Goal: Task Accomplishment & Management: Manage account settings

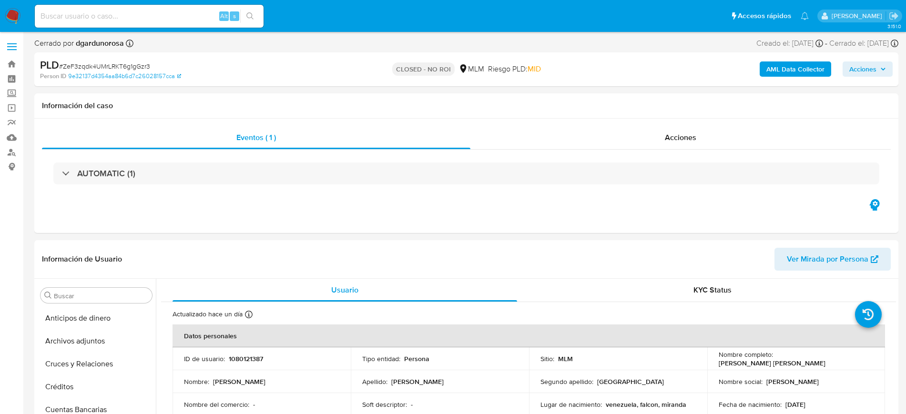
select select "10"
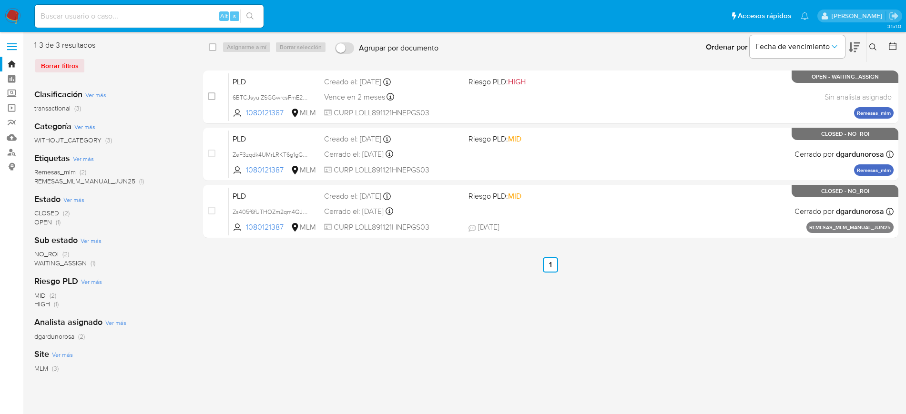
click at [877, 48] on button at bounding box center [874, 46] width 16 height 11
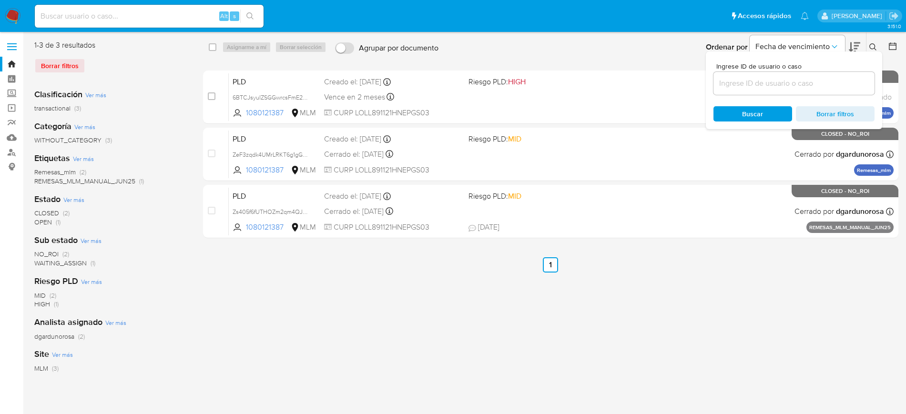
click at [766, 92] on div at bounding box center [793, 83] width 161 height 23
click at [762, 90] on div at bounding box center [793, 83] width 161 height 23
click at [757, 87] on input at bounding box center [793, 83] width 161 height 12
paste input "39594667"
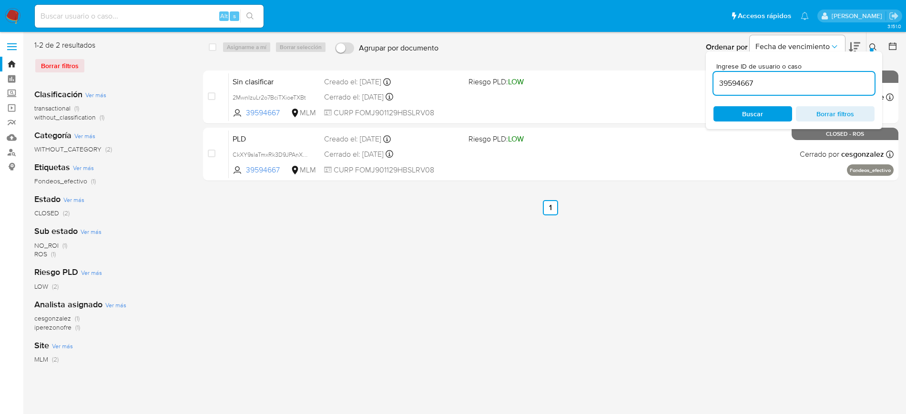
click at [874, 42] on button at bounding box center [874, 46] width 16 height 11
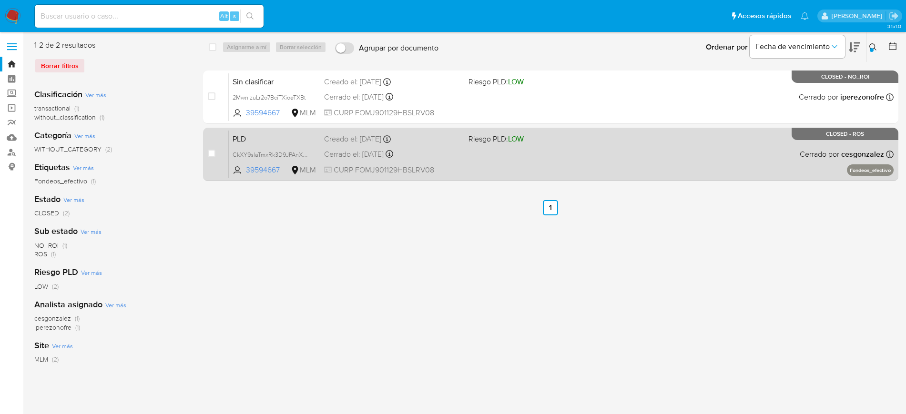
click at [758, 151] on div "PLD CkXY9slaTmxRk3D9JPAnXrmd 39594667 MLM Riesgo PLD: LOW Creado el: 12/07/2025…" at bounding box center [561, 154] width 665 height 48
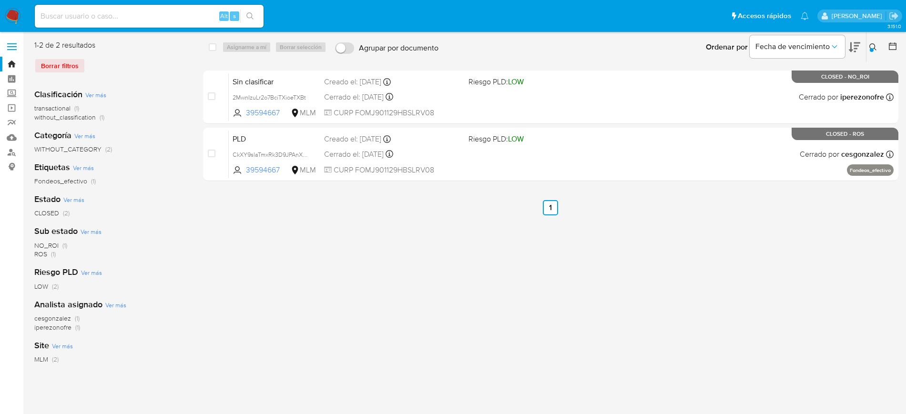
drag, startPoint x: 871, startPoint y: 47, endPoint x: 846, endPoint y: 76, distance: 38.2
click at [872, 47] on icon at bounding box center [873, 47] width 8 height 8
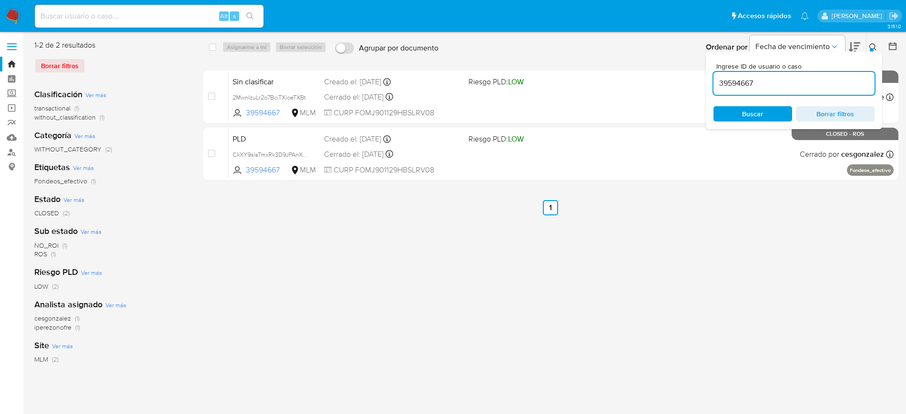
click at [744, 80] on input "39594667" at bounding box center [793, 83] width 161 height 12
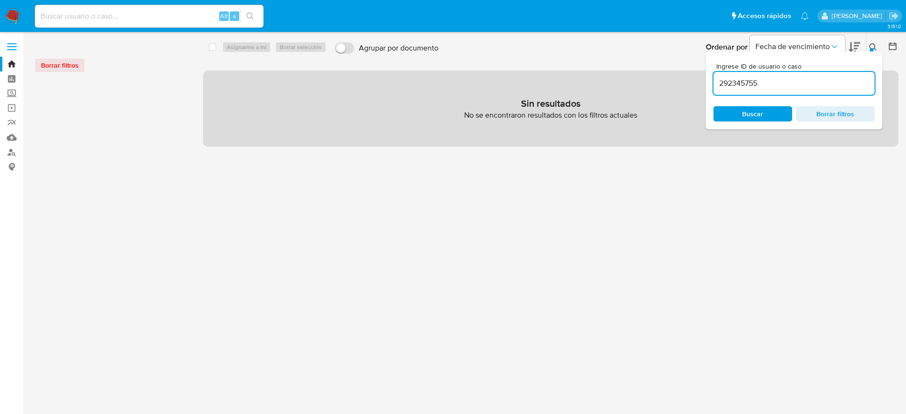
drag, startPoint x: 817, startPoint y: 90, endPoint x: 813, endPoint y: 84, distance: 7.1
click at [817, 89] on div "292345755" at bounding box center [793, 83] width 161 height 23
click at [810, 82] on input "292345755" at bounding box center [793, 83] width 161 height 12
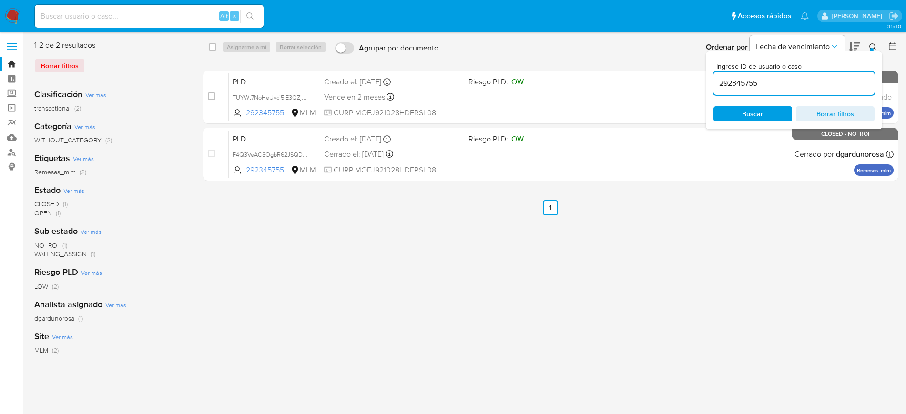
click at [872, 46] on icon at bounding box center [873, 47] width 8 height 8
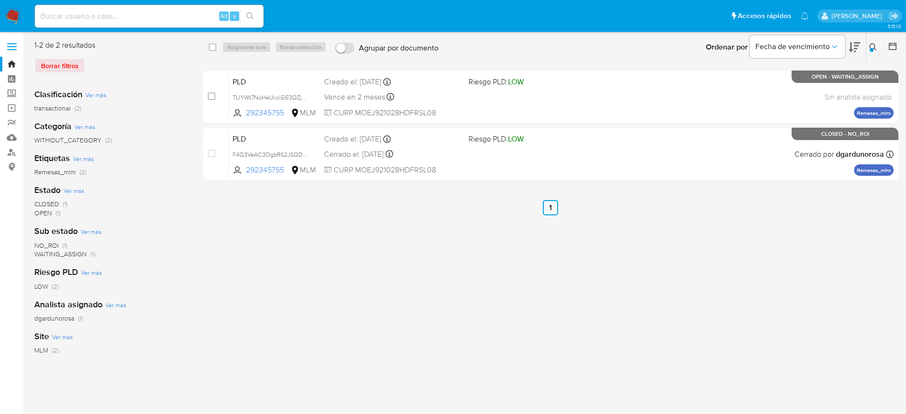
drag, startPoint x: 873, startPoint y: 45, endPoint x: 864, endPoint y: 48, distance: 9.0
click at [870, 45] on icon at bounding box center [873, 47] width 8 height 8
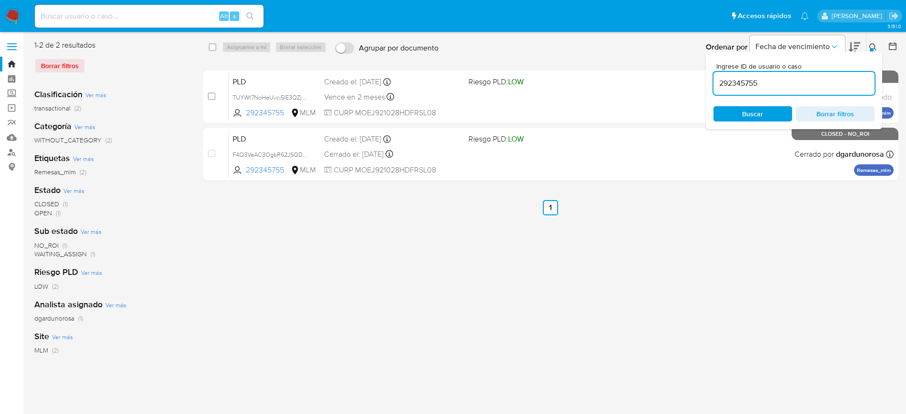
click at [754, 87] on input "292345755" at bounding box center [793, 83] width 161 height 12
click at [753, 87] on input "292345755" at bounding box center [793, 83] width 161 height 12
click at [748, 83] on input "292345755" at bounding box center [793, 83] width 161 height 12
type input "39594667"
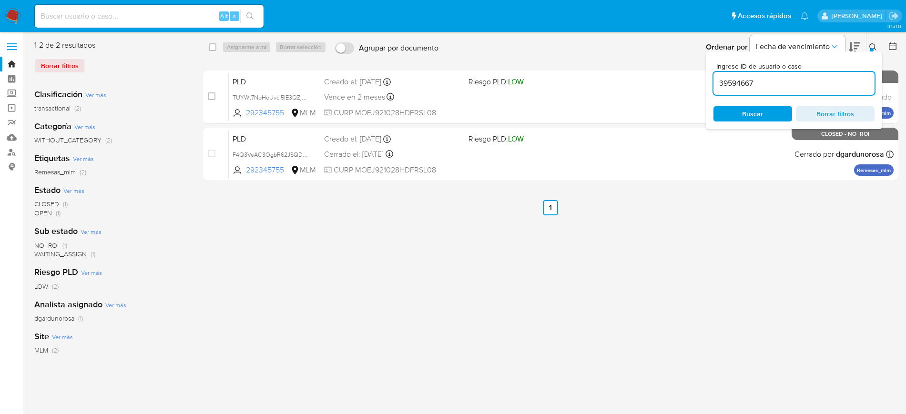
click at [871, 44] on icon at bounding box center [873, 47] width 8 height 8
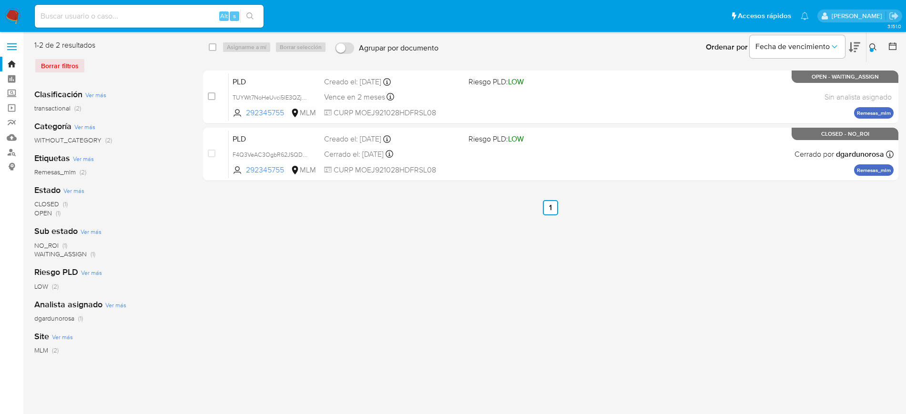
click at [870, 45] on icon at bounding box center [873, 47] width 8 height 8
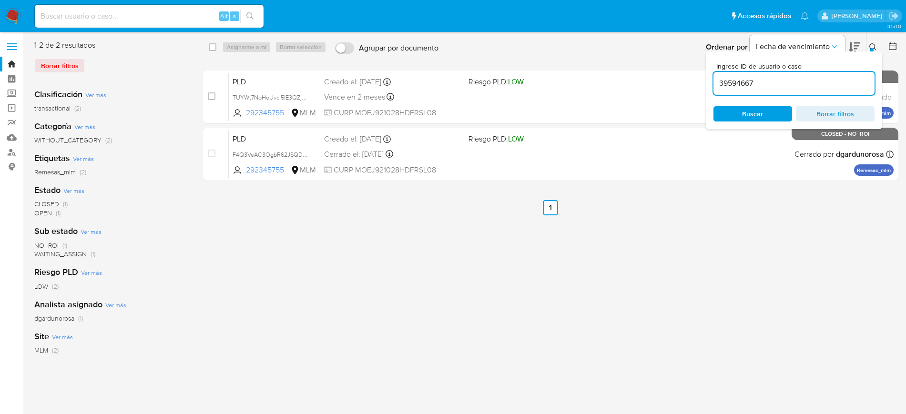
click at [733, 85] on input "39594667" at bounding box center [793, 83] width 161 height 12
click at [73, 68] on div "Borrar filtros" at bounding box center [110, 65] width 152 height 15
click at [61, 65] on div "Borrar filtros" at bounding box center [110, 65] width 152 height 15
click at [11, 10] on img at bounding box center [13, 16] width 16 height 16
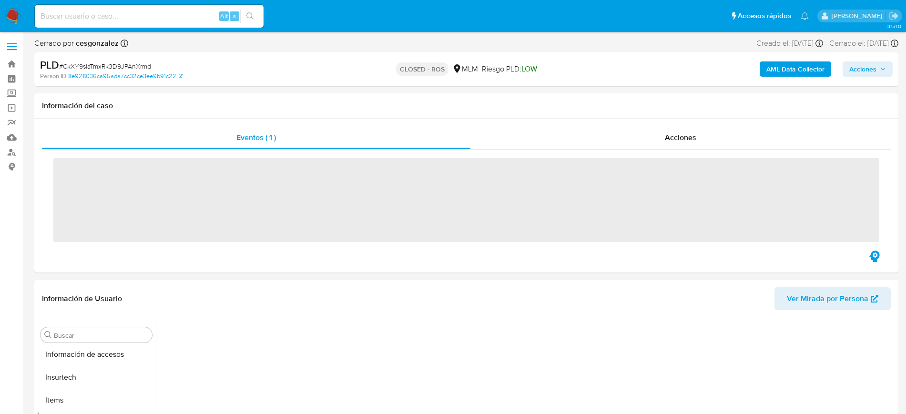
scroll to position [380, 0]
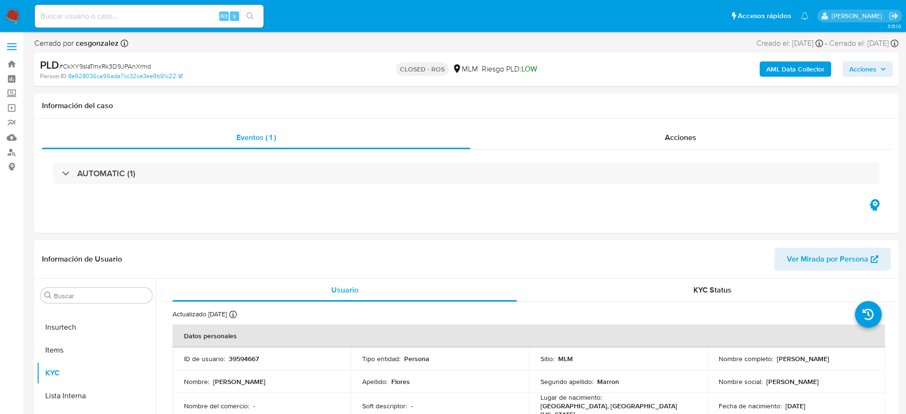
select select "10"
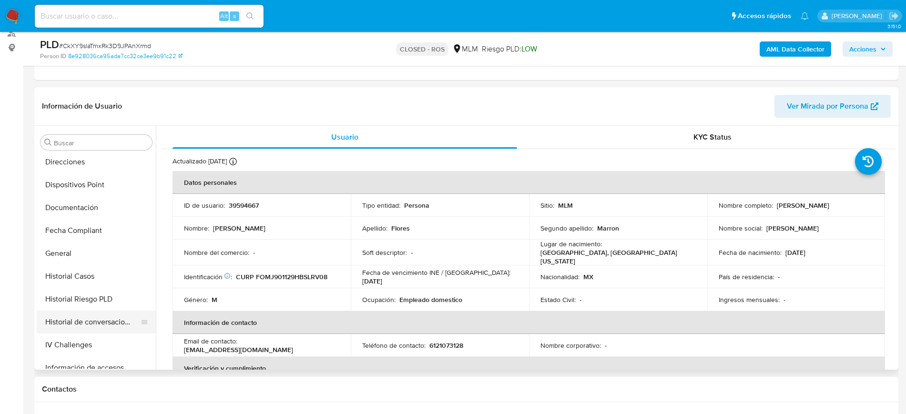
scroll to position [201, 0]
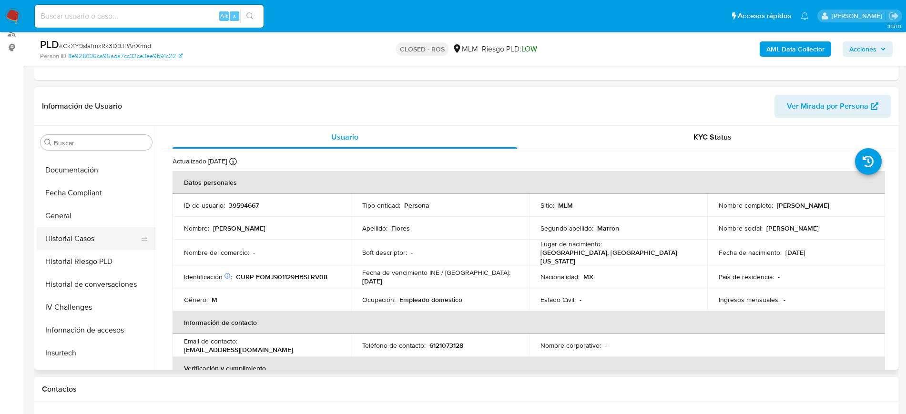
click at [92, 243] on button "Historial Casos" at bounding box center [92, 238] width 111 height 23
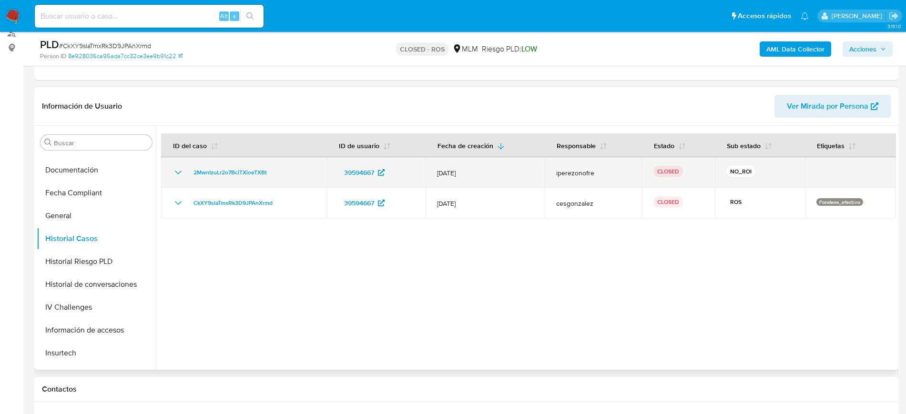
click at [179, 172] on icon "Mostrar/Ocultar" at bounding box center [178, 173] width 7 height 4
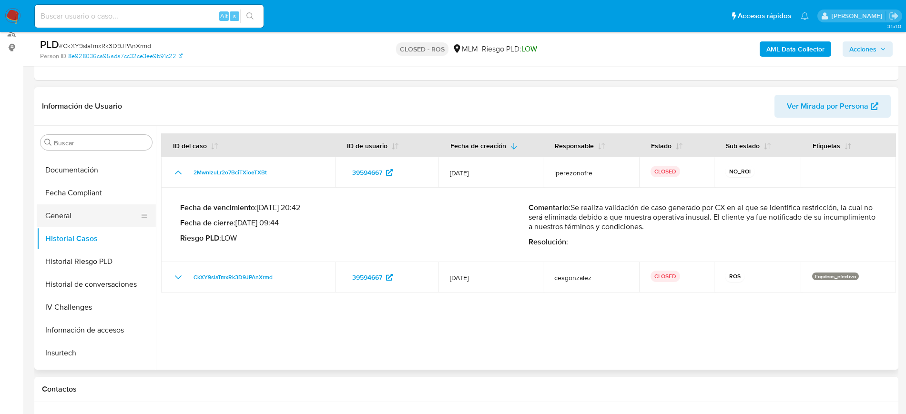
scroll to position [141, 0]
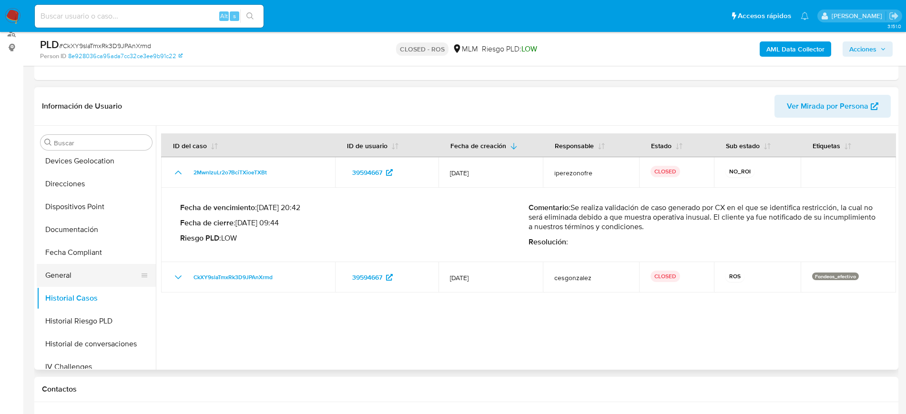
click at [82, 279] on button "General" at bounding box center [92, 275] width 111 height 23
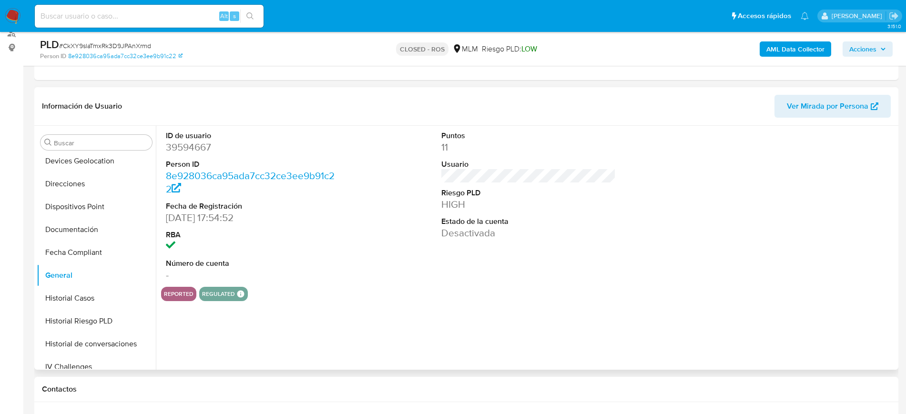
click at [203, 151] on dd "39594667" at bounding box center [253, 147] width 174 height 13
click at [206, 152] on dd "39594667" at bounding box center [253, 147] width 174 height 13
copy dd "39594667"
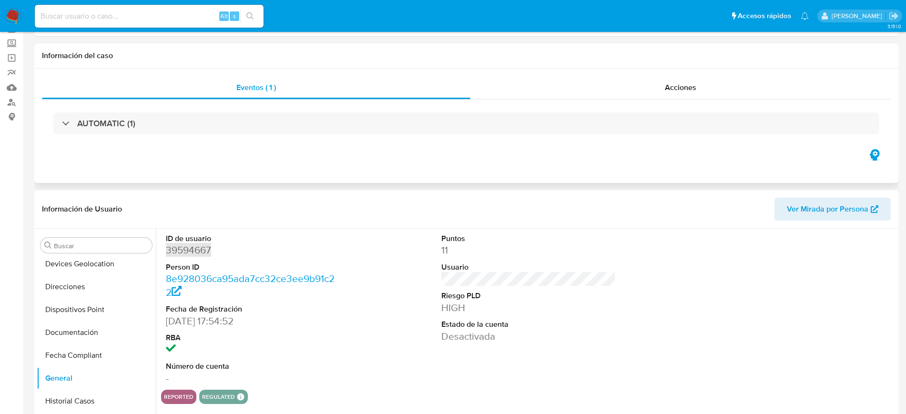
scroll to position [0, 0]
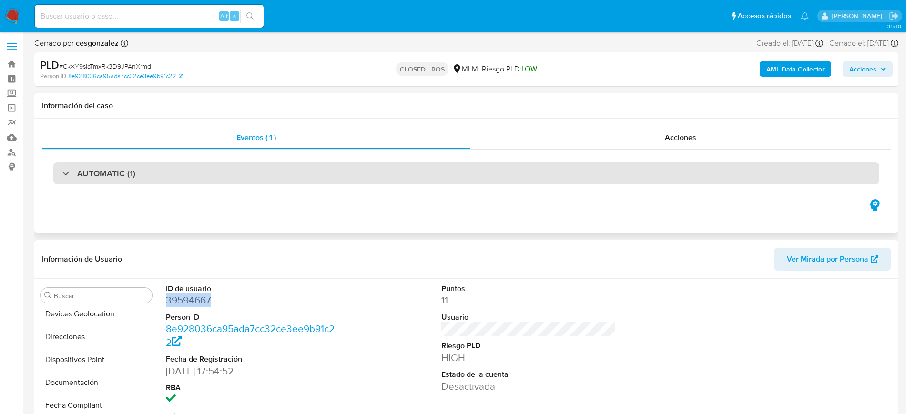
click at [154, 178] on div "AUTOMATIC (1)" at bounding box center [466, 173] width 826 height 22
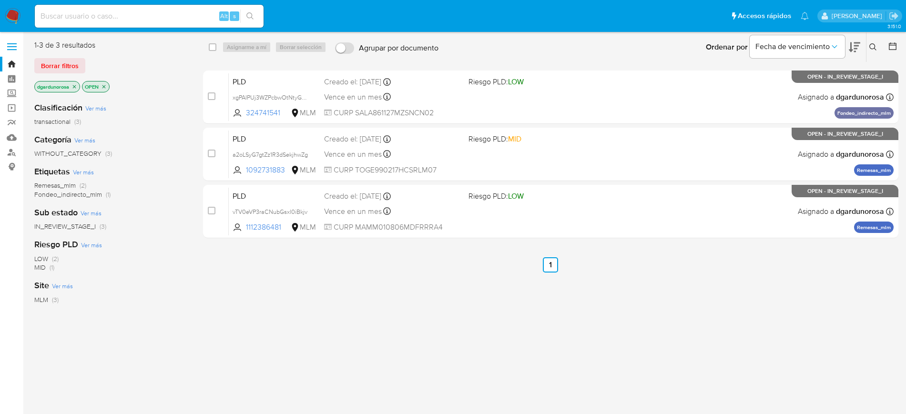
drag, startPoint x: 48, startPoint y: 68, endPoint x: 54, endPoint y: 68, distance: 5.7
click at [51, 69] on span "Borrar filtros" at bounding box center [60, 65] width 38 height 13
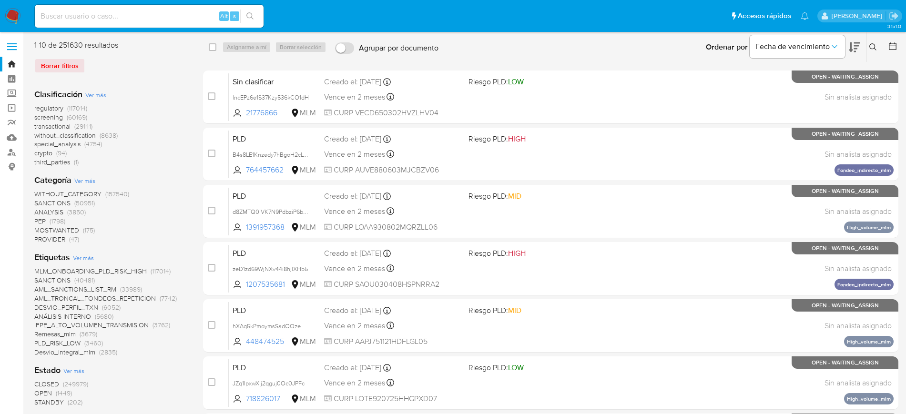
click at [874, 44] on icon at bounding box center [872, 46] width 7 height 7
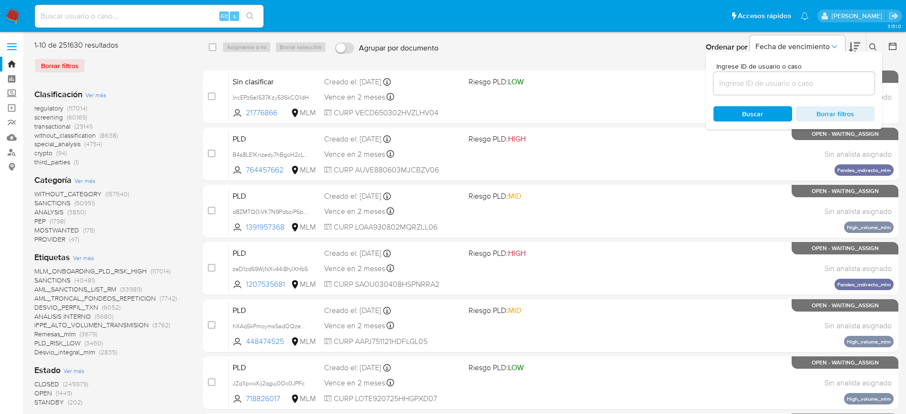
click at [822, 82] on input at bounding box center [793, 83] width 161 height 12
type input "39594667"
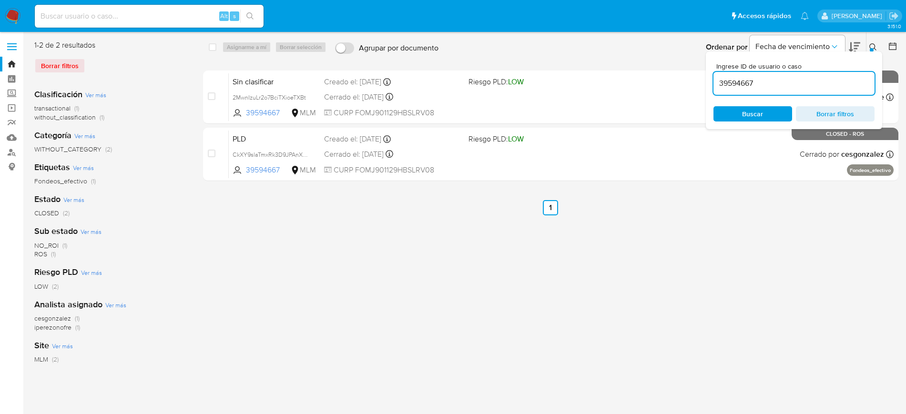
click at [877, 46] on button at bounding box center [874, 46] width 16 height 11
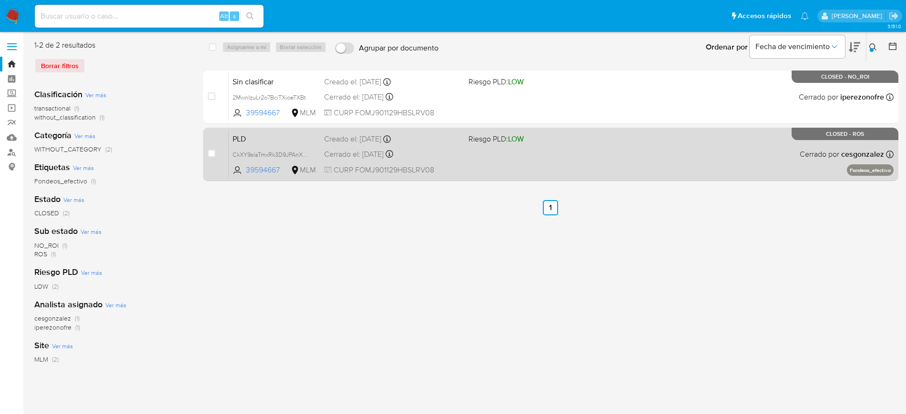
click at [601, 161] on div "PLD CkXY9slaTmxRk3D9JPAnXrmd 39594667 MLM Riesgo PLD: LOW Creado el: 12/07/2025…" at bounding box center [561, 154] width 665 height 48
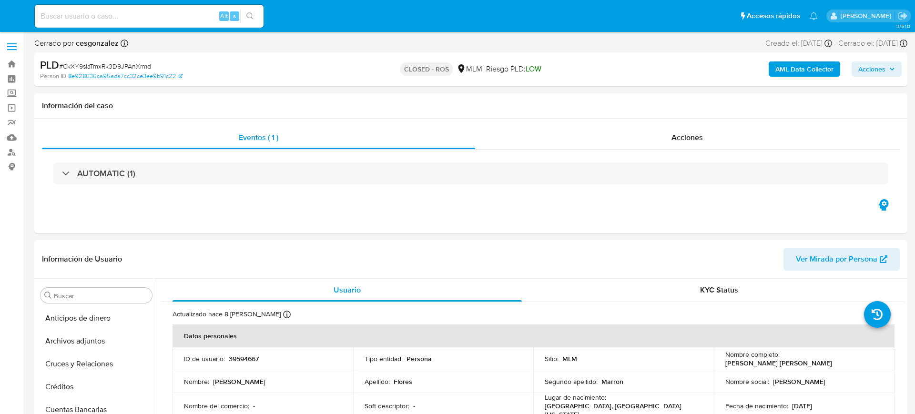
select select "10"
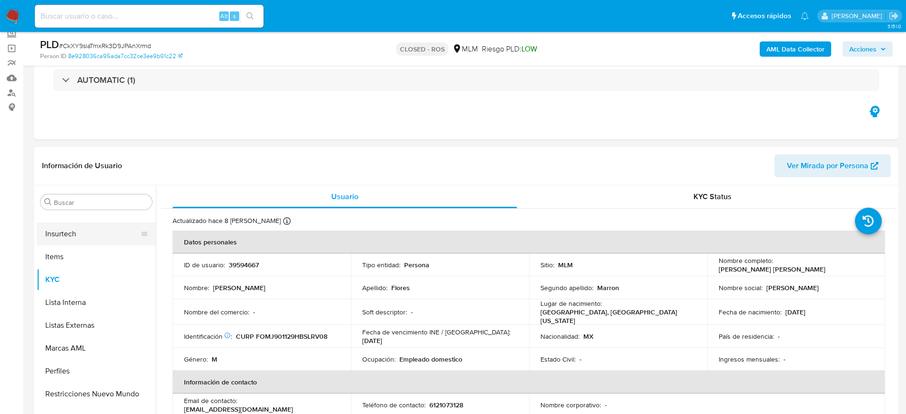
scroll to position [201, 0]
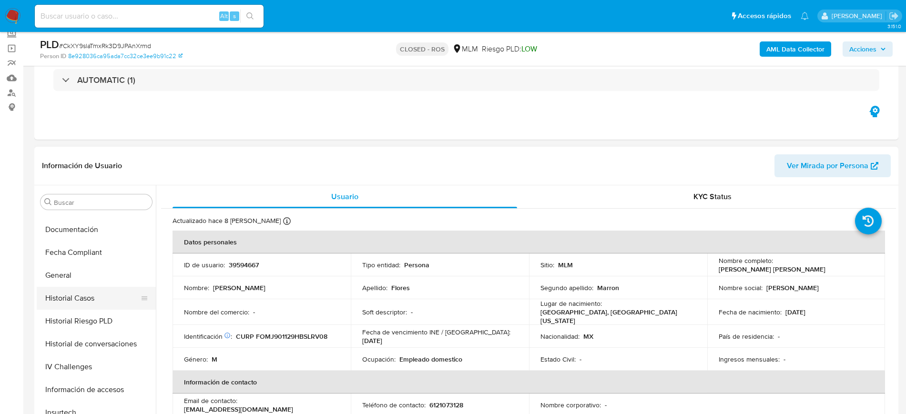
click at [89, 298] on button "Historial Casos" at bounding box center [92, 298] width 111 height 23
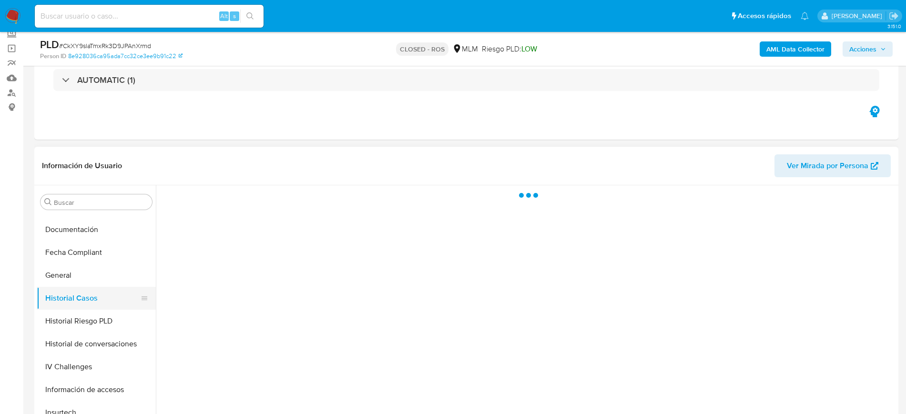
click at [95, 303] on button "Historial Casos" at bounding box center [92, 298] width 111 height 23
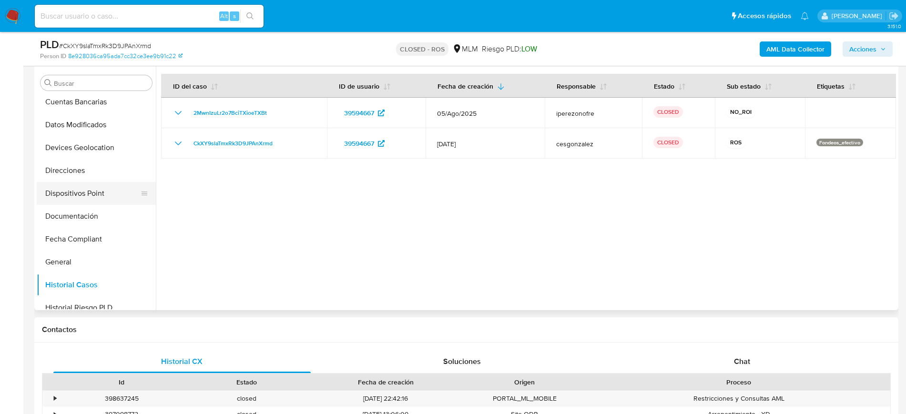
scroll to position [82, 0]
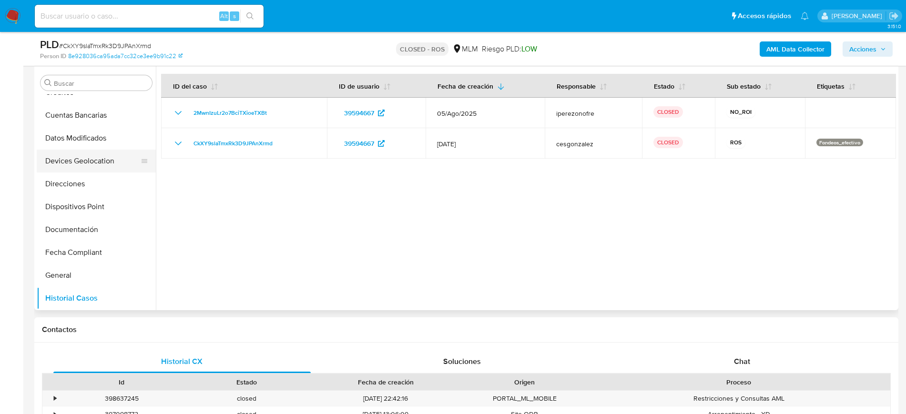
click at [100, 160] on button "Devices Geolocation" at bounding box center [92, 161] width 111 height 23
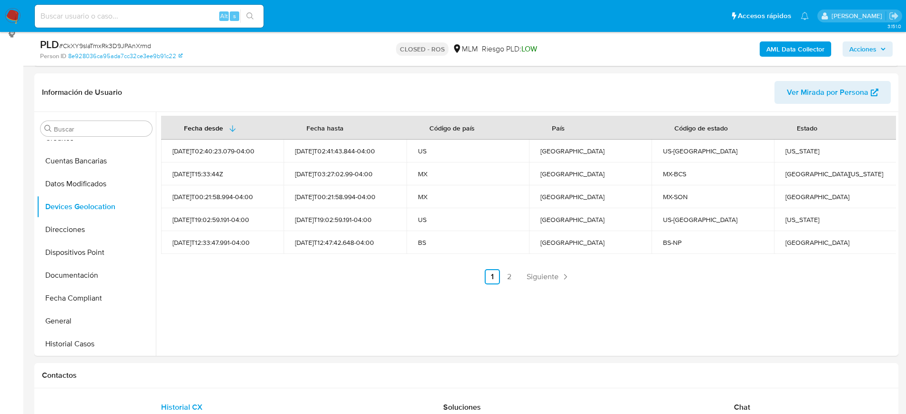
scroll to position [60, 0]
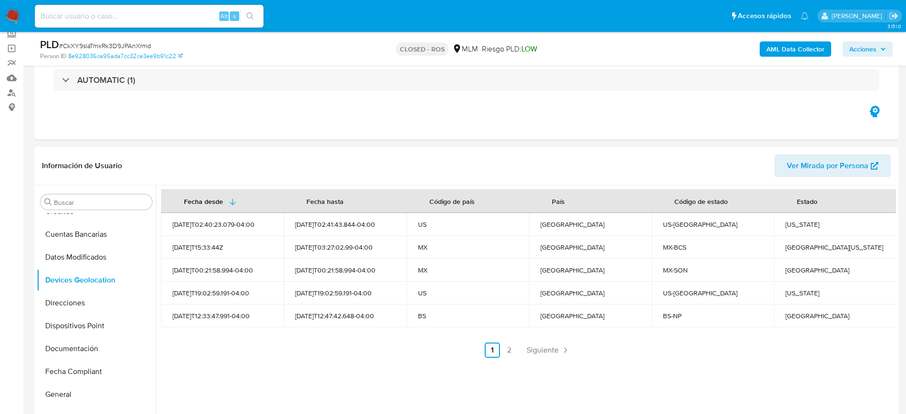
click at [114, 46] on span "# CkXY9slaTmxRk3D9JPAnXrmd" at bounding box center [105, 46] width 92 height 10
copy span "CkXY9slaTmxRk3D9JPAnXrmd"
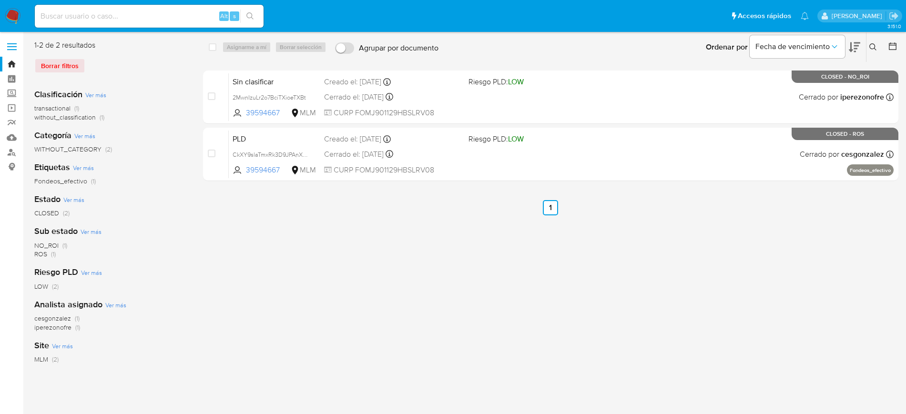
click at [873, 52] on button at bounding box center [874, 46] width 16 height 11
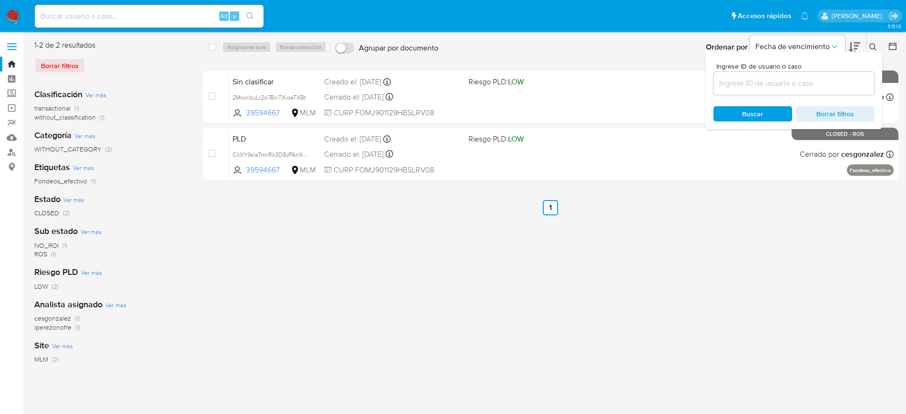
click at [799, 92] on div at bounding box center [793, 83] width 161 height 23
click at [797, 85] on input at bounding box center [793, 83] width 161 height 12
paste input "1421117053"
type input "1421117053"
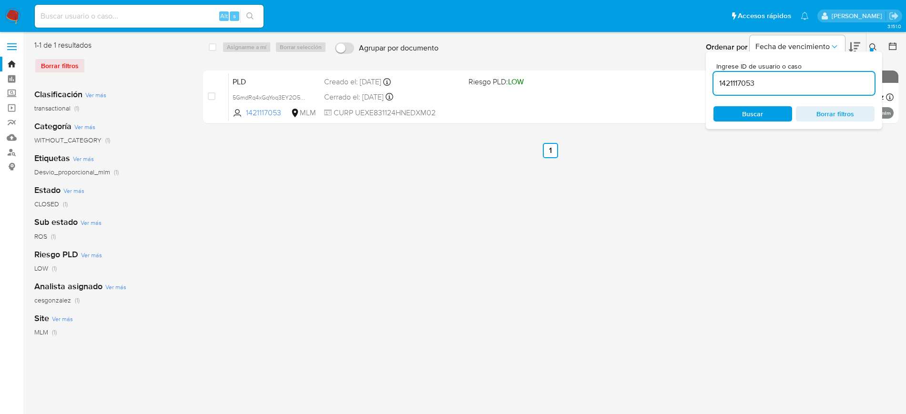
click at [872, 46] on icon at bounding box center [873, 47] width 8 height 8
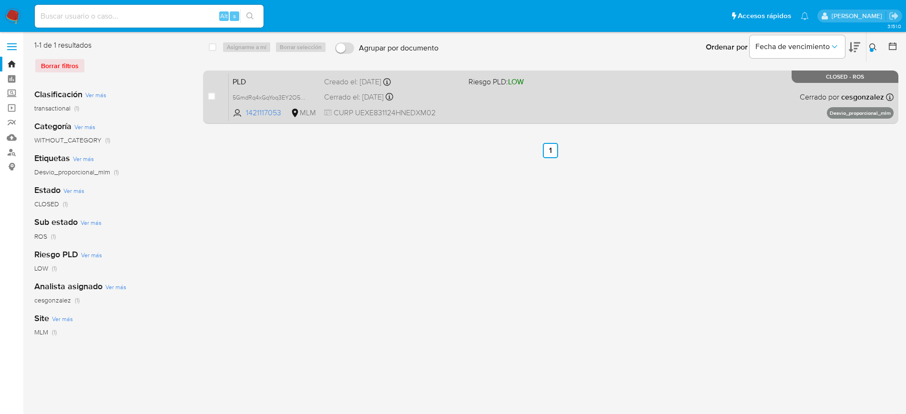
click at [710, 90] on div "PLD 5GmdRq4xGqYoq3EY2O5MXhgN 1421117053 MLM Riesgo PLD: LOW Creado el: 12/07/20…" at bounding box center [561, 97] width 665 height 48
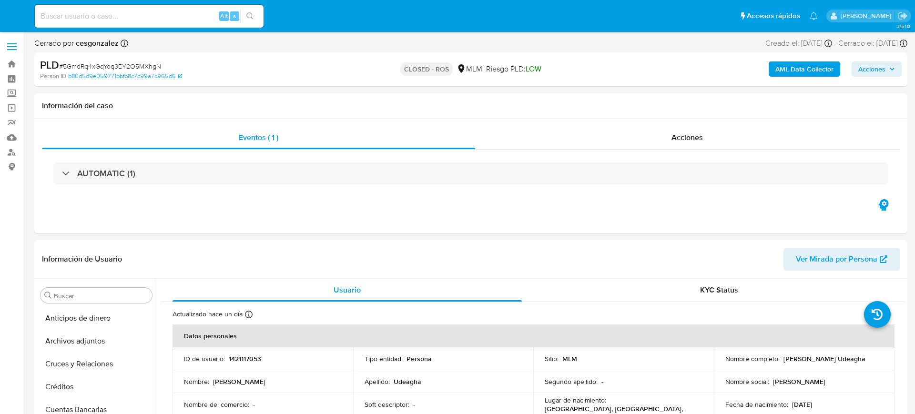
select select "10"
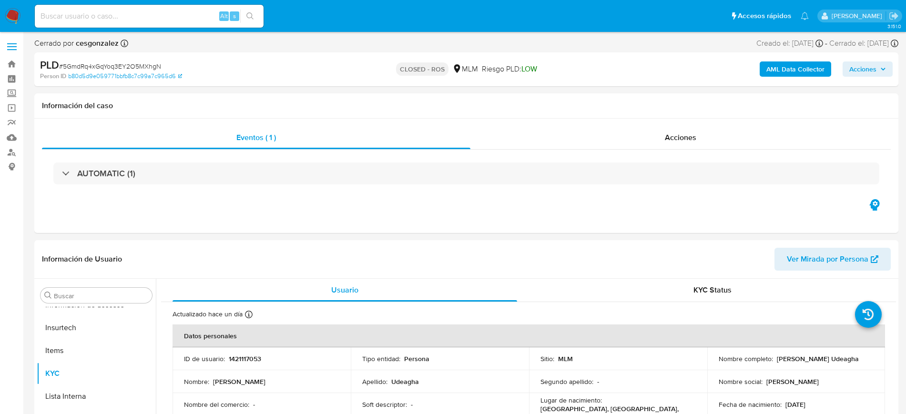
scroll to position [380, 0]
click at [129, 65] on span "# 5GmdRq4xGqYoq3EY2O5MXhgN" at bounding box center [110, 66] width 102 height 10
click at [128, 65] on span "# 5GmdRq4xGqYoq3EY2O5MXhgN" at bounding box center [110, 66] width 102 height 10
copy span "5GmdRq4xGqYoq3EY2O5MXhgN"
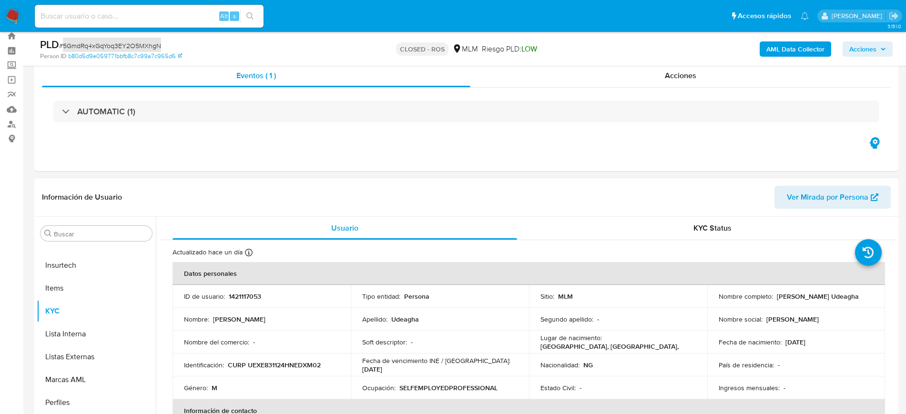
scroll to position [0, 0]
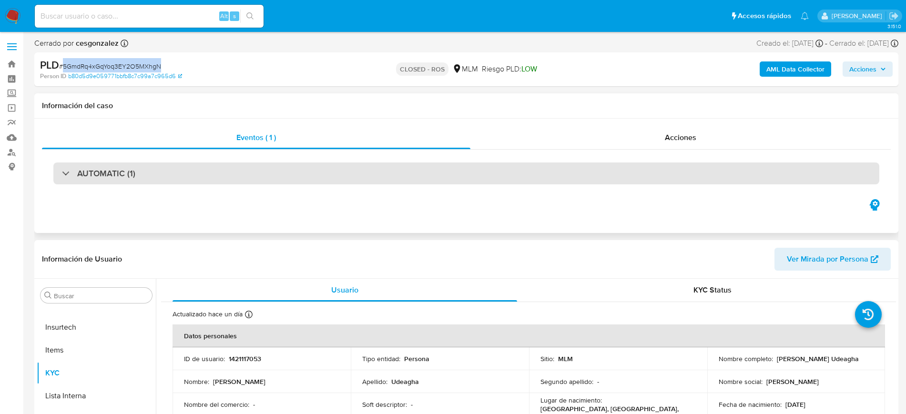
click at [188, 170] on div "AUTOMATIC (1)" at bounding box center [466, 173] width 826 height 22
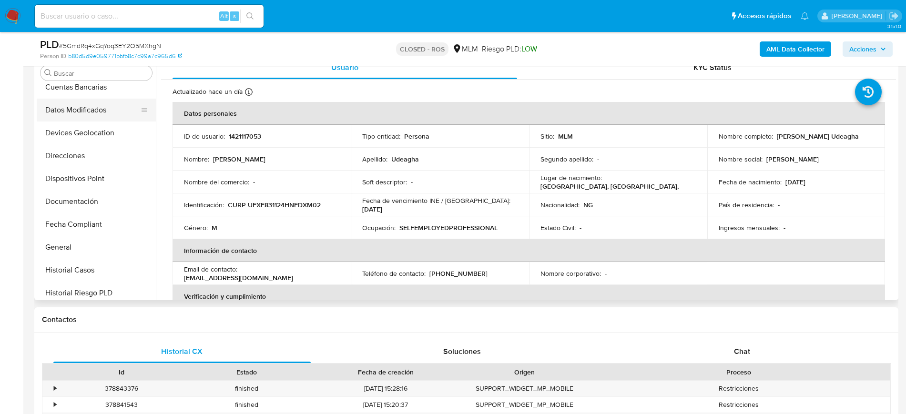
scroll to position [82, 0]
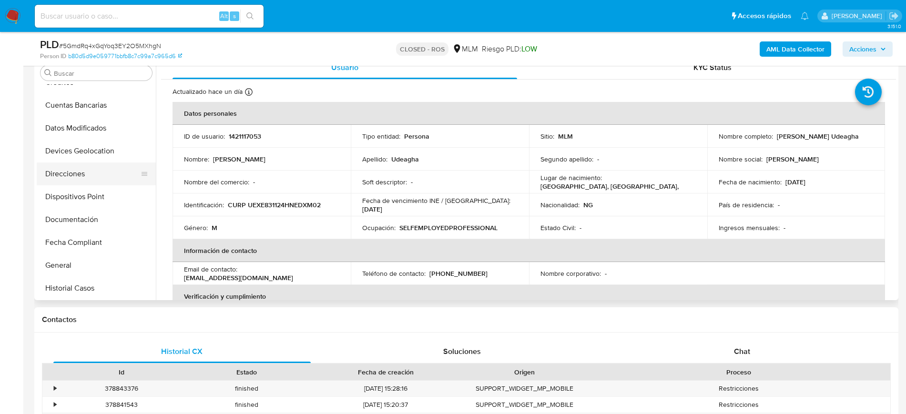
drag, startPoint x: 92, startPoint y: 144, endPoint x: 119, endPoint y: 162, distance: 31.6
click at [92, 144] on button "Devices Geolocation" at bounding box center [96, 151] width 119 height 23
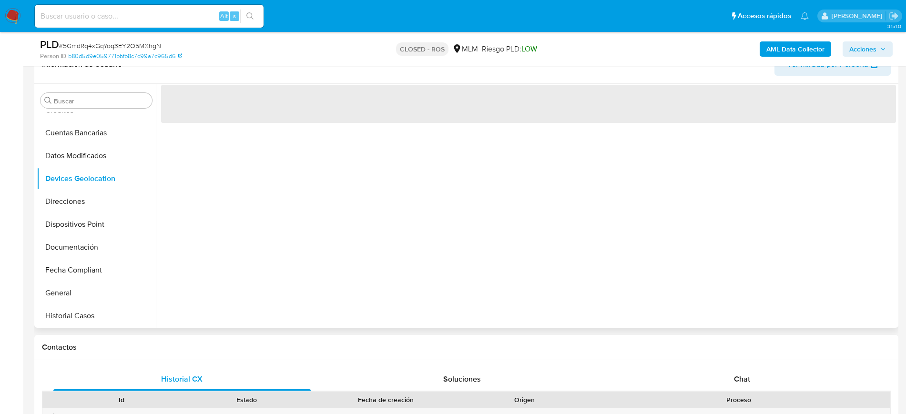
scroll to position [357, 0]
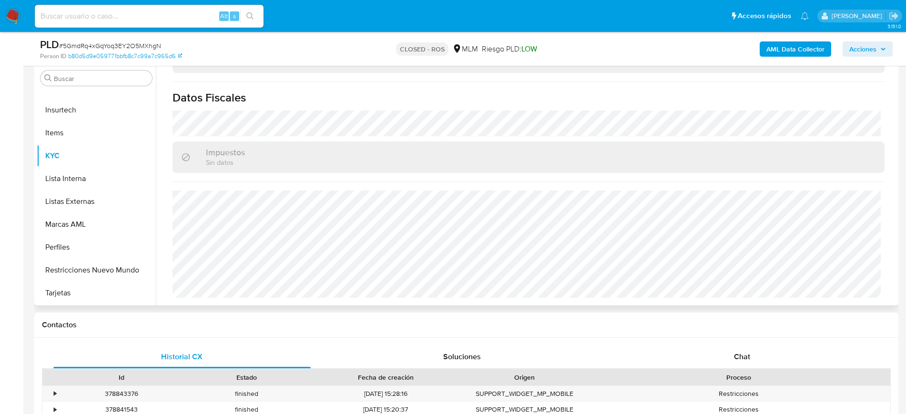
scroll to position [238, 0]
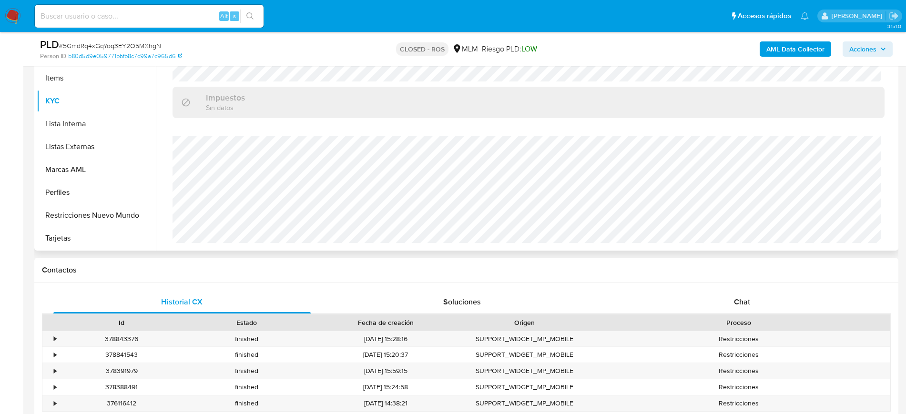
select select "10"
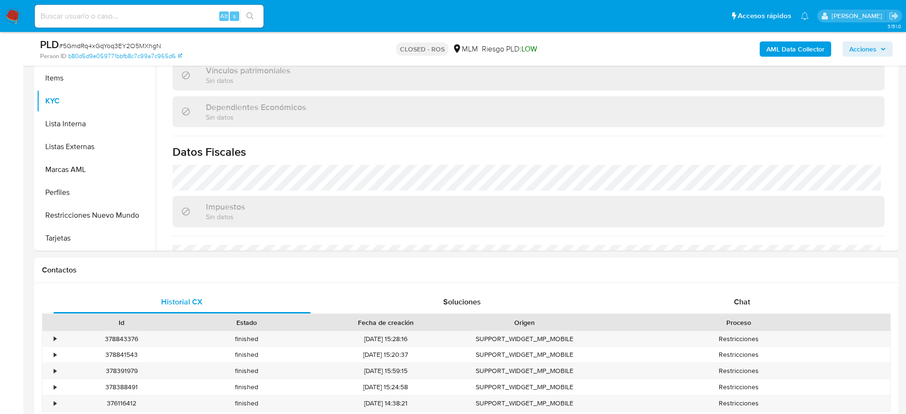
scroll to position [401, 0]
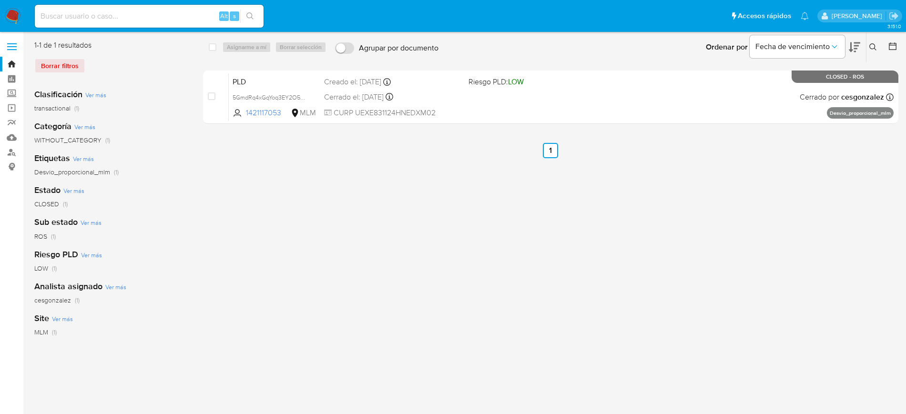
click at [874, 48] on icon at bounding box center [872, 46] width 7 height 7
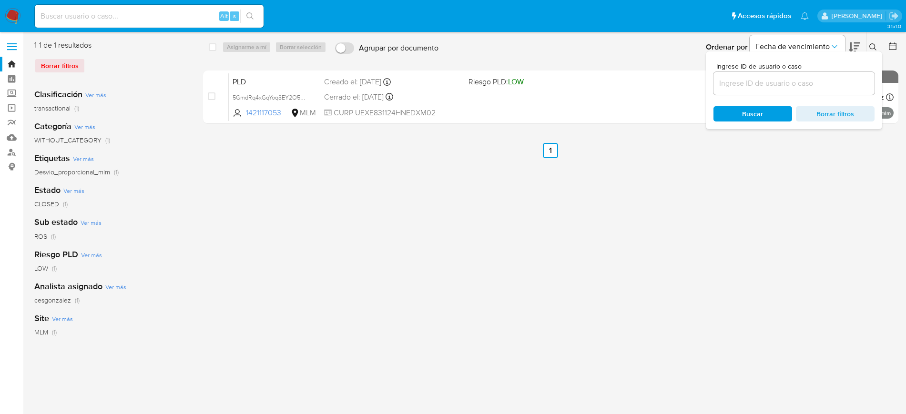
click at [774, 85] on input at bounding box center [793, 83] width 161 height 12
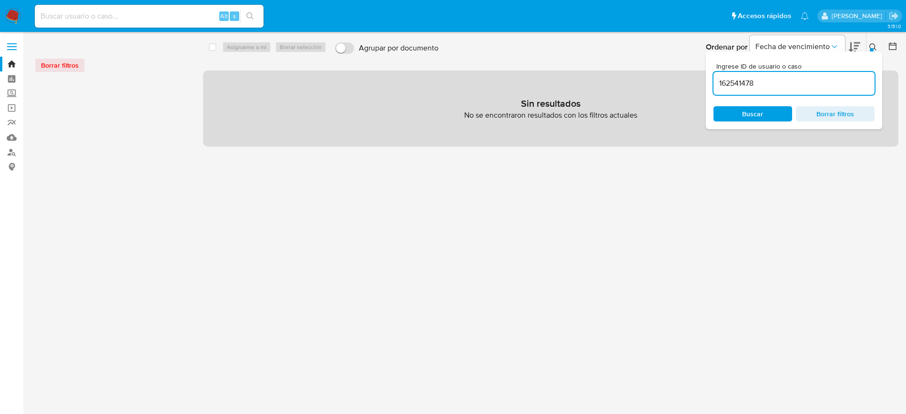
click at [781, 79] on input "162541478" at bounding box center [793, 83] width 161 height 12
type input "162541478"
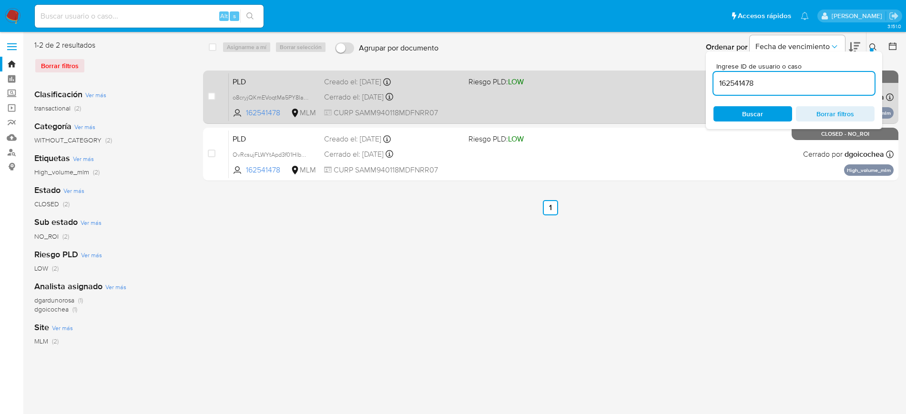
click at [515, 102] on div "PLD o8cryjQKmEVoqtMa5PY8IaxY 162541478 MLM Riesgo PLD: LOW Creado el: 12/07/202…" at bounding box center [561, 97] width 665 height 48
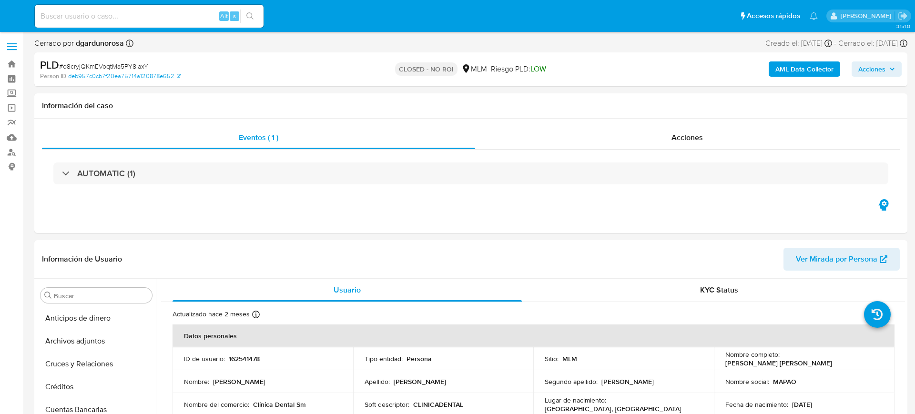
select select "10"
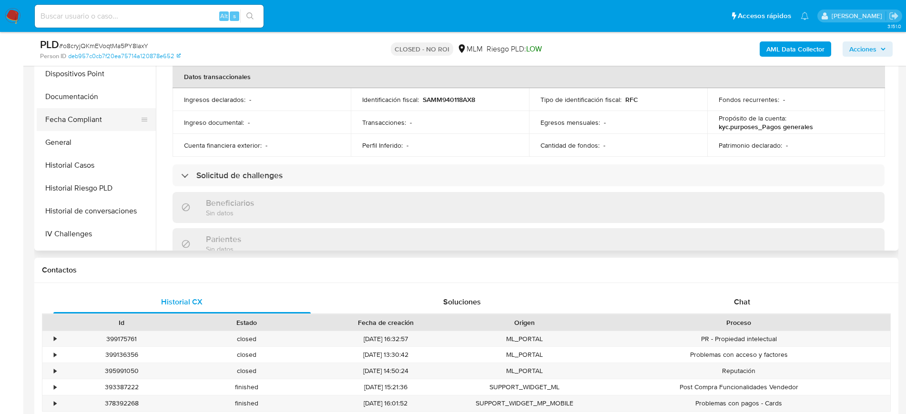
scroll to position [141, 0]
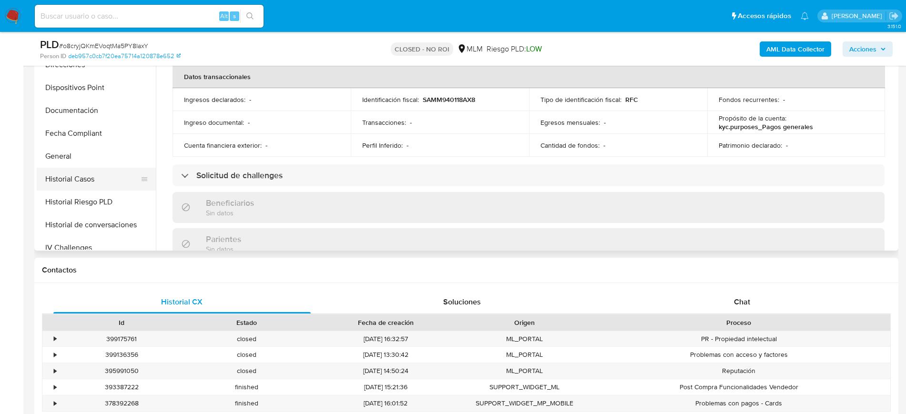
drag, startPoint x: 98, startPoint y: 175, endPoint x: 105, endPoint y: 175, distance: 7.6
click at [99, 175] on button "Historial Casos" at bounding box center [92, 179] width 111 height 23
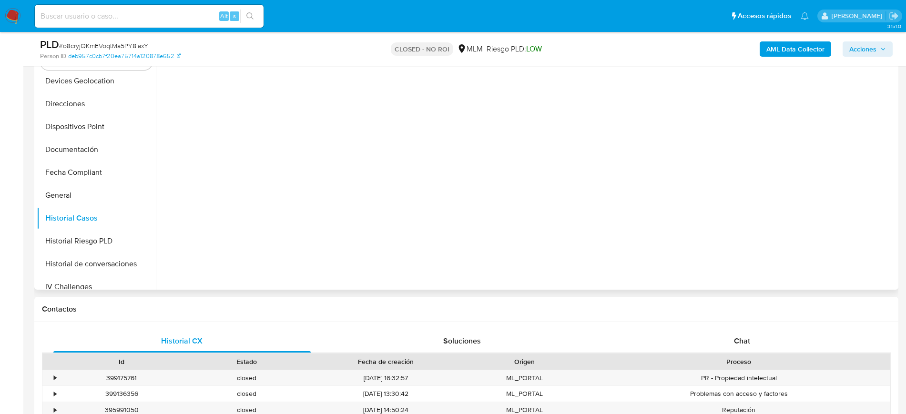
scroll to position [179, 0]
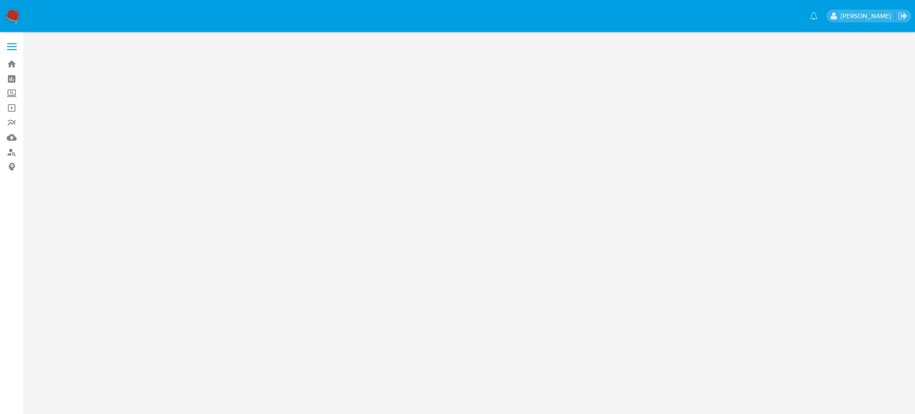
click at [13, 15] on img at bounding box center [13, 16] width 16 height 16
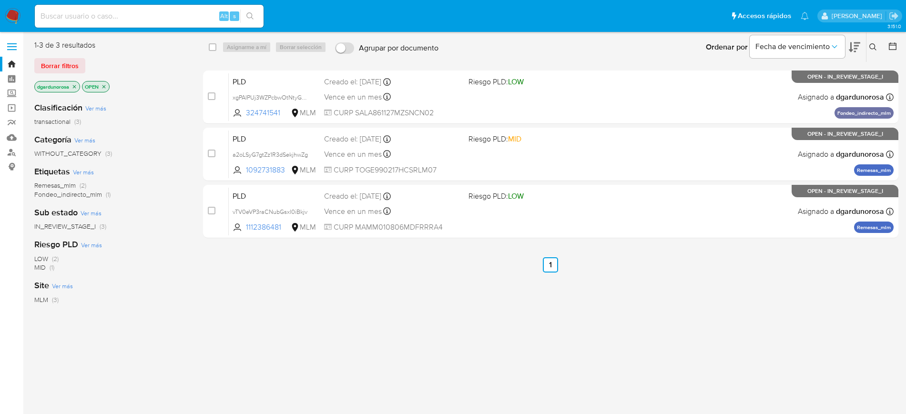
drag, startPoint x: 871, startPoint y: 45, endPoint x: 804, endPoint y: 65, distance: 70.1
click at [871, 45] on icon at bounding box center [873, 47] width 8 height 8
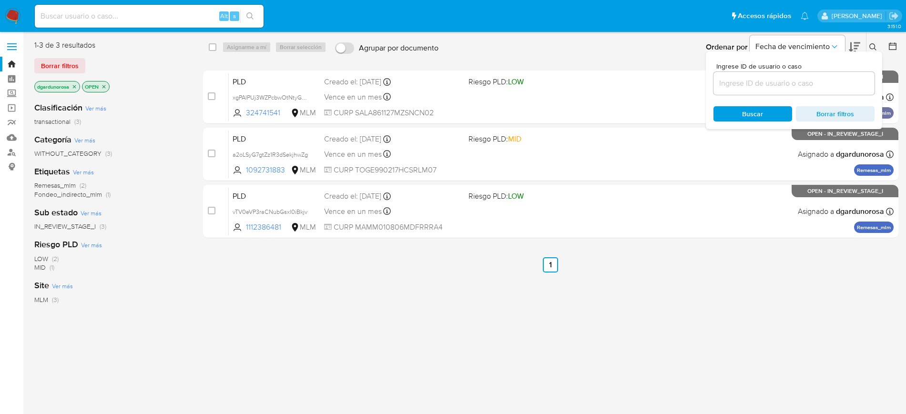
click at [766, 81] on input at bounding box center [793, 83] width 161 height 12
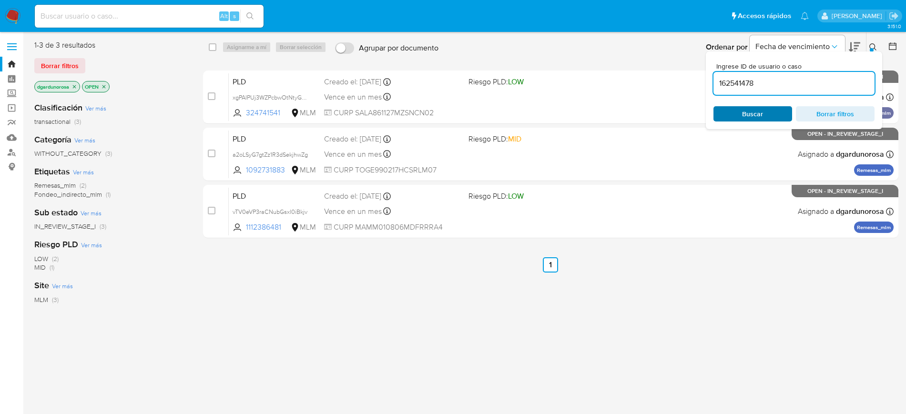
type input "162541478"
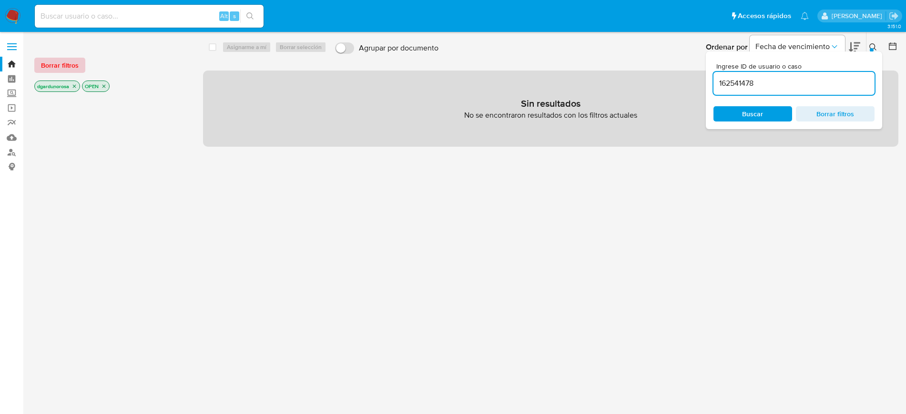
click at [59, 59] on span "Borrar filtros" at bounding box center [60, 65] width 38 height 13
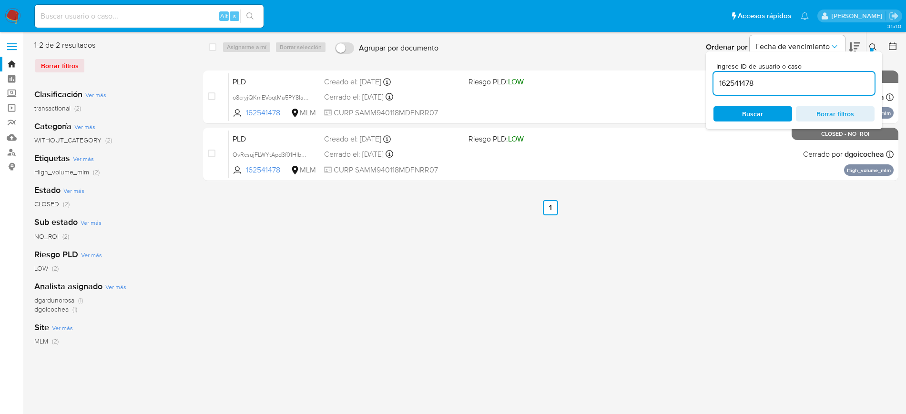
click at [874, 45] on icon at bounding box center [872, 46] width 7 height 7
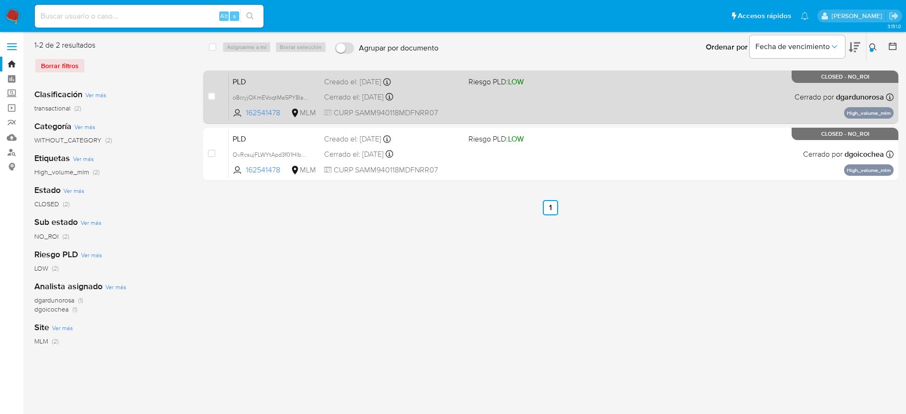
click at [655, 108] on div "PLD o8cryjQKmEVoqtMa5PY8IaxY 162541478 MLM Riesgo PLD: LOW Creado el: 12/07/202…" at bounding box center [561, 97] width 665 height 48
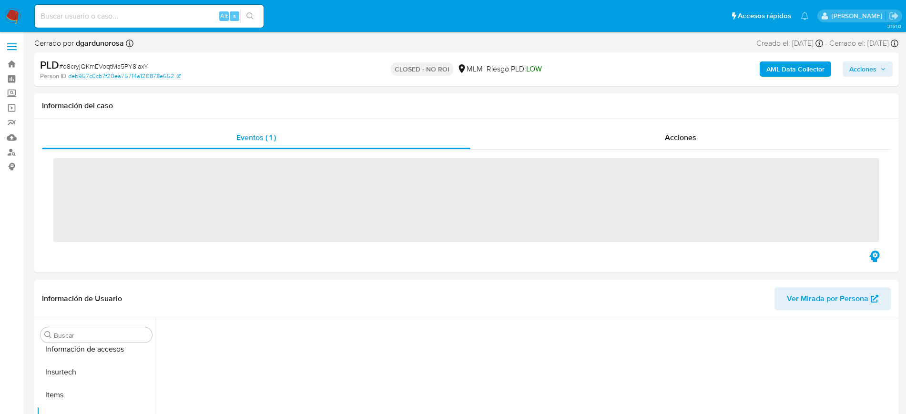
scroll to position [380, 0]
click at [139, 67] on span "# o8cryjQKmEVoqtMa5PY8IaxY" at bounding box center [103, 66] width 89 height 10
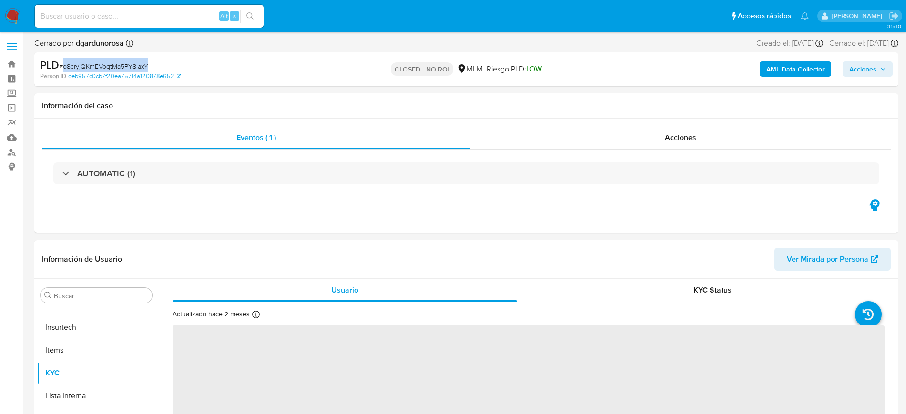
copy span "o8cryjQKmEVoqtMa5PY8IaxY"
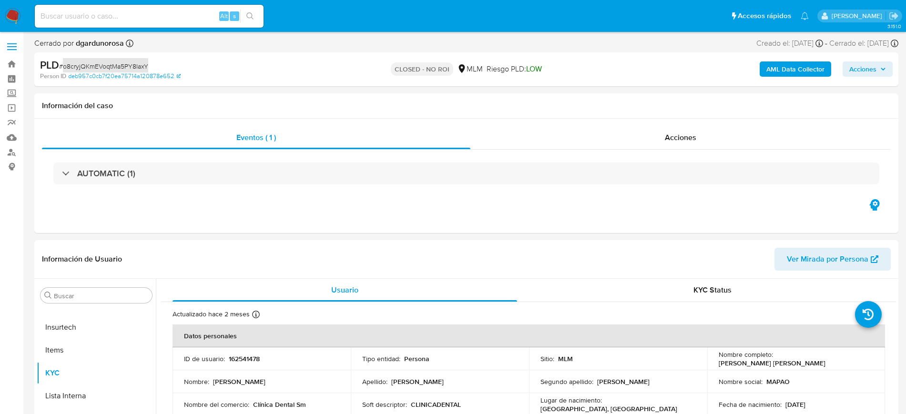
select select "10"
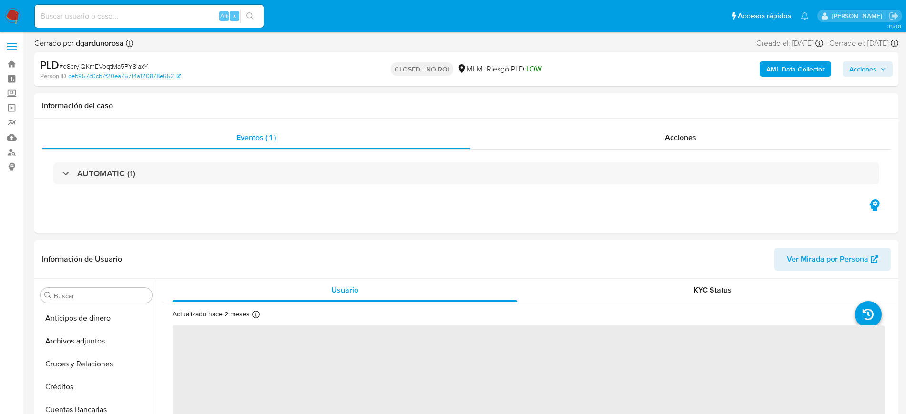
scroll to position [380, 0]
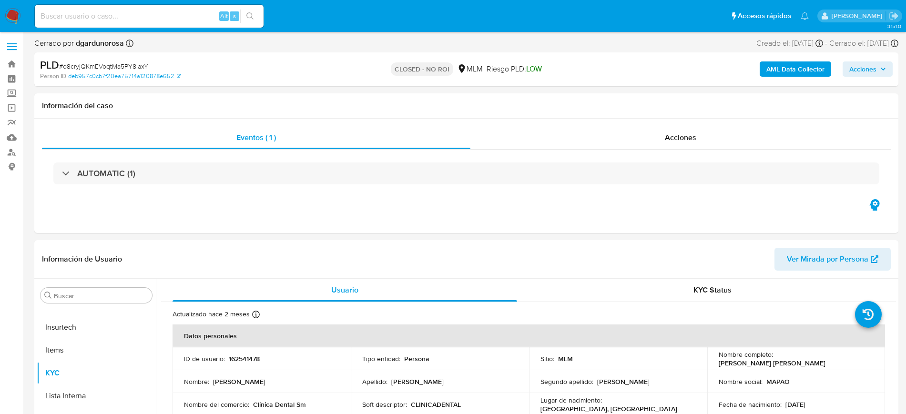
select select "10"
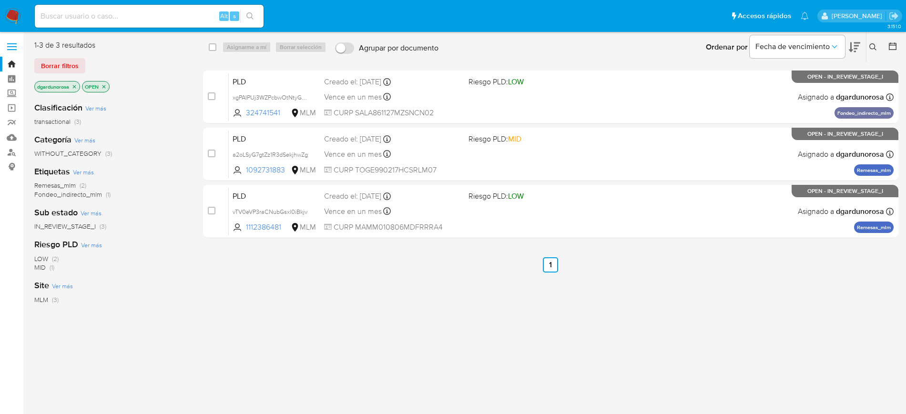
click at [147, 14] on input at bounding box center [149, 16] width 229 height 12
paste input "[DATE]"
click at [68, 16] on input "[DATE]" at bounding box center [149, 16] width 229 height 12
paste input "1842391492"
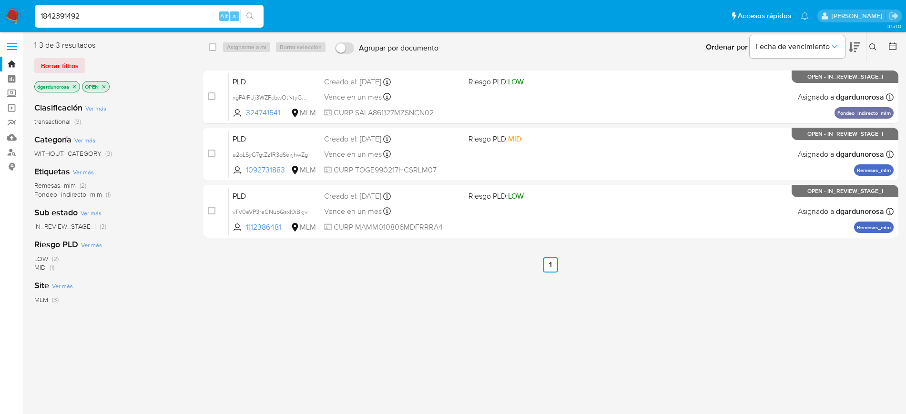
type input "1842391492"
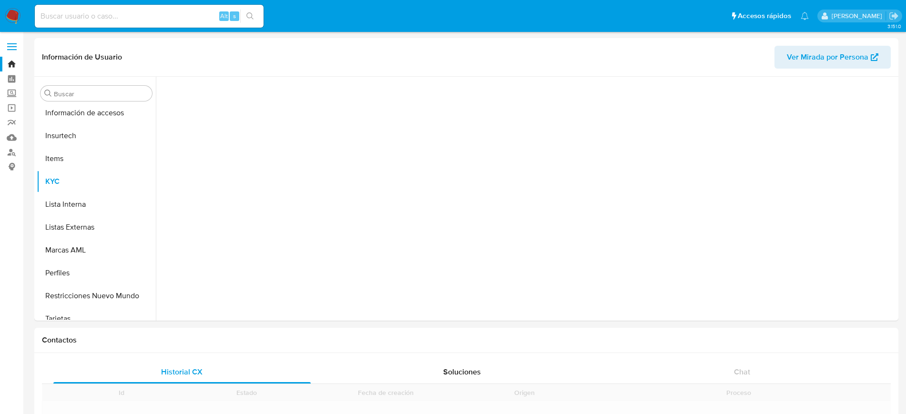
scroll to position [380, 0]
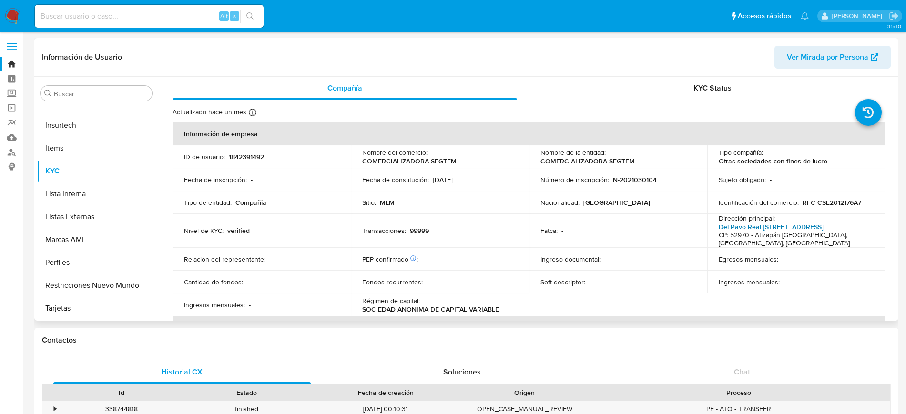
click at [749, 227] on link "Del Pavo Real [STREET_ADDRESS]" at bounding box center [770, 227] width 105 height 10
select select "10"
click at [165, 18] on input at bounding box center [149, 16] width 229 height 12
paste input "1953424051"
type input "1953424051"
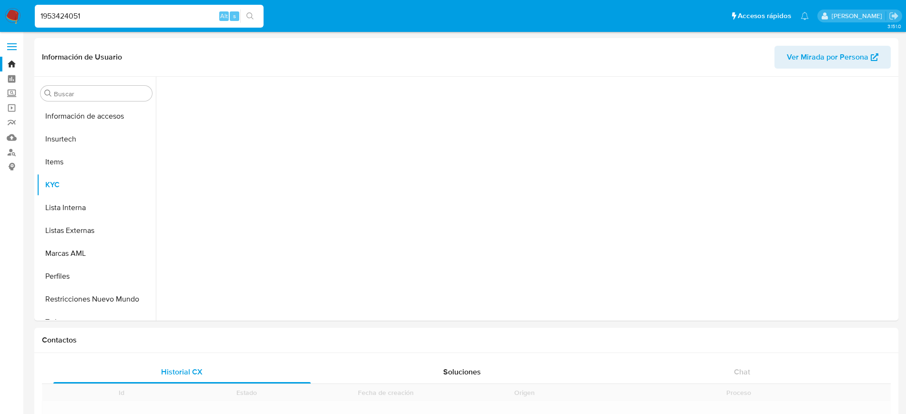
scroll to position [380, 0]
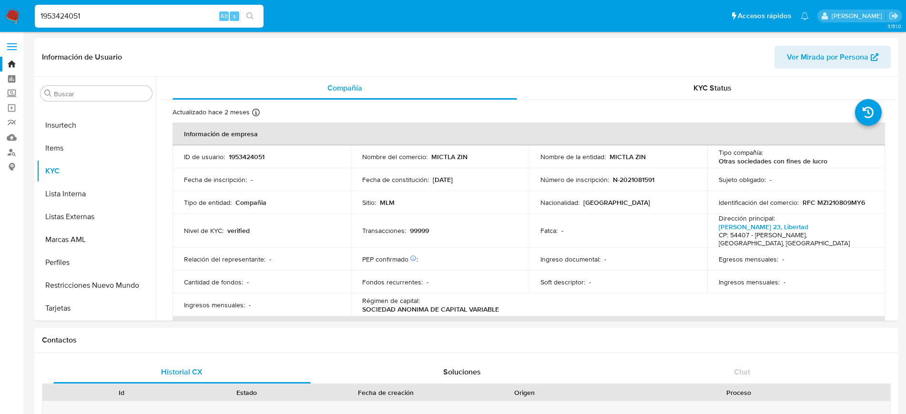
select select "10"
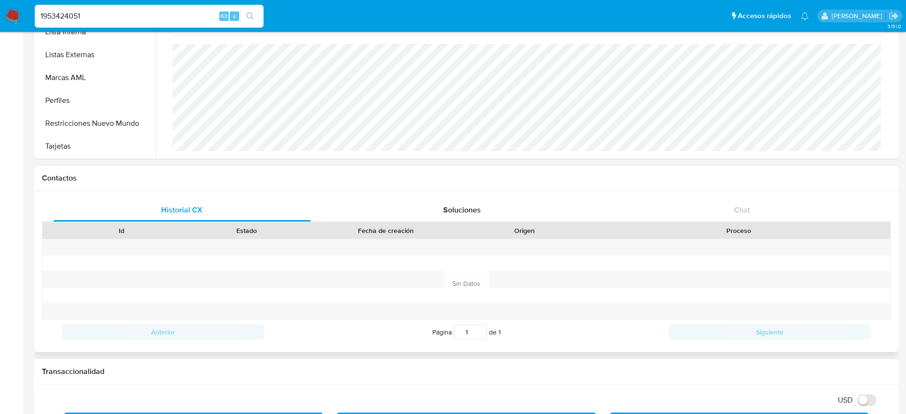
scroll to position [60, 0]
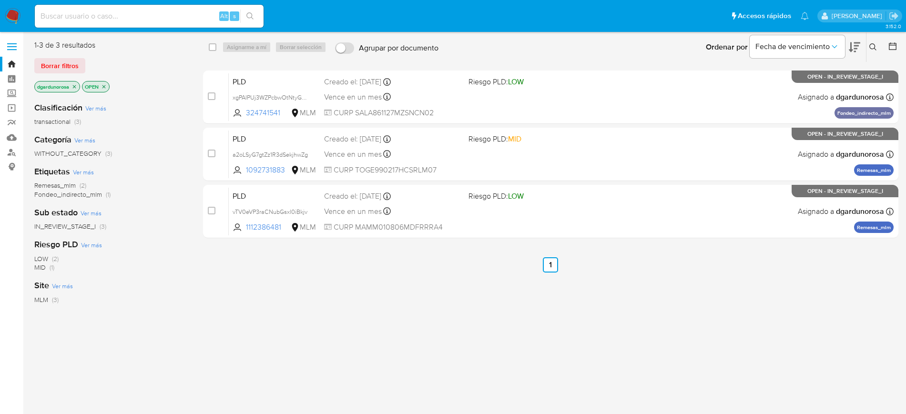
drag, startPoint x: 874, startPoint y: 48, endPoint x: 814, endPoint y: 90, distance: 73.5
click at [874, 48] on icon at bounding box center [873, 47] width 8 height 8
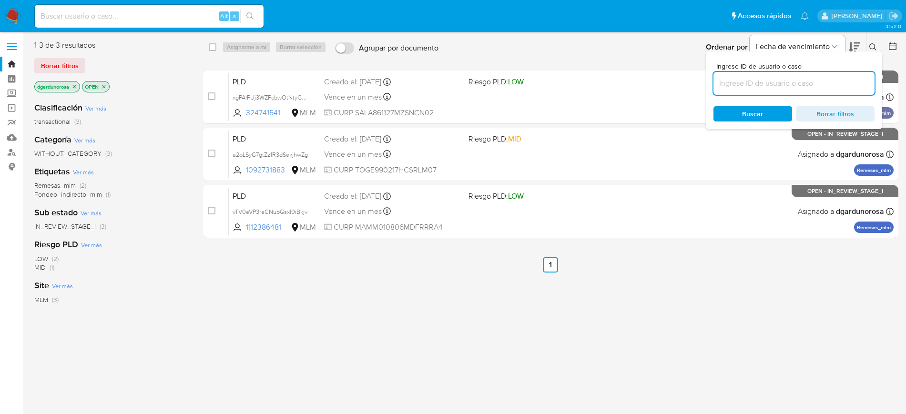
click at [801, 85] on input at bounding box center [793, 83] width 161 height 12
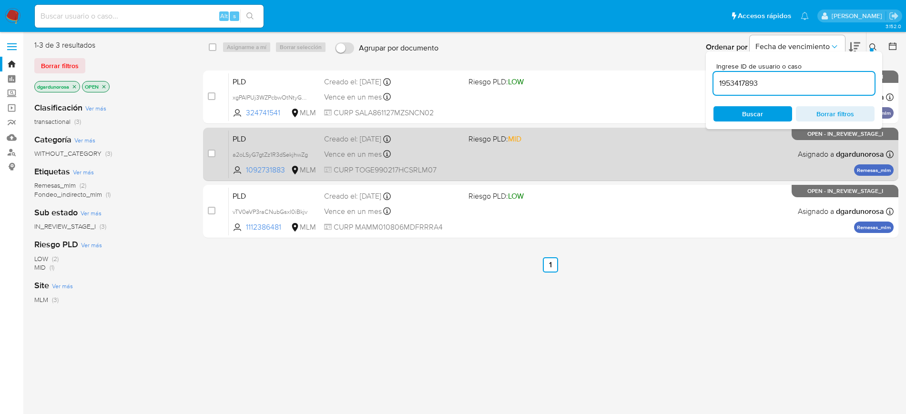
type input "1953417893"
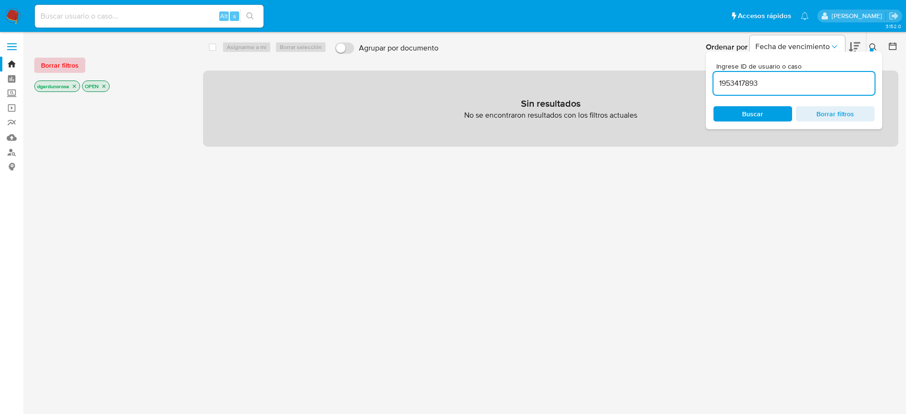
click at [67, 64] on span "Borrar filtros" at bounding box center [60, 65] width 38 height 13
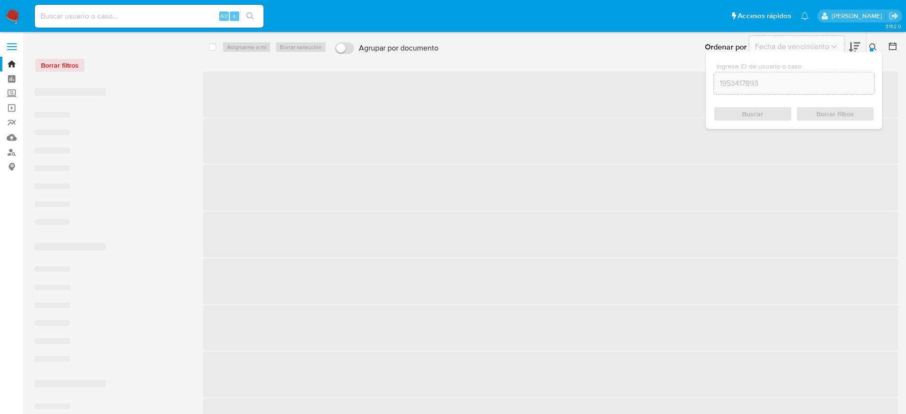
click at [871, 46] on icon at bounding box center [873, 47] width 8 height 8
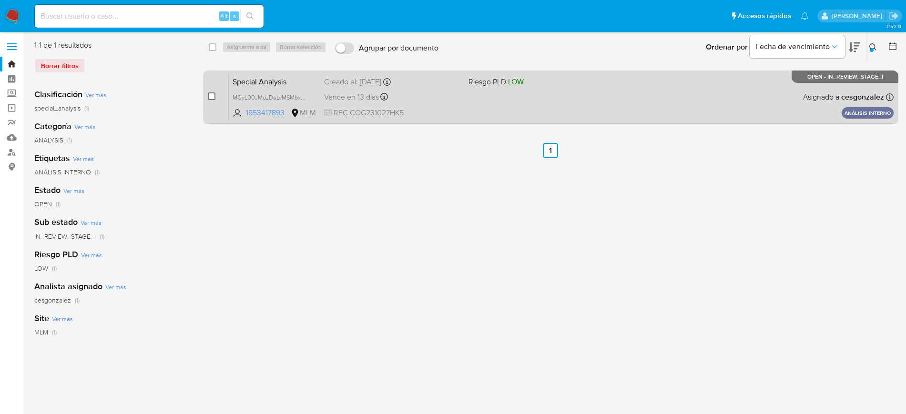
click at [213, 96] on input "checkbox" at bounding box center [212, 96] width 8 height 8
checkbox input "true"
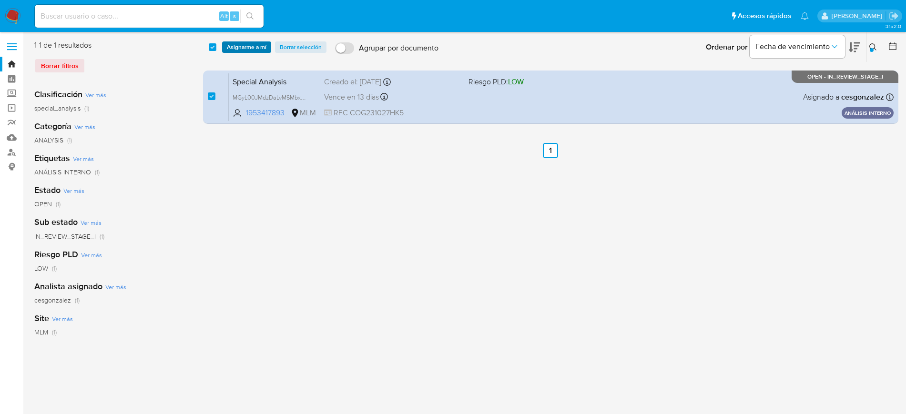
click at [247, 43] on span "Asignarme a mí" at bounding box center [247, 47] width 40 height 10
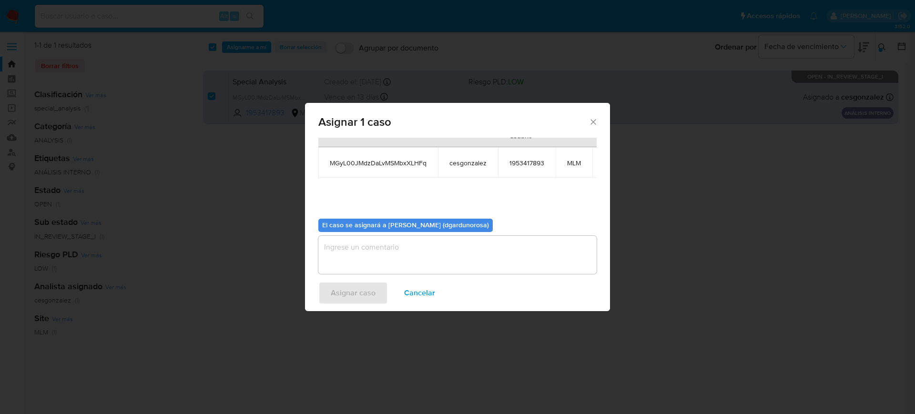
scroll to position [59, 0]
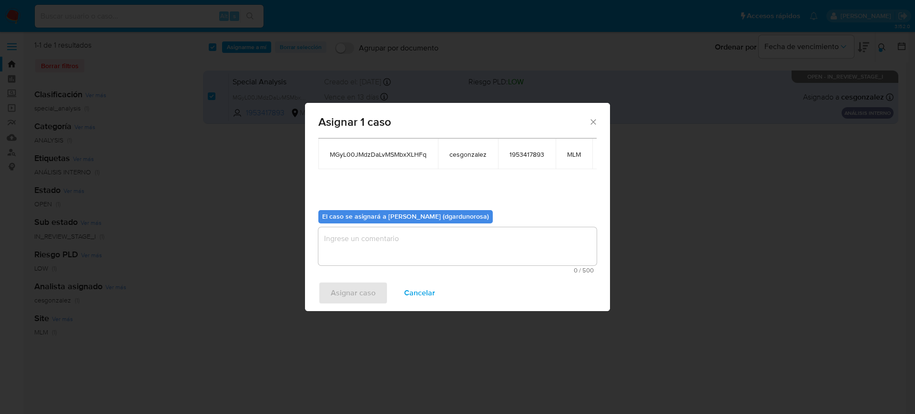
click at [419, 232] on textarea "assign-modal" at bounding box center [457, 246] width 278 height 38
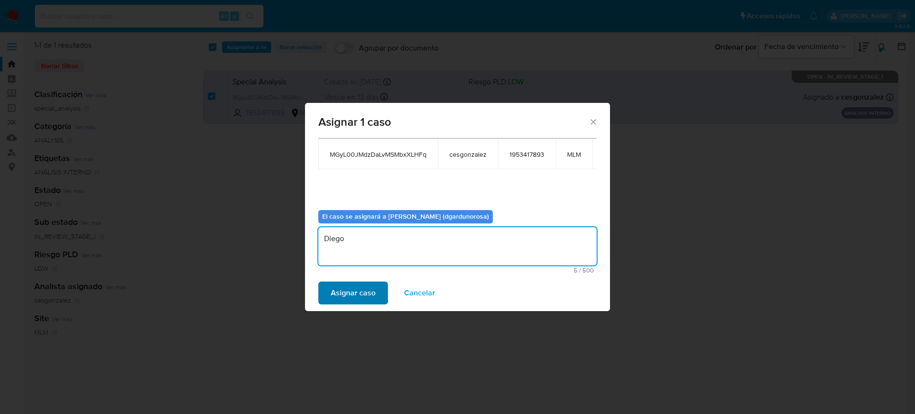
type textarea "Diego"
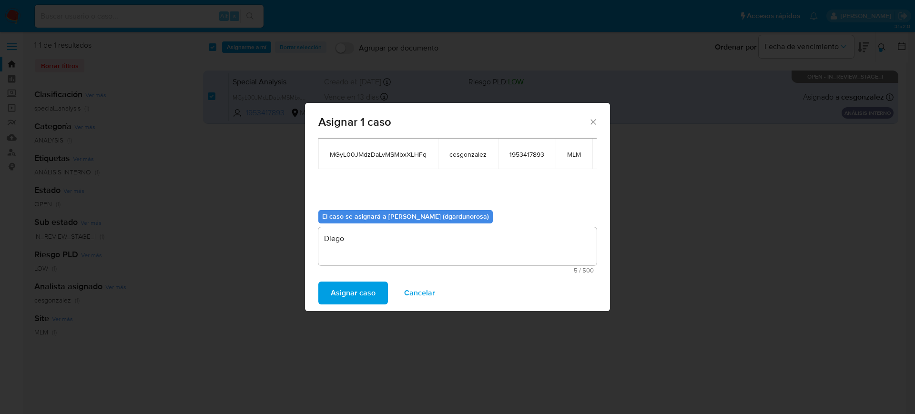
click at [370, 298] on span "Asignar caso" at bounding box center [353, 292] width 45 height 21
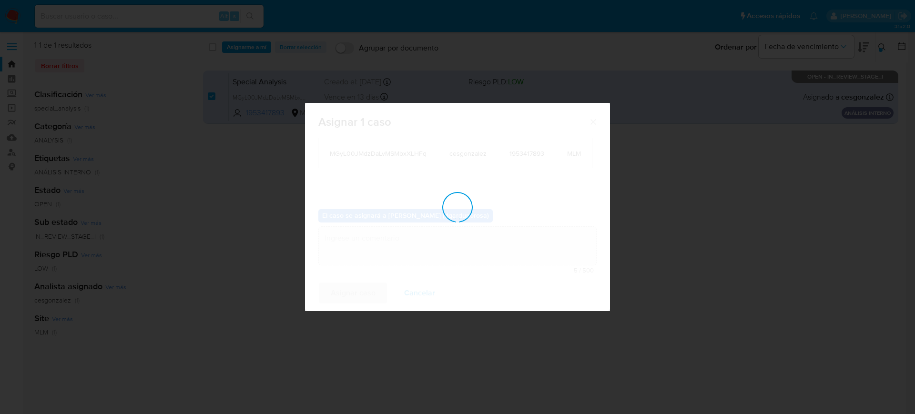
checkbox input "false"
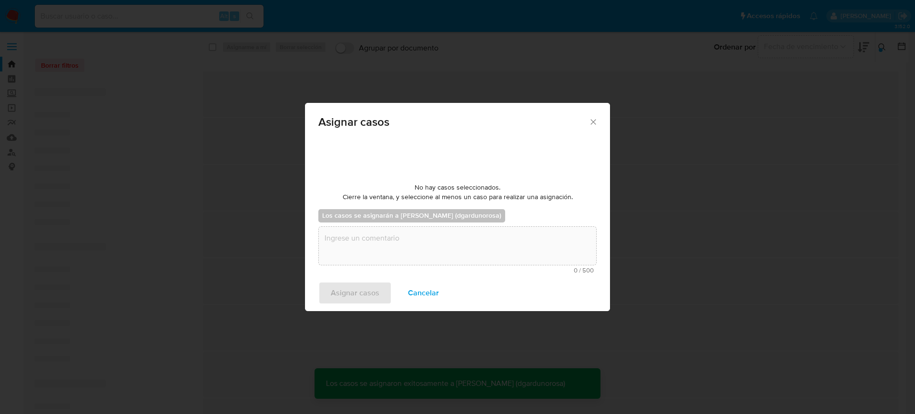
scroll to position [58, 0]
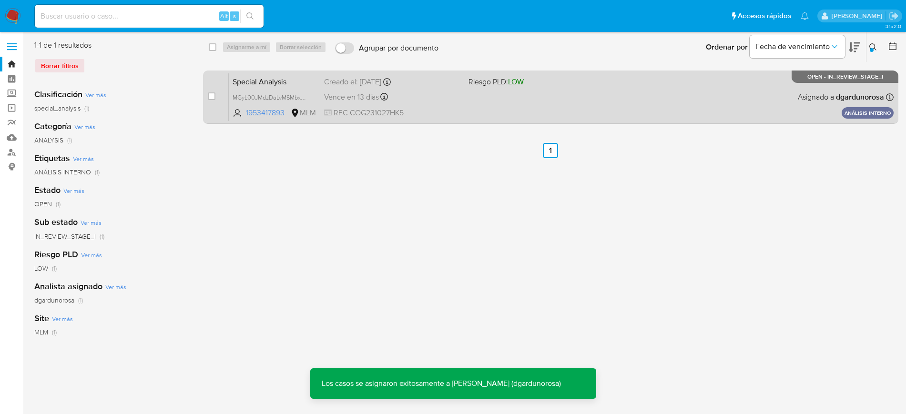
click at [507, 115] on div "Special Analysis MGyL00JMdzDaLvMSMbxXLHFq 1953417893 MLM Riesgo PLD: LOW Creado…" at bounding box center [561, 97] width 665 height 48
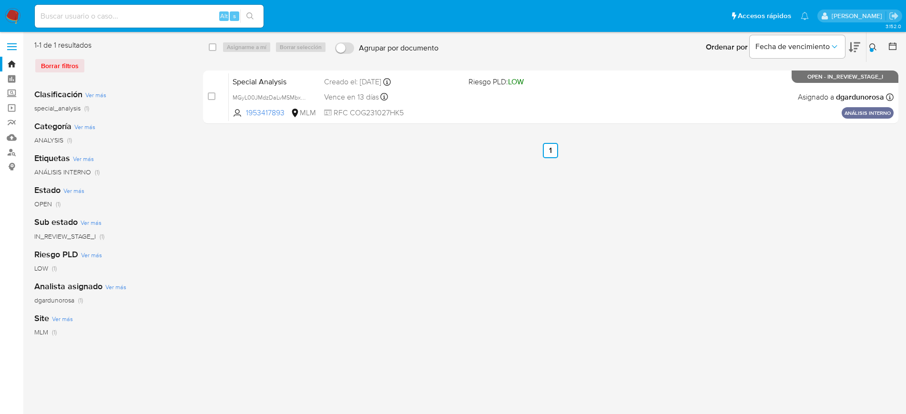
click at [869, 43] on icon at bounding box center [873, 47] width 8 height 8
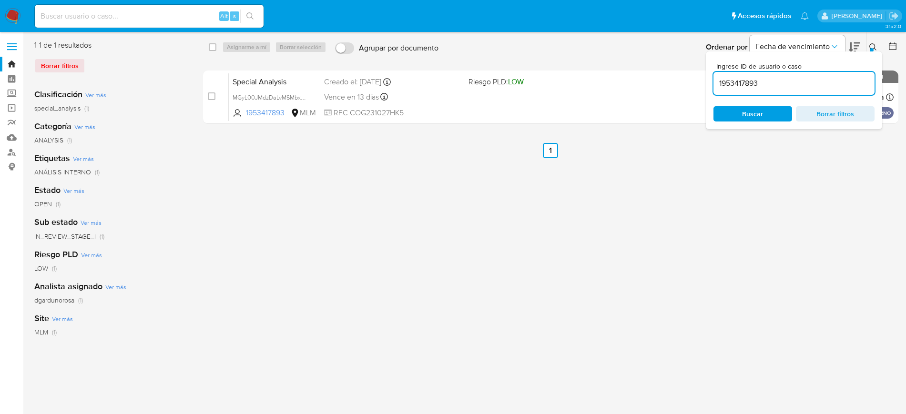
click at [750, 77] on div "1953417893" at bounding box center [793, 83] width 161 height 23
click at [750, 77] on input "1953417893" at bounding box center [793, 83] width 161 height 12
click at [749, 84] on input "1953417893" at bounding box center [793, 83] width 161 height 12
paste input "09273188"
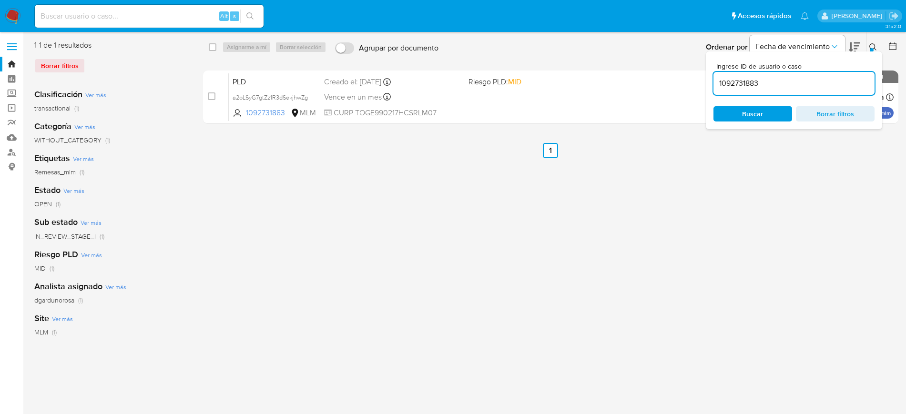
click at [868, 47] on button at bounding box center [874, 46] width 16 height 11
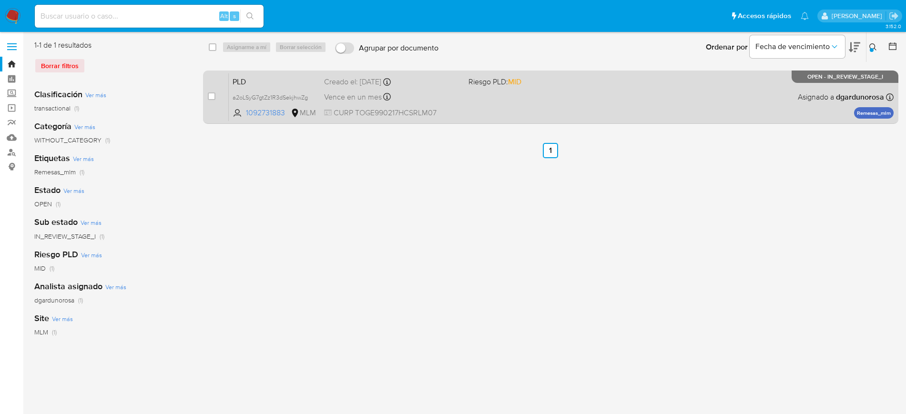
click at [592, 118] on div "PLD a2oLSyG7gtZz1R3dSekjhwZg 1092731883 MLM Riesgo PLD: MID Creado el: 12/07/20…" at bounding box center [561, 97] width 665 height 48
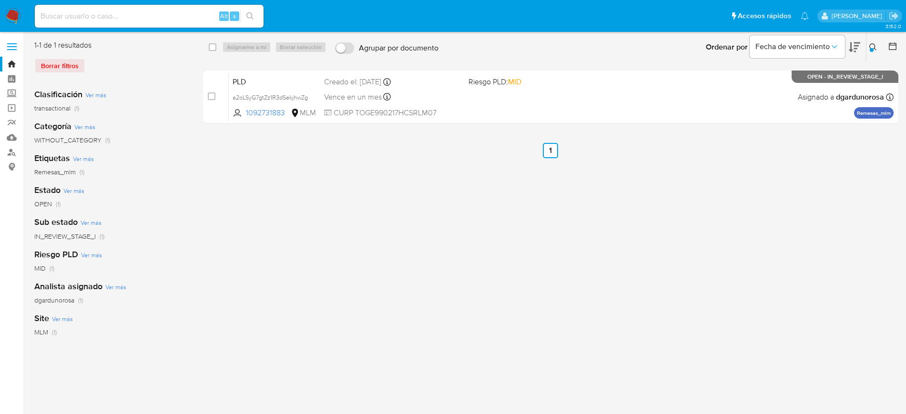
click at [870, 43] on icon at bounding box center [873, 47] width 8 height 8
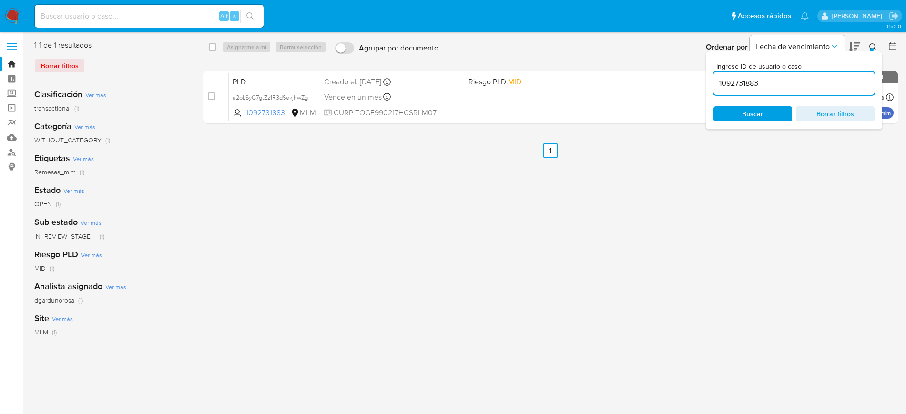
click at [746, 82] on input "1092731883" at bounding box center [793, 83] width 161 height 12
click at [745, 81] on input "1092731883" at bounding box center [793, 83] width 161 height 12
type input "1148363537"
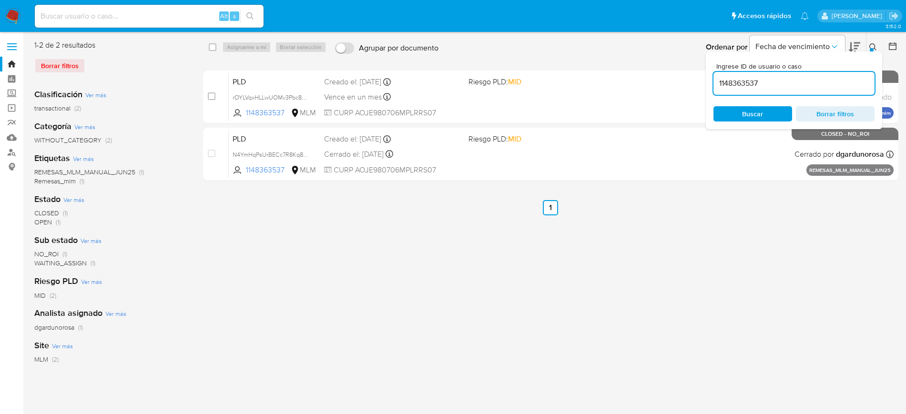
click at [871, 48] on div at bounding box center [871, 50] width 4 height 4
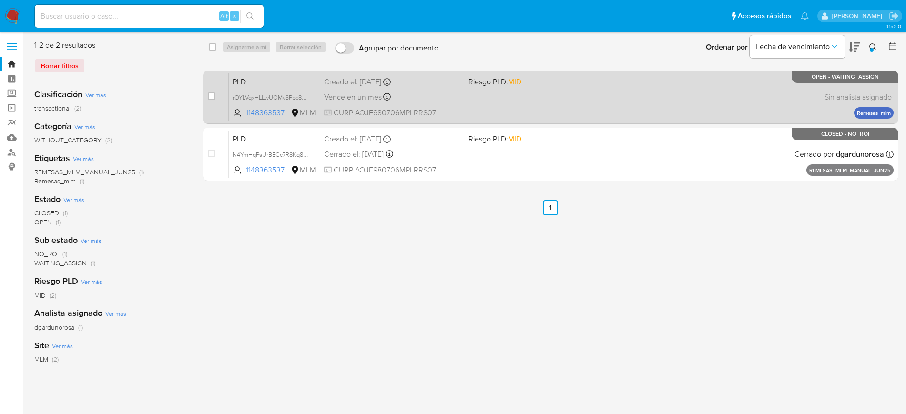
drag, startPoint x: 212, startPoint y: 93, endPoint x: 227, endPoint y: 82, distance: 18.4
click at [211, 94] on input "checkbox" at bounding box center [212, 96] width 8 height 8
checkbox input "true"
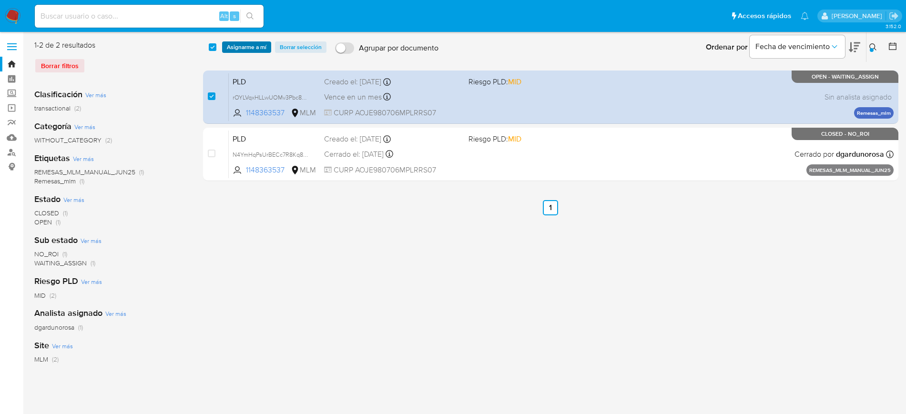
click at [251, 50] on span "Asignarme a mí" at bounding box center [247, 47] width 40 height 10
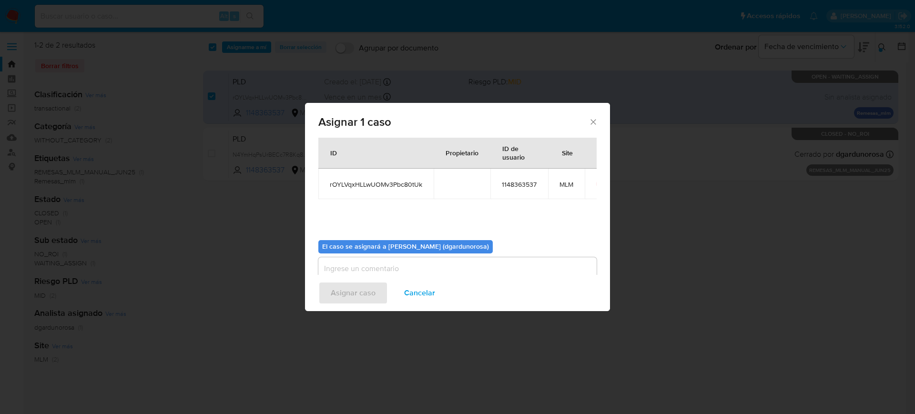
scroll to position [50, 0]
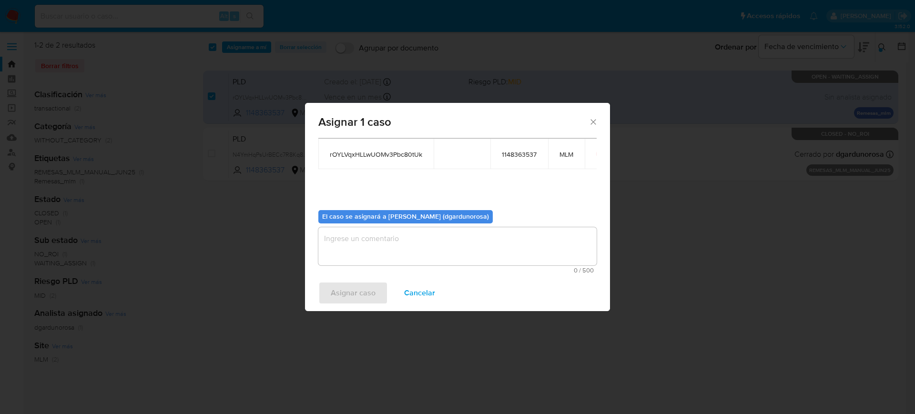
click at [371, 152] on span "rOYLVqxHLLwUOMv3Pbc80tUk" at bounding box center [376, 154] width 92 height 9
copy span "rOYLVqxHLLwUOMv3Pbc80tUk"
drag, startPoint x: 482, startPoint y: 244, endPoint x: 489, endPoint y: 254, distance: 12.0
click at [483, 246] on textarea "assign-modal" at bounding box center [457, 246] width 278 height 38
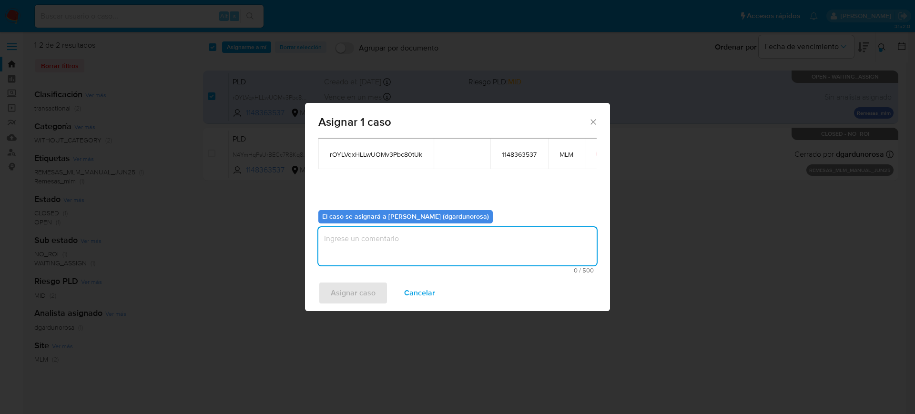
click at [488, 251] on textarea "assign-modal" at bounding box center [457, 246] width 278 height 38
type textarea "diego"
click at [350, 298] on span "Asignar caso" at bounding box center [353, 292] width 45 height 21
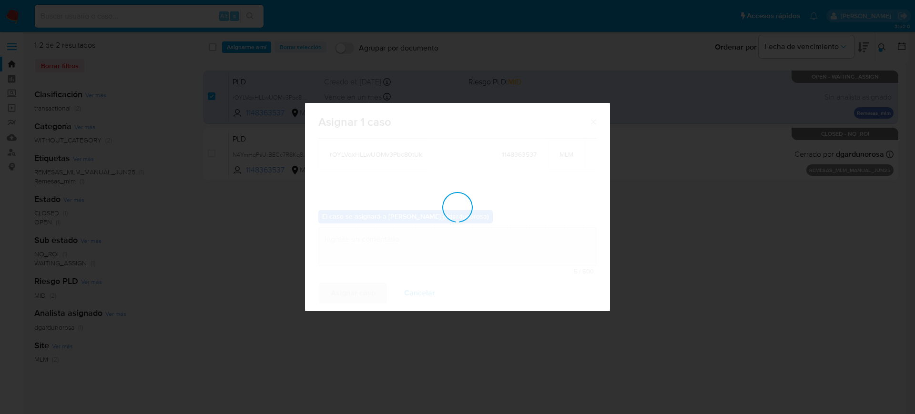
checkbox input "false"
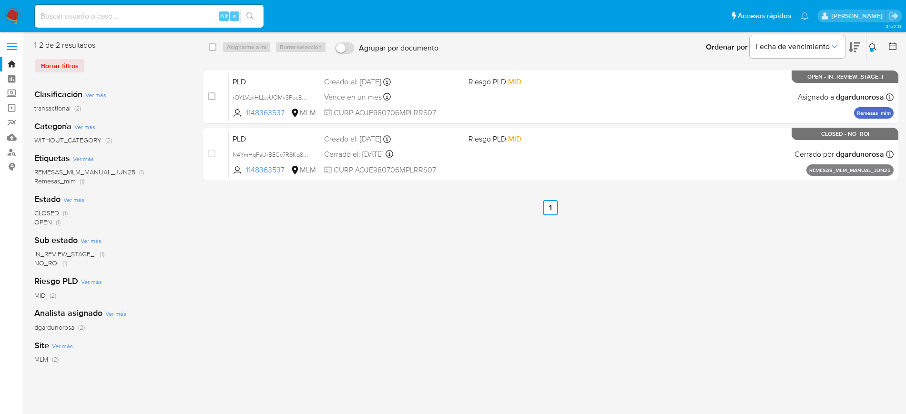
drag, startPoint x: 443, startPoint y: 238, endPoint x: 442, endPoint y: 229, distance: 8.6
click at [443, 238] on div "select-all-cases-checkbox Asignarme a mí Borrar selección Agrupar por documento…" at bounding box center [550, 245] width 695 height 411
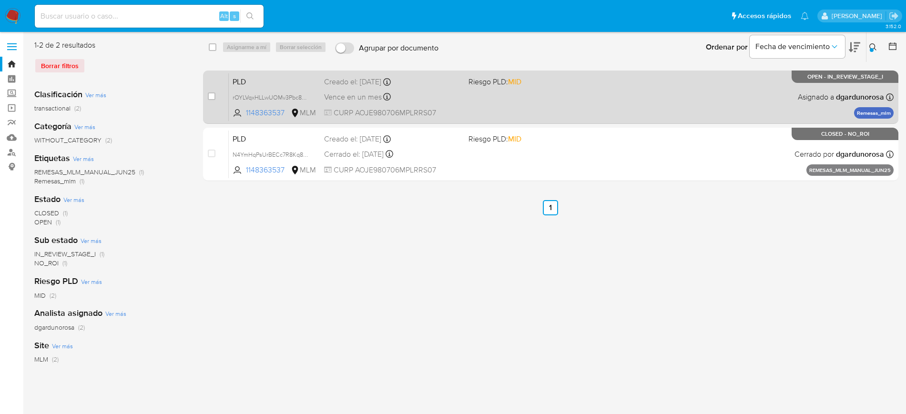
click at [550, 100] on div "PLD rOYLVqxHLLwUOMv3Pbc80tUk 1148363537 MLM Riesgo PLD: MID Creado el: 12/07/20…" at bounding box center [561, 97] width 665 height 48
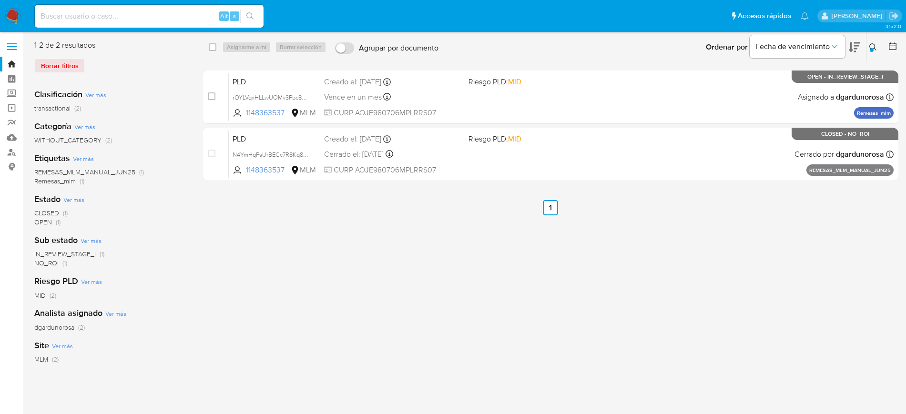
drag, startPoint x: 871, startPoint y: 46, endPoint x: 867, endPoint y: 54, distance: 8.7
click at [873, 50] on icon at bounding box center [873, 47] width 8 height 8
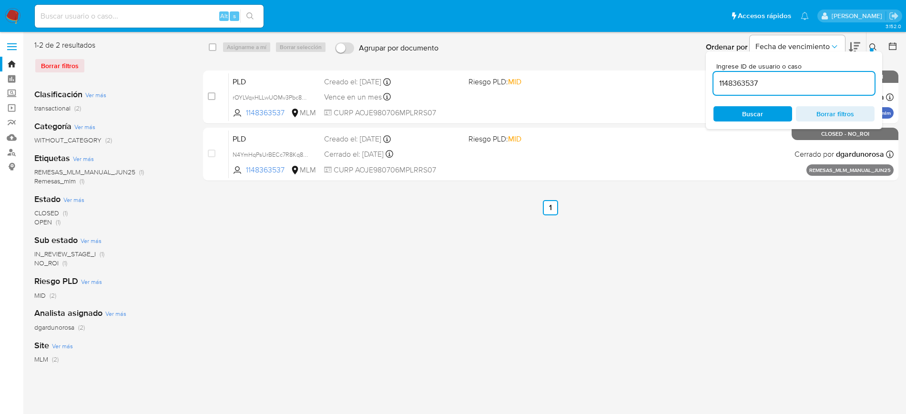
click at [748, 76] on div "1148363537" at bounding box center [793, 83] width 161 height 23
click at [749, 84] on input "1148363537" at bounding box center [793, 83] width 161 height 12
paste input "50793354"
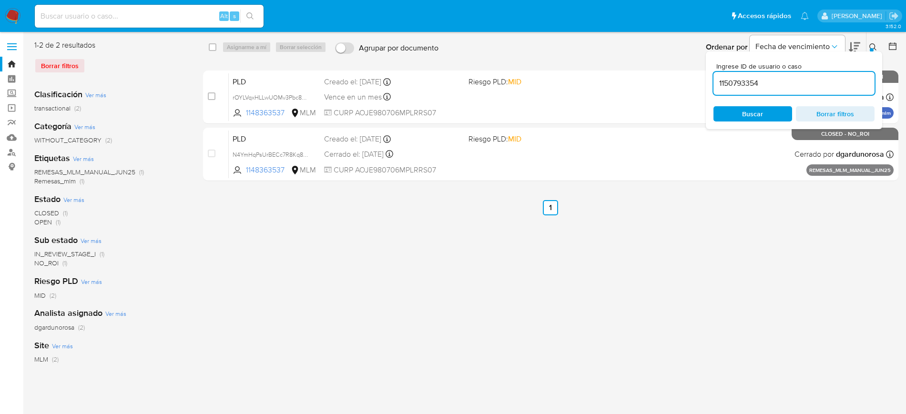
type input "1150793354"
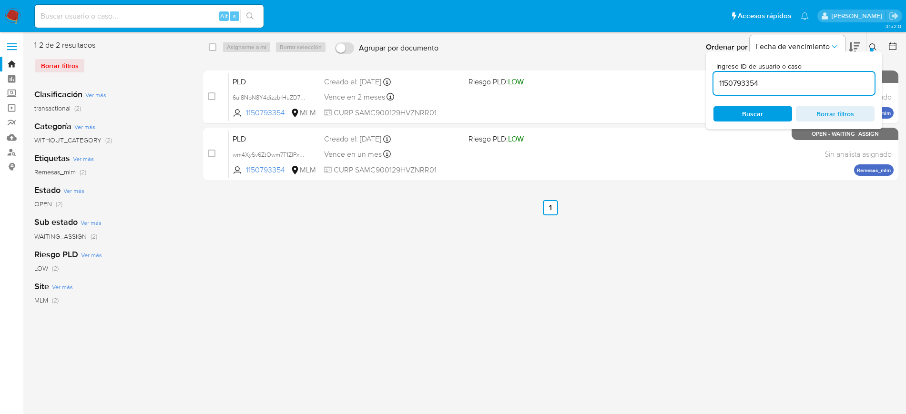
click at [864, 50] on div "Ordenar por Fecha de vencimiento" at bounding box center [782, 47] width 168 height 30
click at [870, 42] on button at bounding box center [874, 46] width 16 height 11
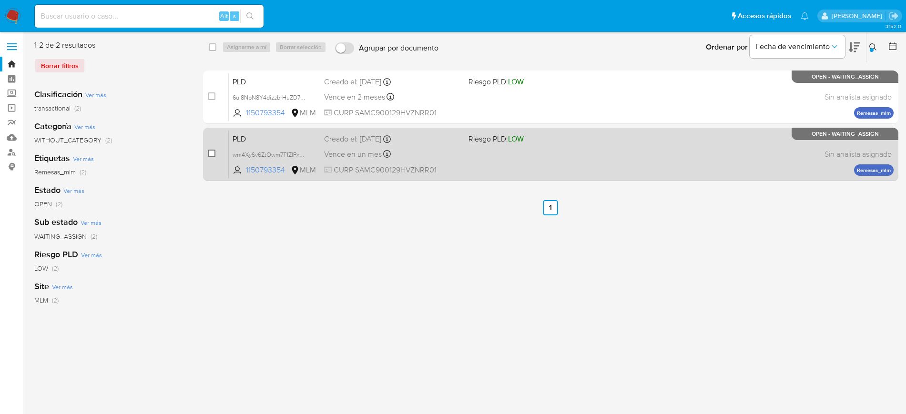
click at [211, 151] on input "checkbox" at bounding box center [212, 154] width 8 height 8
checkbox input "true"
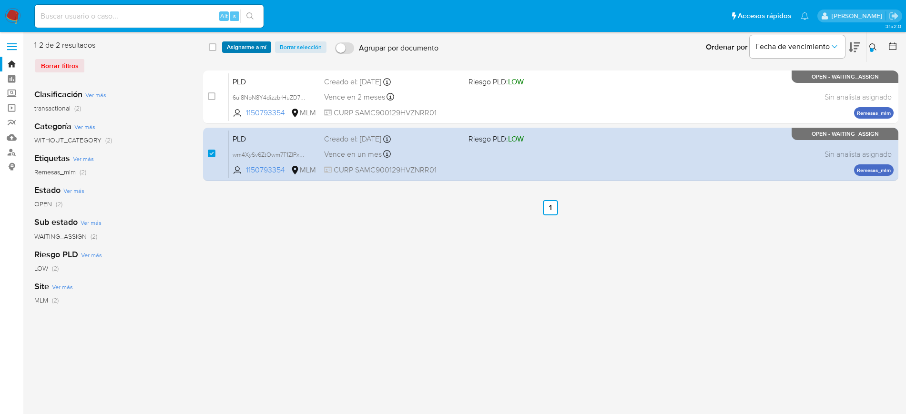
click at [252, 48] on span "Asignarme a mí" at bounding box center [247, 47] width 40 height 10
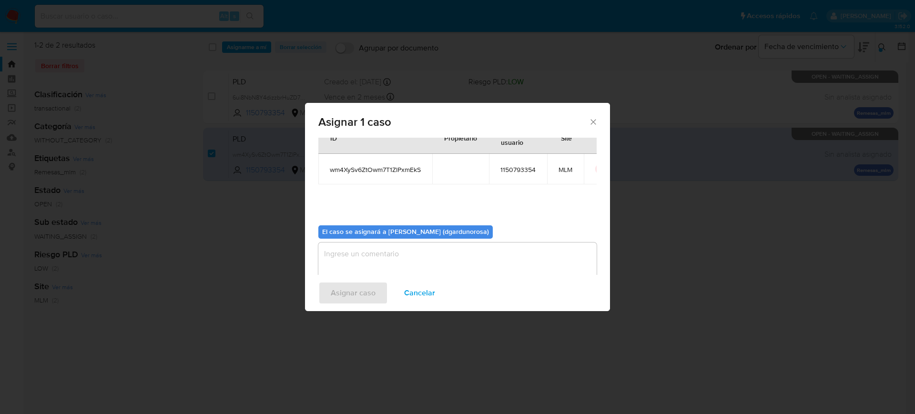
scroll to position [50, 0]
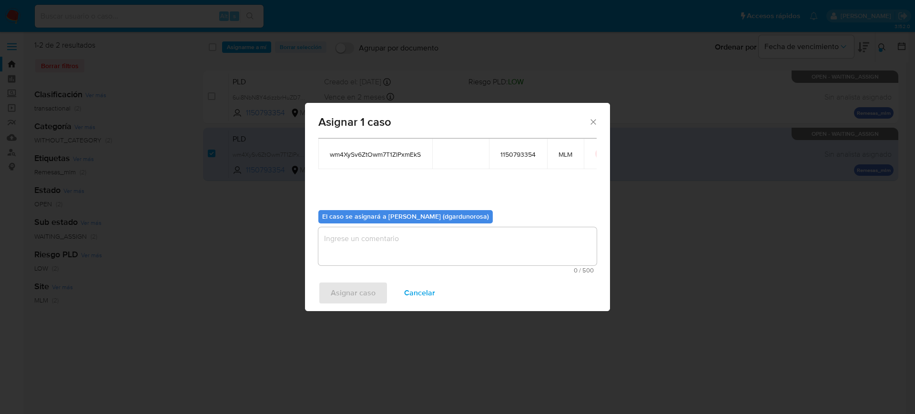
click at [435, 261] on textarea "assign-modal" at bounding box center [457, 246] width 278 height 38
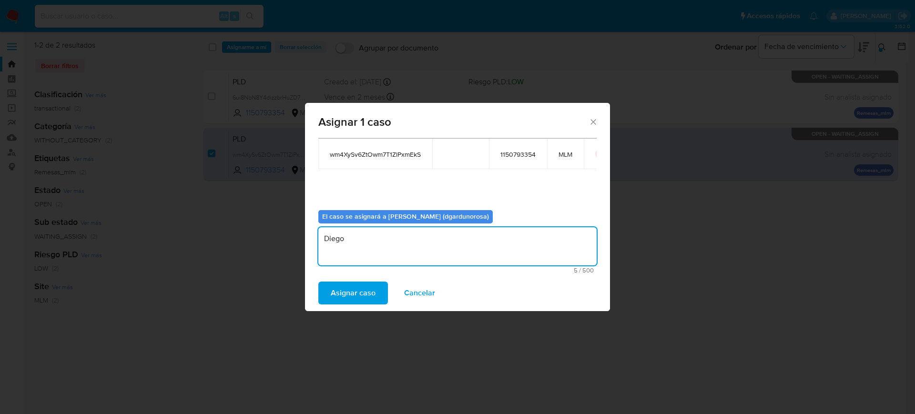
type textarea "Diego"
click at [385, 156] on span "wm4XySv6ZtOwm7T1ZlPxmEkS" at bounding box center [375, 154] width 91 height 9
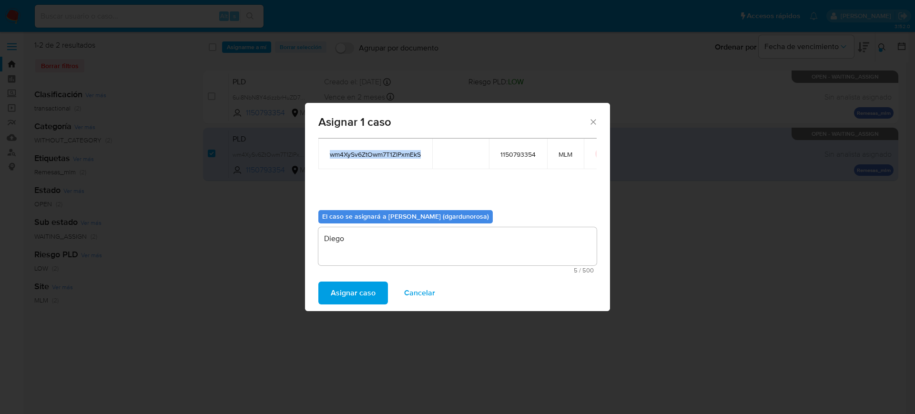
click at [385, 156] on span "wm4XySv6ZtOwm7T1ZlPxmEkS" at bounding box center [375, 154] width 91 height 9
copy span "wm4XySv6ZtOwm7T1ZlPxmEkS"
click at [386, 153] on span "wm4XySv6ZtOwm7T1ZlPxmEkS" at bounding box center [375, 154] width 91 height 9
click at [366, 292] on span "Asignar caso" at bounding box center [353, 292] width 45 height 21
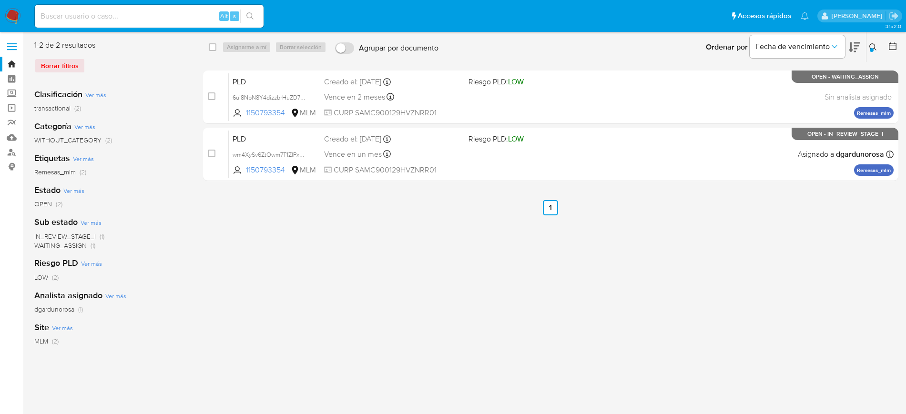
drag, startPoint x: 876, startPoint y: 46, endPoint x: 862, endPoint y: 62, distance: 22.3
click at [876, 46] on button at bounding box center [874, 46] width 16 height 11
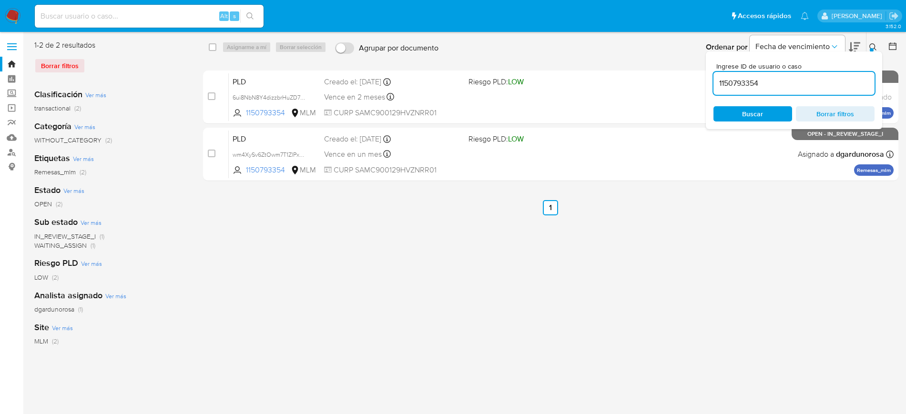
click at [750, 91] on div "1150793354" at bounding box center [793, 83] width 161 height 23
click at [745, 86] on input "1150793354" at bounding box center [793, 83] width 161 height 12
paste input "48363537"
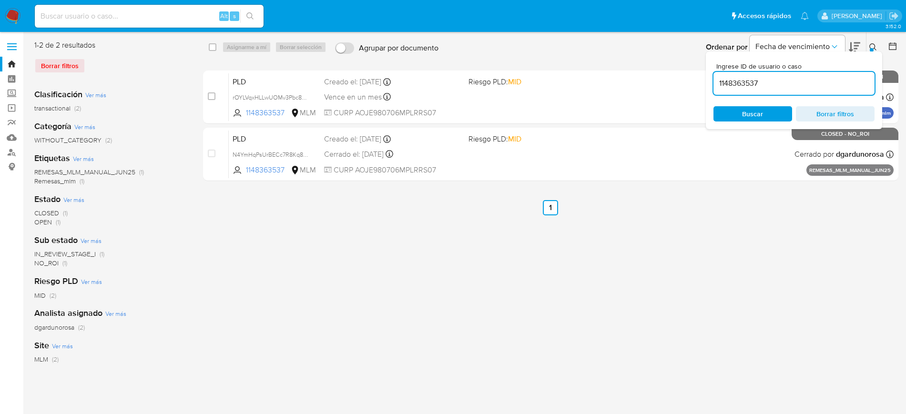
click at [874, 44] on icon at bounding box center [873, 47] width 8 height 8
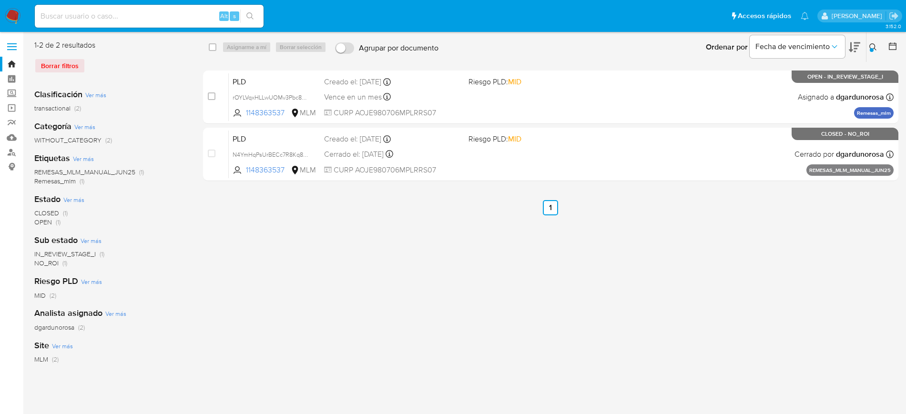
drag, startPoint x: 875, startPoint y: 49, endPoint x: 807, endPoint y: 81, distance: 75.2
click at [875, 49] on icon at bounding box center [872, 46] width 7 height 7
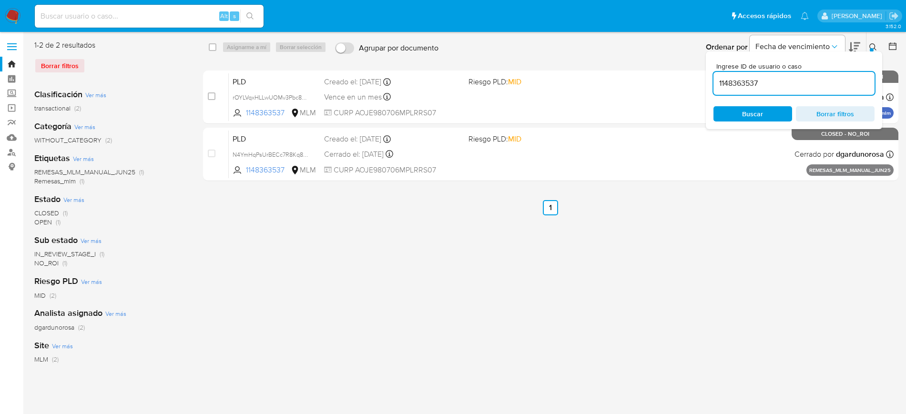
click at [742, 88] on input "1148363537" at bounding box center [793, 83] width 161 height 12
click at [741, 85] on input "1148363537" at bounding box center [793, 83] width 161 height 12
type input "1171241233"
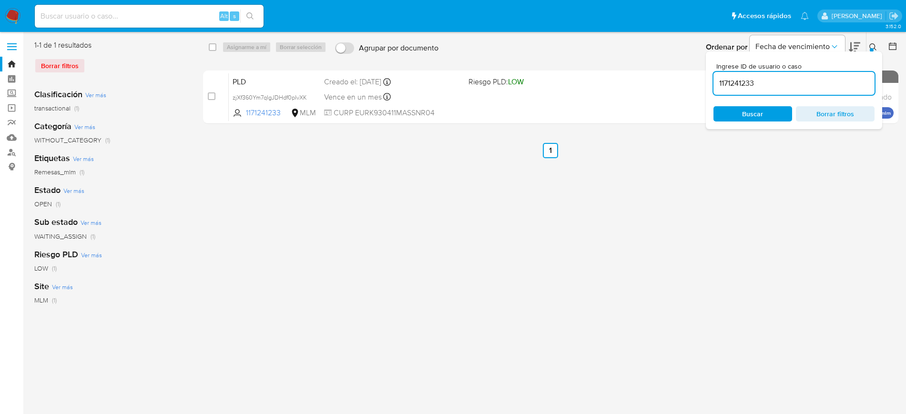
click at [870, 50] on div at bounding box center [871, 50] width 4 height 4
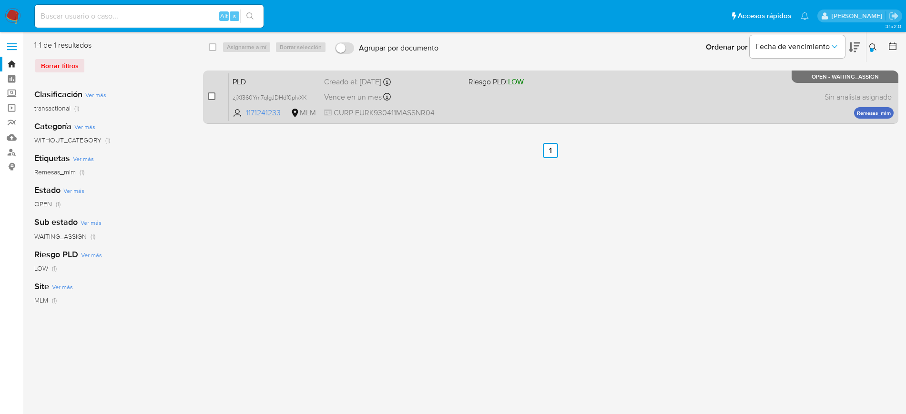
click at [210, 97] on input "checkbox" at bounding box center [212, 96] width 8 height 8
checkbox input "true"
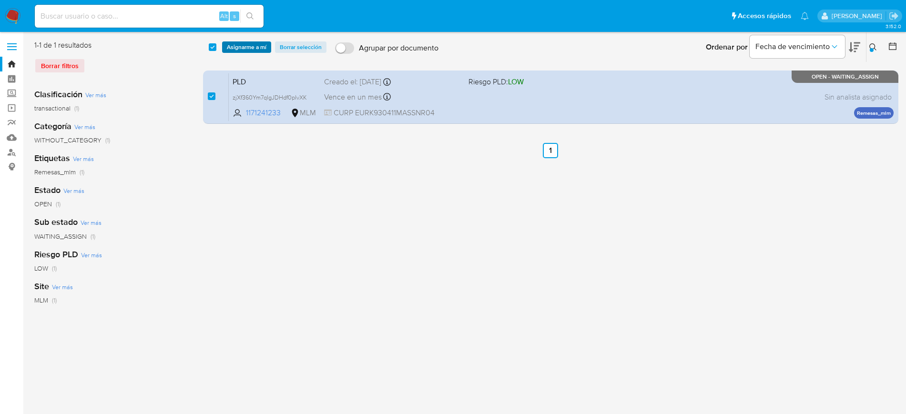
click at [254, 50] on span "Asignarme a mí" at bounding box center [247, 47] width 40 height 10
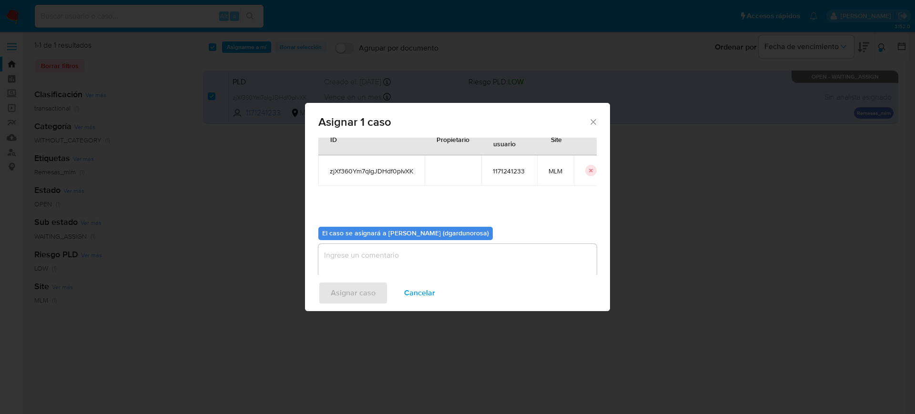
scroll to position [50, 0]
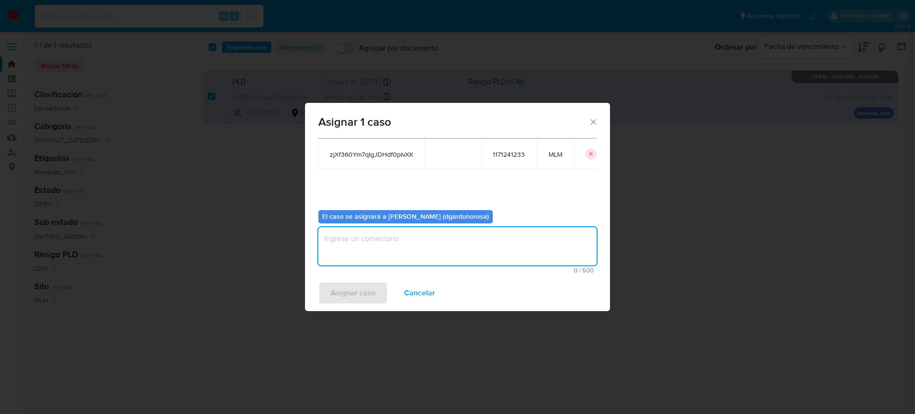
drag, startPoint x: 413, startPoint y: 235, endPoint x: 423, endPoint y: 230, distance: 10.9
click at [414, 239] on textarea "assign-modal" at bounding box center [457, 246] width 278 height 38
type textarea "Diego"
click at [370, 157] on span "zjXf360Ym7qIgJDHdf0pIvXK" at bounding box center [371, 154] width 83 height 9
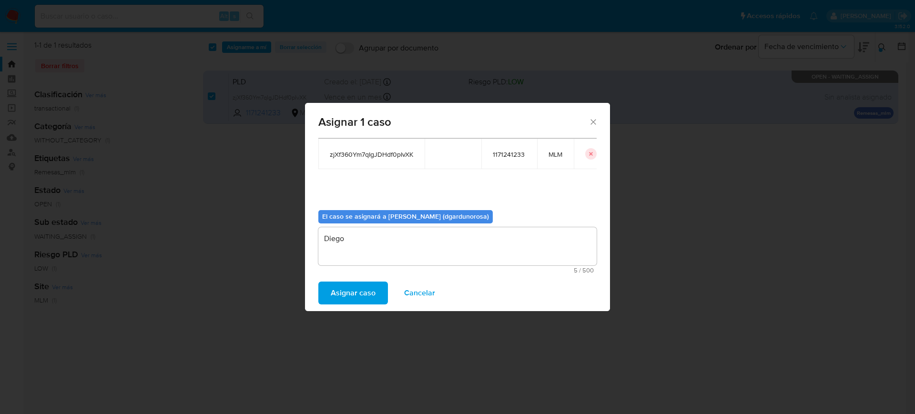
click at [370, 155] on span "zjXf360Ym7qIgJDHdf0pIvXK" at bounding box center [371, 154] width 83 height 9
click at [376, 150] on span "zjXf360Ym7qIgJDHdf0pIvXK" at bounding box center [371, 154] width 83 height 9
click at [385, 157] on span "zjXf360Ym7qIgJDHdf0pIvXK" at bounding box center [371, 154] width 83 height 9
click at [385, 156] on span "zjXf360Ym7qIgJDHdf0pIvXK" at bounding box center [371, 154] width 83 height 9
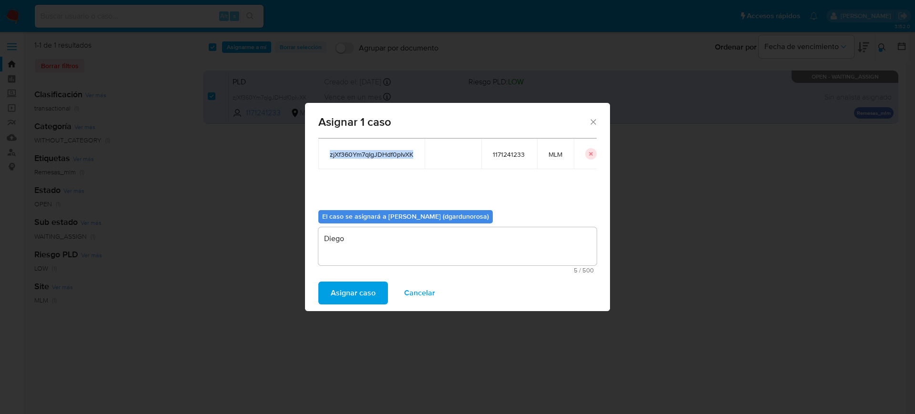
copy span "zjXf360Ym7qIgJDHdf0pIvXK"
click at [353, 297] on span "Asignar caso" at bounding box center [353, 292] width 45 height 21
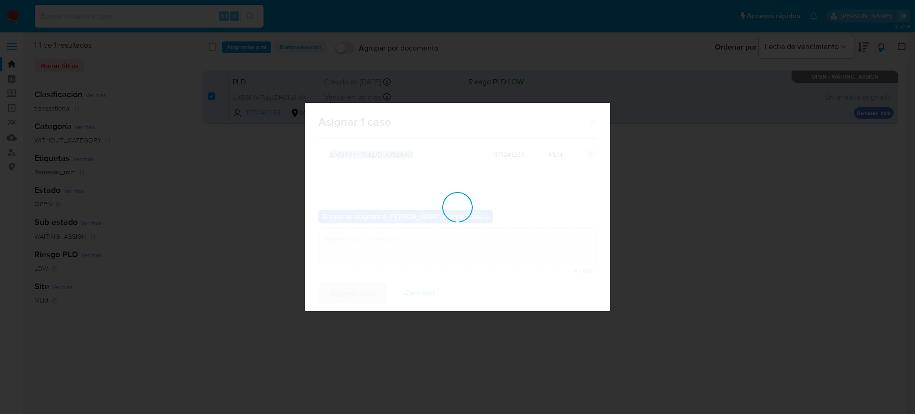
checkbox input "false"
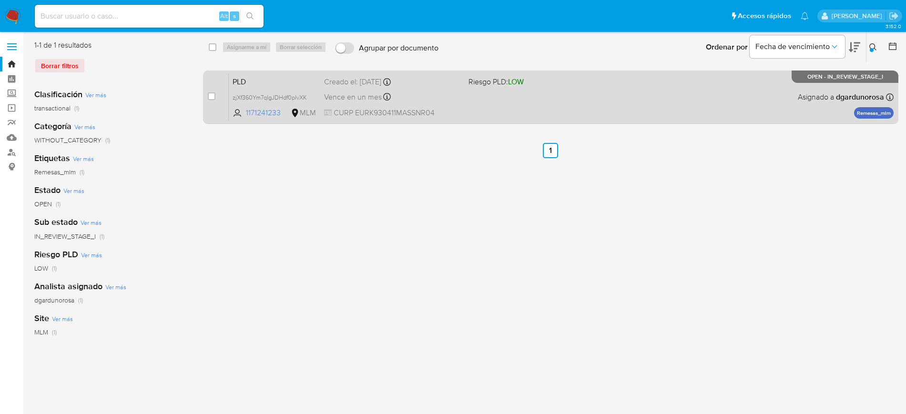
drag, startPoint x: 590, startPoint y: 92, endPoint x: 596, endPoint y: 92, distance: 5.7
click at [590, 92] on div "PLD zjXf360Ym7qIgJDHdf0pIvXK 1171241233 MLM Riesgo PLD: LOW Creado el: 12/07/20…" at bounding box center [561, 97] width 665 height 48
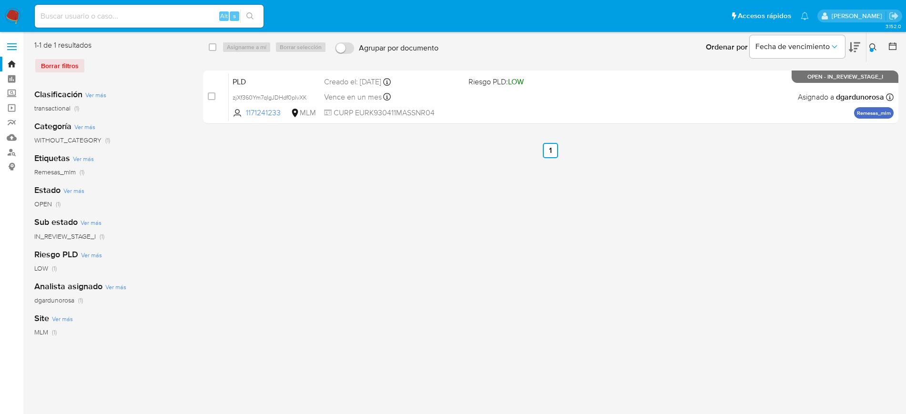
click at [875, 43] on button at bounding box center [874, 46] width 16 height 11
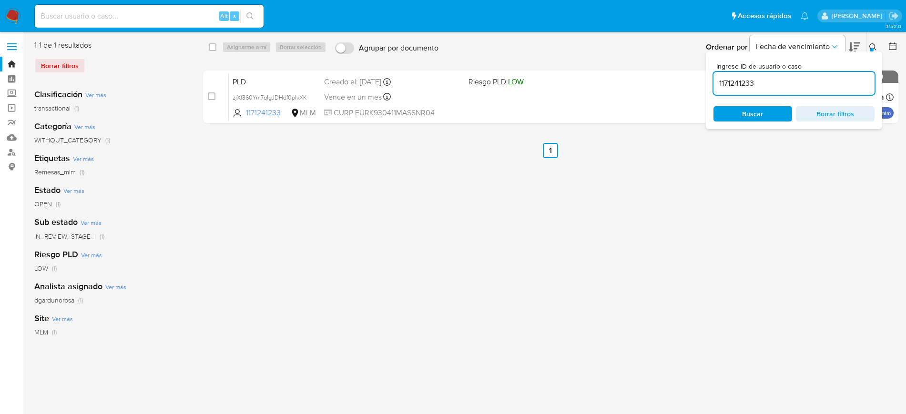
click at [739, 81] on input "1171241233" at bounding box center [793, 83] width 161 height 12
type input "1171329566"
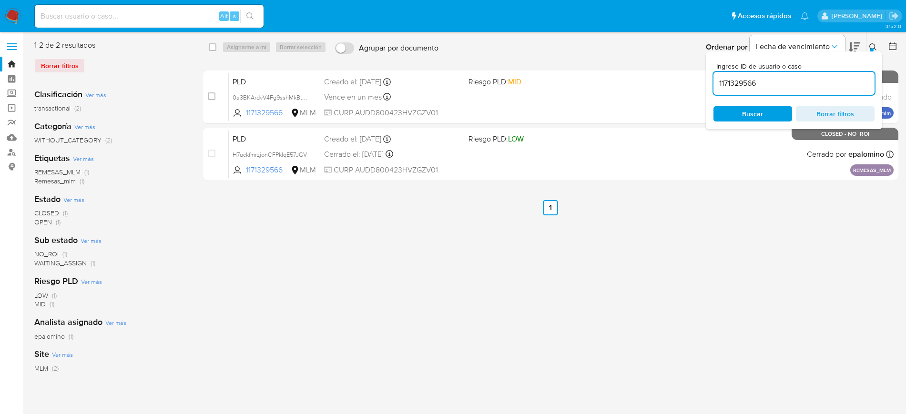
click at [870, 43] on icon at bounding box center [873, 47] width 8 height 8
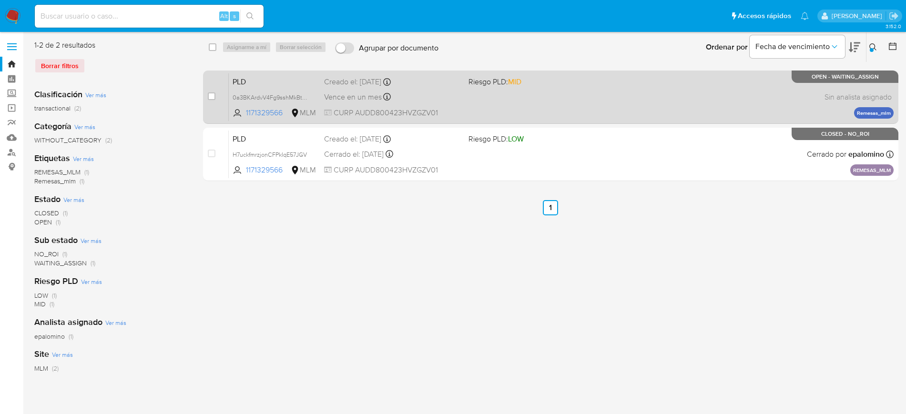
click at [213, 90] on div "case-item-checkbox No es posible asignar el caso" at bounding box center [218, 97] width 21 height 48
click at [216, 101] on div "case-item-checkbox No es posible asignar el caso" at bounding box center [218, 97] width 21 height 48
click at [215, 99] on input "checkbox" at bounding box center [212, 96] width 8 height 8
checkbox input "true"
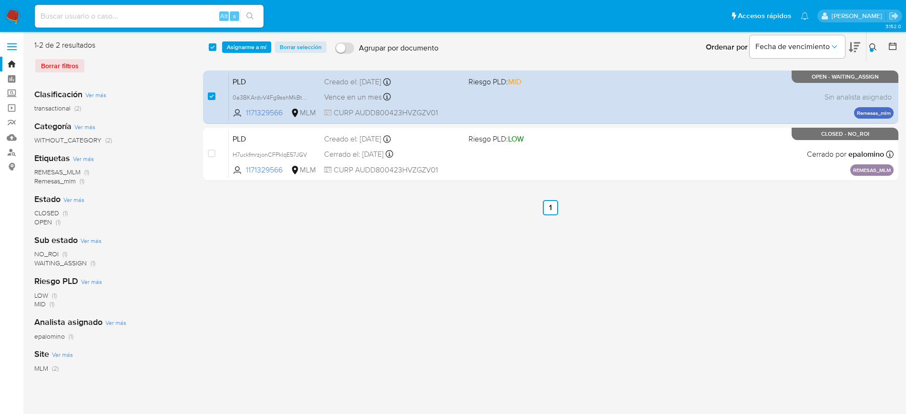
click at [267, 49] on button "Asignarme a mí" at bounding box center [246, 46] width 49 height 11
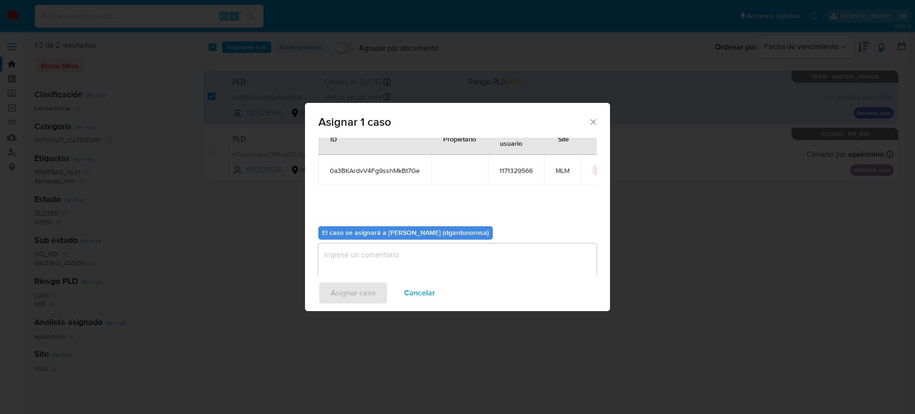
scroll to position [50, 0]
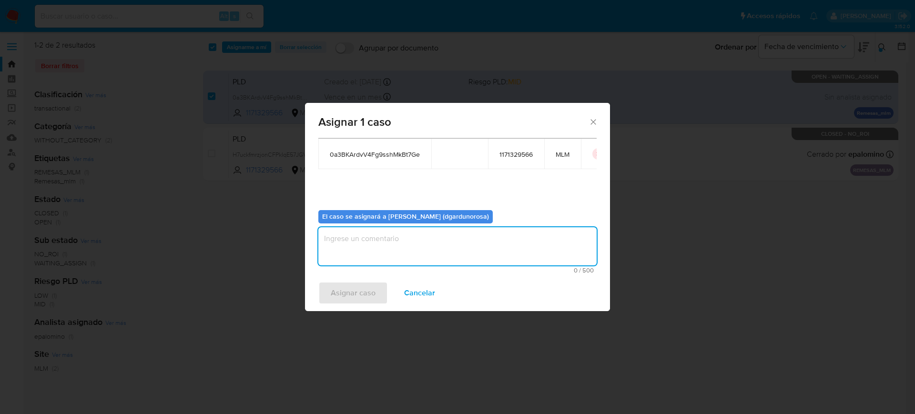
click at [446, 236] on textarea "assign-modal" at bounding box center [457, 246] width 278 height 38
type textarea "Diego"
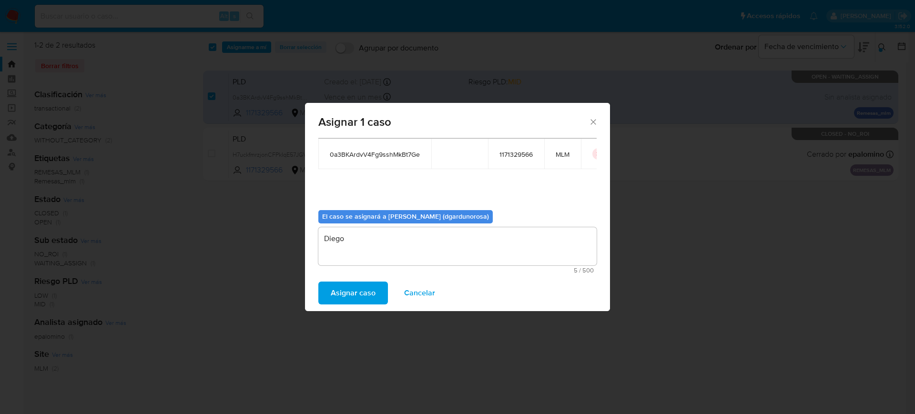
click at [360, 156] on span "0a3BKArdvV4Fg9sshMkBt7Ge" at bounding box center [375, 154] width 90 height 9
click at [360, 155] on span "0a3BKArdvV4Fg9sshMkBt7Ge" at bounding box center [375, 154] width 90 height 9
copy span "0a3BKArdvV4Fg9sshMkBt7Ge"
click at [365, 294] on span "Asignar caso" at bounding box center [353, 292] width 45 height 21
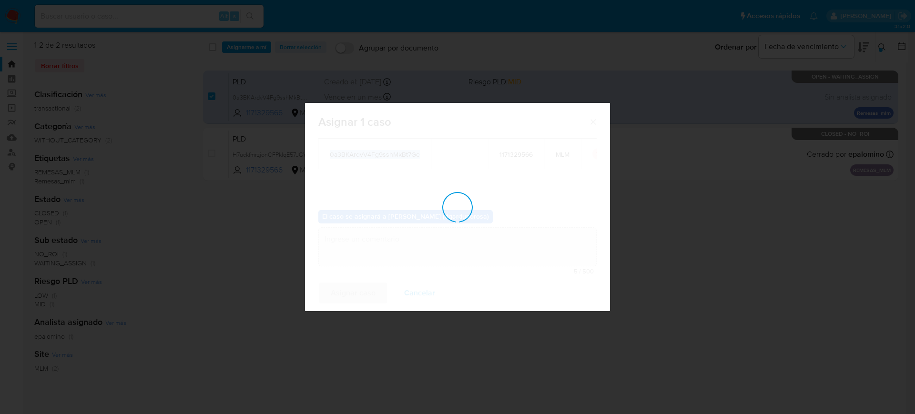
checkbox input "false"
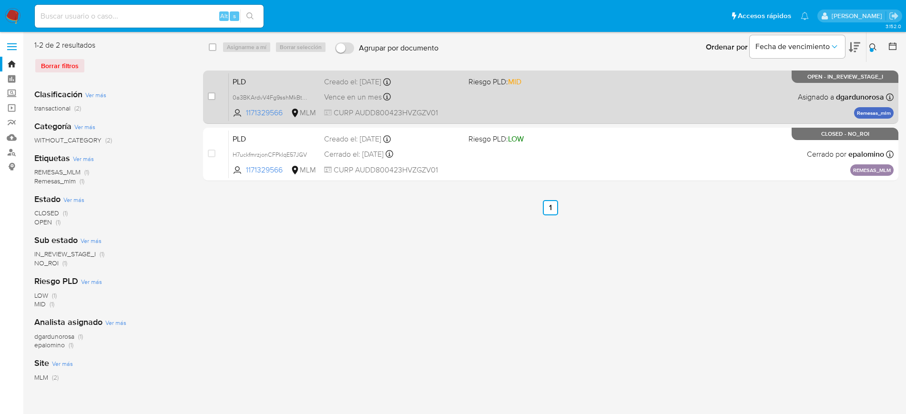
click at [672, 86] on div "PLD 0a3BKArdvV4Fg9sshMkBt7Ge 1171329566 MLM Riesgo PLD: MID Creado el: 12/07/20…" at bounding box center [561, 97] width 665 height 48
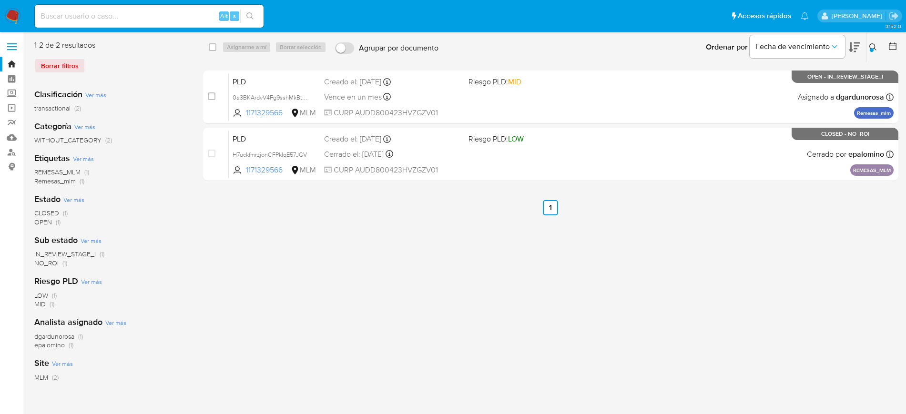
click at [870, 47] on icon at bounding box center [873, 47] width 8 height 8
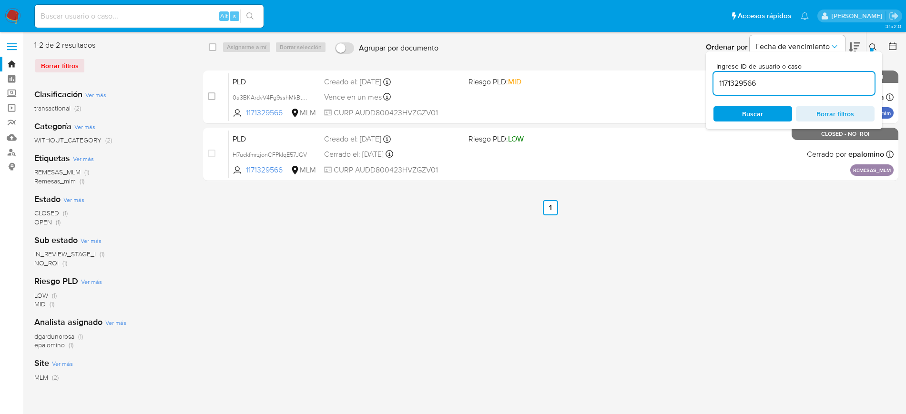
click at [748, 83] on input "1171329566" at bounding box center [793, 83] width 161 height 12
type input "1252294021"
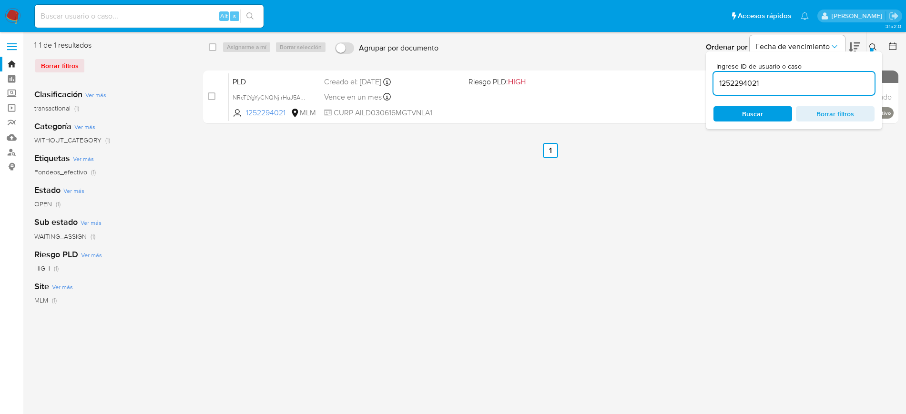
click at [871, 44] on icon at bounding box center [872, 46] width 7 height 7
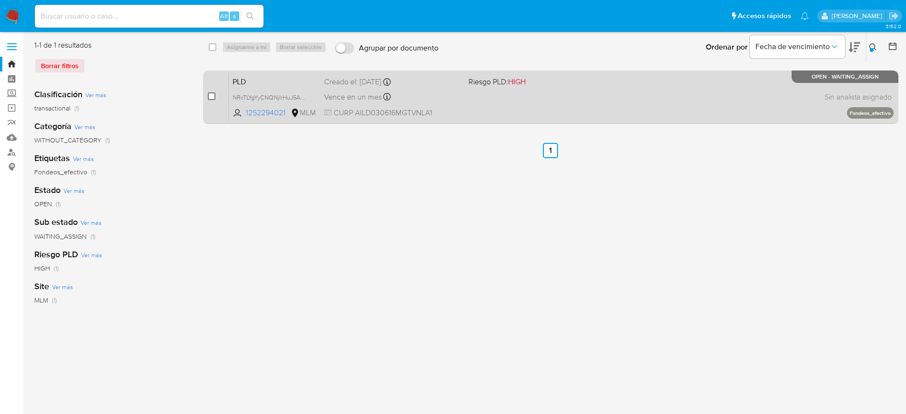
click at [208, 94] on input "checkbox" at bounding box center [212, 96] width 8 height 8
checkbox input "true"
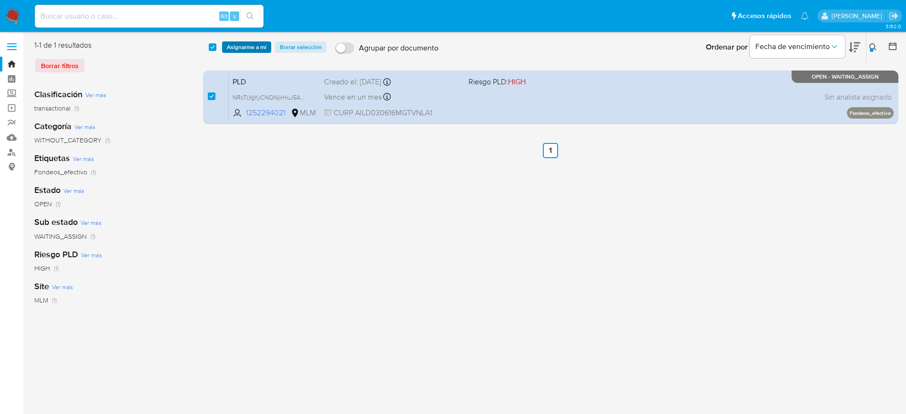
click at [254, 48] on span "Asignarme a mí" at bounding box center [247, 47] width 40 height 10
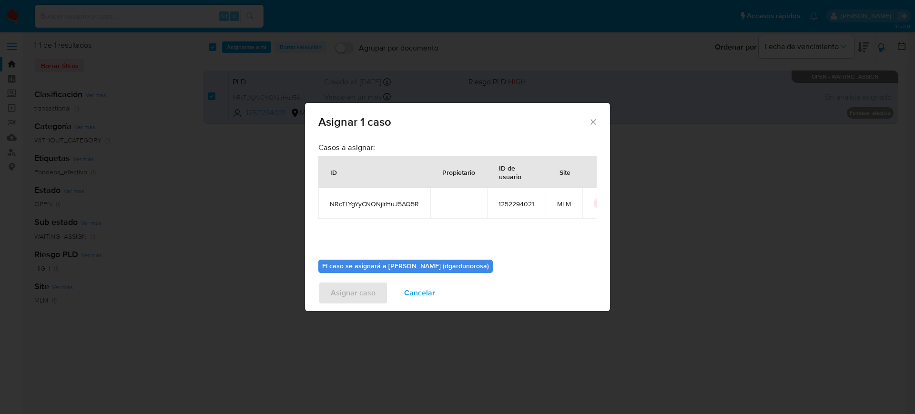
scroll to position [50, 0]
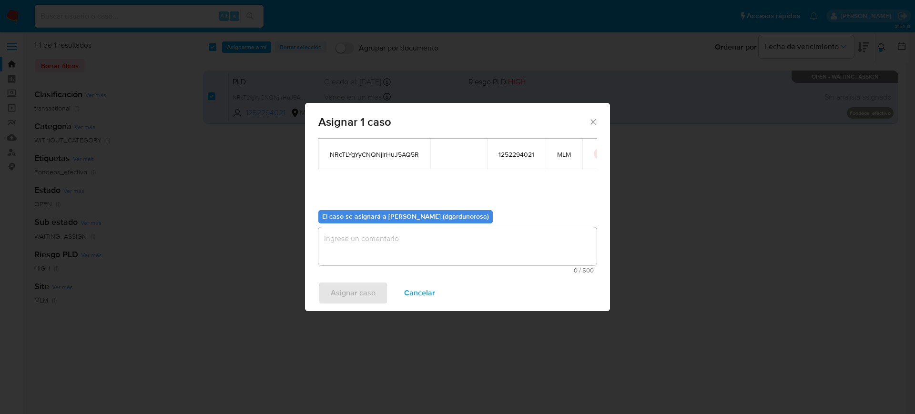
click at [394, 244] on textarea "assign-modal" at bounding box center [457, 246] width 278 height 38
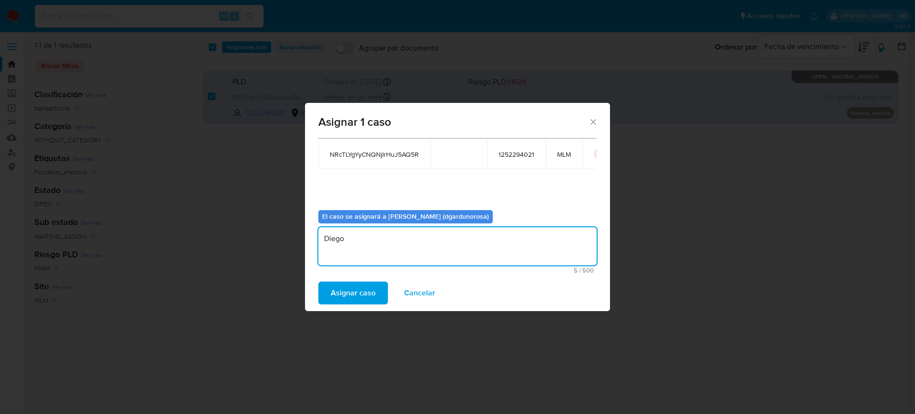
type textarea "Diego"
click at [378, 150] on span "NRcTLYgYyCNQNjIrHuJ5AQ5R" at bounding box center [374, 154] width 89 height 9
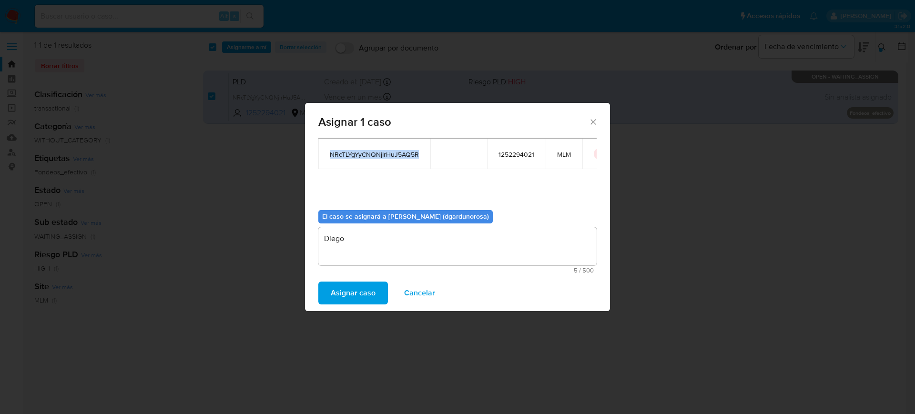
click at [378, 150] on span "NRcTLYgYyCNQNjIrHuJ5AQ5R" at bounding box center [374, 154] width 89 height 9
copy span "NRcTLYgYyCNQNjIrHuJ5AQ5R"
click at [360, 296] on span "Asignar caso" at bounding box center [353, 292] width 45 height 21
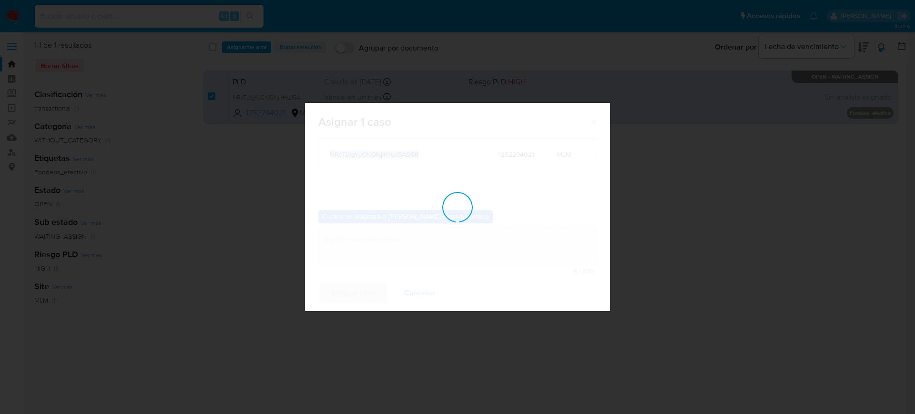
checkbox input "false"
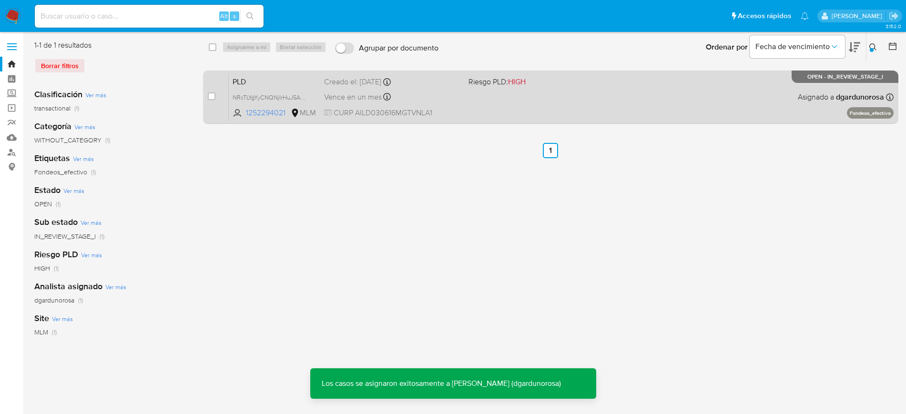
click at [518, 101] on div "PLD NRcTLYgYyCNQNjIrHuJ5AQ5R 1252294021 MLM Riesgo PLD: HIGH Creado el: 12/07/2…" at bounding box center [561, 97] width 665 height 48
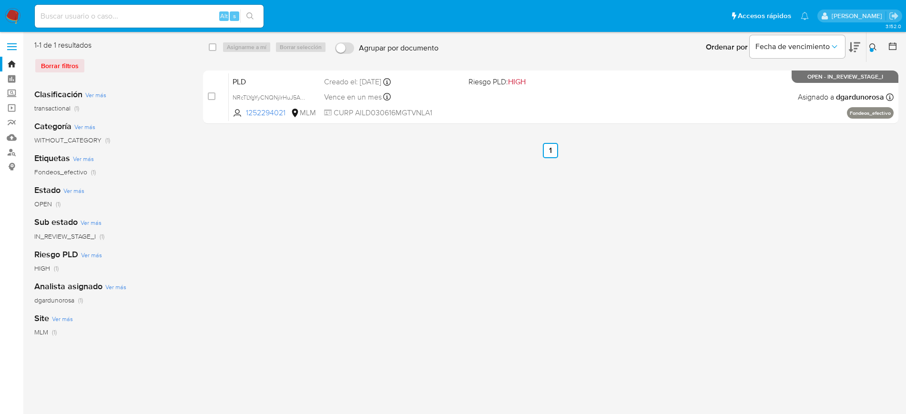
click at [870, 46] on icon at bounding box center [873, 47] width 8 height 8
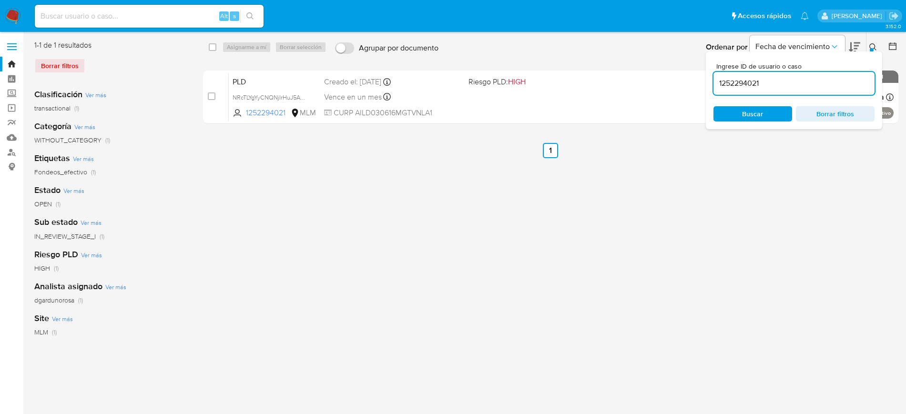
click at [751, 85] on input "1252294021" at bounding box center [793, 83] width 161 height 12
type input "1282775075"
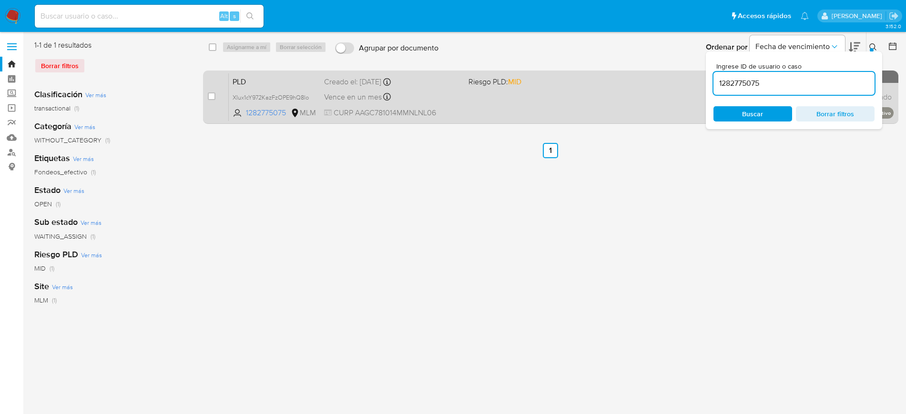
drag, startPoint x: 875, startPoint y: 47, endPoint x: 792, endPoint y: 95, distance: 95.4
click at [876, 47] on icon at bounding box center [873, 47] width 8 height 8
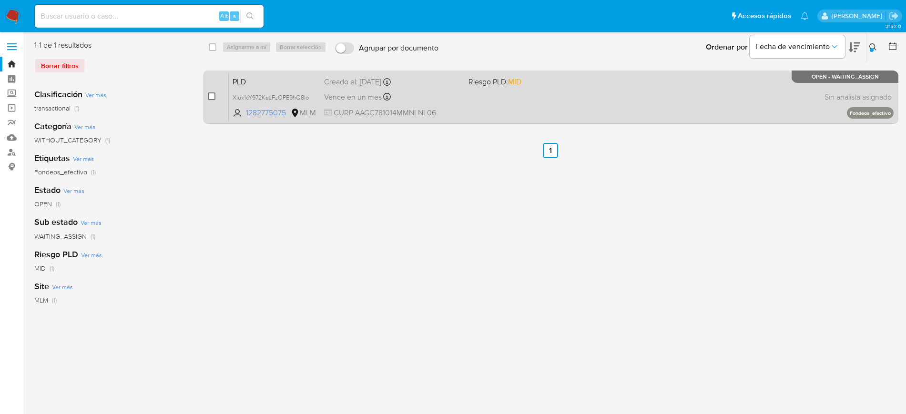
click at [213, 96] on input "checkbox" at bounding box center [212, 96] width 8 height 8
checkbox input "true"
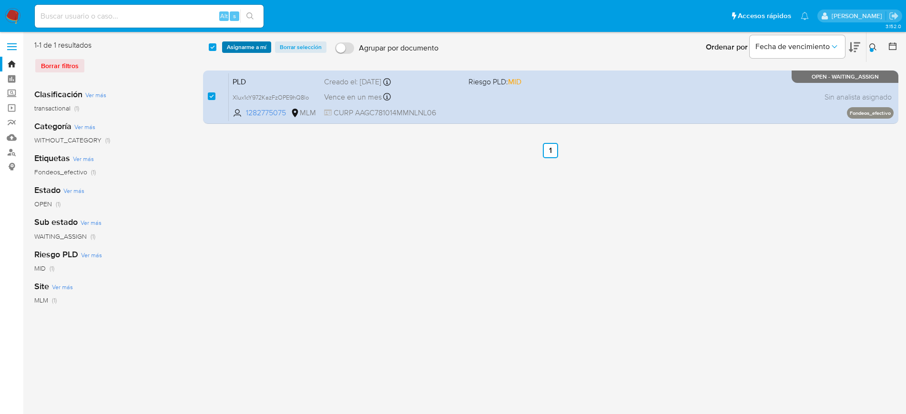
click at [255, 50] on span "Asignarme a mí" at bounding box center [247, 47] width 40 height 10
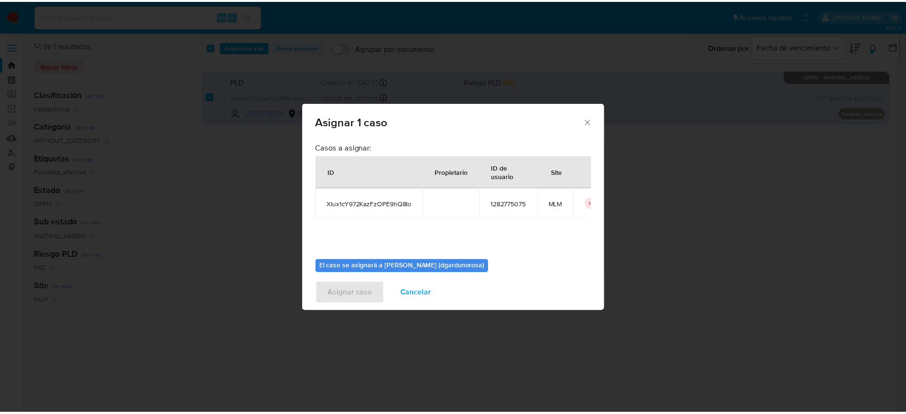
scroll to position [50, 0]
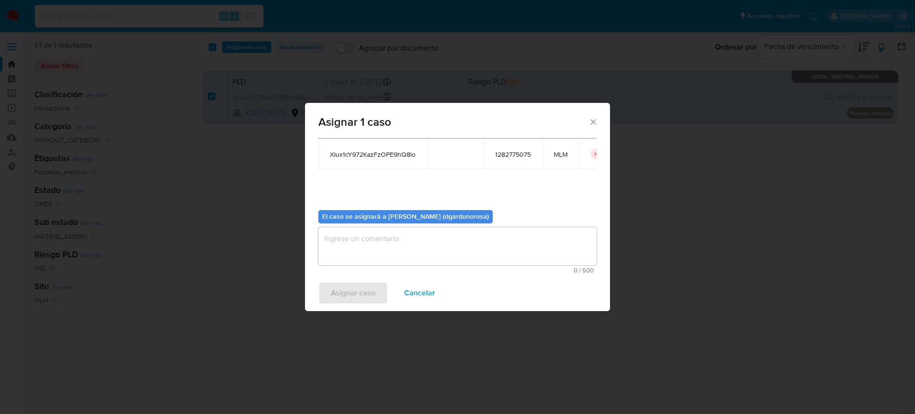
click at [429, 251] on textarea "assign-modal" at bounding box center [457, 246] width 278 height 38
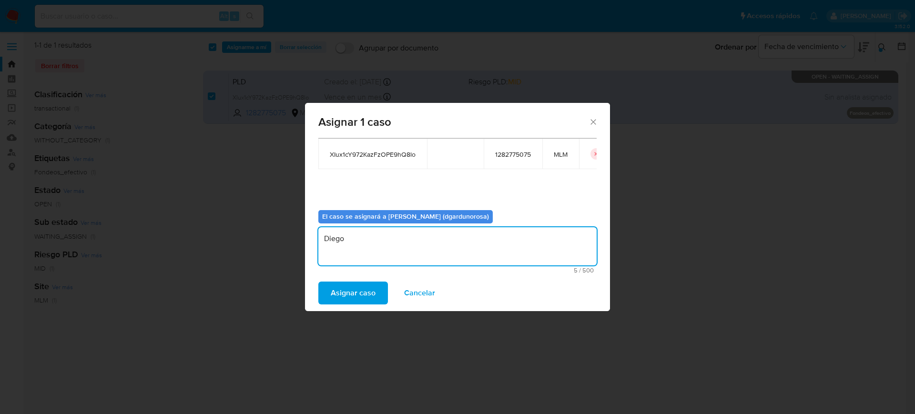
type textarea "Diego"
click at [396, 151] on span "XIux1cY972KazFzOPE9hQ8lo" at bounding box center [373, 154] width 86 height 9
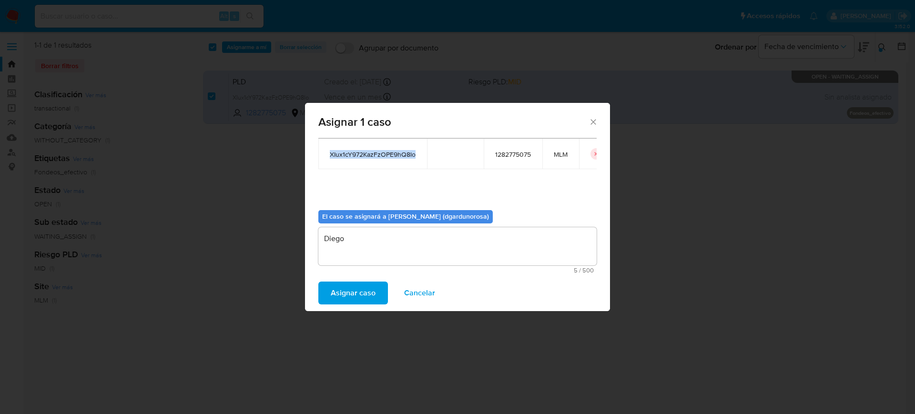
click at [396, 151] on span "XIux1cY972KazFzOPE9hQ8lo" at bounding box center [373, 154] width 86 height 9
copy span "XIux1cY972KazFzOPE9hQ8lo"
click at [360, 292] on span "Asignar caso" at bounding box center [353, 292] width 45 height 21
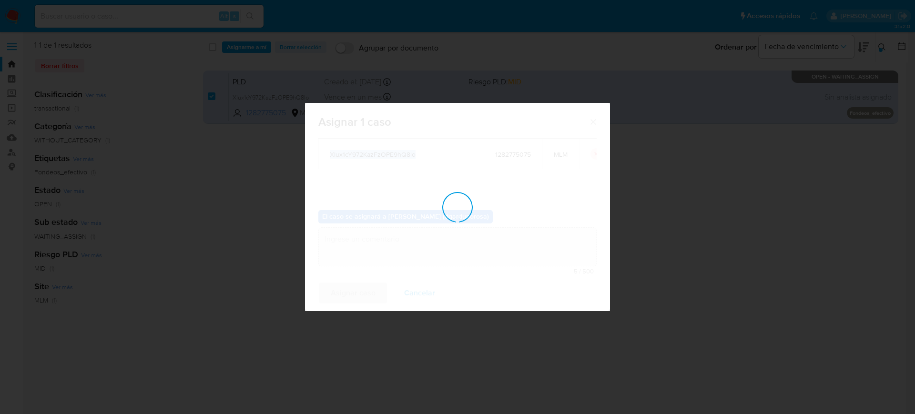
checkbox input "false"
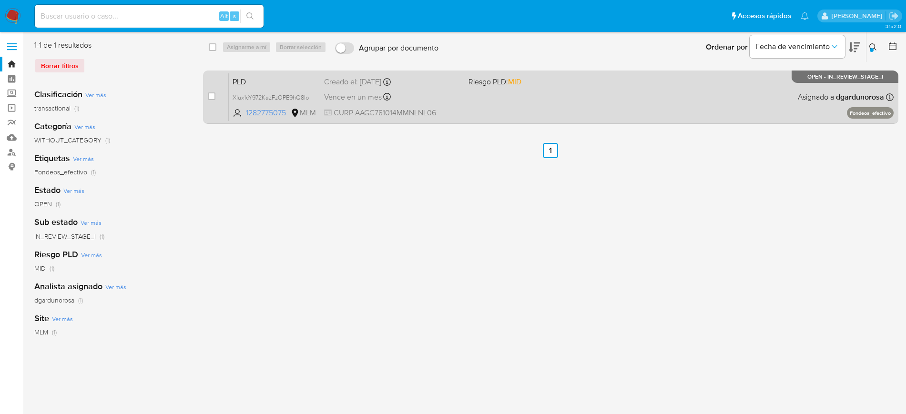
click at [499, 104] on div "PLD XIux1cY972KazFzOPE9hQ8lo 1282775075 MLM Riesgo PLD: MID Creado el: 12/07/20…" at bounding box center [561, 97] width 665 height 48
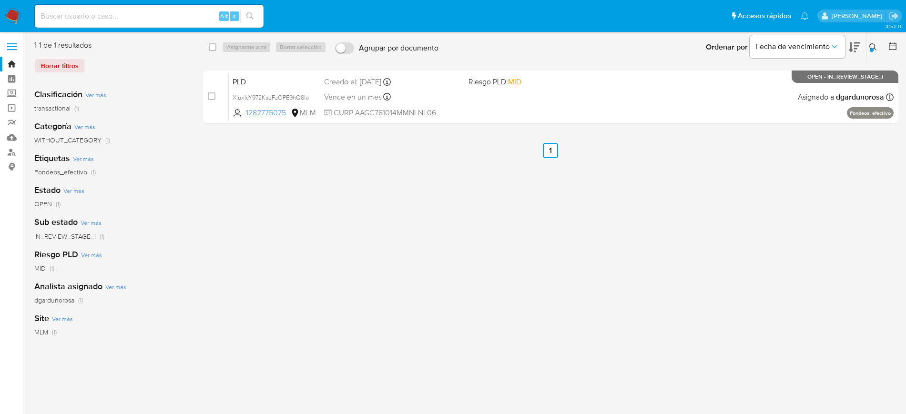
click at [867, 43] on button at bounding box center [874, 46] width 16 height 11
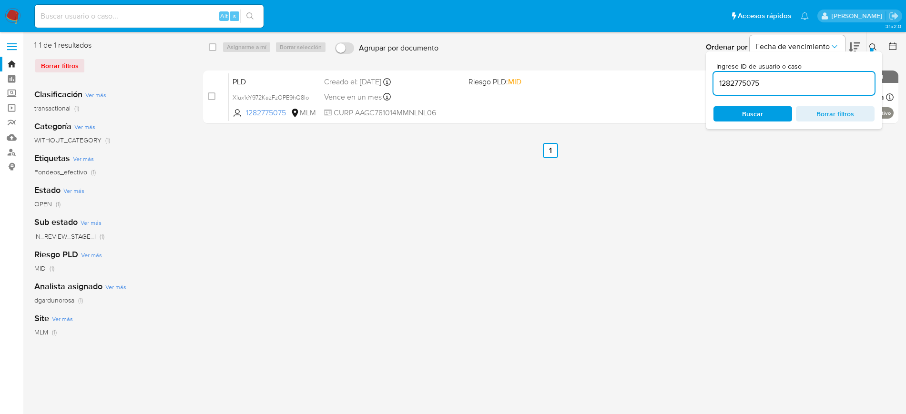
click at [754, 87] on input "1282775075" at bounding box center [793, 83] width 161 height 12
type input "1775746777"
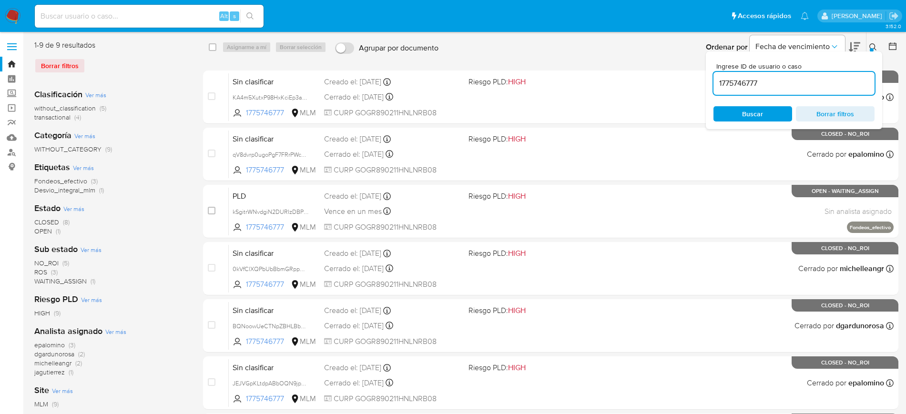
click at [872, 45] on icon at bounding box center [873, 47] width 8 height 8
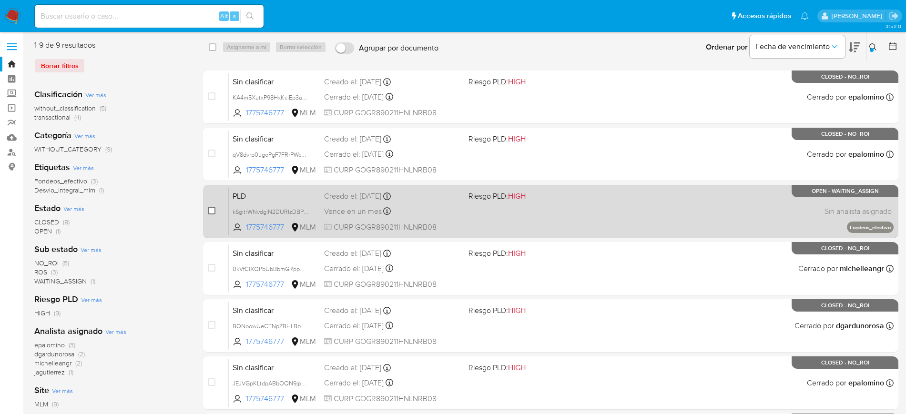
click at [213, 211] on input "checkbox" at bounding box center [212, 211] width 8 height 8
checkbox input "true"
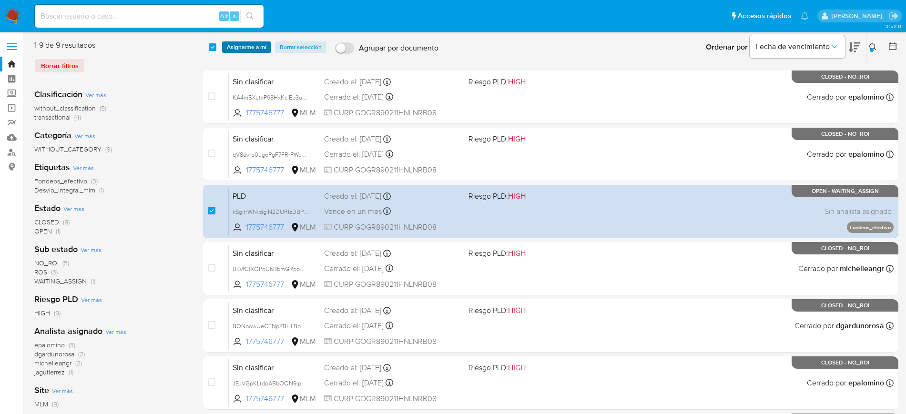
click at [254, 50] on span "Asignarme a mí" at bounding box center [247, 47] width 40 height 10
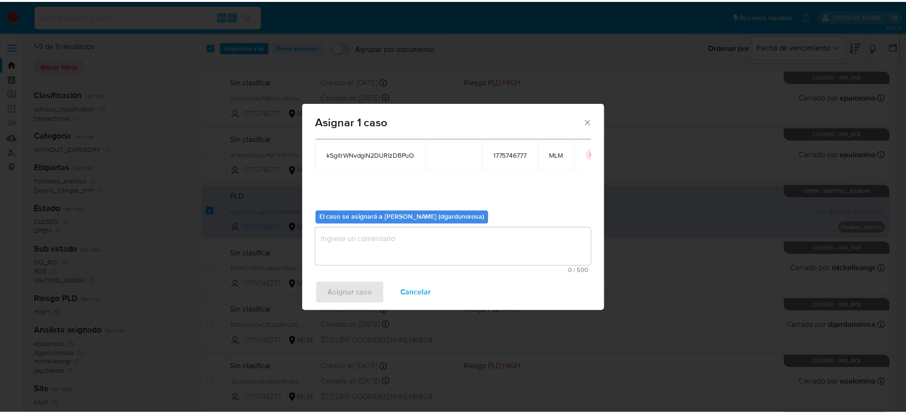
scroll to position [50, 0]
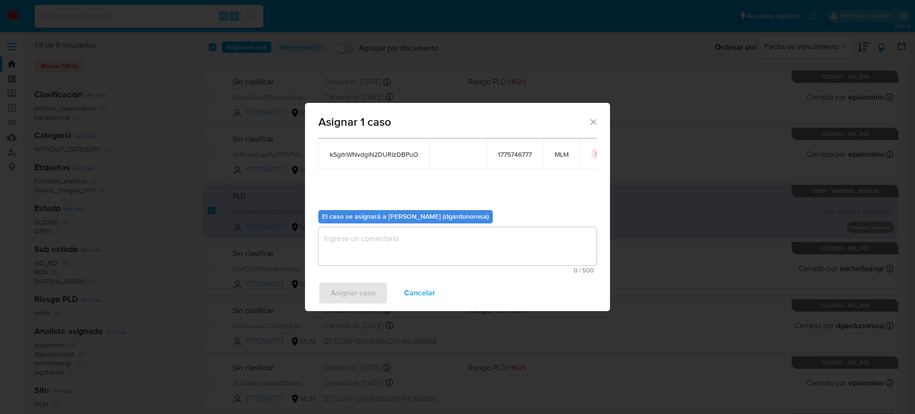
click at [418, 239] on textarea "assign-modal" at bounding box center [457, 246] width 278 height 38
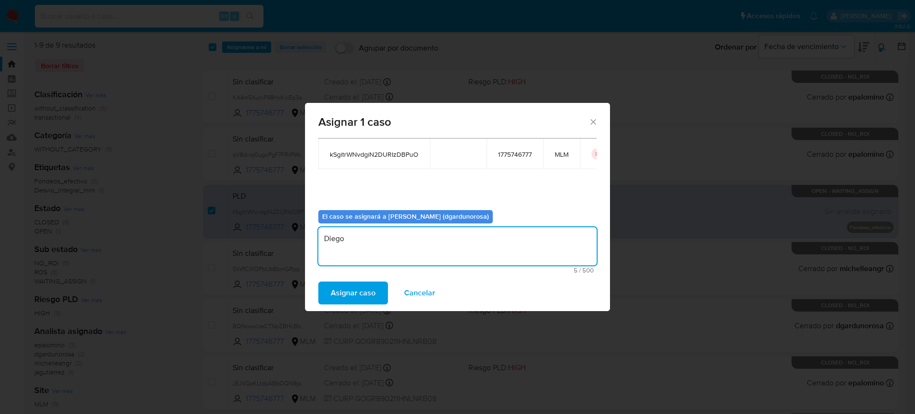
type textarea "Diego"
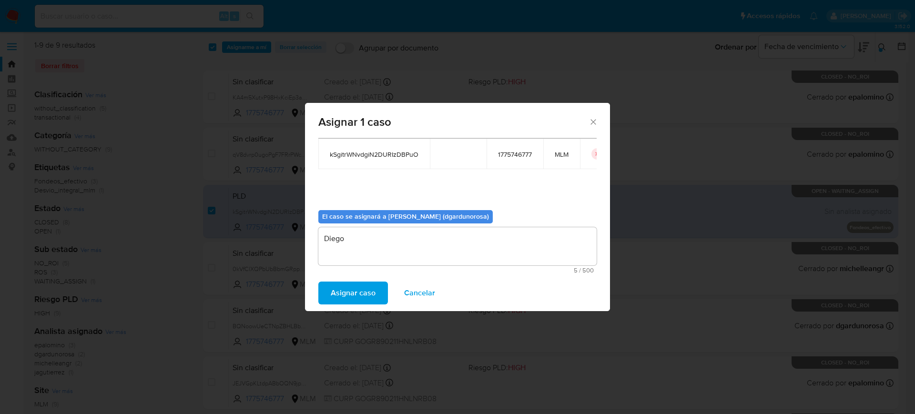
drag, startPoint x: 407, startPoint y: 150, endPoint x: 414, endPoint y: 160, distance: 12.0
click at [413, 158] on span "kSgitrWNvdgiN2DURIzDBPuO" at bounding box center [374, 154] width 89 height 9
click at [414, 160] on td "kSgitrWNvdgiN2DURIzDBPuO" at bounding box center [373, 154] width 111 height 30
click at [343, 296] on span "Asignar caso" at bounding box center [353, 292] width 45 height 21
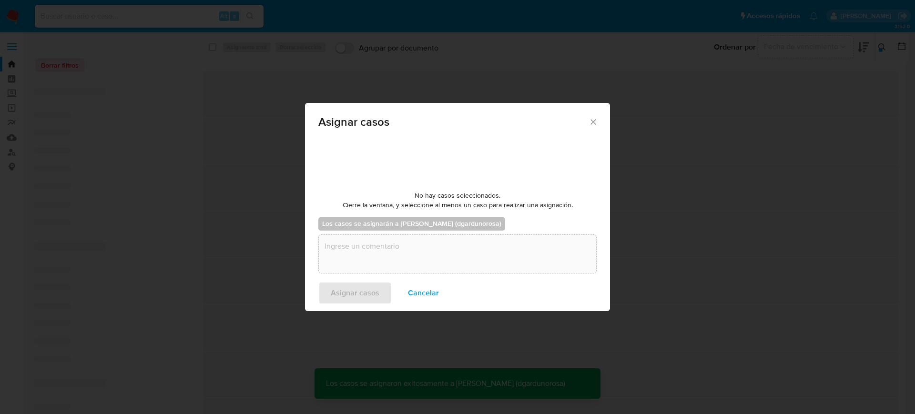
checkbox input "false"
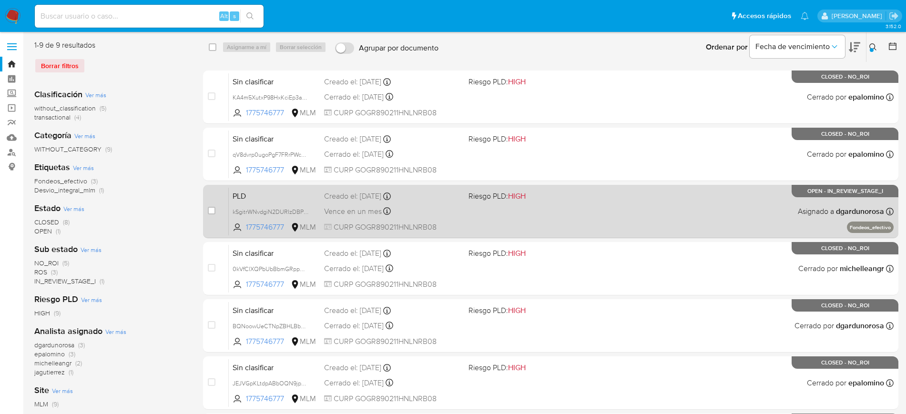
click at [605, 197] on div "PLD kSgitrWNvdgiN2DURIzDBPuO 1775746777 MLM Riesgo PLD: HIGH Creado el: 12/07/2…" at bounding box center [561, 211] width 665 height 48
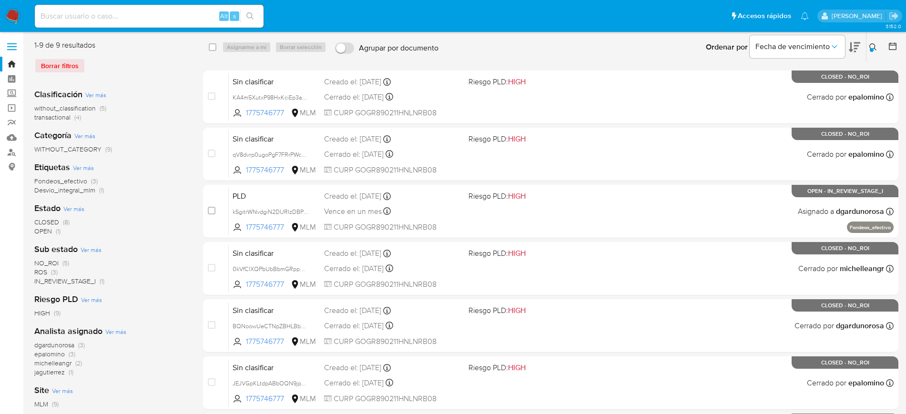
click at [872, 50] on div at bounding box center [871, 50] width 4 height 4
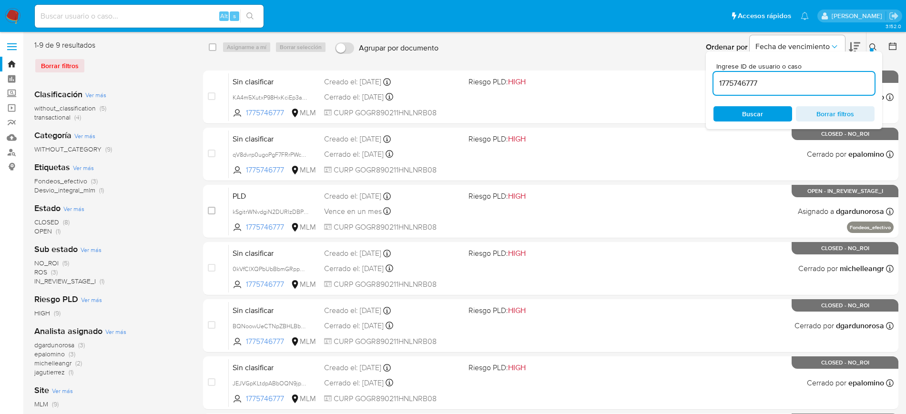
click at [740, 84] on input "1775746777" at bounding box center [793, 83] width 161 height 12
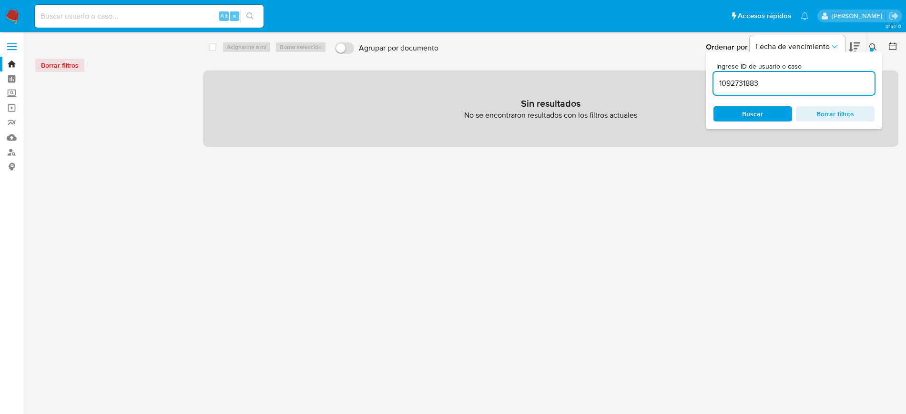
click at [788, 83] on input "1092731883" at bounding box center [793, 83] width 161 height 12
type input "1092731883"
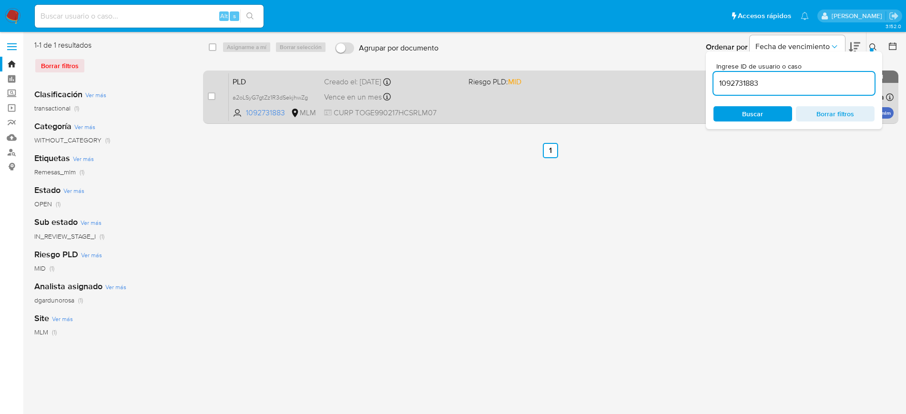
click at [426, 80] on div "Creado el: 12/07/2025 Creado el: 12/07/2025 02:10:09" at bounding box center [392, 82] width 137 height 10
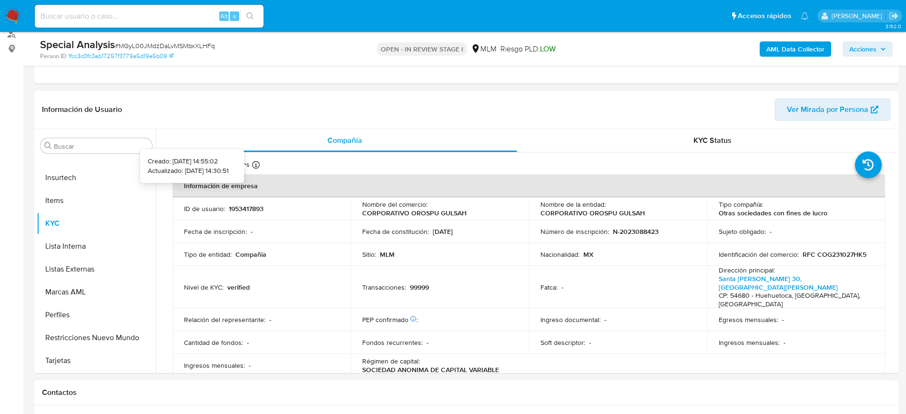
scroll to position [238, 0]
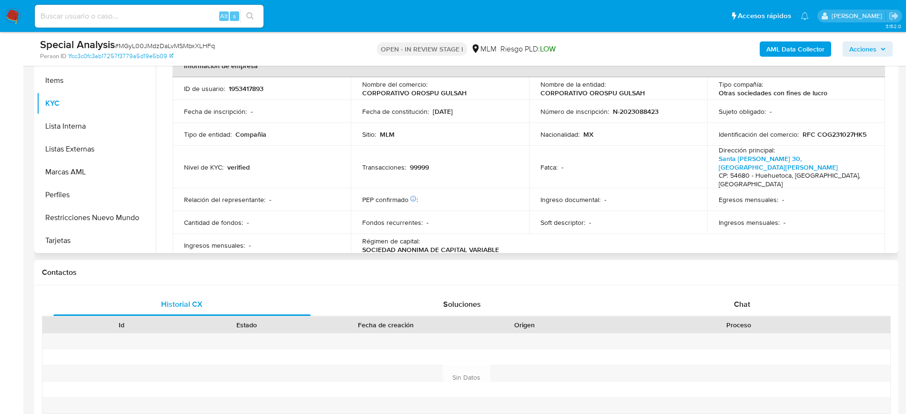
select select "10"
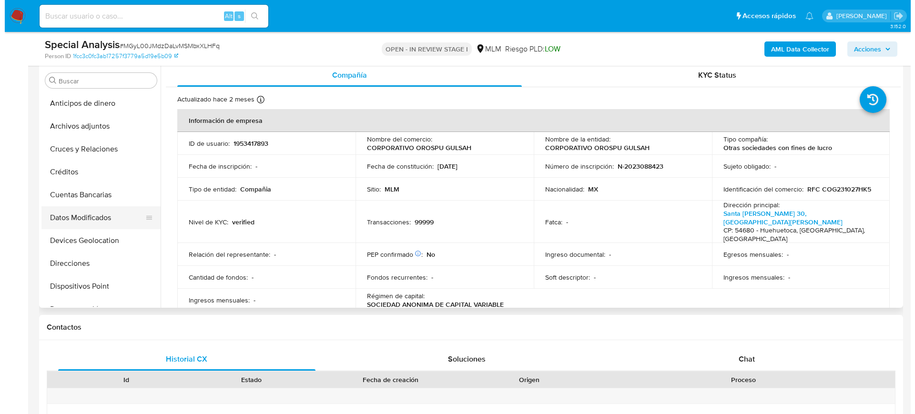
scroll to position [119, 0]
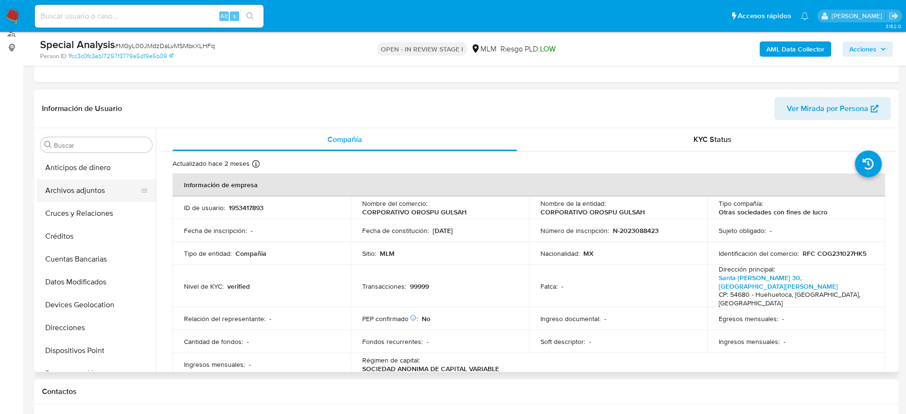
click at [90, 190] on button "Archivos adjuntos" at bounding box center [92, 190] width 111 height 23
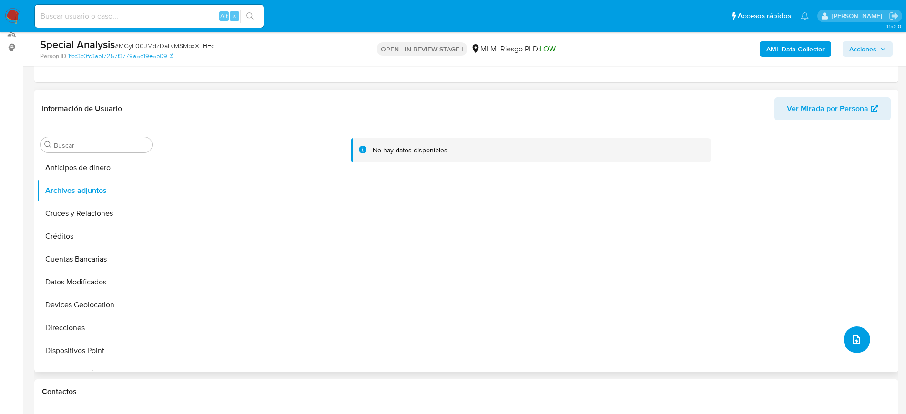
click at [857, 338] on icon "upload-file" at bounding box center [855, 339] width 11 height 11
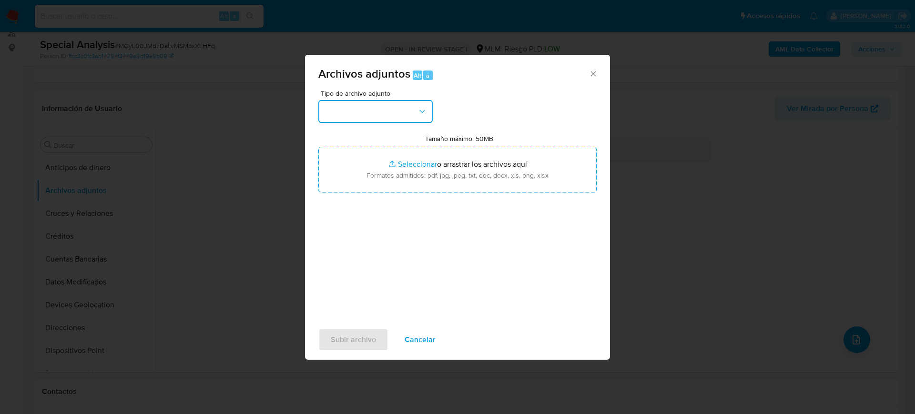
click at [386, 107] on button "button" at bounding box center [375, 111] width 114 height 23
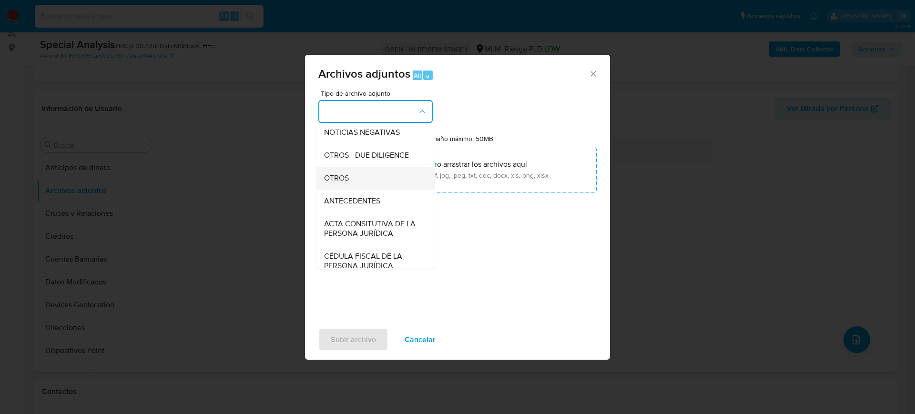
click at [369, 190] on div "OTROS" at bounding box center [372, 178] width 97 height 23
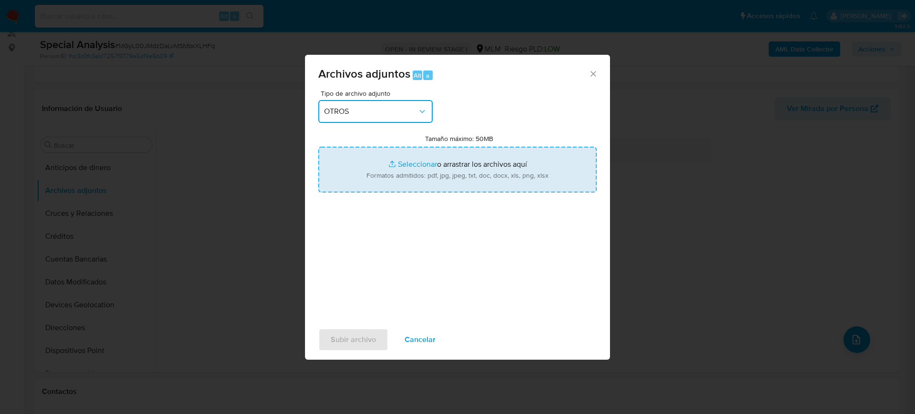
type input "C:\fakepath\1953417893_OROSPU GULSAH_Julio2025.pdf"
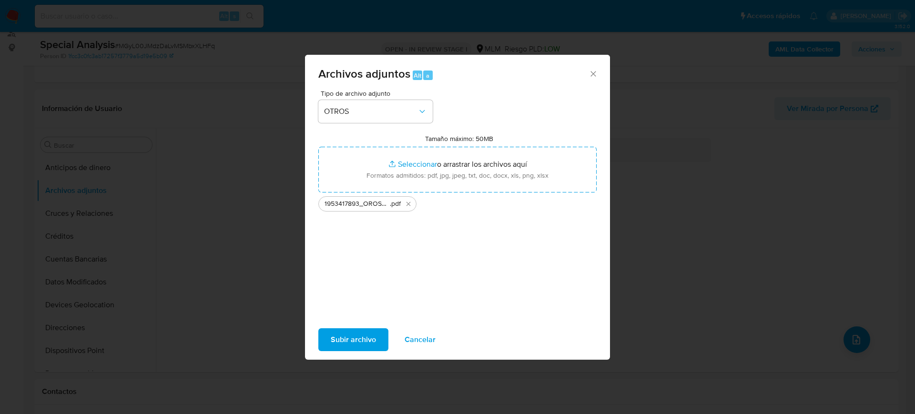
click at [352, 337] on span "Subir archivo" at bounding box center [353, 339] width 45 height 21
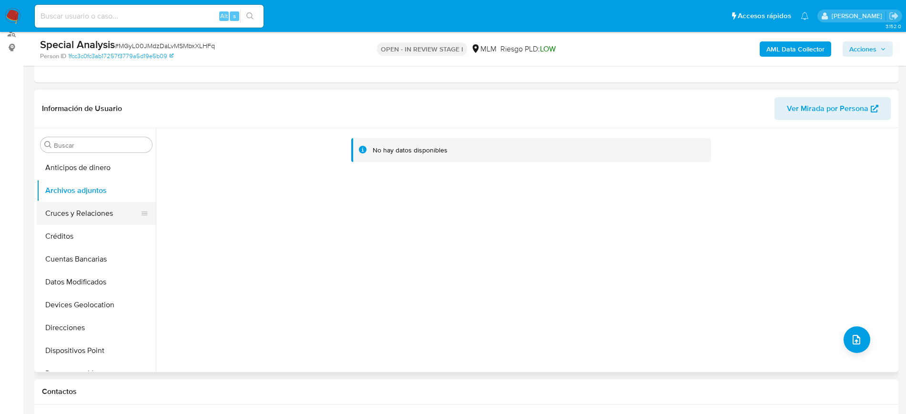
click at [94, 218] on button "Cruces y Relaciones" at bounding box center [92, 213] width 111 height 23
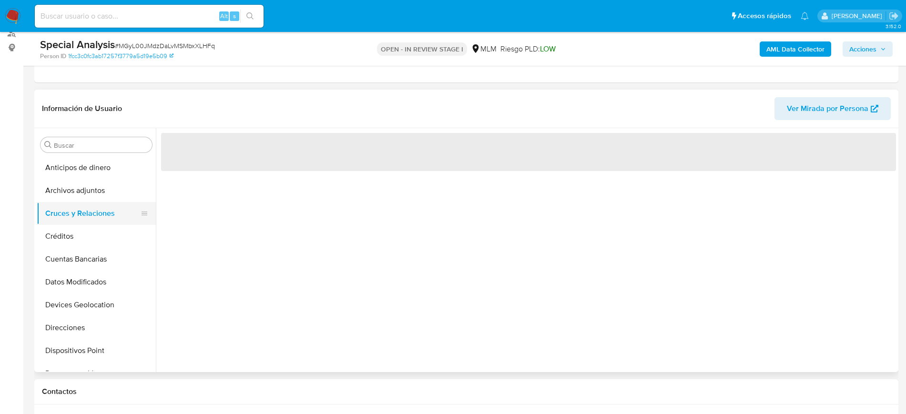
click at [89, 203] on button "Cruces y Relaciones" at bounding box center [92, 213] width 111 height 23
click at [88, 196] on button "Archivos adjuntos" at bounding box center [92, 190] width 111 height 23
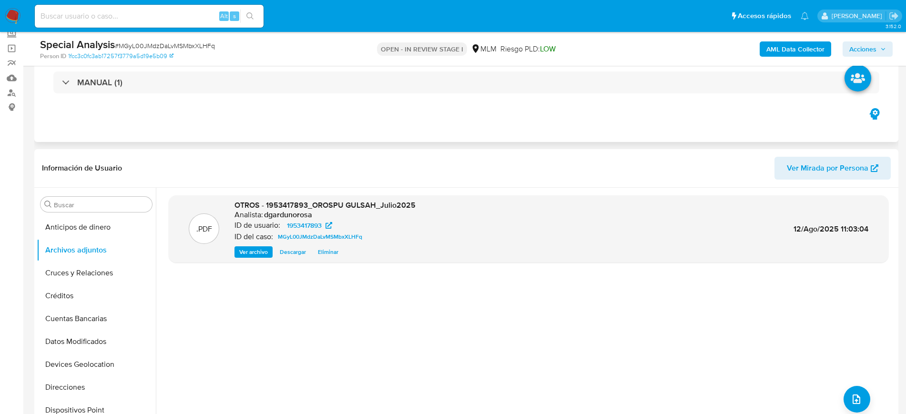
scroll to position [0, 0]
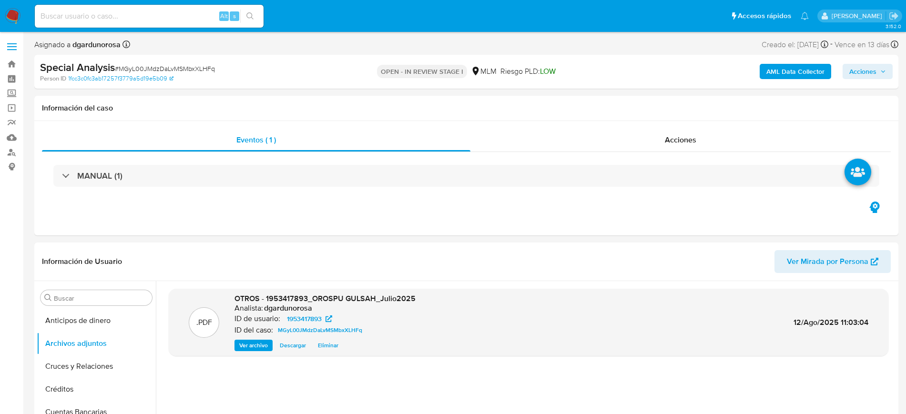
click at [867, 69] on span "Acciones" at bounding box center [862, 71] width 27 height 15
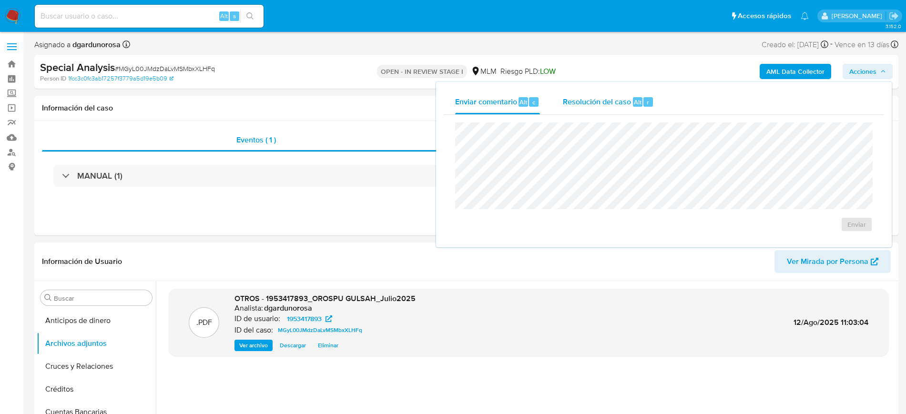
click at [590, 105] on div "Resolución del caso Alt r" at bounding box center [608, 102] width 91 height 25
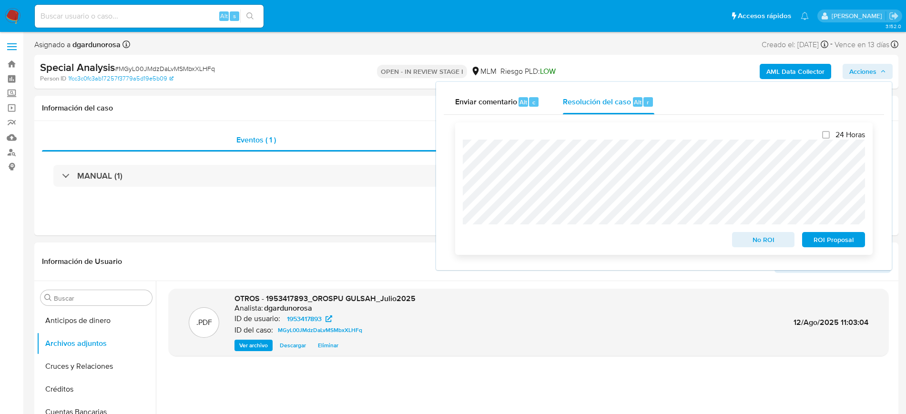
click at [846, 242] on span "ROI Proposal" at bounding box center [833, 239] width 50 height 13
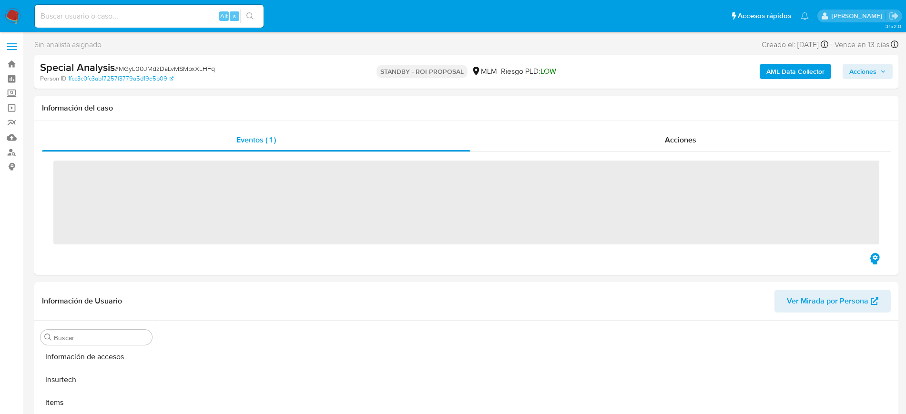
scroll to position [380, 0]
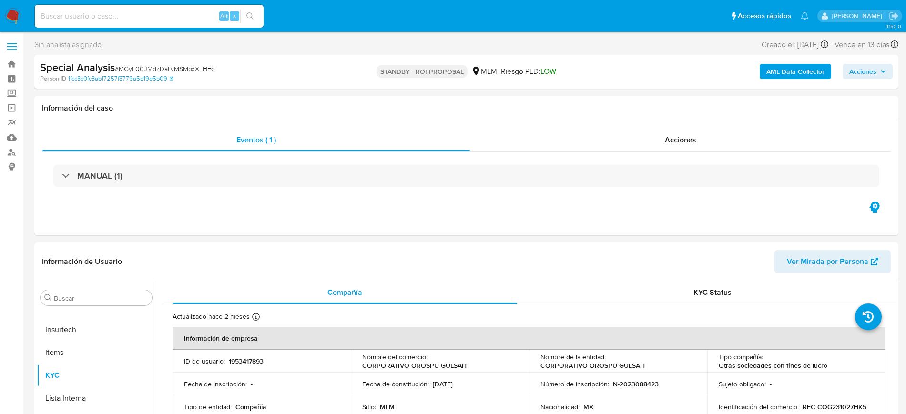
select select "10"
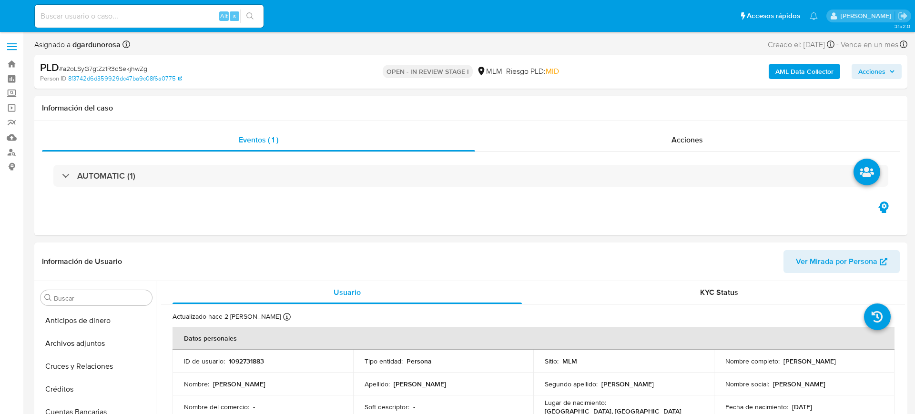
select select "10"
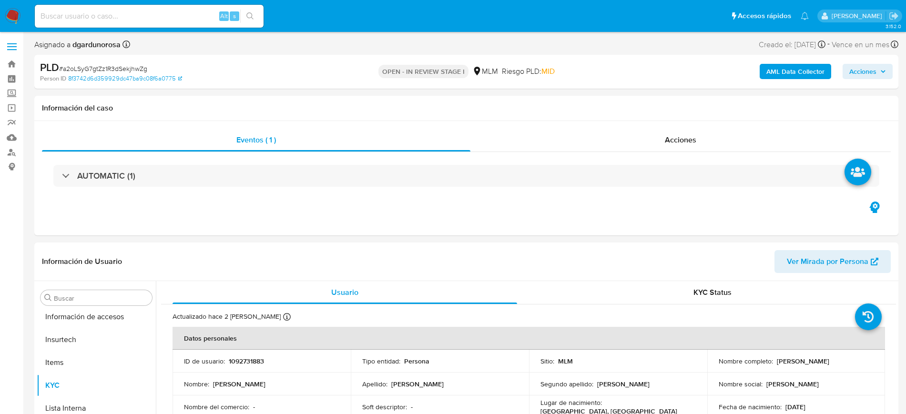
scroll to position [380, 0]
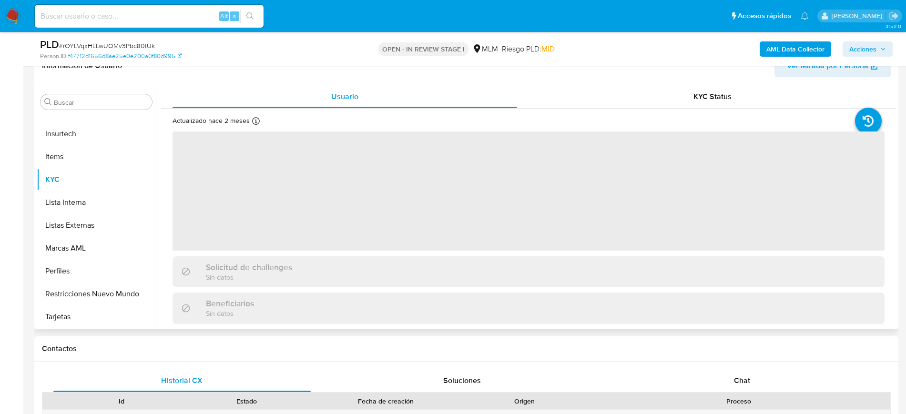
scroll to position [179, 0]
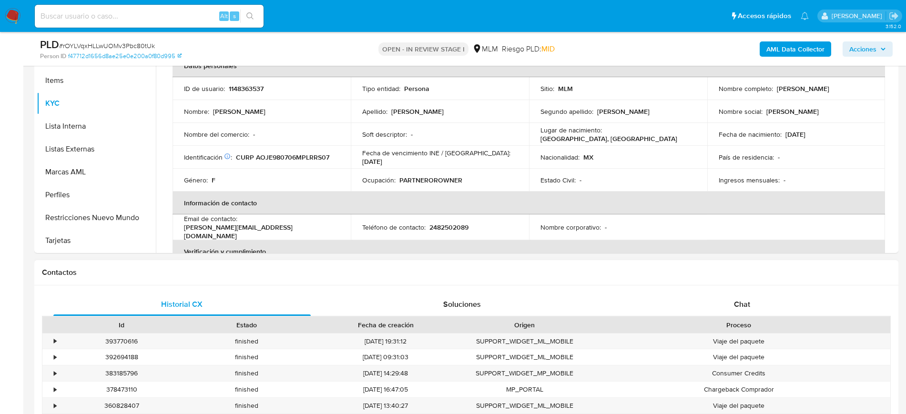
select select "10"
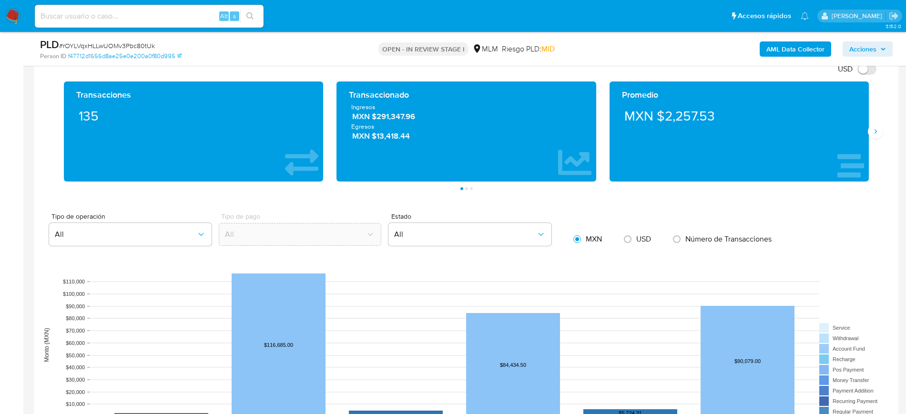
scroll to position [834, 0]
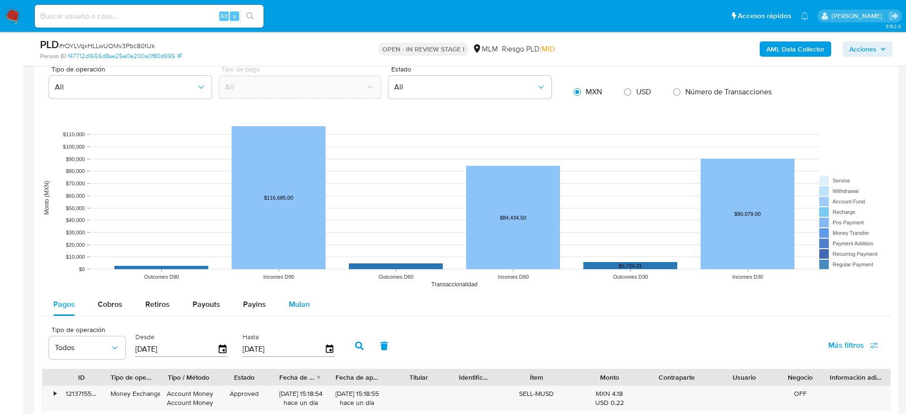
click at [302, 304] on span "Mulan" at bounding box center [299, 304] width 21 height 11
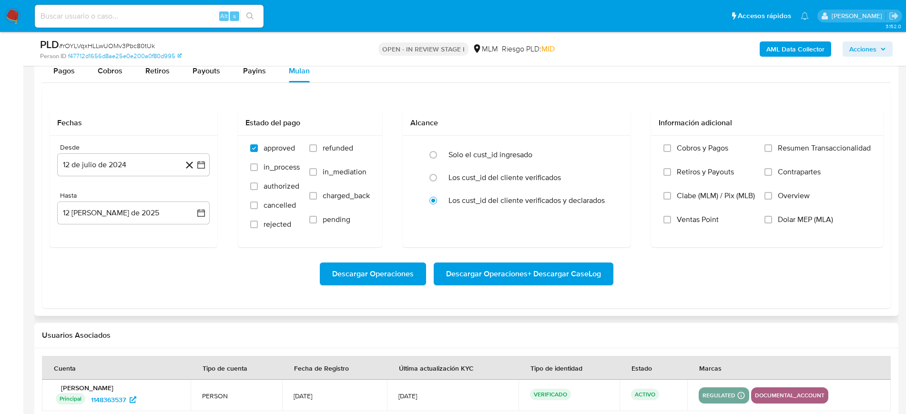
scroll to position [1072, 0]
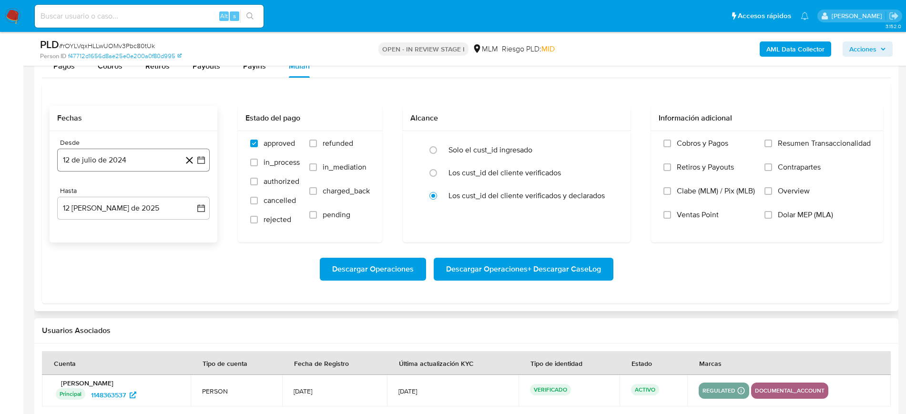
click at [204, 156] on icon "button" at bounding box center [201, 160] width 10 height 10
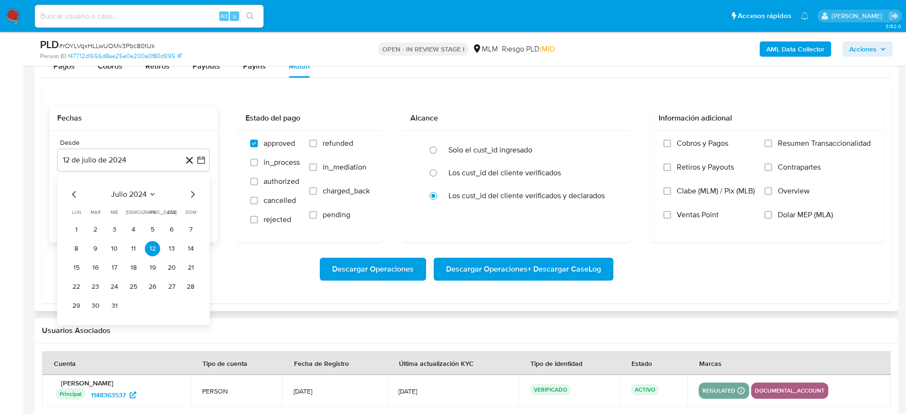
click at [154, 192] on icon "Seleccionar mes y año" at bounding box center [153, 195] width 8 height 8
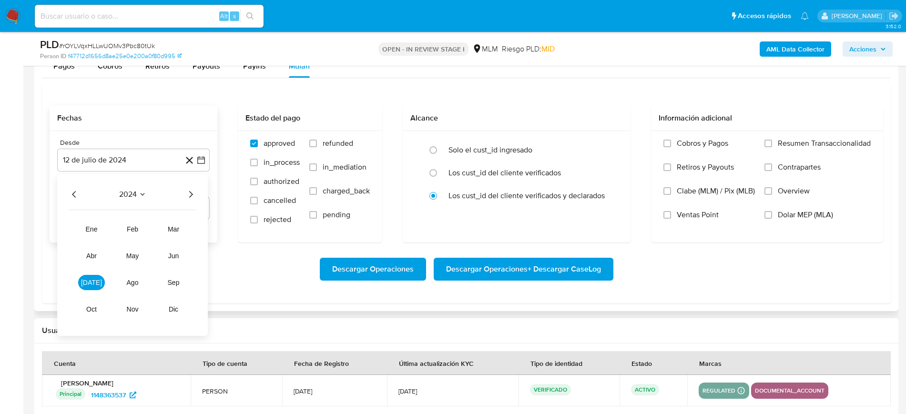
click at [191, 191] on icon "Año siguiente" at bounding box center [190, 194] width 11 height 11
click at [169, 229] on span "mar" at bounding box center [173, 229] width 11 height 8
click at [169, 228] on button "1" at bounding box center [171, 229] width 15 height 15
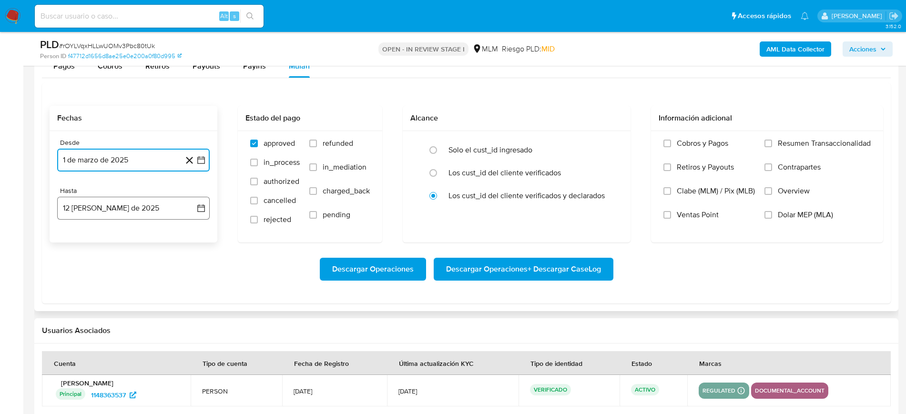
click at [200, 205] on icon "button" at bounding box center [201, 208] width 8 height 8
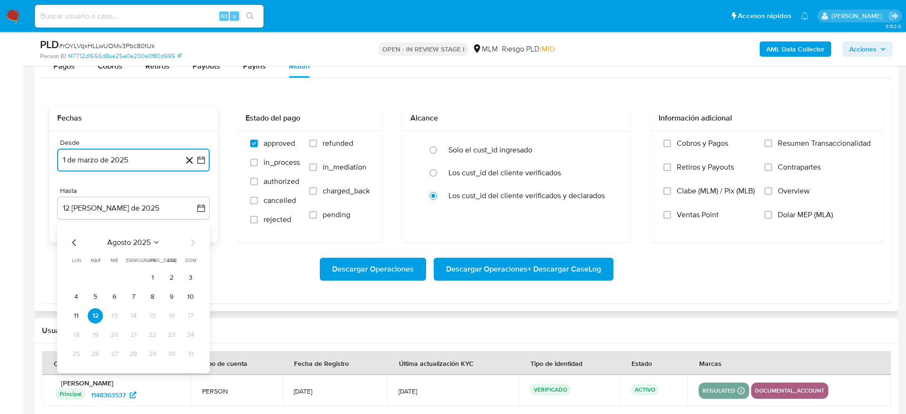
click at [77, 239] on icon "Mes anterior" at bounding box center [74, 242] width 11 height 11
click at [133, 354] on button "31" at bounding box center [133, 353] width 15 height 15
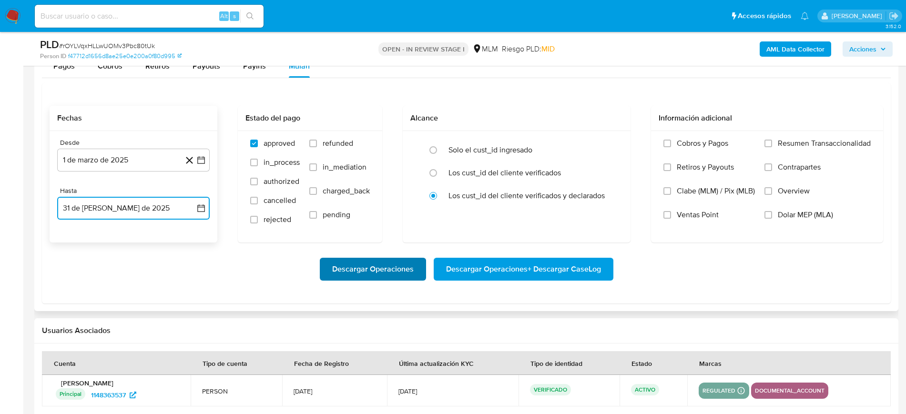
click at [374, 265] on span "Descargar Operaciones" at bounding box center [372, 269] width 81 height 21
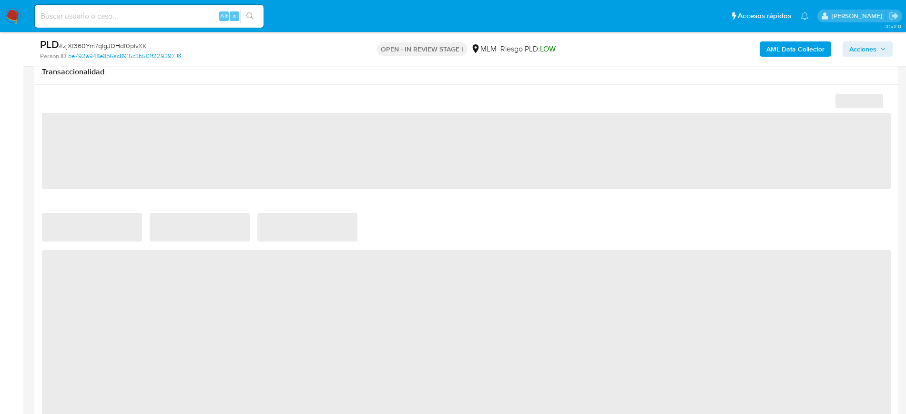
scroll to position [589, 0]
select select "10"
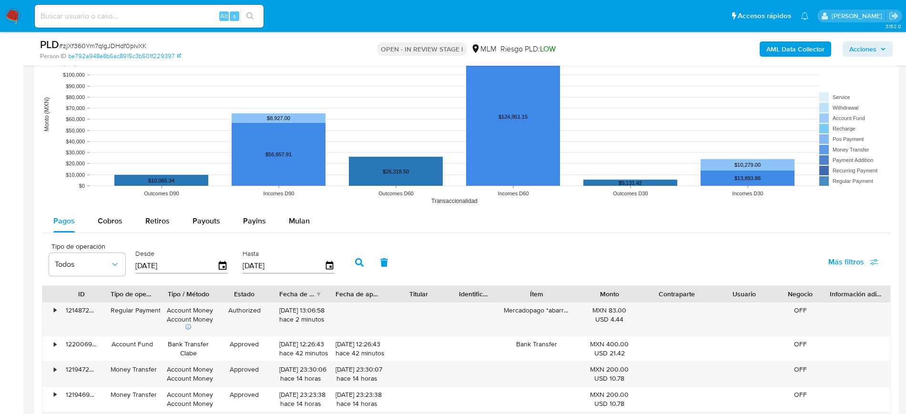
scroll to position [953, 0]
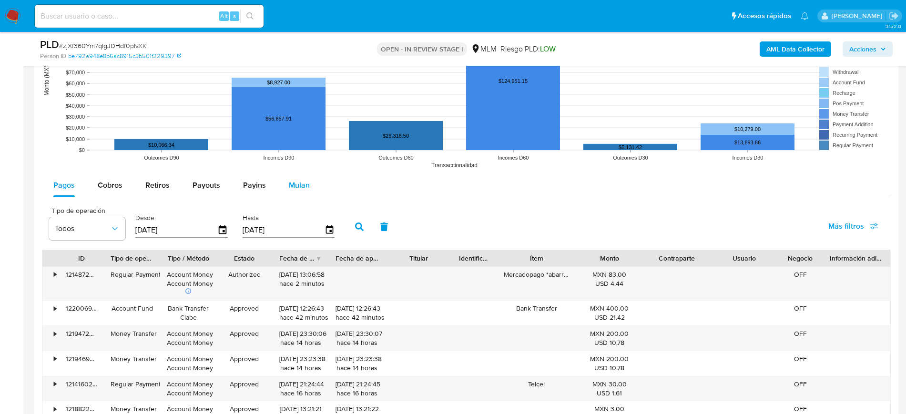
click at [310, 182] on button "Mulan" at bounding box center [299, 185] width 44 height 23
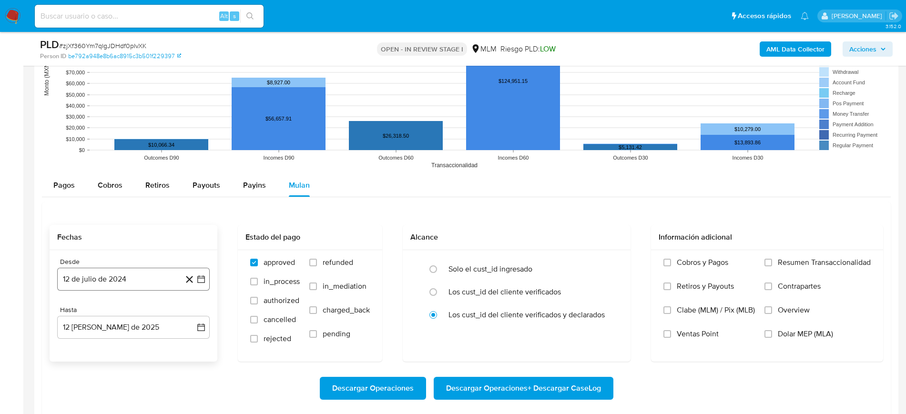
click at [204, 275] on icon "button" at bounding box center [201, 279] width 10 height 10
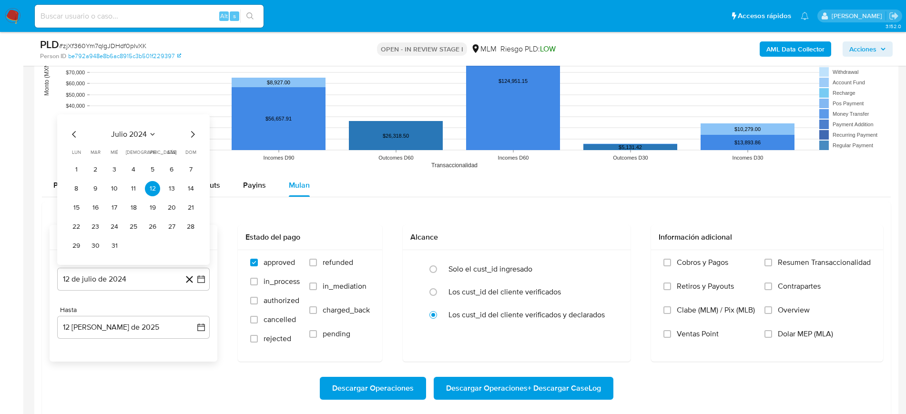
click at [150, 133] on icon "Seleccionar mes y año" at bounding box center [153, 135] width 8 height 8
click at [189, 125] on icon "Año siguiente" at bounding box center [190, 123] width 11 height 11
click at [170, 153] on button "mar" at bounding box center [173, 158] width 27 height 15
click at [173, 146] on button "1" at bounding box center [171, 150] width 15 height 15
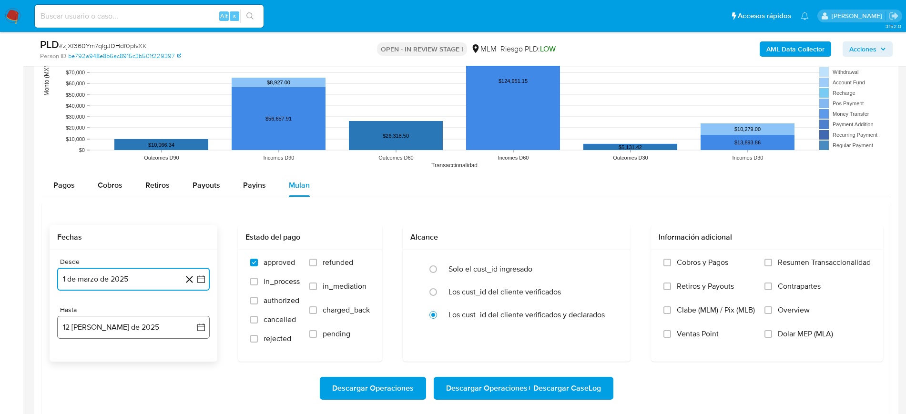
click at [199, 326] on icon "button" at bounding box center [201, 327] width 10 height 10
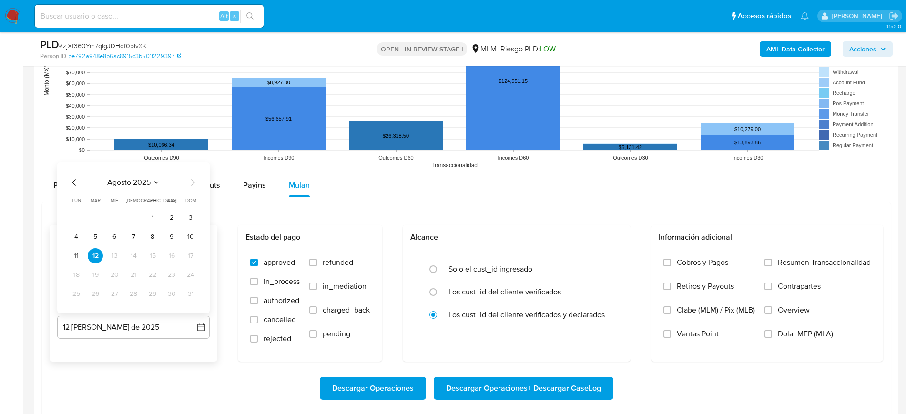
click at [73, 184] on icon "Mes anterior" at bounding box center [74, 182] width 11 height 11
click at [138, 299] on button "31" at bounding box center [133, 293] width 15 height 15
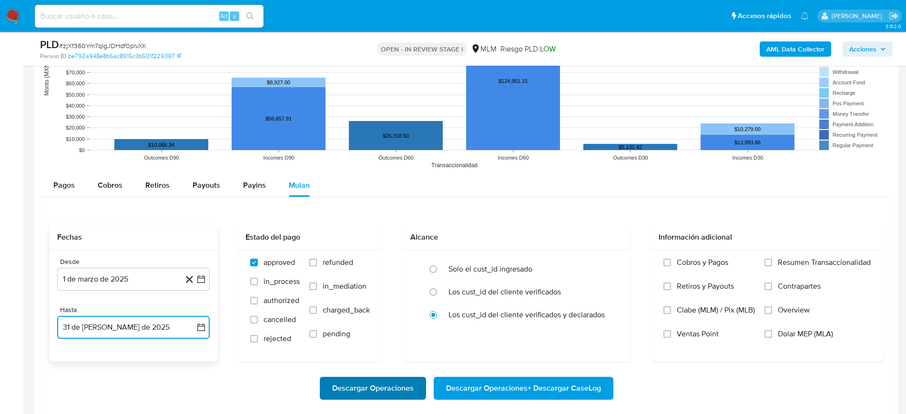
click at [362, 392] on span "Descargar Operaciones" at bounding box center [372, 388] width 81 height 21
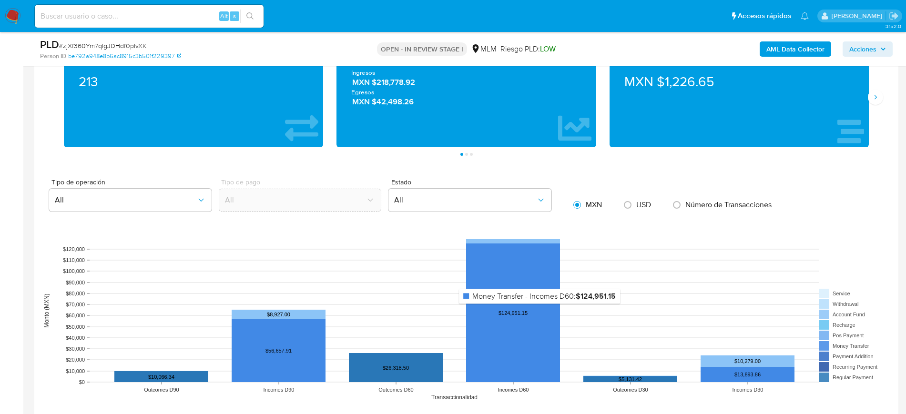
scroll to position [715, 0]
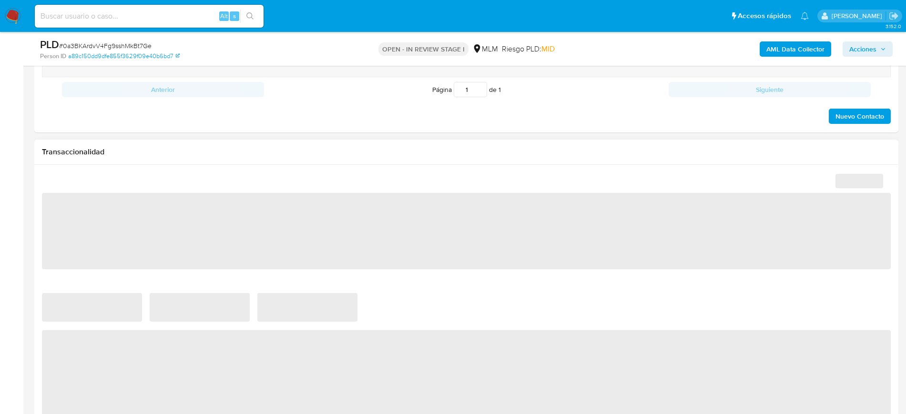
scroll to position [595, 0]
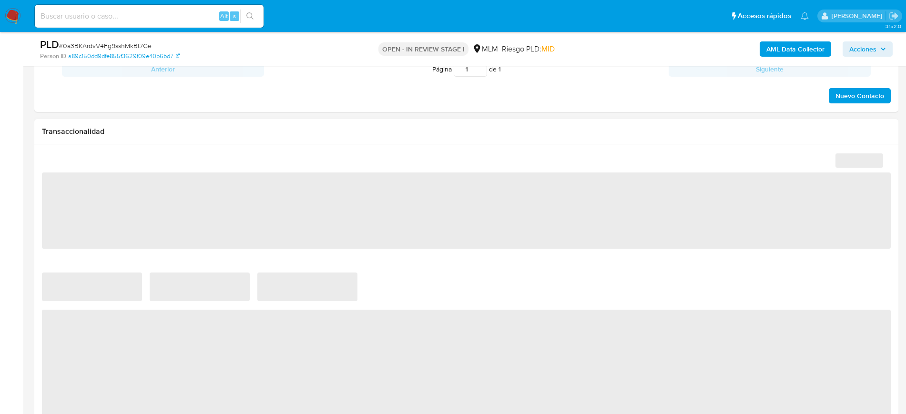
select select "10"
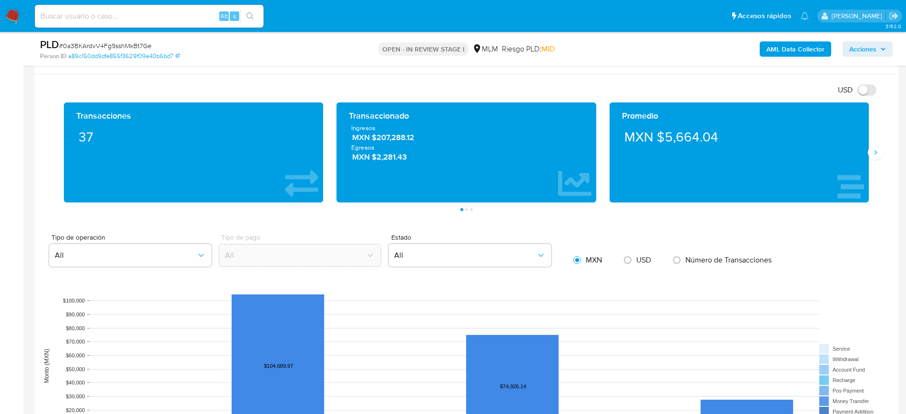
scroll to position [774, 0]
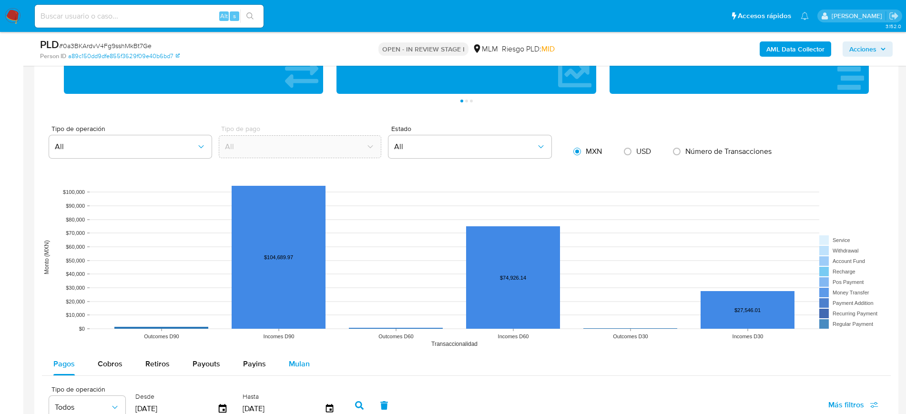
click at [301, 365] on span "Mulan" at bounding box center [299, 363] width 21 height 11
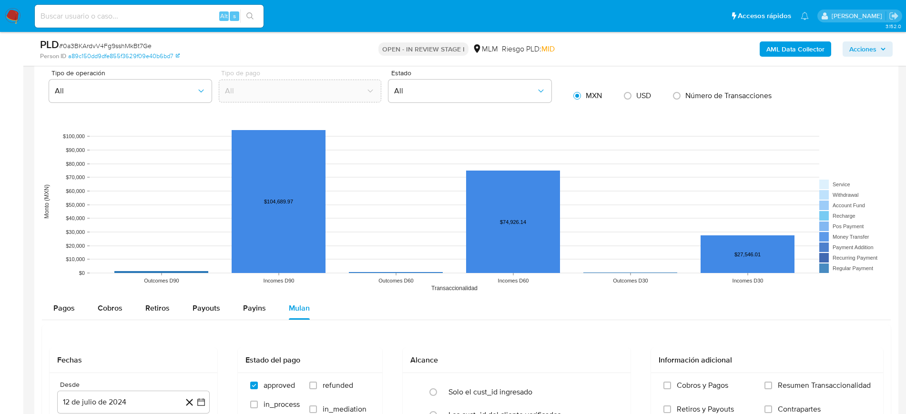
scroll to position [1072, 0]
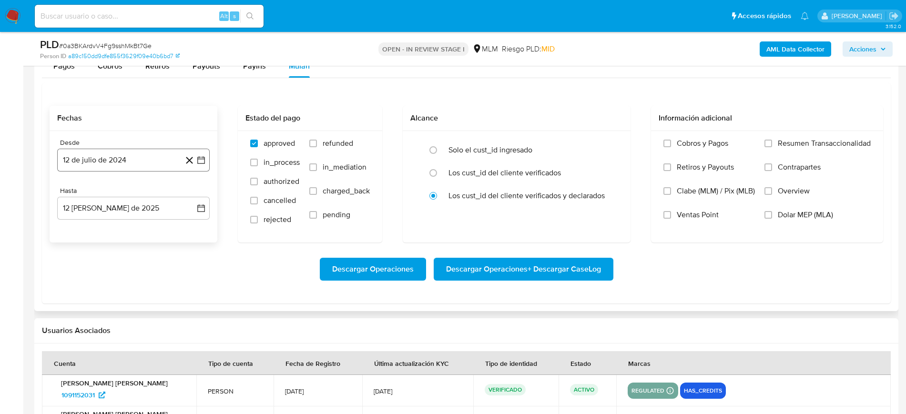
click at [202, 164] on button "12 de julio de 2024" at bounding box center [133, 160] width 152 height 23
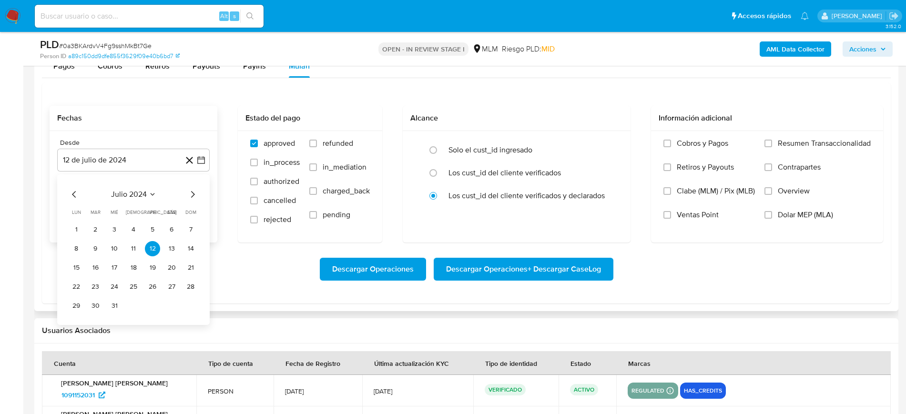
click at [151, 195] on icon "Seleccionar mes y año" at bounding box center [153, 195] width 8 height 8
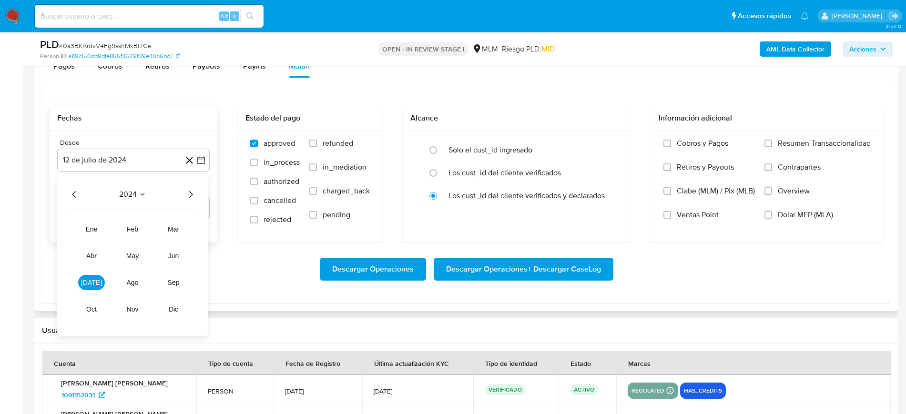
click at [193, 196] on icon "Año siguiente" at bounding box center [190, 194] width 11 height 11
click at [168, 227] on span "mar" at bounding box center [173, 229] width 11 height 8
click at [175, 228] on button "1" at bounding box center [171, 229] width 15 height 15
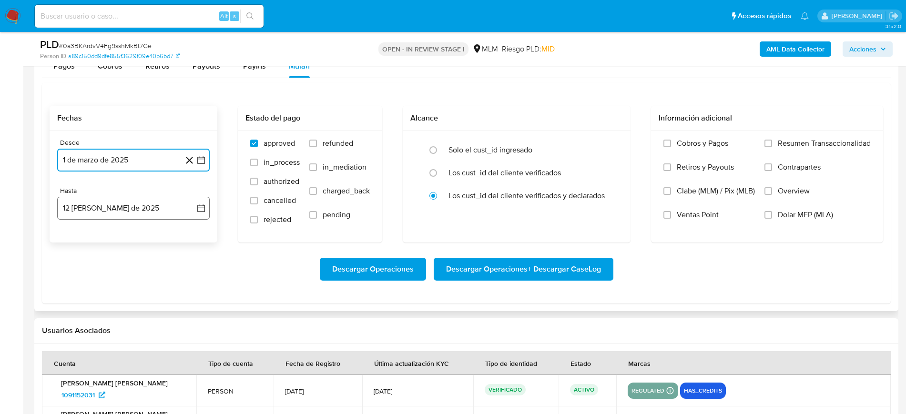
click at [208, 205] on button "12 [PERSON_NAME] de 2025" at bounding box center [133, 208] width 152 height 23
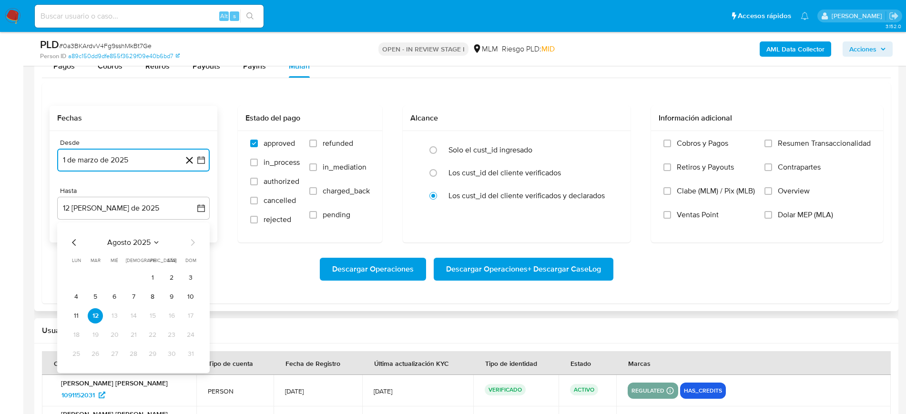
click at [76, 245] on icon "Mes anterior" at bounding box center [74, 242] width 11 height 11
click at [132, 357] on button "31" at bounding box center [133, 353] width 15 height 15
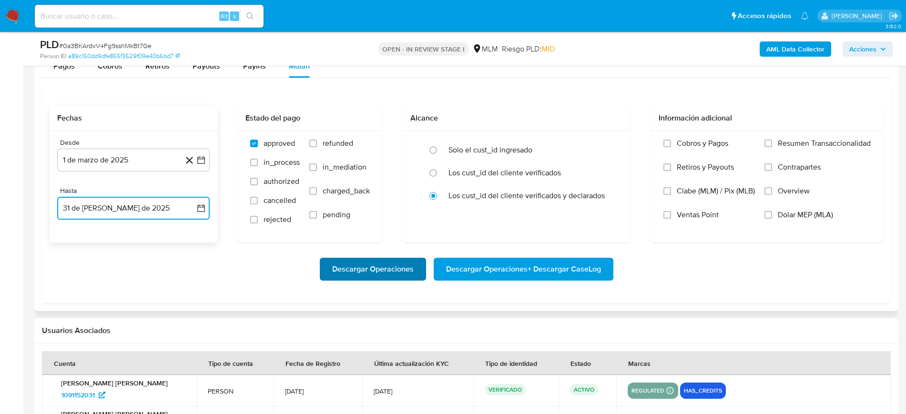
click at [351, 270] on span "Descargar Operaciones" at bounding box center [372, 269] width 81 height 21
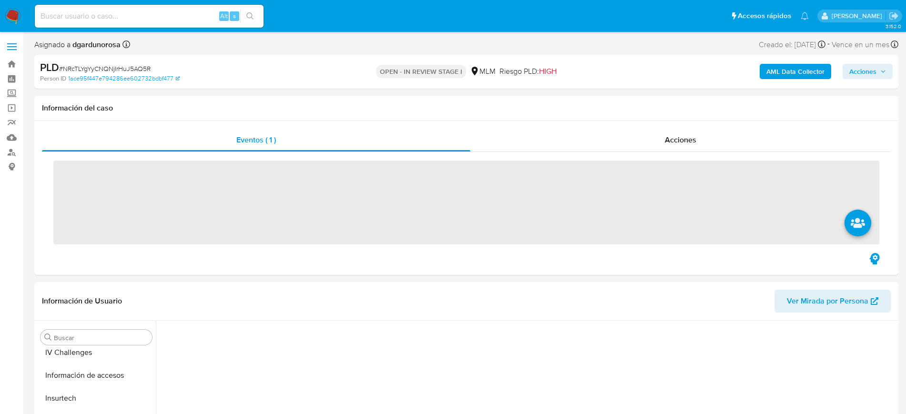
scroll to position [380, 0]
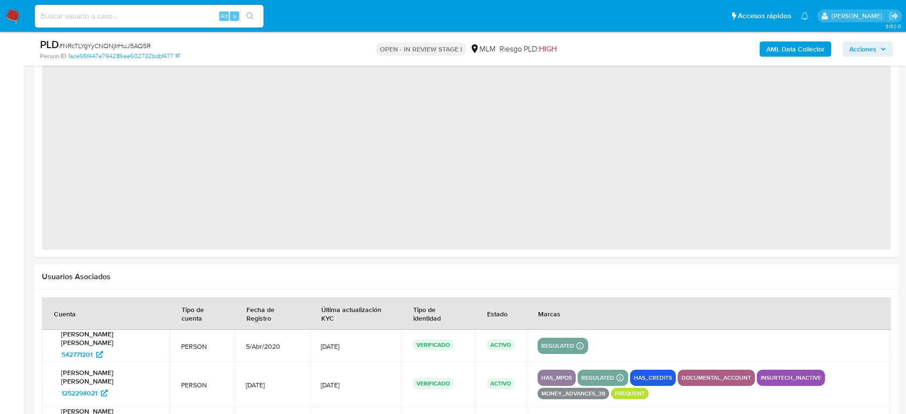
select select "10"
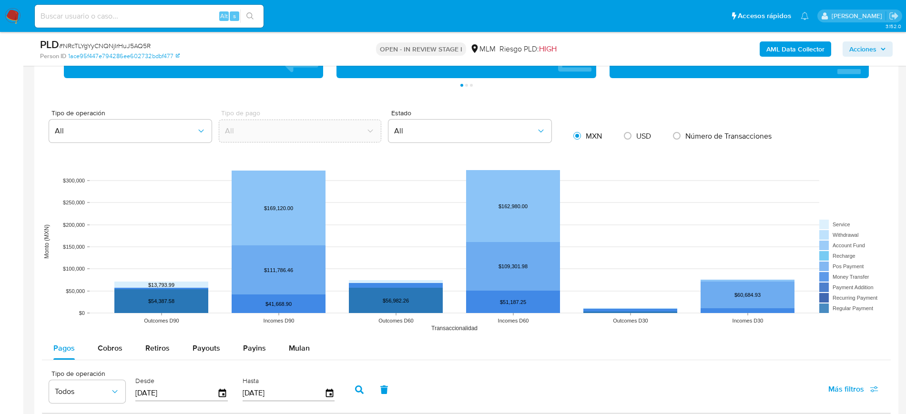
scroll to position [893, 0]
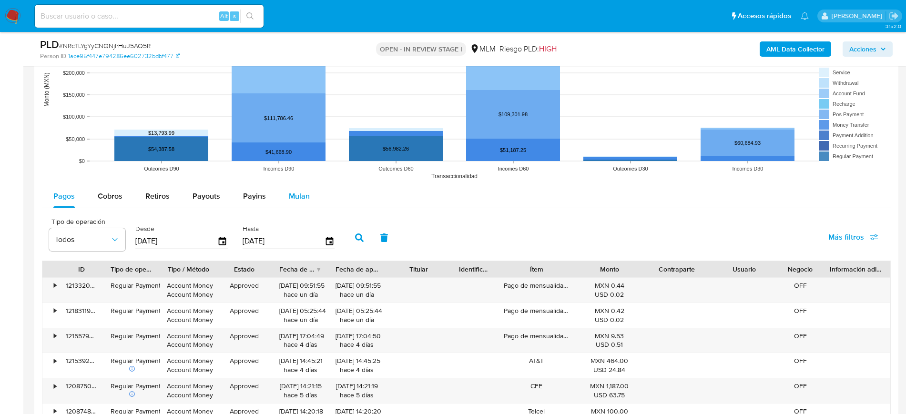
click at [299, 200] on span "Mulan" at bounding box center [299, 196] width 21 height 11
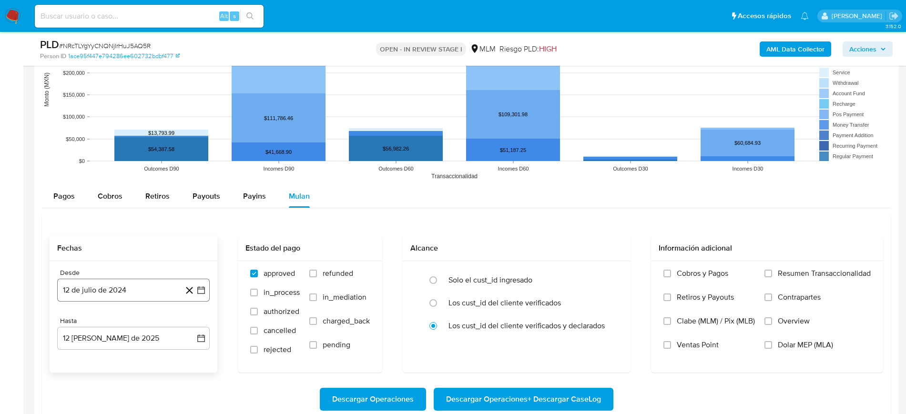
click at [205, 291] on icon "button" at bounding box center [201, 290] width 10 height 10
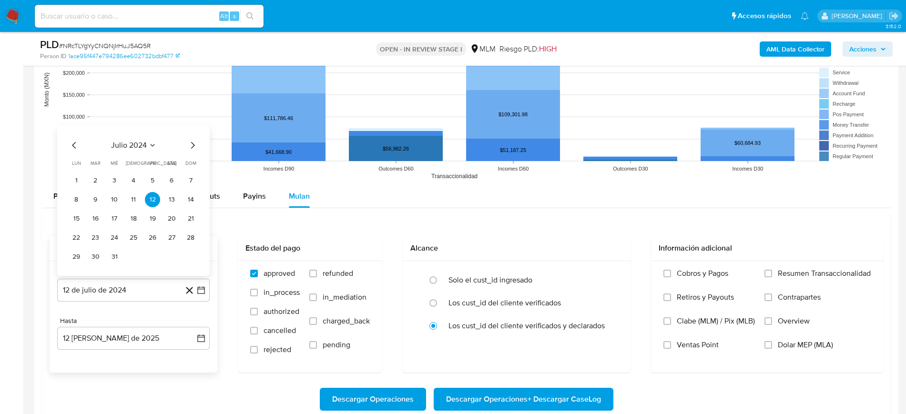
click at [153, 141] on button "julio 2024" at bounding box center [133, 146] width 45 height 10
click at [191, 139] on icon "Año siguiente" at bounding box center [190, 134] width 11 height 11
click at [171, 172] on span "mar" at bounding box center [173, 169] width 11 height 8
click at [173, 161] on button "1" at bounding box center [171, 161] width 15 height 15
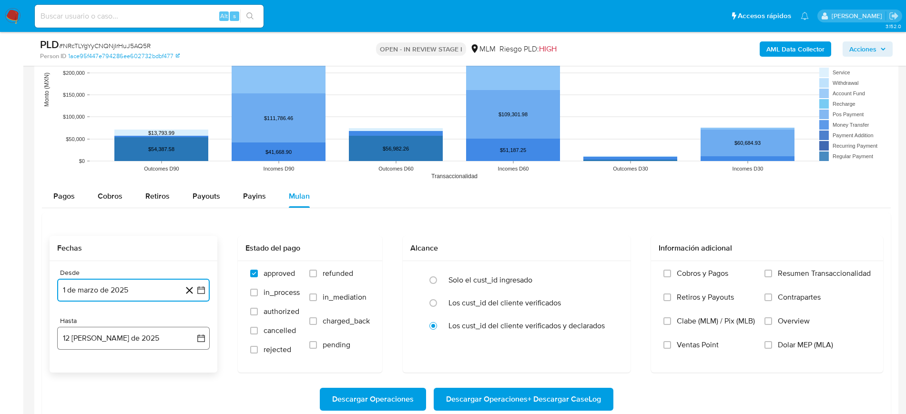
click at [204, 335] on icon "button" at bounding box center [201, 338] width 8 height 8
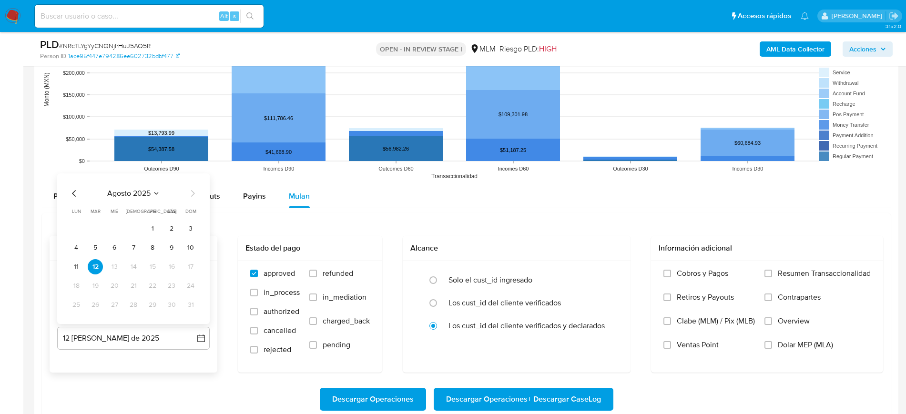
click at [73, 190] on icon "Mes anterior" at bounding box center [74, 193] width 11 height 11
click at [127, 307] on button "31" at bounding box center [133, 304] width 15 height 15
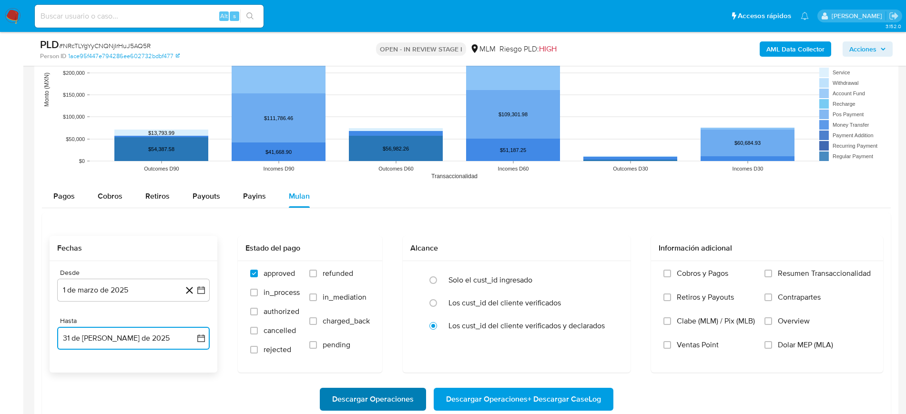
click at [343, 400] on span "Descargar Operaciones" at bounding box center [372, 399] width 81 height 21
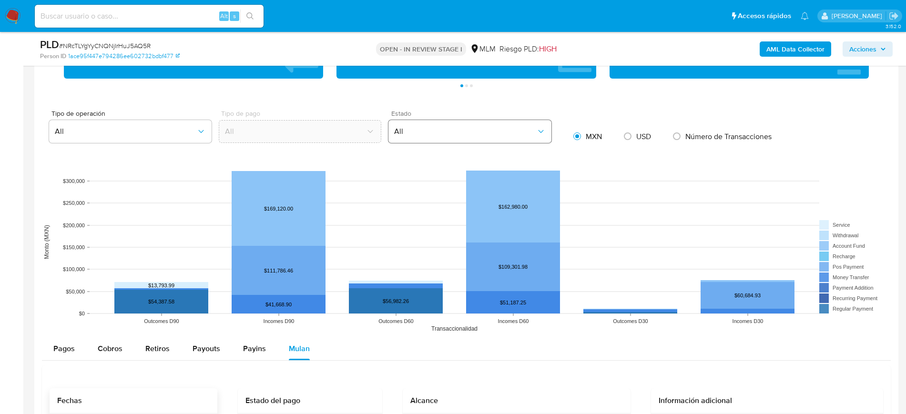
scroll to position [655, 0]
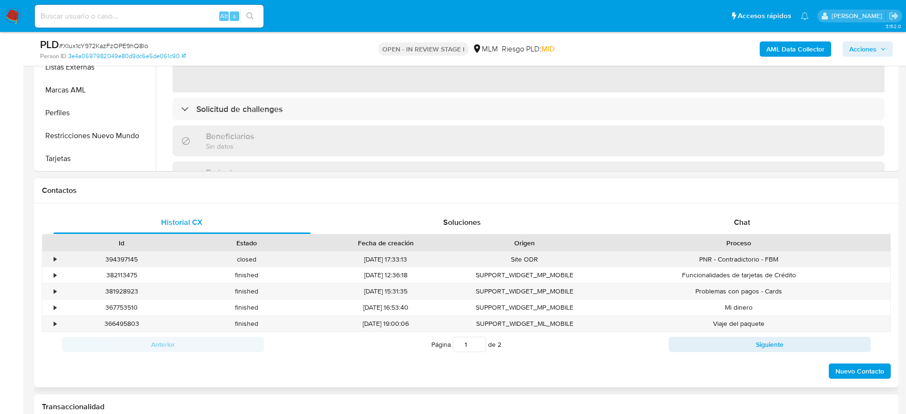
scroll to position [357, 0]
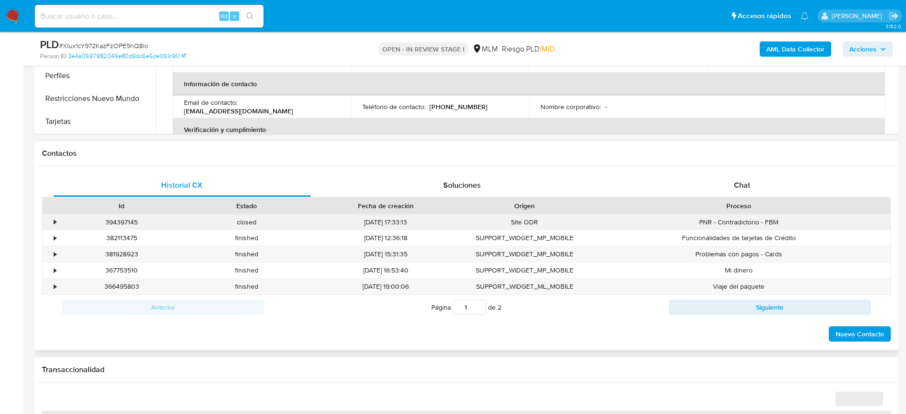
select select "10"
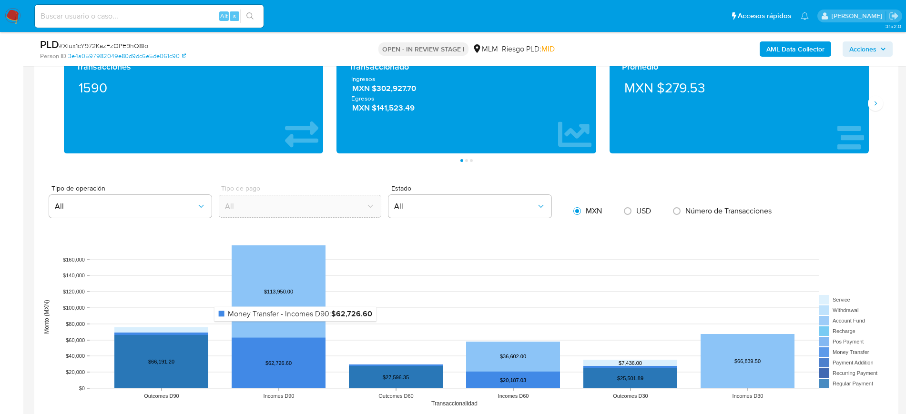
scroll to position [953, 0]
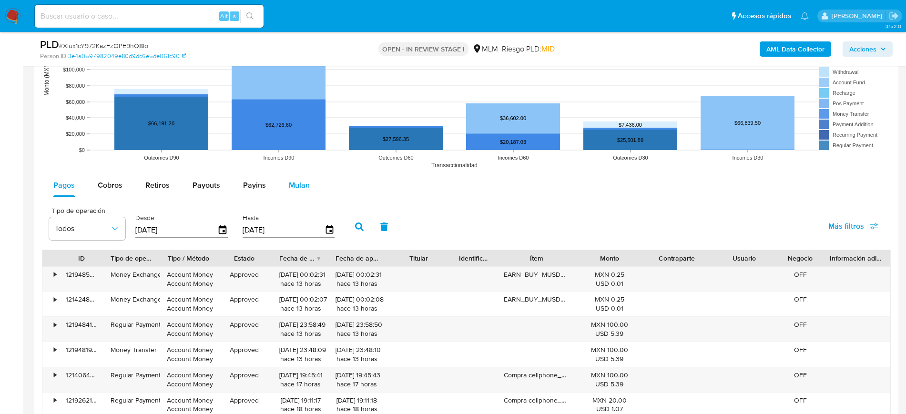
click at [294, 194] on div "Mulan" at bounding box center [299, 185] width 21 height 23
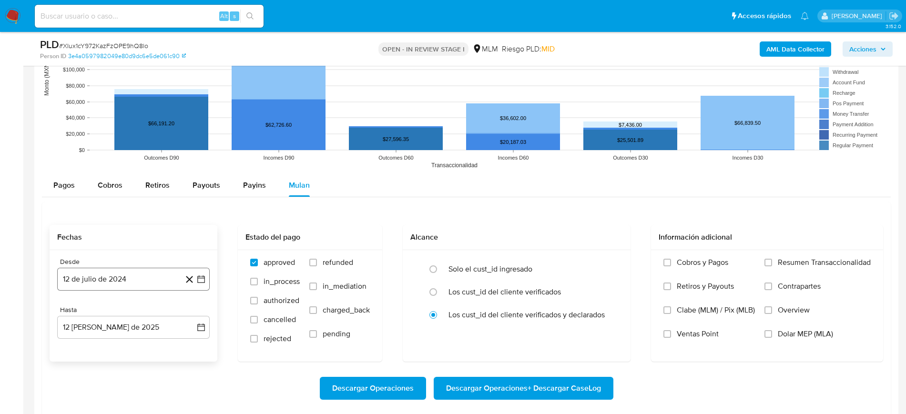
click at [204, 281] on icon "button" at bounding box center [201, 279] width 8 height 8
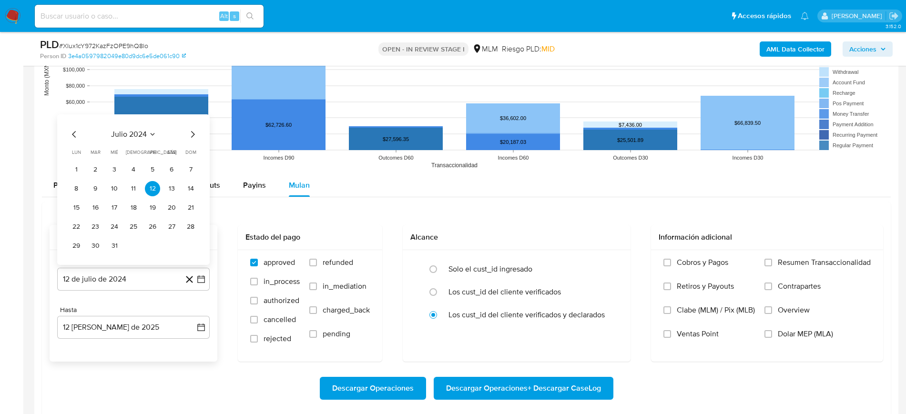
click at [151, 132] on icon "Seleccionar mes y año" at bounding box center [153, 135] width 8 height 8
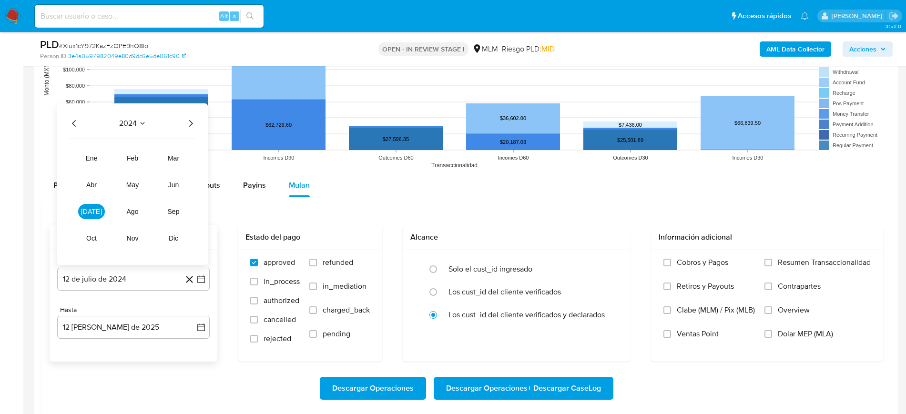
click at [191, 121] on icon "Año siguiente" at bounding box center [191, 123] width 4 height 7
click at [178, 157] on span "mar" at bounding box center [173, 158] width 11 height 8
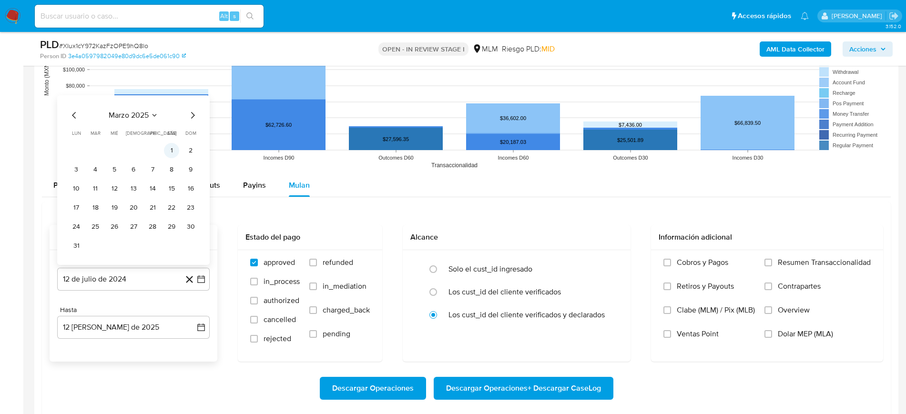
click at [170, 148] on button "1" at bounding box center [171, 150] width 15 height 15
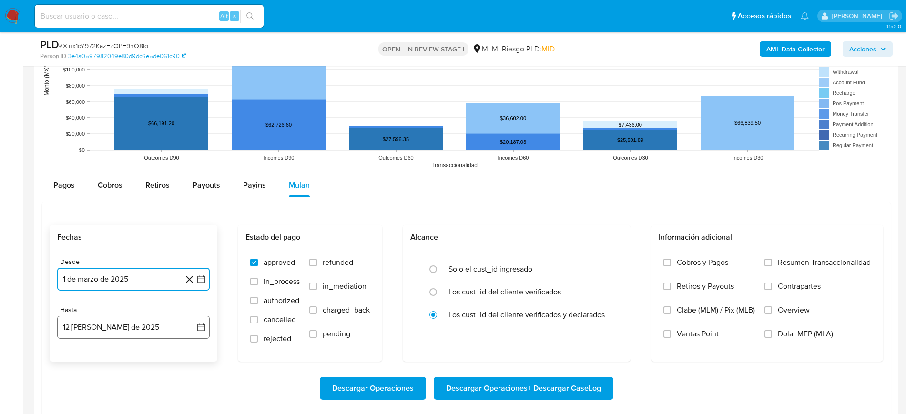
click at [199, 329] on icon "button" at bounding box center [201, 327] width 10 height 10
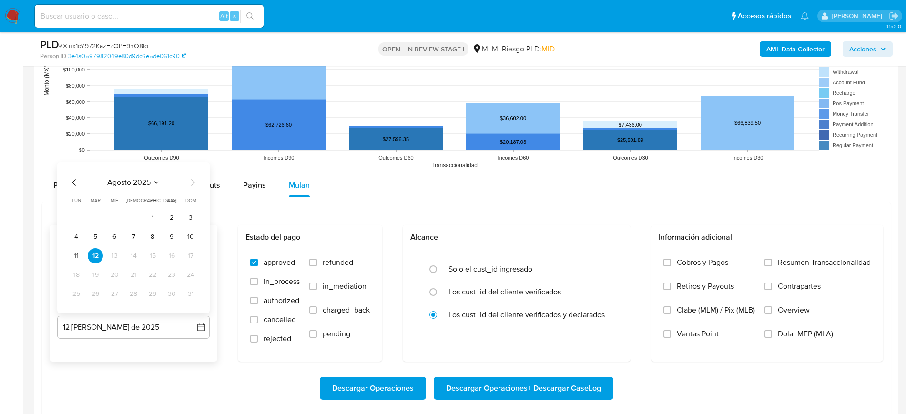
click at [74, 180] on icon "Mes anterior" at bounding box center [74, 182] width 4 height 7
click at [136, 292] on button "31" at bounding box center [133, 293] width 15 height 15
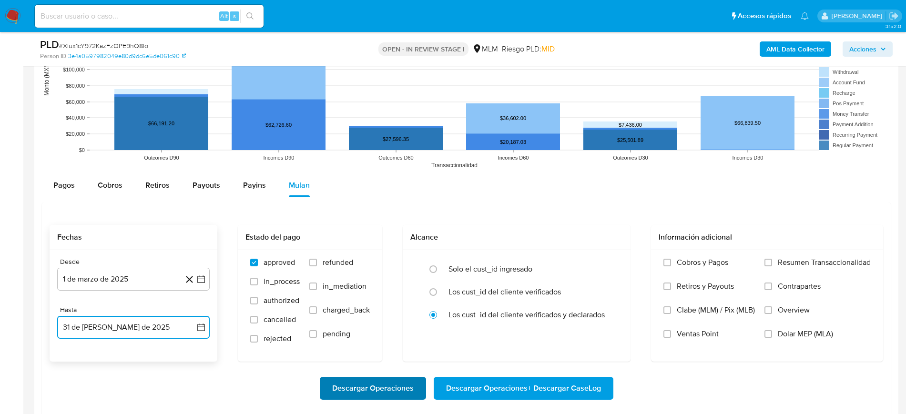
click at [362, 385] on span "Descargar Operaciones" at bounding box center [372, 388] width 81 height 21
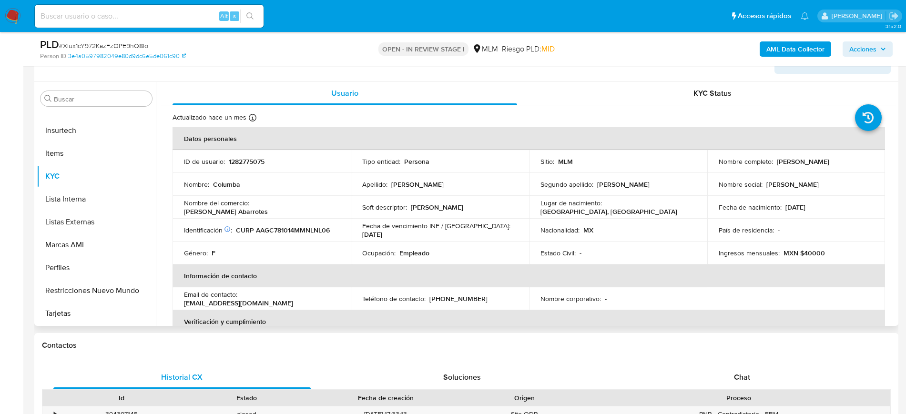
scroll to position [60, 0]
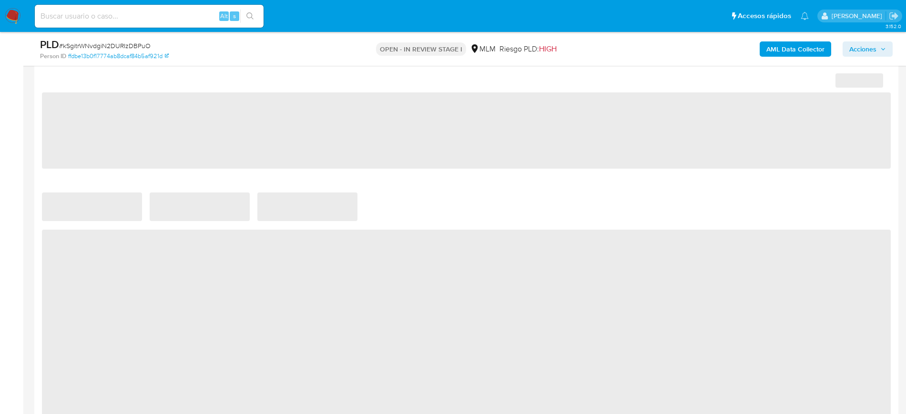
scroll to position [655, 0]
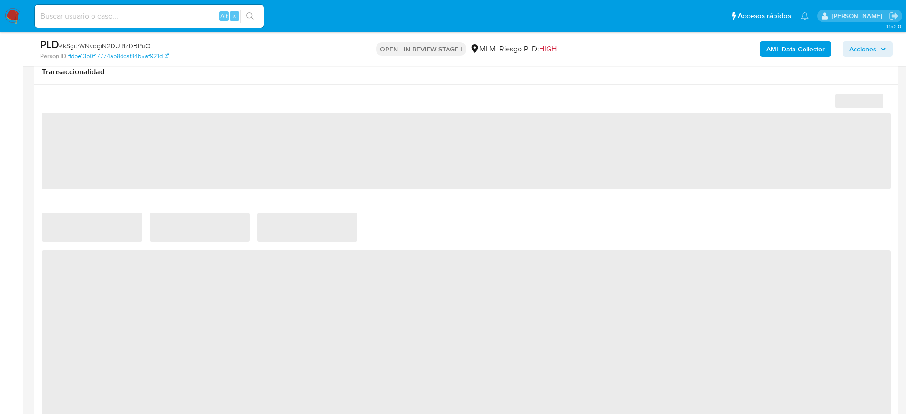
select select "10"
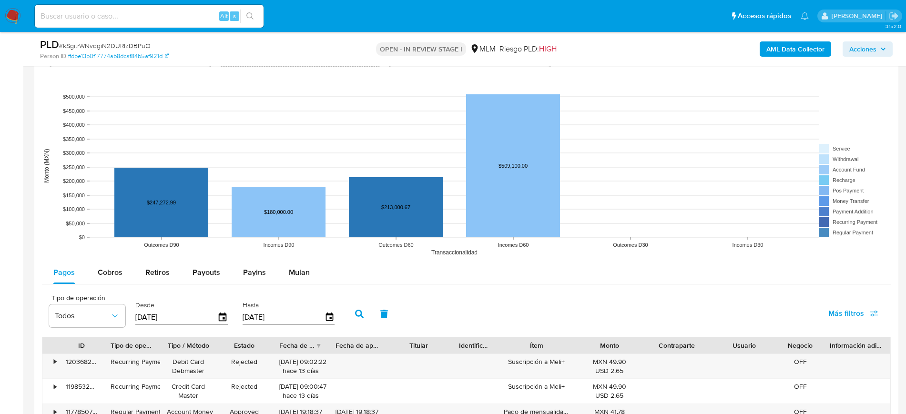
scroll to position [953, 0]
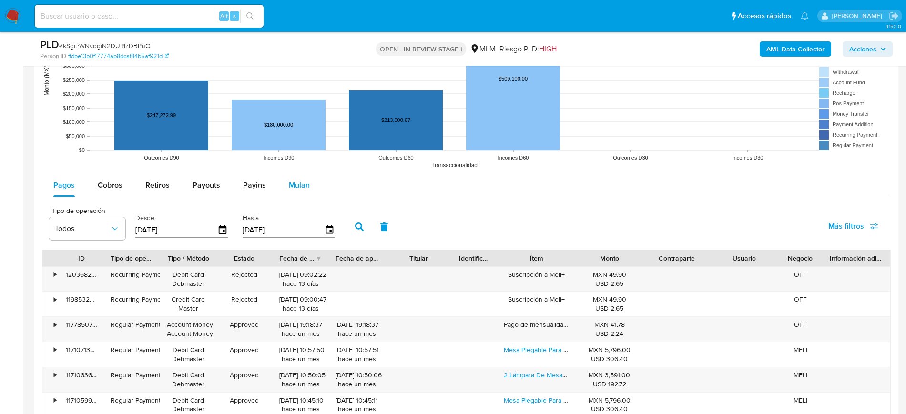
click at [305, 181] on span "Mulan" at bounding box center [299, 185] width 21 height 11
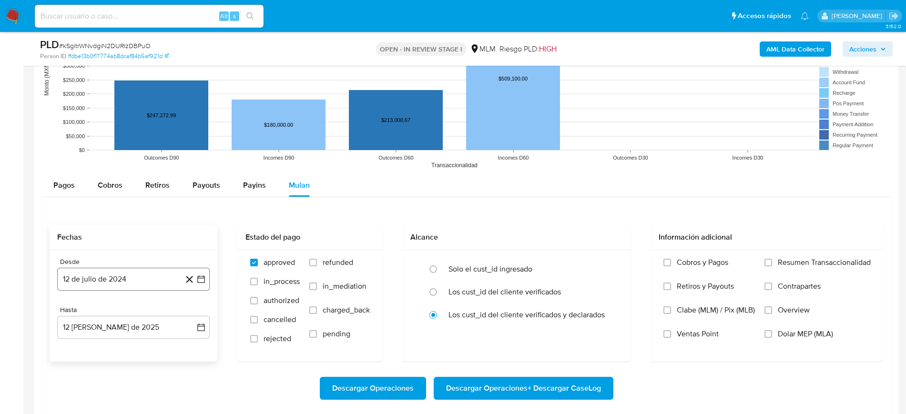
click at [202, 279] on icon "button" at bounding box center [201, 279] width 10 height 10
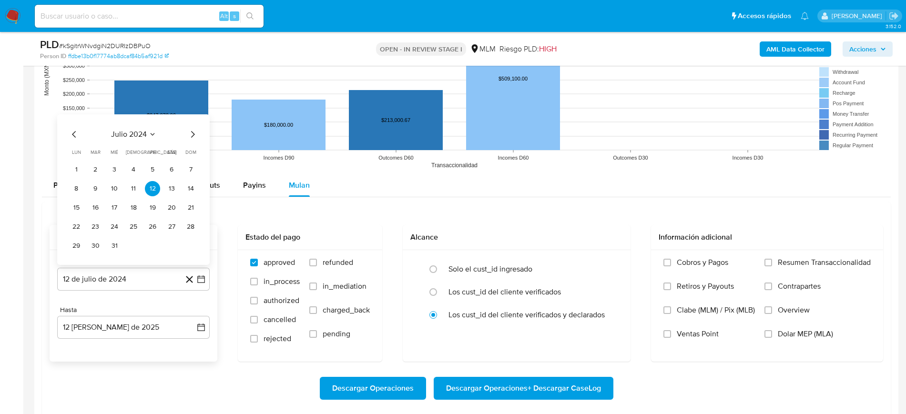
click at [151, 136] on icon "Seleccionar mes y año" at bounding box center [153, 135] width 8 height 8
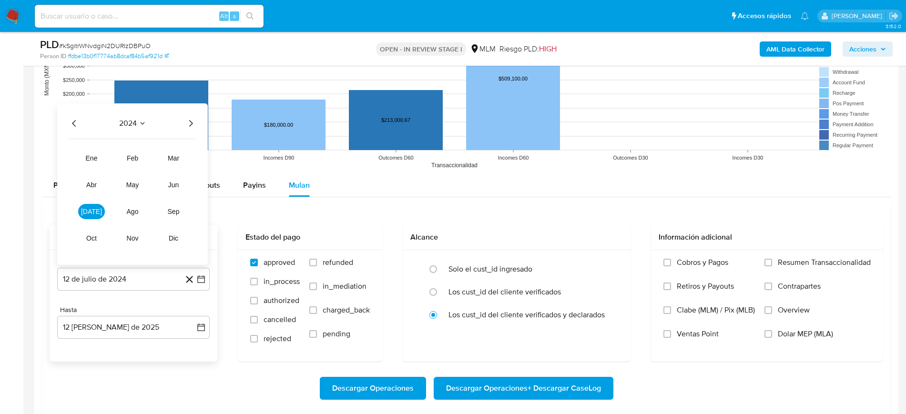
click at [192, 122] on icon "Año siguiente" at bounding box center [191, 123] width 4 height 7
click at [174, 152] on button "mar" at bounding box center [173, 158] width 27 height 15
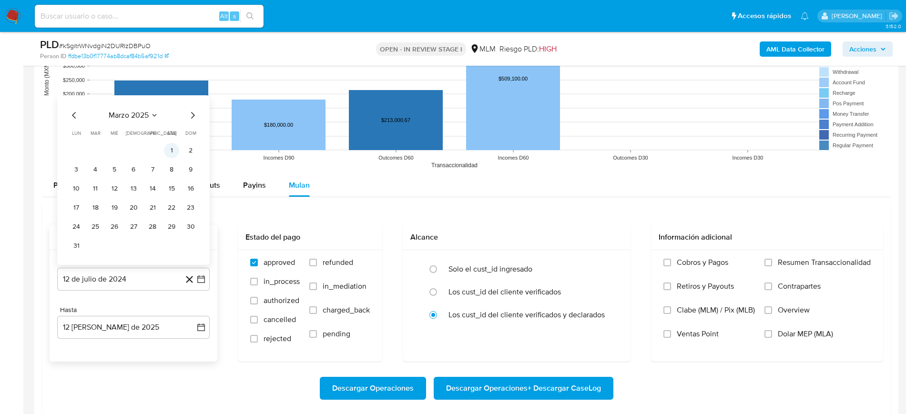
click at [174, 150] on button "1" at bounding box center [171, 150] width 15 height 15
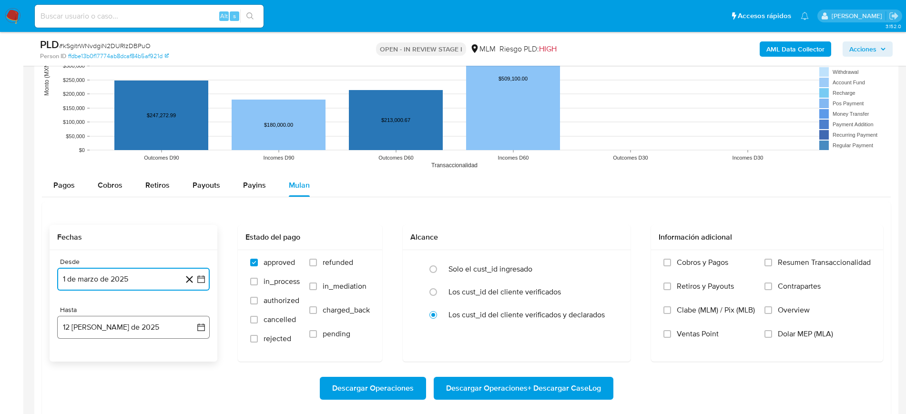
click at [205, 331] on icon "button" at bounding box center [201, 327] width 10 height 10
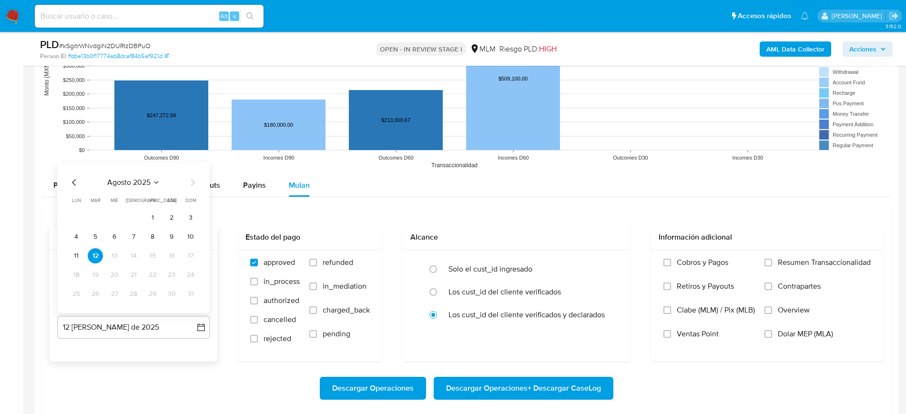
click at [73, 182] on icon "Mes anterior" at bounding box center [74, 182] width 11 height 11
click at [134, 292] on button "31" at bounding box center [133, 293] width 15 height 15
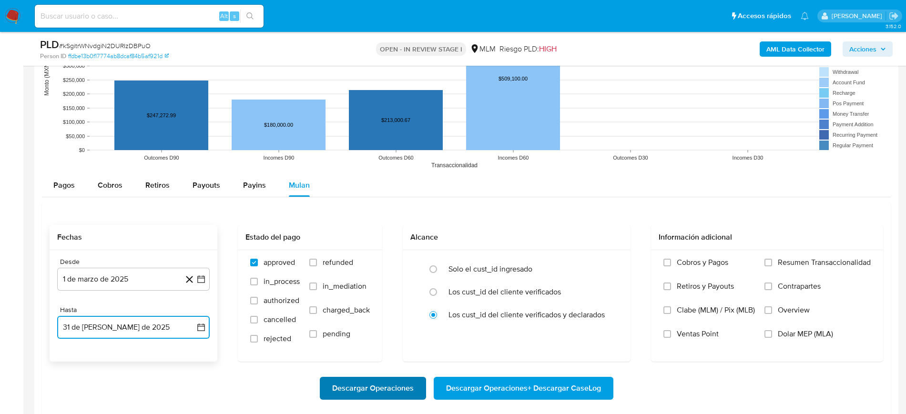
click at [378, 390] on span "Descargar Operaciones" at bounding box center [372, 388] width 81 height 21
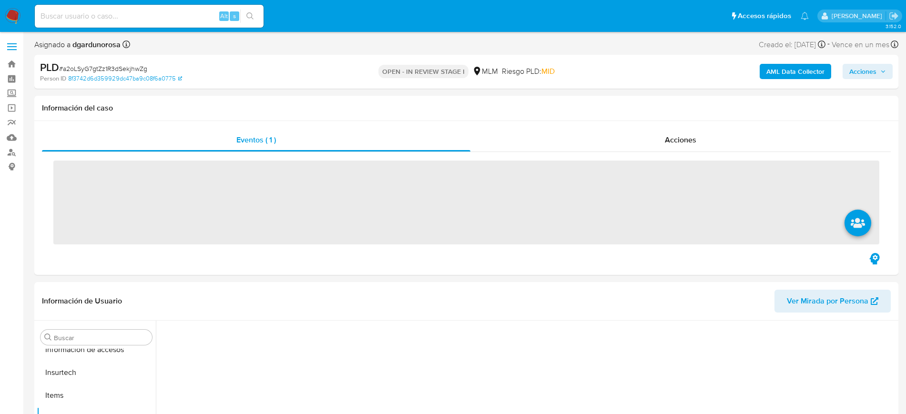
scroll to position [380, 0]
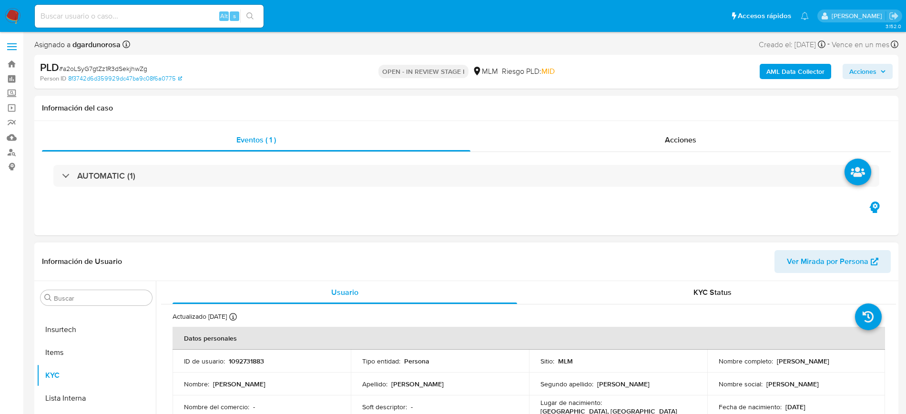
select select "10"
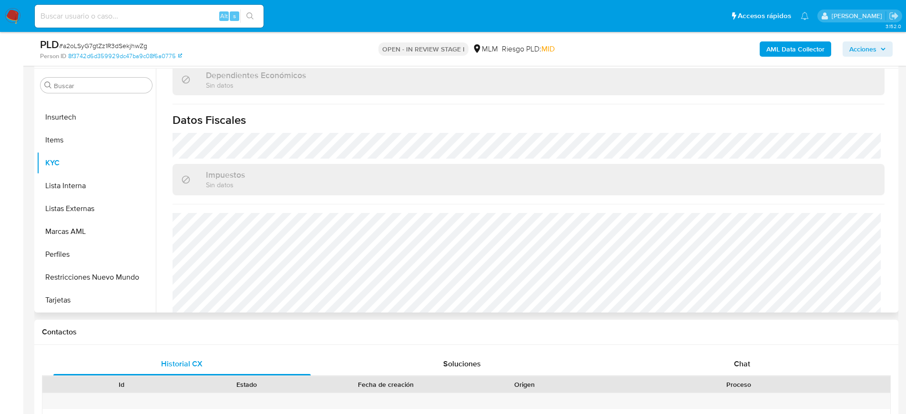
scroll to position [580, 0]
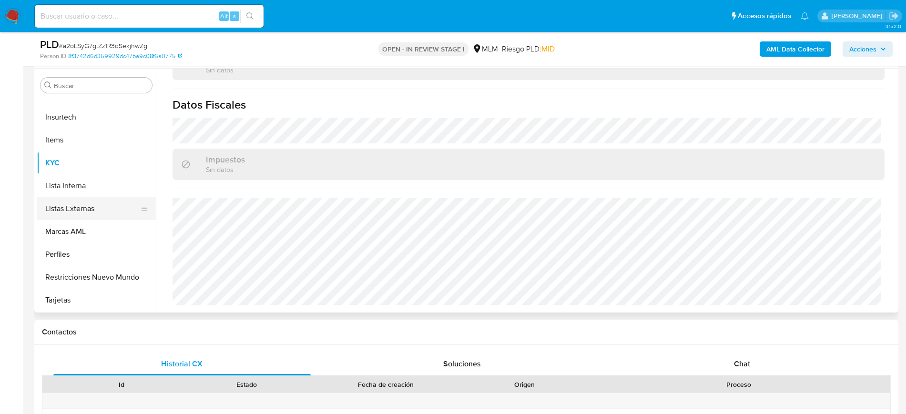
click at [91, 206] on button "Listas Externas" at bounding box center [92, 208] width 111 height 23
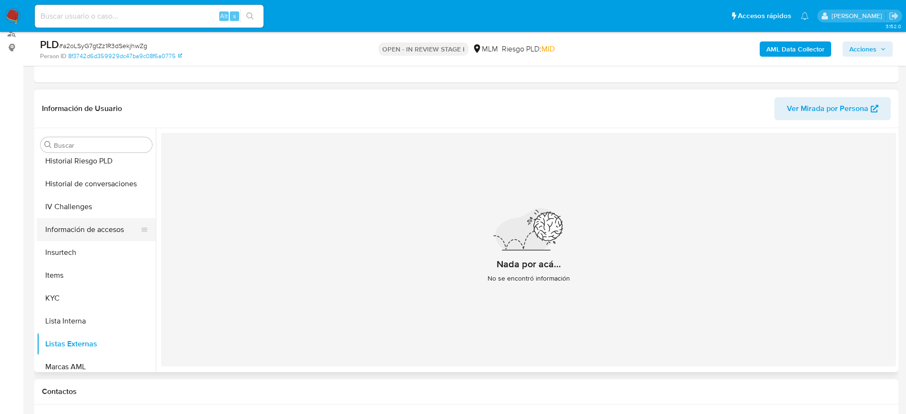
scroll to position [201, 0]
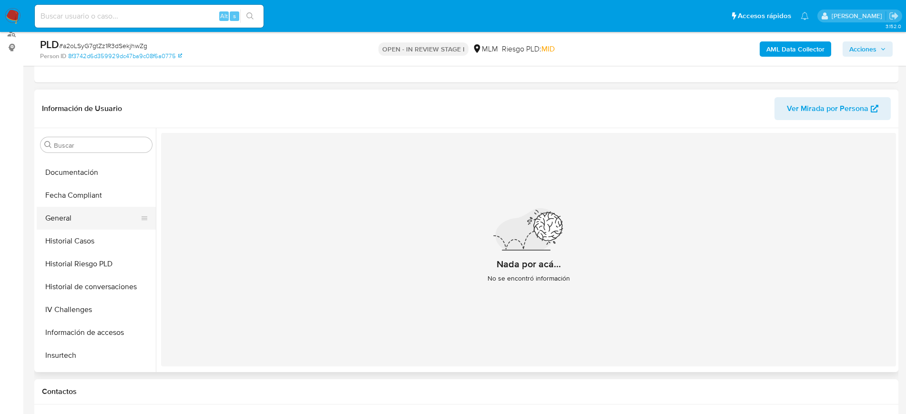
drag, startPoint x: 55, startPoint y: 214, endPoint x: 63, endPoint y: 225, distance: 13.9
click at [57, 216] on button "General" at bounding box center [92, 218] width 111 height 23
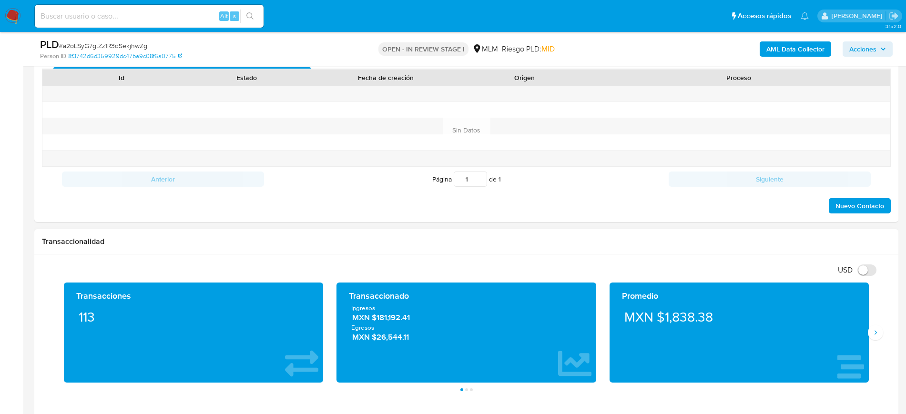
scroll to position [595, 0]
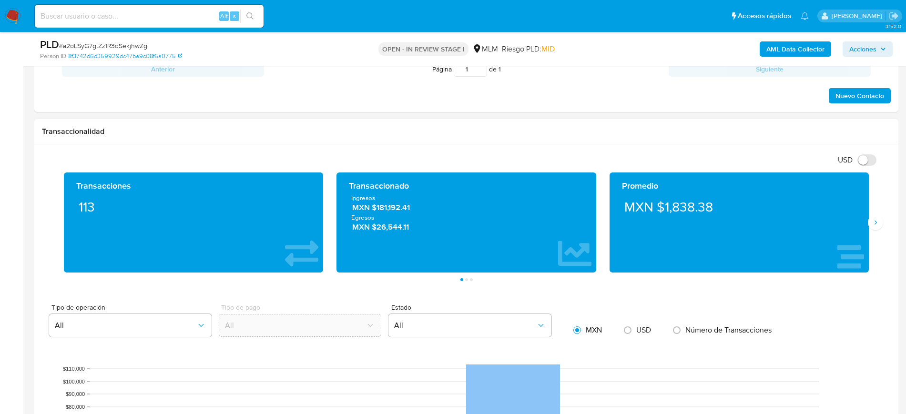
drag, startPoint x: 875, startPoint y: 222, endPoint x: 879, endPoint y: 241, distance: 19.6
click at [875, 222] on icon "Siguiente" at bounding box center [875, 223] width 8 height 8
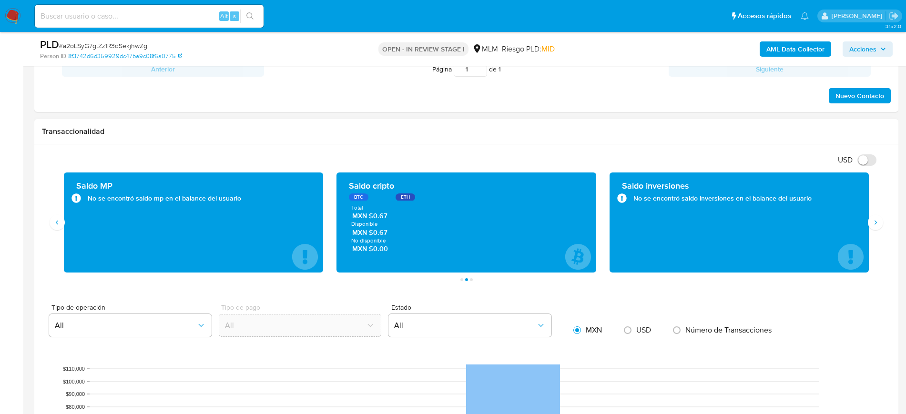
drag, startPoint x: 246, startPoint y: 202, endPoint x: 253, endPoint y: 208, distance: 9.2
click at [253, 208] on div "Saldo MP No se encontró saldo mp en el balance del usuario" at bounding box center [193, 222] width 244 height 85
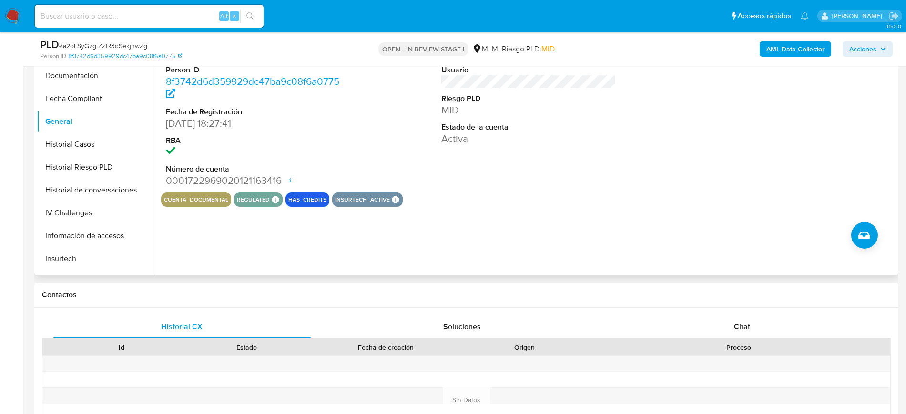
scroll to position [119, 0]
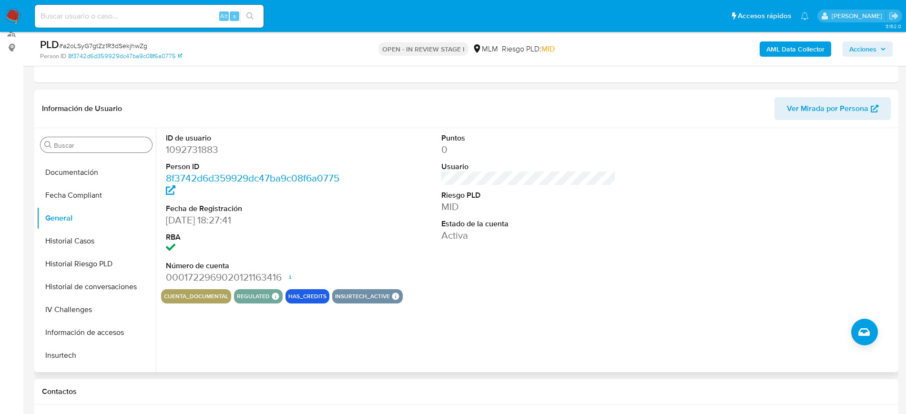
click at [94, 149] on input "Buscar" at bounding box center [101, 145] width 94 height 9
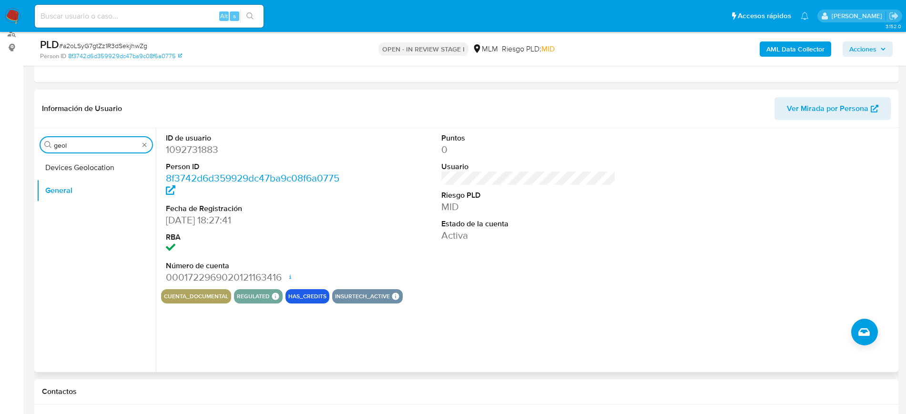
type input "geol"
click at [111, 153] on div "Buscar geol Devices Geolocation General" at bounding box center [96, 251] width 119 height 242
click at [105, 164] on button "Devices Geolocation" at bounding box center [92, 167] width 111 height 23
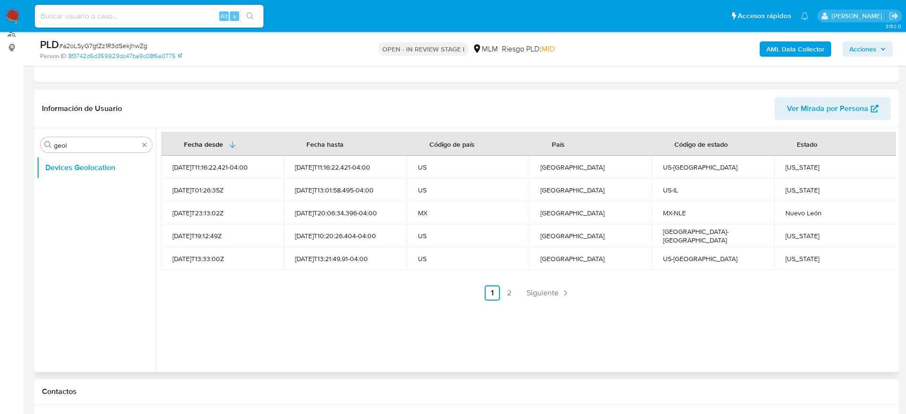
click at [547, 296] on span "Siguiente" at bounding box center [542, 293] width 32 height 8
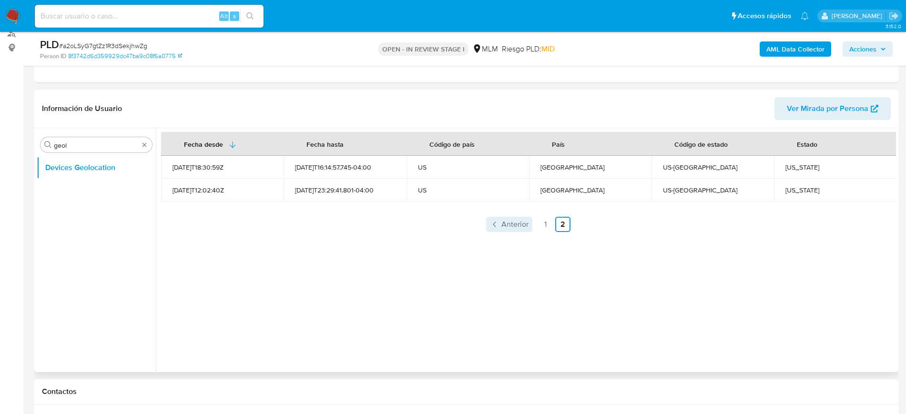
click at [501, 223] on span "Anterior" at bounding box center [514, 225] width 27 height 8
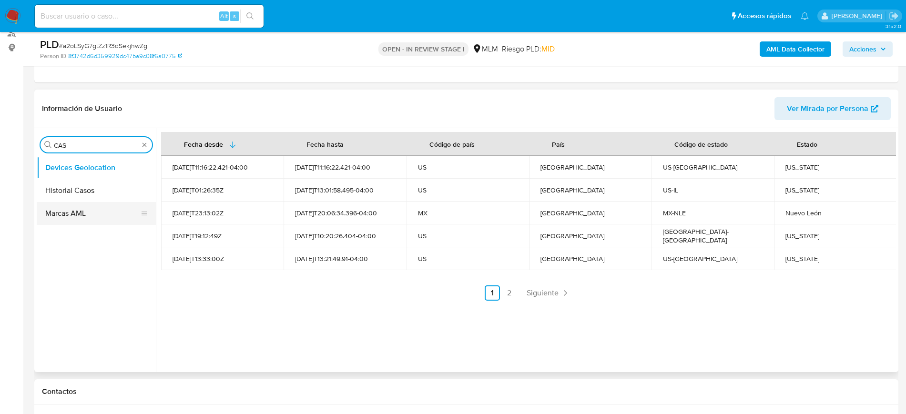
type input "CAS"
click at [95, 187] on button "Historial Casos" at bounding box center [96, 190] width 119 height 23
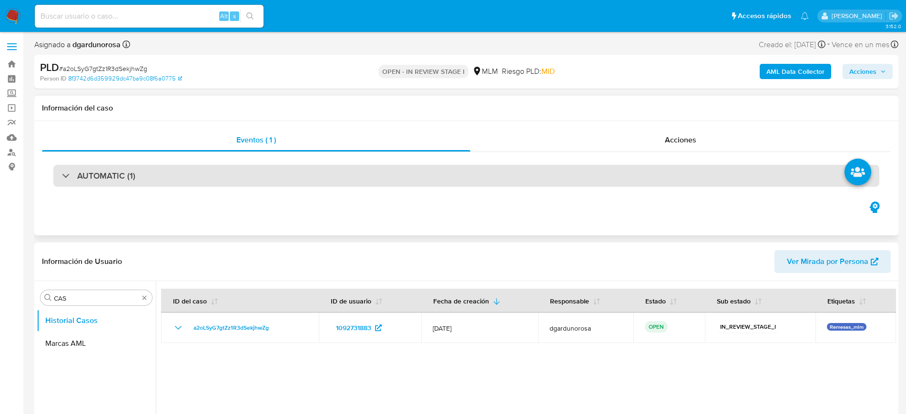
click at [108, 180] on h3 "AUTOMATIC (1)" at bounding box center [106, 176] width 58 height 10
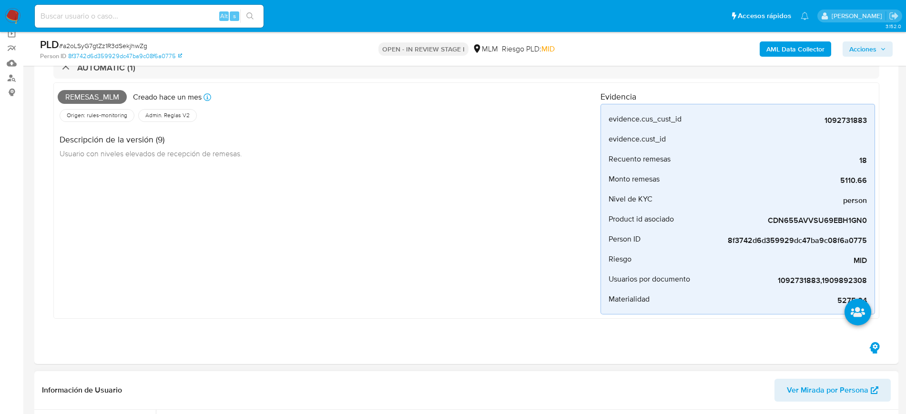
scroll to position [298, 0]
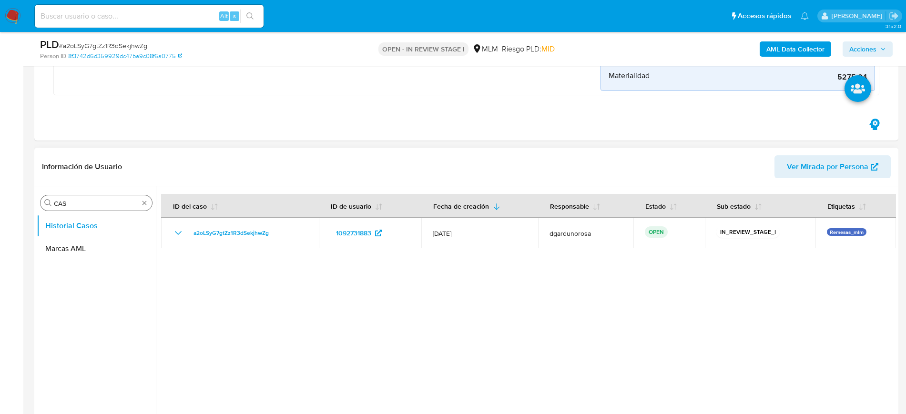
drag, startPoint x: 142, startPoint y: 200, endPoint x: 143, endPoint y: 207, distance: 7.2
type input "CONV"
drag, startPoint x: 101, startPoint y: 246, endPoint x: 97, endPoint y: 249, distance: 5.1
click at [97, 246] on button "Historial de conversaciones" at bounding box center [96, 248] width 119 height 23
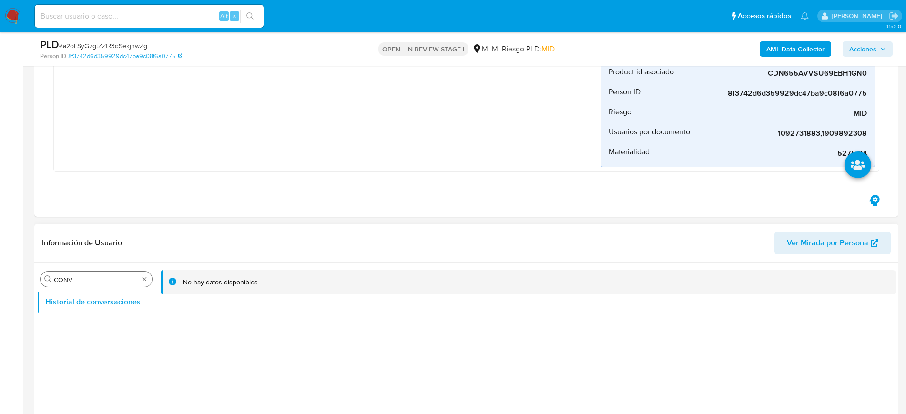
scroll to position [179, 0]
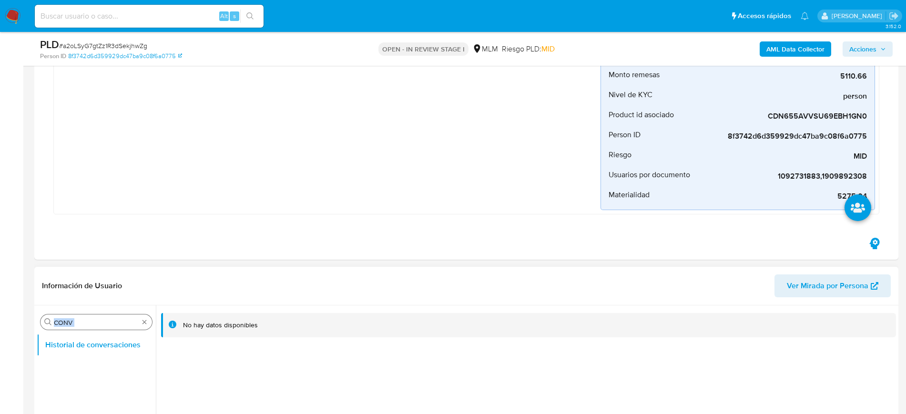
click at [142, 320] on div "Buscar CONV" at bounding box center [95, 321] width 111 height 15
type input "KYC"
click at [84, 372] on button "KYC" at bounding box center [96, 367] width 119 height 23
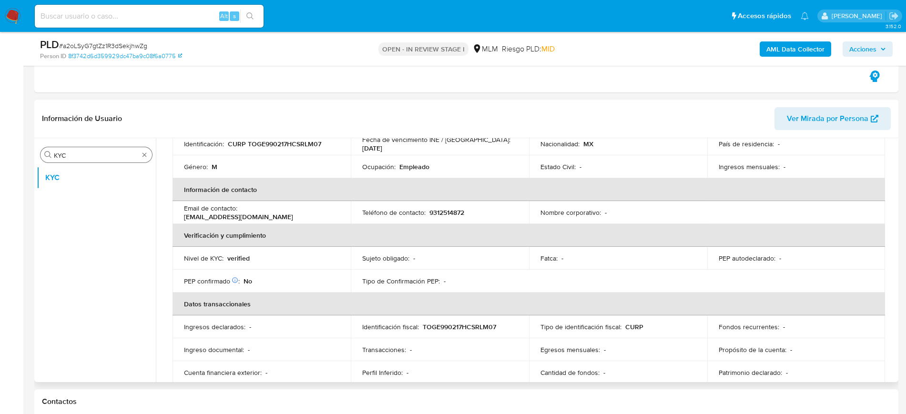
scroll to position [0, 0]
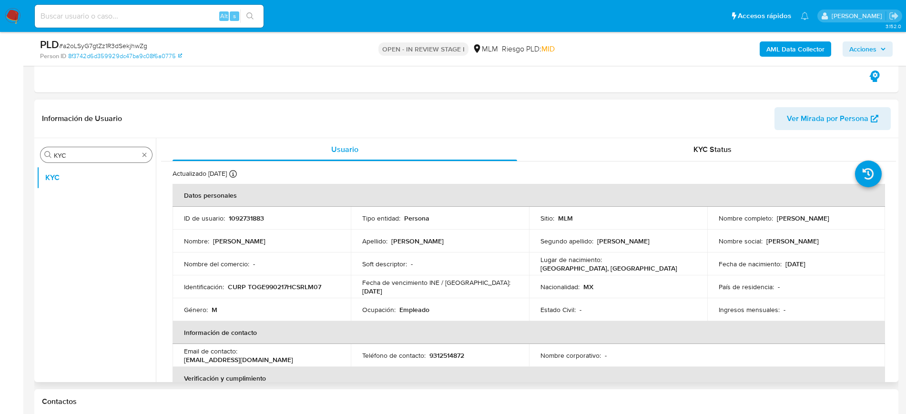
click at [442, 358] on p "9312514872" at bounding box center [446, 355] width 35 height 9
click at [440, 355] on p "9312514872" at bounding box center [446, 355] width 35 height 9
click at [444, 362] on td "Teléfono de contacto : [PHONE_NUMBER]" at bounding box center [440, 355] width 178 height 23
click at [448, 359] on p "9312514872" at bounding box center [446, 355] width 35 height 9
click at [447, 358] on p "9312514872" at bounding box center [446, 355] width 35 height 9
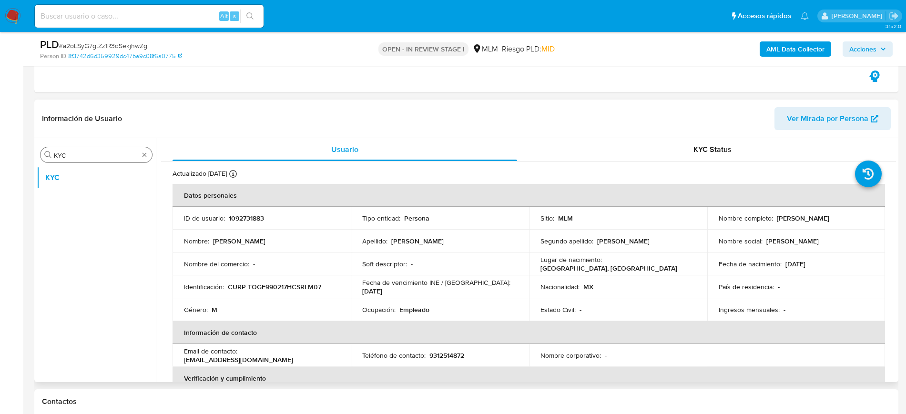
click at [444, 356] on p "9312514872" at bounding box center [446, 355] width 35 height 9
click at [449, 360] on p "9312514872" at bounding box center [446, 355] width 35 height 9
click at [448, 356] on p "9312514872" at bounding box center [446, 355] width 35 height 9
click at [450, 358] on p "9312514872" at bounding box center [446, 355] width 35 height 9
copy p "9312514872"
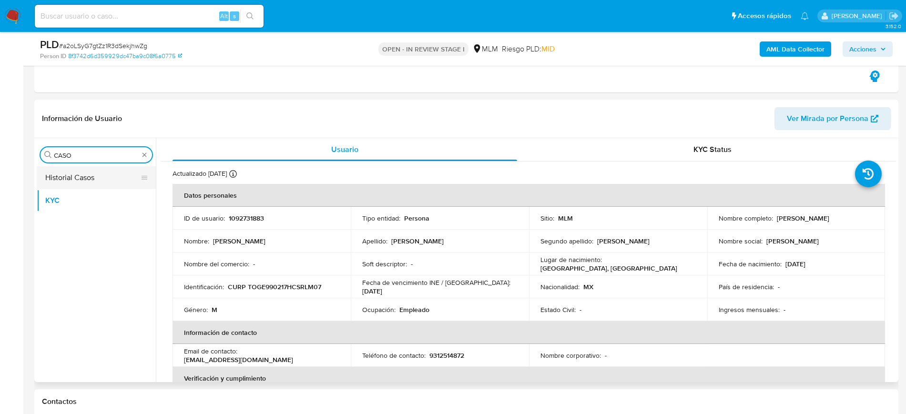
type input "CASO"
click at [80, 176] on button "Historial Casos" at bounding box center [92, 177] width 111 height 23
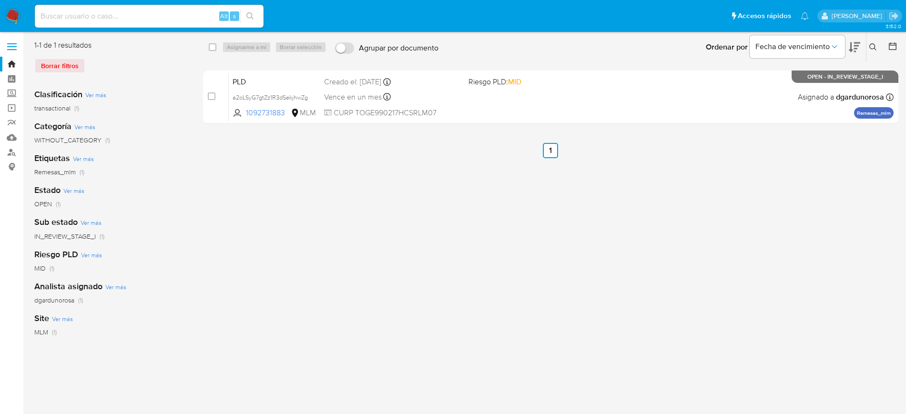
click at [876, 48] on icon at bounding box center [873, 47] width 8 height 8
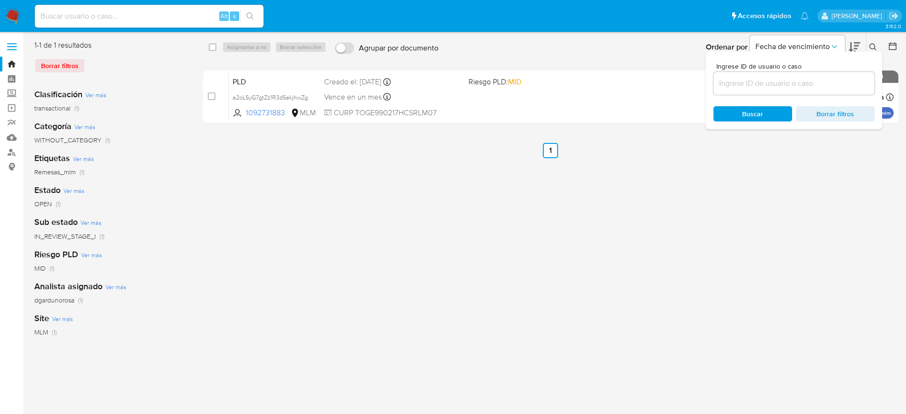
click at [813, 85] on input at bounding box center [793, 83] width 161 height 12
type input "1112386481"
click at [872, 42] on button at bounding box center [874, 46] width 16 height 11
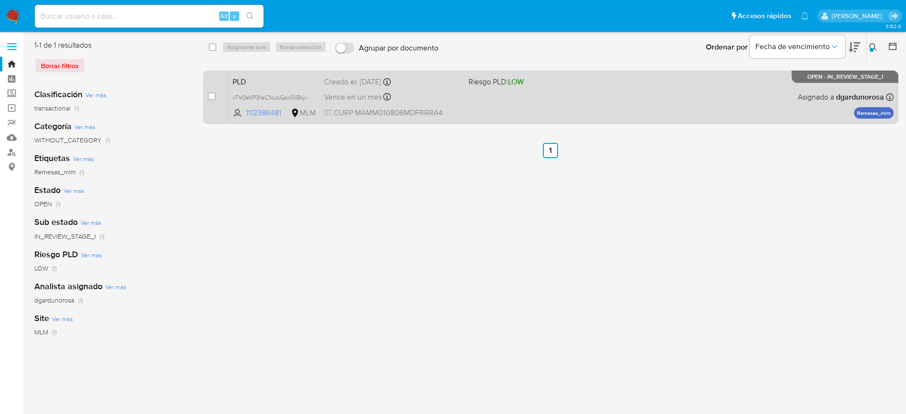
click at [666, 111] on div "PLD vTV0eVP3raCNubGsxl0iBkjv 1112386481 MLM Riesgo PLD: LOW Creado el: [DATE] C…" at bounding box center [561, 97] width 665 height 48
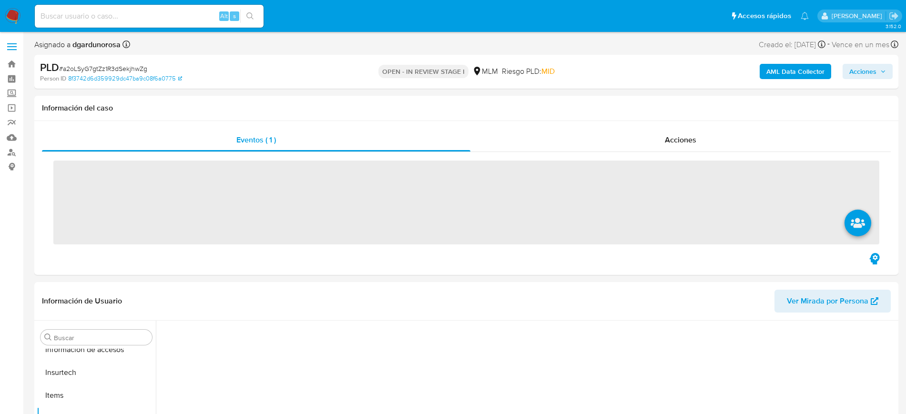
scroll to position [380, 0]
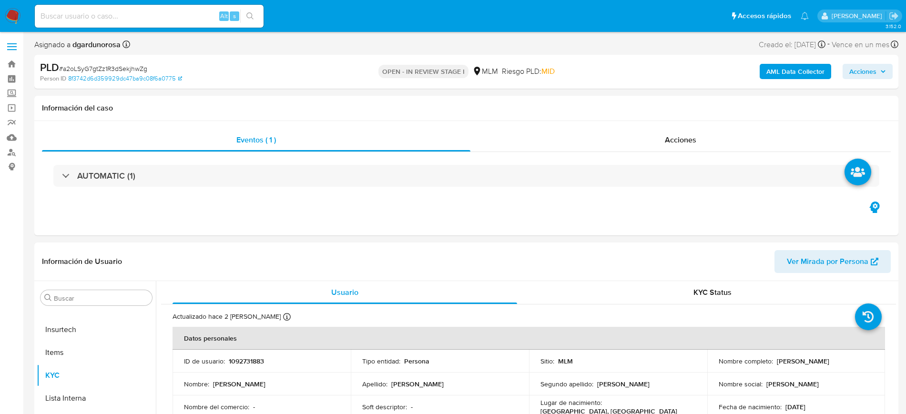
select select "10"
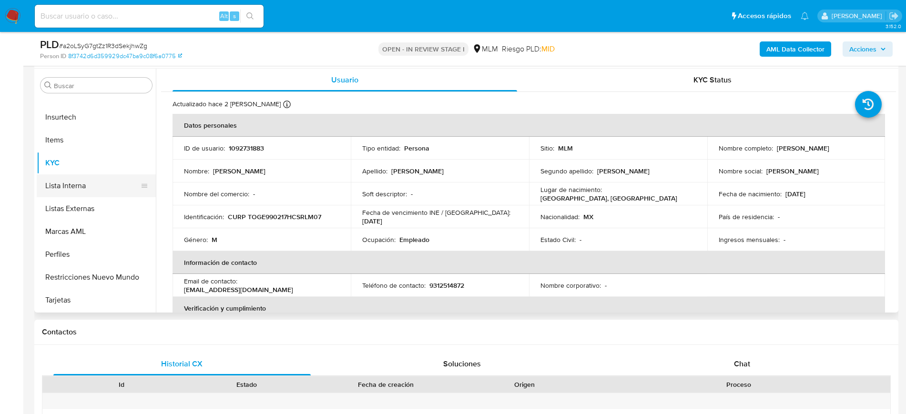
click at [74, 178] on button "Lista Interna" at bounding box center [92, 185] width 111 height 23
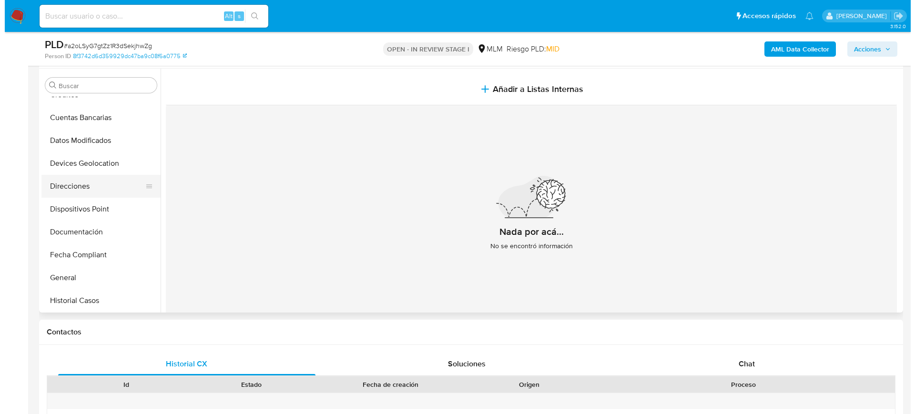
scroll to position [22, 0]
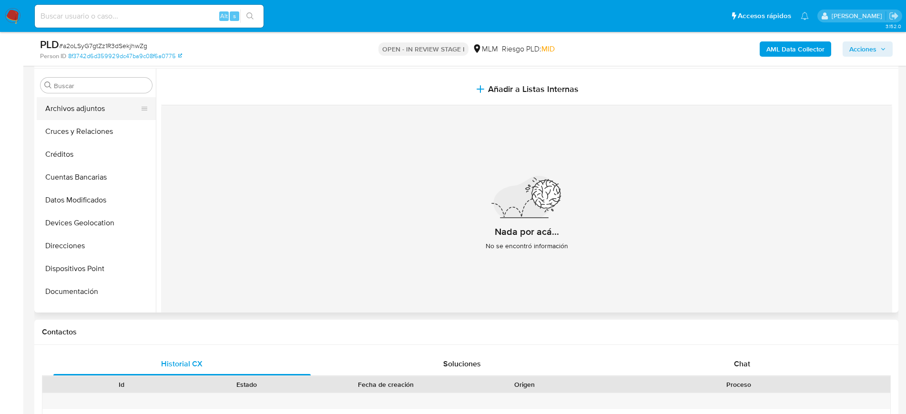
click at [97, 111] on button "Archivos adjuntos" at bounding box center [92, 108] width 111 height 23
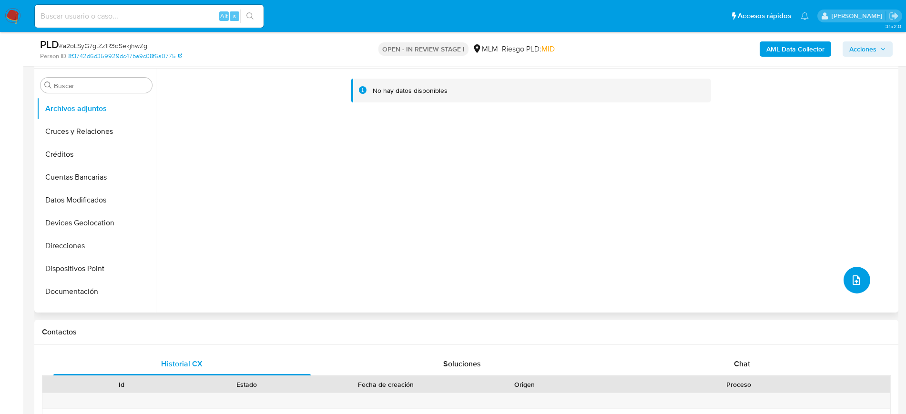
click at [851, 272] on button "upload-file" at bounding box center [856, 280] width 27 height 27
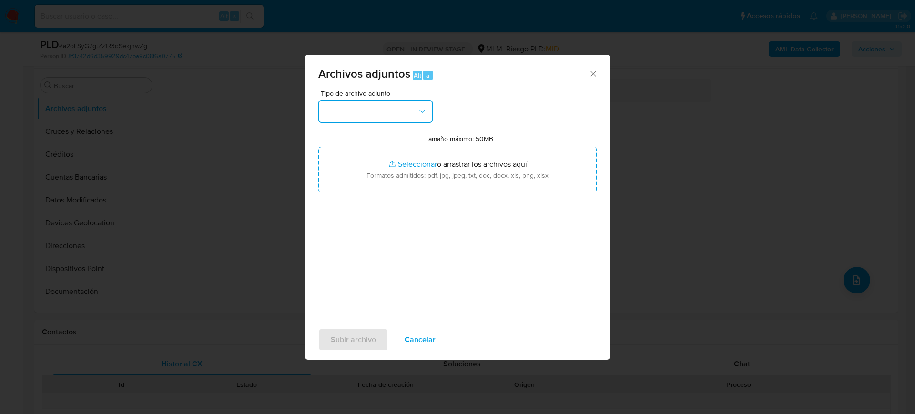
click at [338, 108] on button "button" at bounding box center [375, 111] width 114 height 23
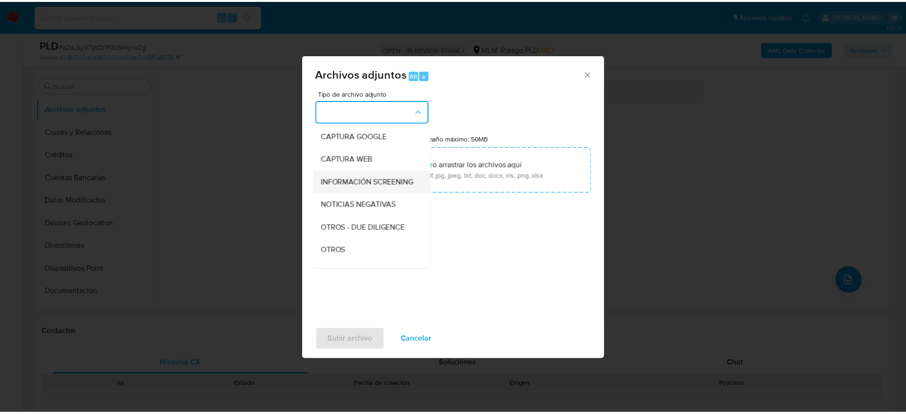
scroll to position [60, 0]
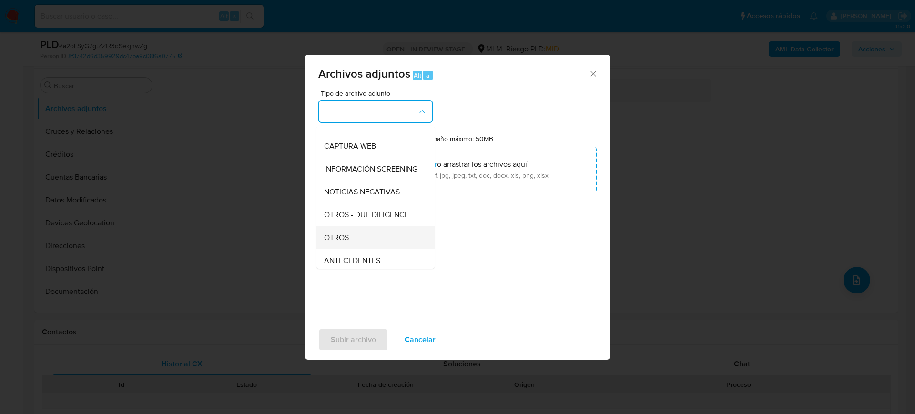
click at [351, 245] on div "OTROS" at bounding box center [372, 237] width 97 height 23
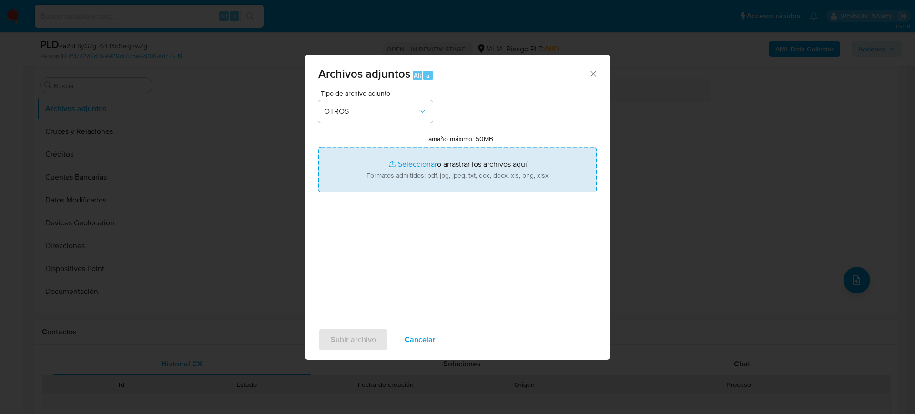
type input "C:\fakepath\1092731883_Emanuel Torres_Julio2025.pdf"
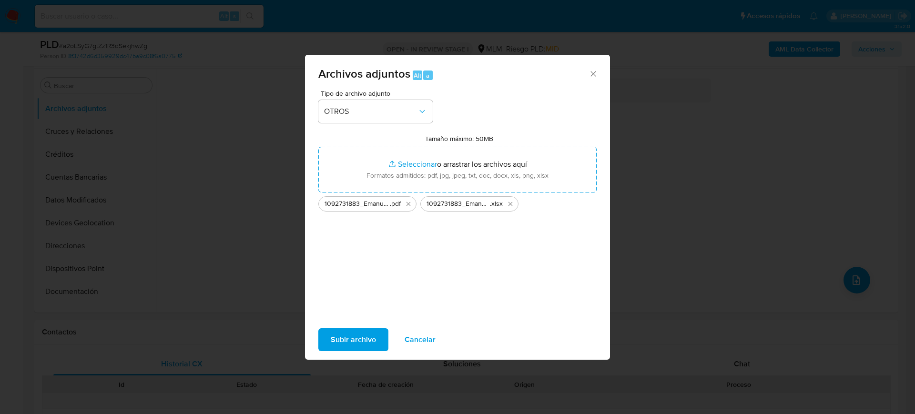
click at [348, 338] on span "Subir archivo" at bounding box center [353, 339] width 45 height 21
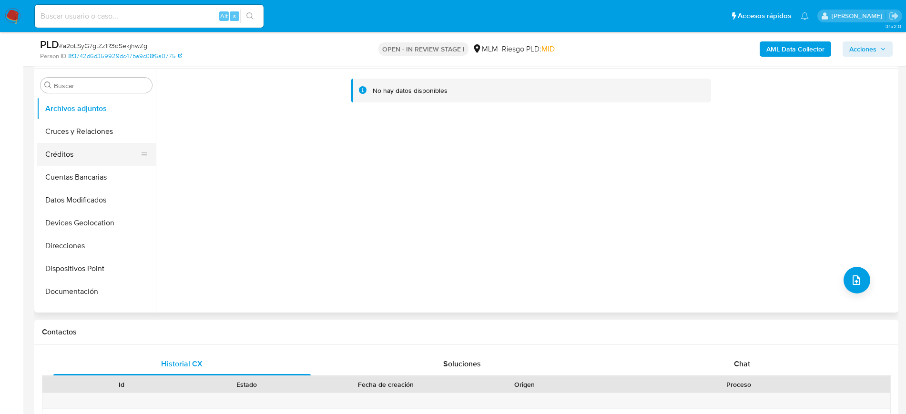
click at [60, 162] on button "Créditos" at bounding box center [92, 154] width 111 height 23
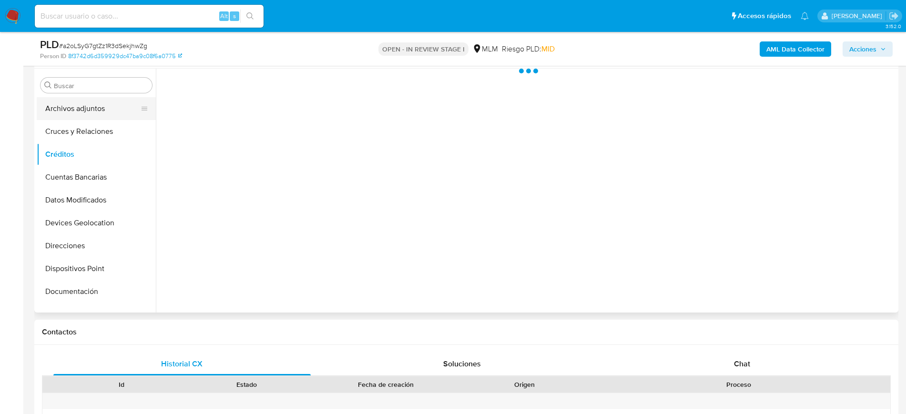
click at [67, 115] on button "Archivos adjuntos" at bounding box center [92, 108] width 111 height 23
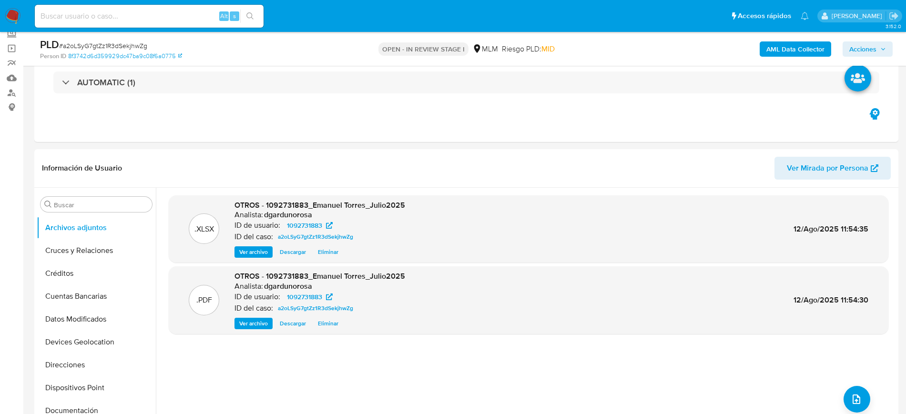
click at [872, 50] on span "Acciones" at bounding box center [862, 48] width 27 height 15
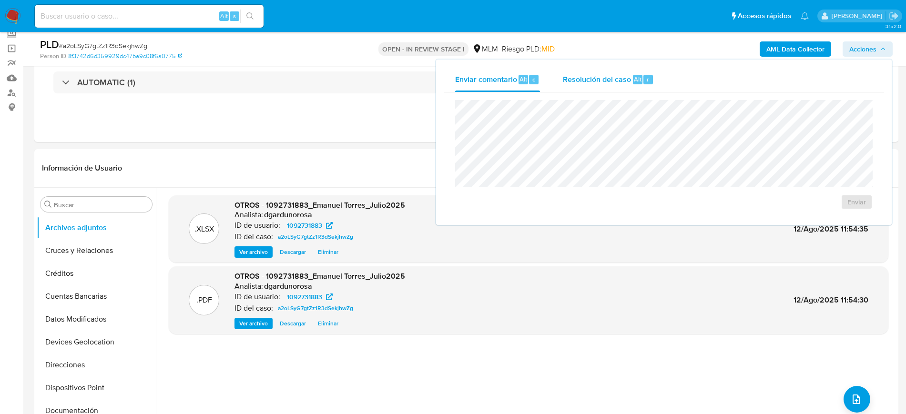
click at [608, 81] on span "Resolución del caso" at bounding box center [597, 78] width 68 height 11
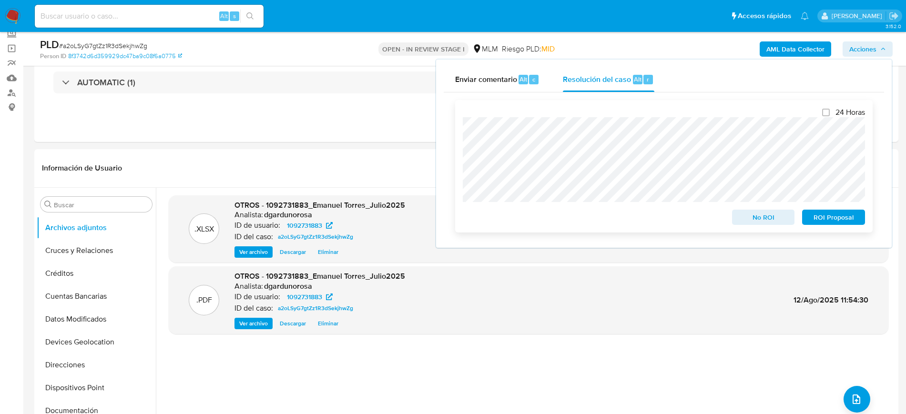
click at [771, 224] on span "No ROI" at bounding box center [763, 217] width 50 height 13
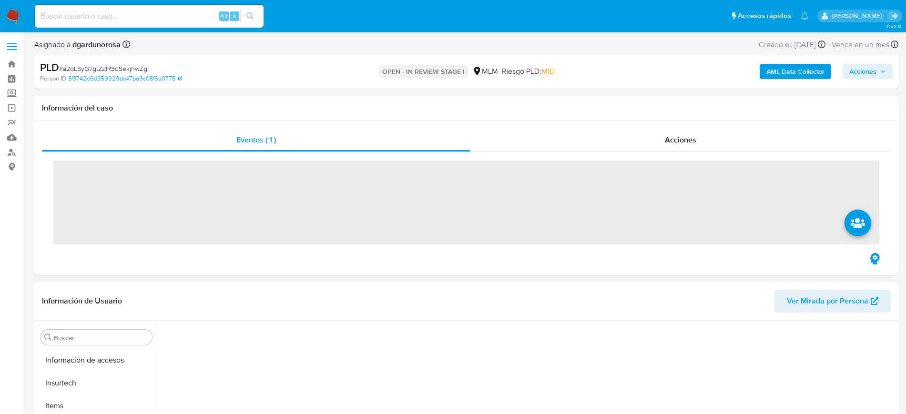
scroll to position [380, 0]
click at [14, 43] on span at bounding box center [12, 43] width 10 height 1
click at [0, 0] on input "checkbox" at bounding box center [0, 0] width 0 height 0
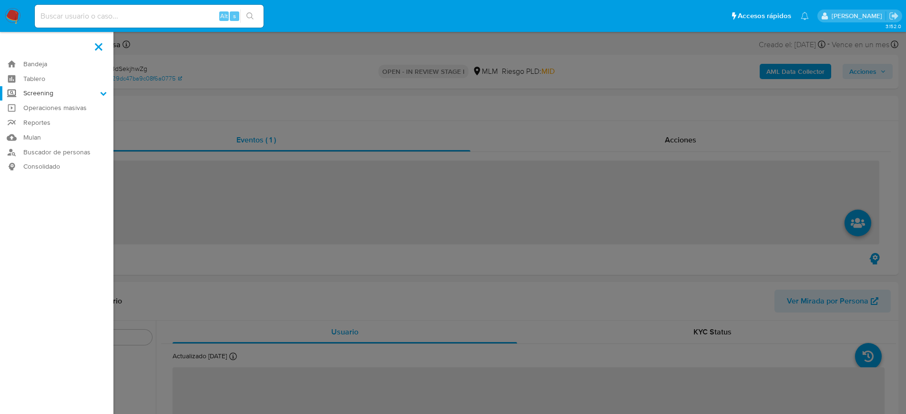
click at [50, 93] on label "Screening" at bounding box center [56, 93] width 113 height 15
click at [0, 0] on input "Screening" at bounding box center [0, 0] width 0 height 0
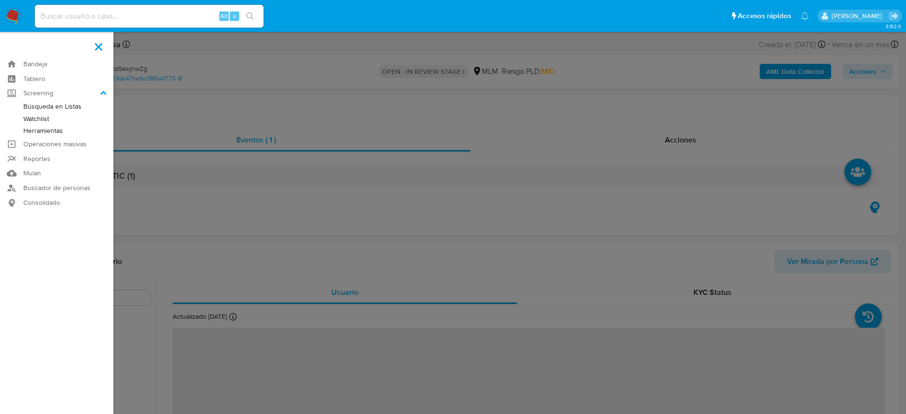
click at [49, 131] on link "Herramientas" at bounding box center [56, 131] width 113 height 12
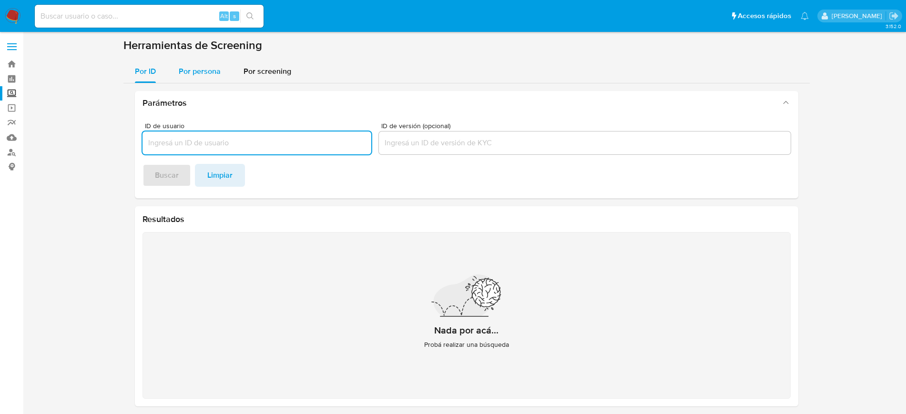
click at [215, 70] on span "Por persona" at bounding box center [200, 71] width 42 height 11
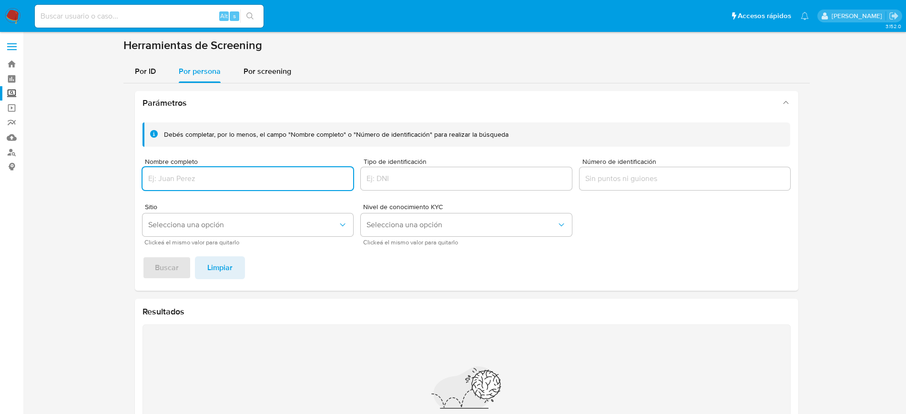
click at [254, 178] on input "Nombre completo" at bounding box center [247, 178] width 211 height 12
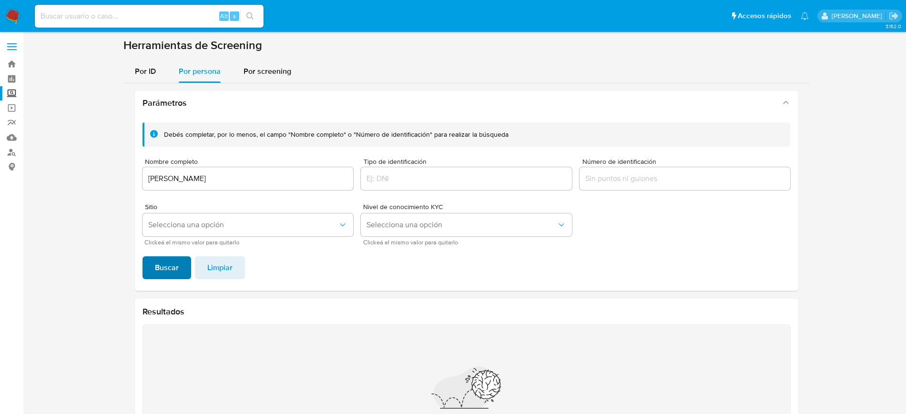
click at [173, 264] on span "Buscar" at bounding box center [167, 267] width 24 height 21
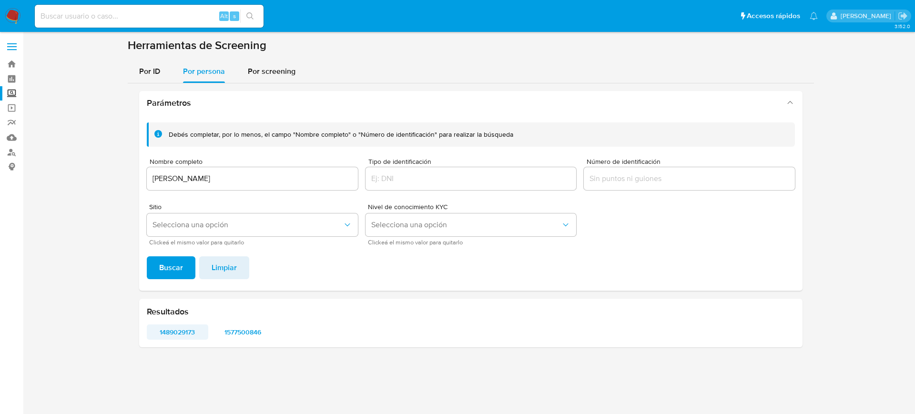
click at [173, 329] on span "1489029173" at bounding box center [177, 331] width 48 height 13
click at [251, 330] on span "1577500846" at bounding box center [243, 331] width 48 height 13
drag, startPoint x: 228, startPoint y: 175, endPoint x: 62, endPoint y: 153, distance: 167.2
click at [52, 154] on section at bounding box center [470, 196] width 873 height 317
type input "Marielena perez perez"
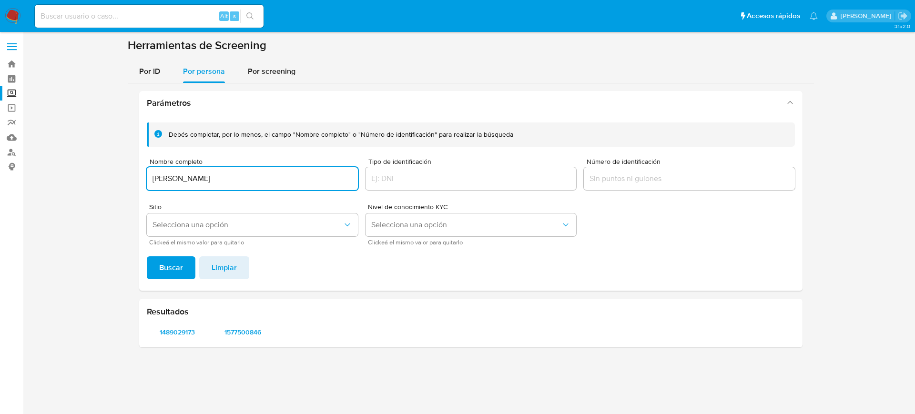
click at [147, 256] on button "Buscar" at bounding box center [171, 267] width 49 height 23
click at [185, 330] on span "1057006170" at bounding box center [177, 331] width 48 height 13
click at [252, 330] on span "2384983415" at bounding box center [243, 331] width 48 height 13
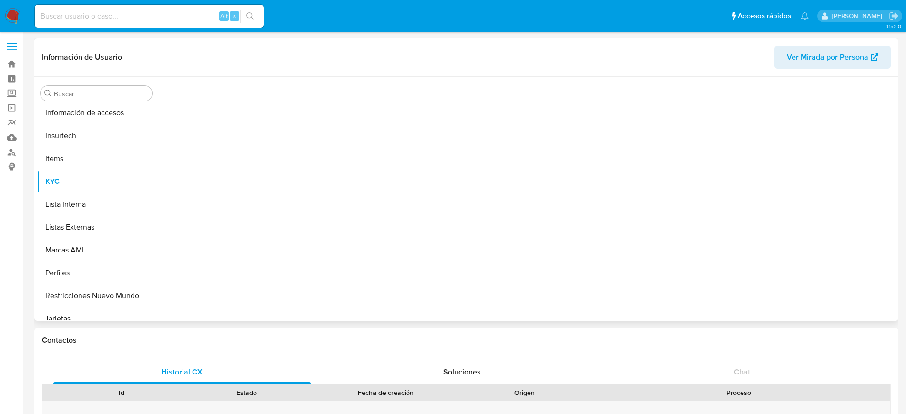
scroll to position [380, 0]
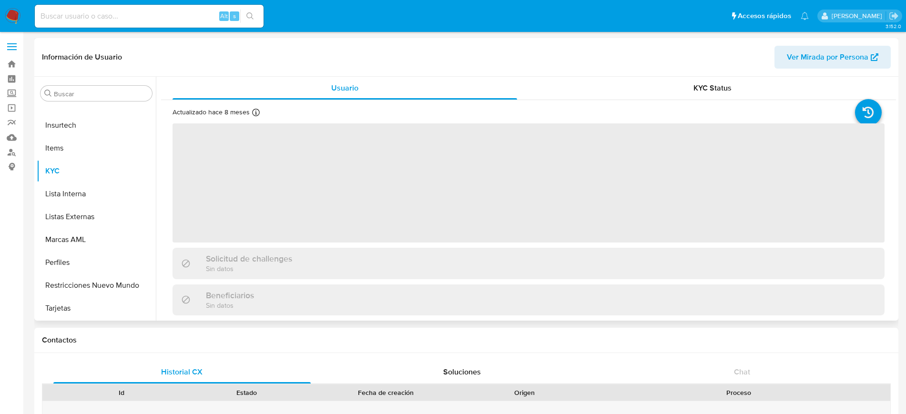
select select "10"
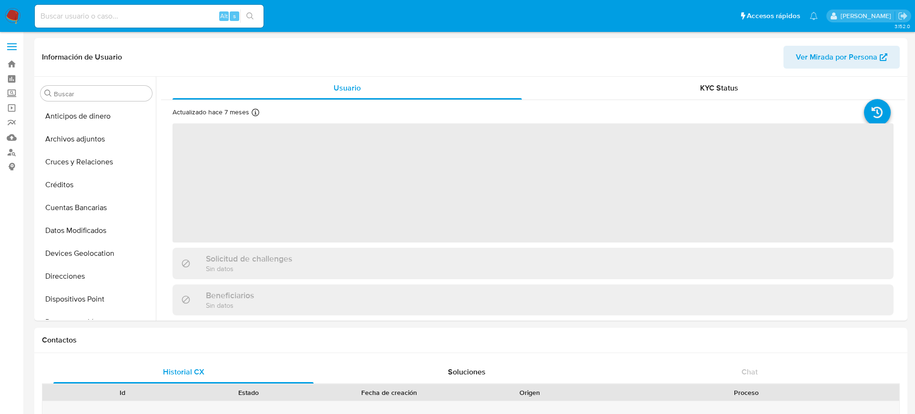
select select "10"
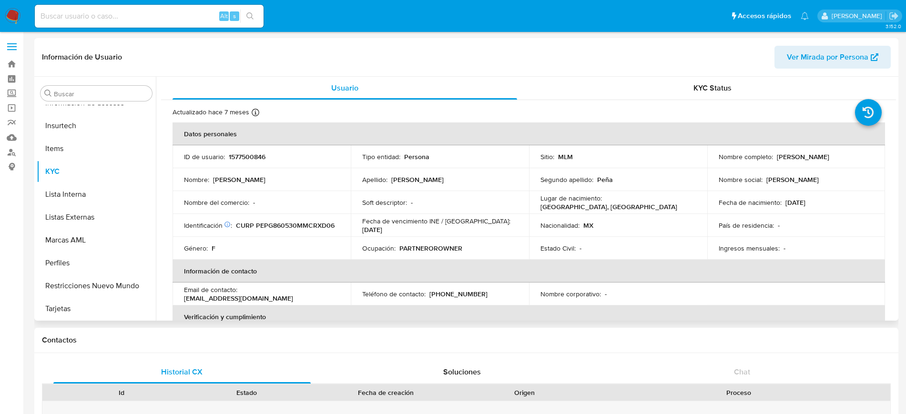
scroll to position [380, 0]
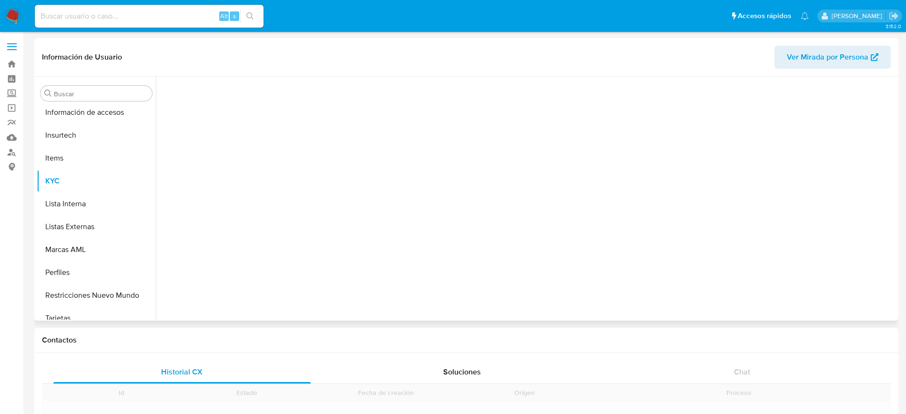
scroll to position [380, 0]
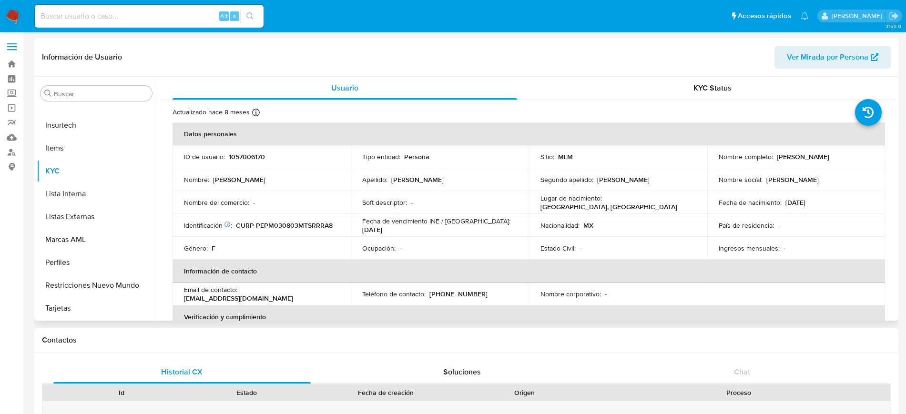
select select "10"
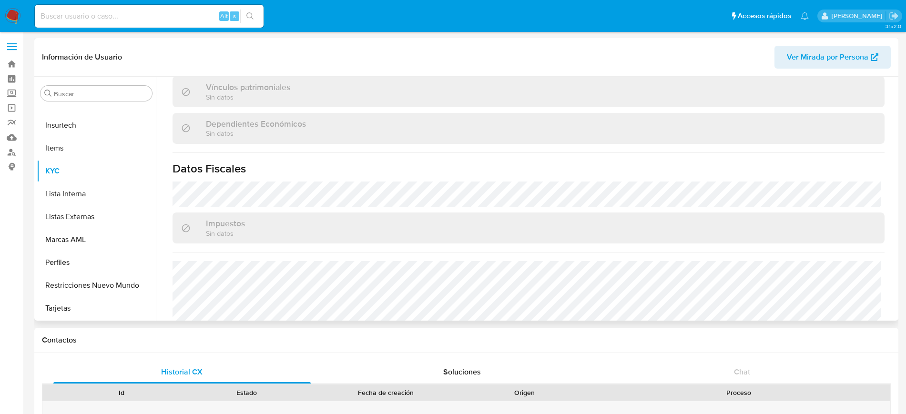
scroll to position [589, 0]
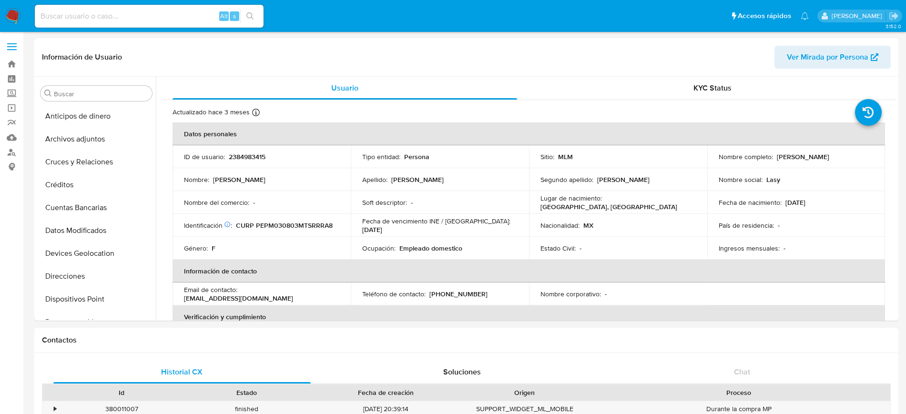
select select "10"
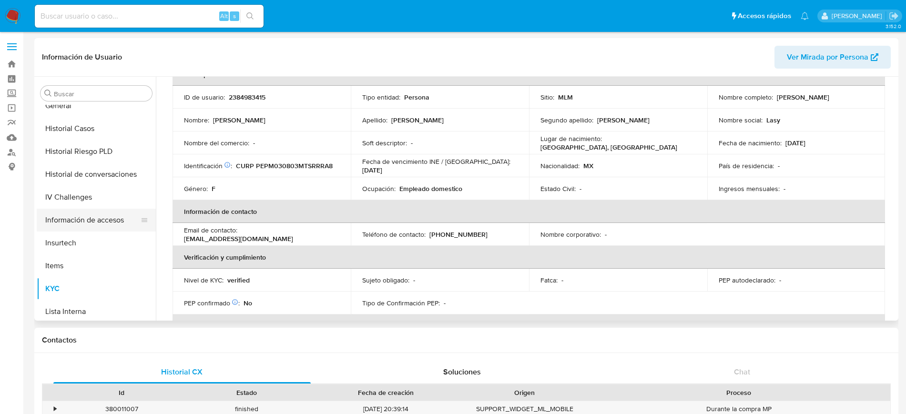
scroll to position [261, 0]
click at [75, 118] on button "General" at bounding box center [92, 107] width 111 height 23
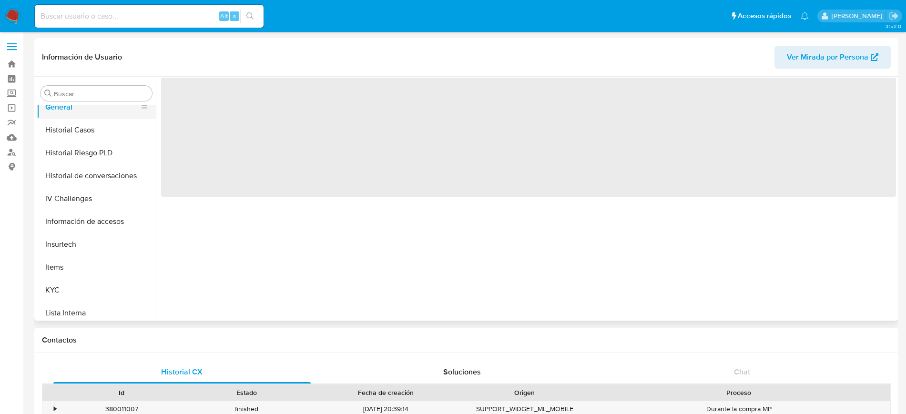
scroll to position [0, 0]
click at [83, 123] on button "Historial Casos" at bounding box center [92, 130] width 111 height 23
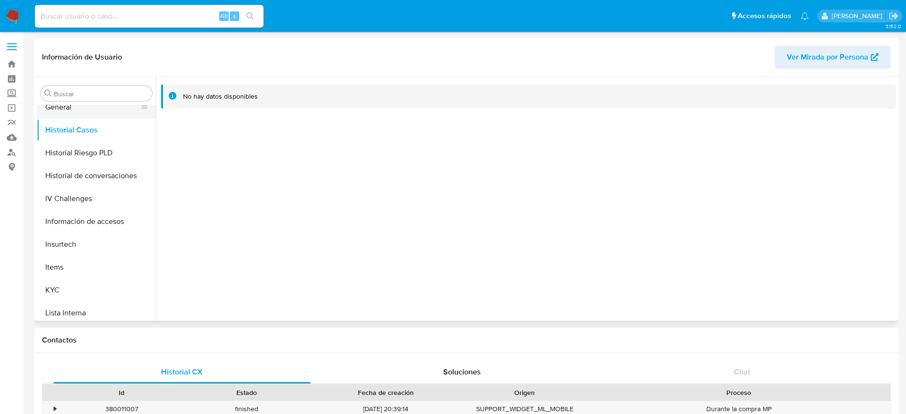
click at [94, 109] on button "General" at bounding box center [92, 107] width 111 height 23
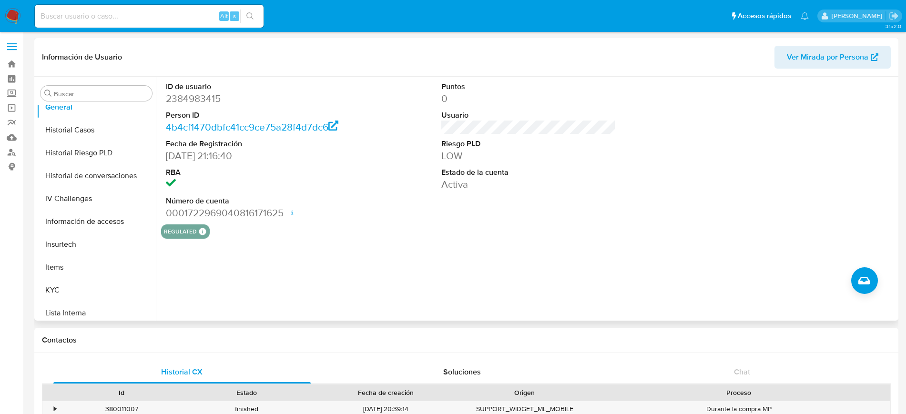
click at [208, 99] on dd "2384983415" at bounding box center [253, 98] width 174 height 13
click at [210, 99] on dd "2384983415" at bounding box center [253, 98] width 174 height 13
click at [215, 96] on dd "2384983415" at bounding box center [253, 98] width 174 height 13
copy dd "2384983415"
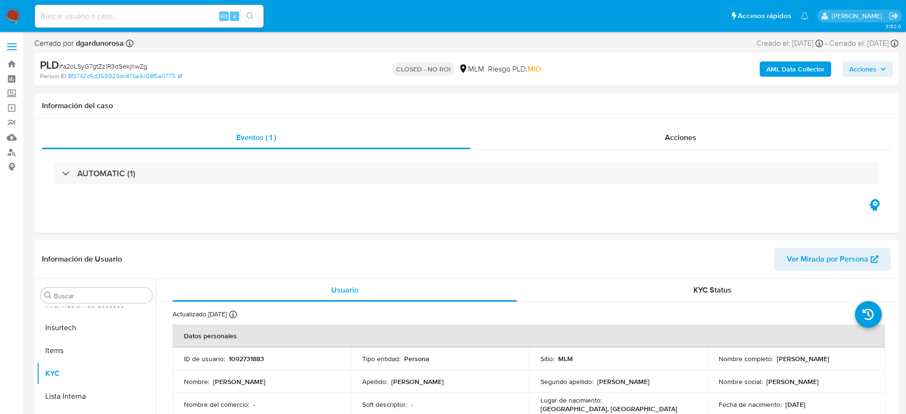
scroll to position [380, 0]
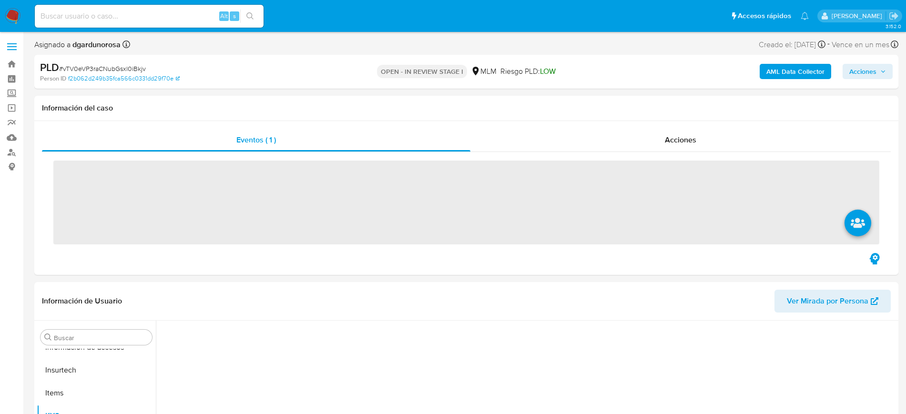
scroll to position [380, 0]
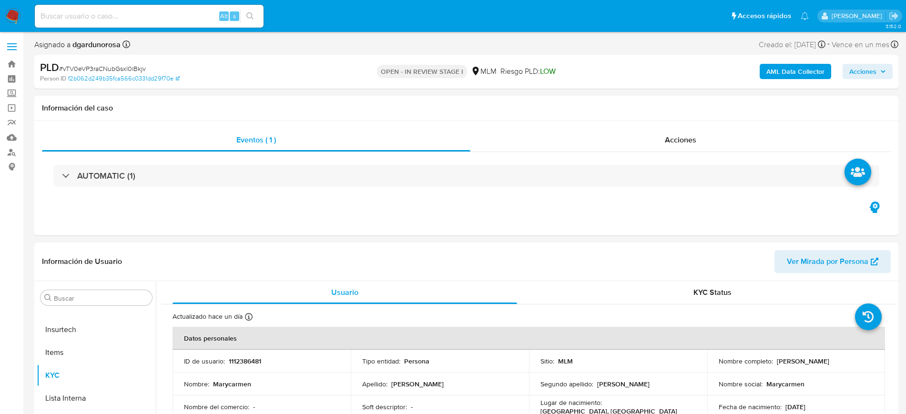
select select "10"
click at [251, 363] on p "1112386481" at bounding box center [245, 361] width 32 height 9
copy p "1112386481"
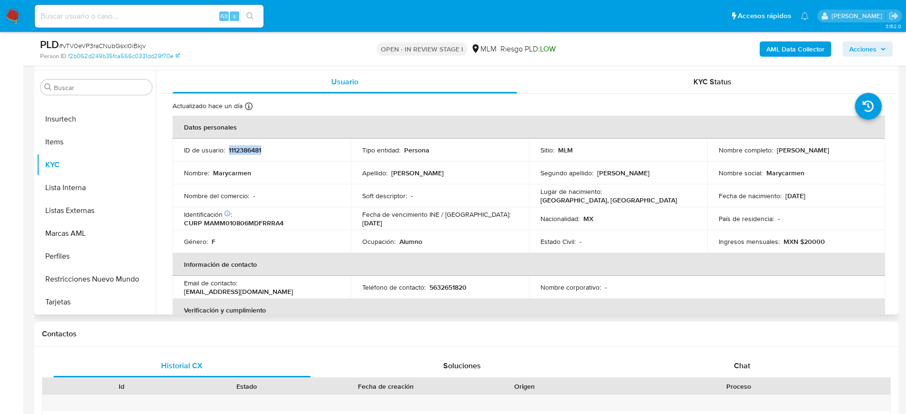
scroll to position [179, 0]
click at [650, 231] on td "Estado Civil : -" at bounding box center [618, 239] width 178 height 23
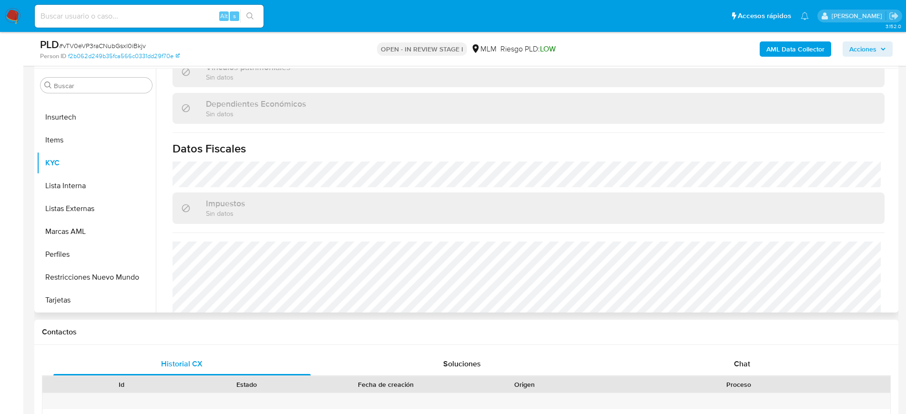
scroll to position [580, 0]
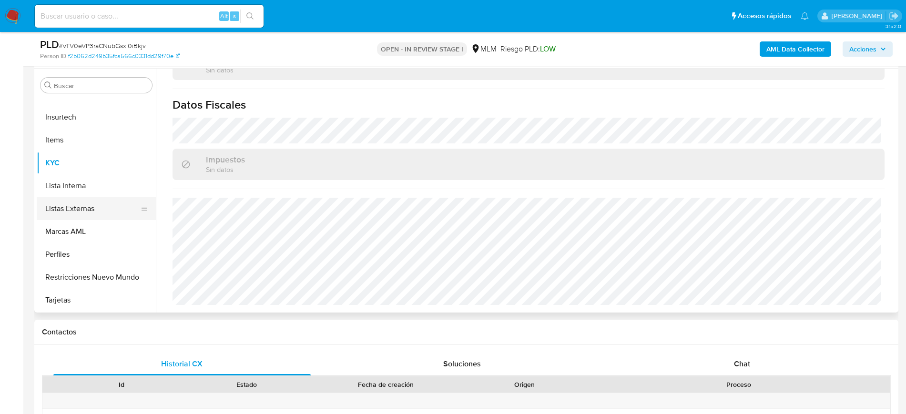
click at [99, 205] on button "Listas Externas" at bounding box center [92, 208] width 111 height 23
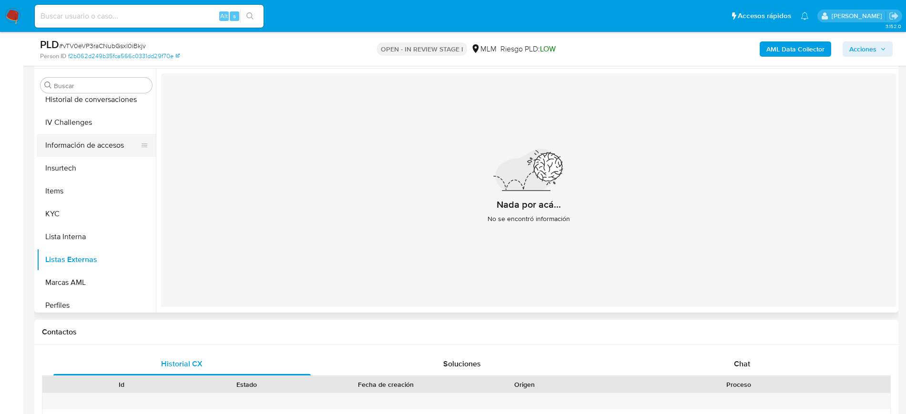
scroll to position [261, 0]
click at [80, 99] on button "General" at bounding box center [92, 99] width 111 height 23
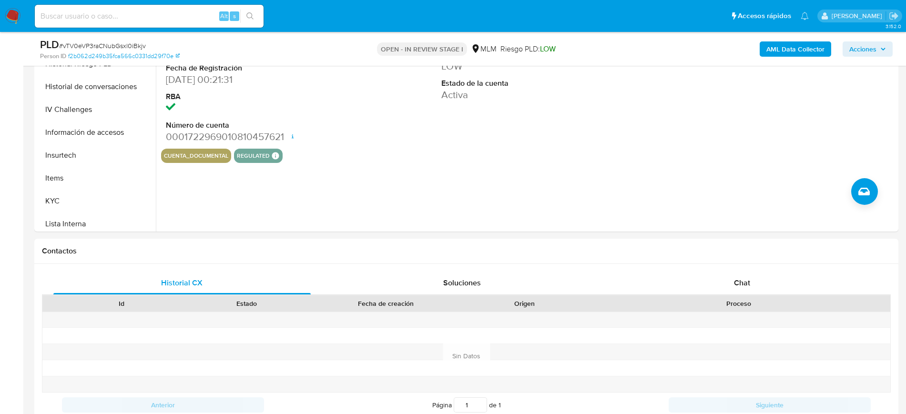
scroll to position [536, 0]
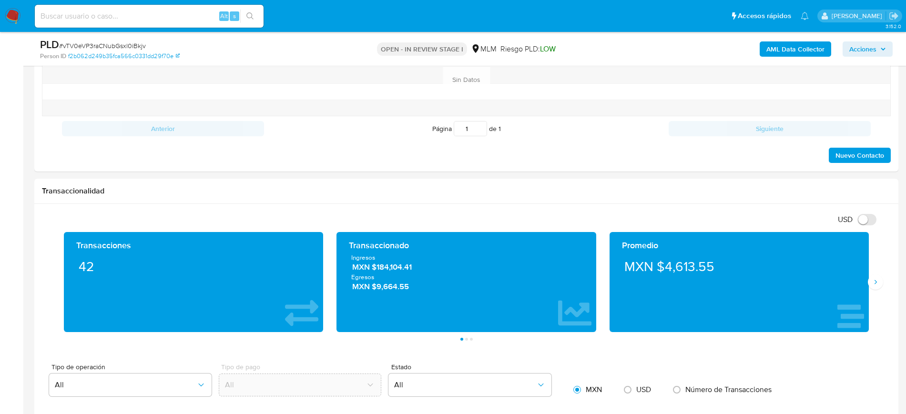
drag, startPoint x: 872, startPoint y: 282, endPoint x: 908, endPoint y: 293, distance: 37.4
click at [872, 285] on button "Siguiente" at bounding box center [874, 281] width 15 height 15
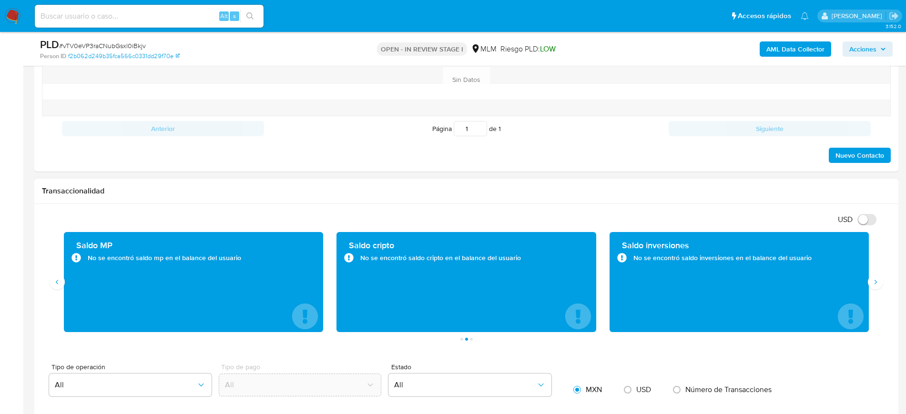
drag, startPoint x: 91, startPoint y: 263, endPoint x: 270, endPoint y: 272, distance: 179.3
click at [270, 272] on div "Saldo MP No se encontró saldo mp en el balance del usuario" at bounding box center [193, 282] width 244 height 85
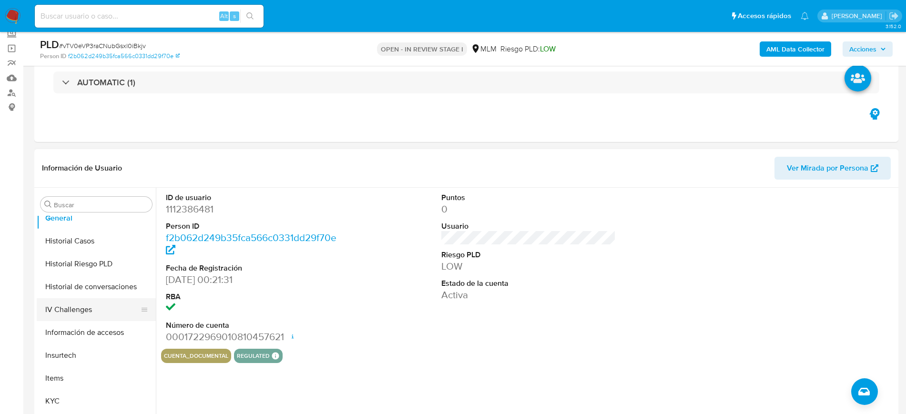
scroll to position [141, 0]
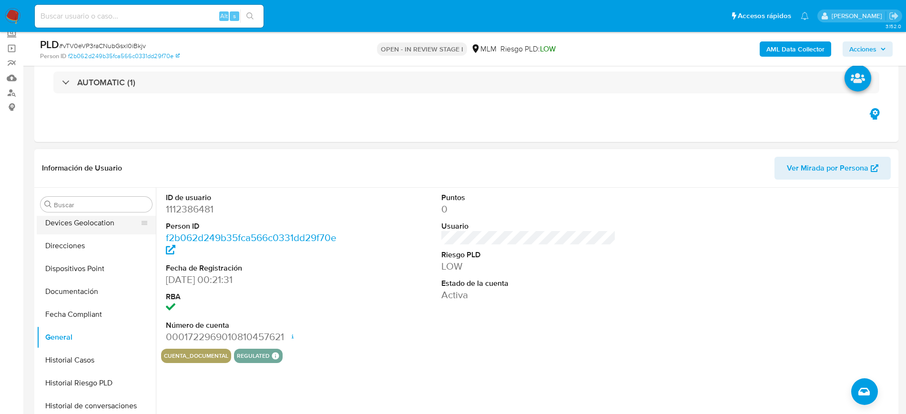
drag, startPoint x: 92, startPoint y: 226, endPoint x: 102, endPoint y: 226, distance: 10.5
click at [92, 226] on button "Devices Geolocation" at bounding box center [92, 223] width 111 height 23
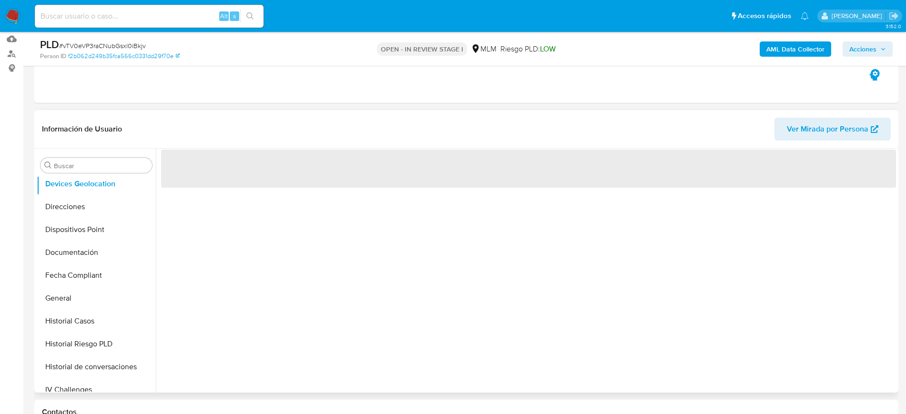
scroll to position [119, 0]
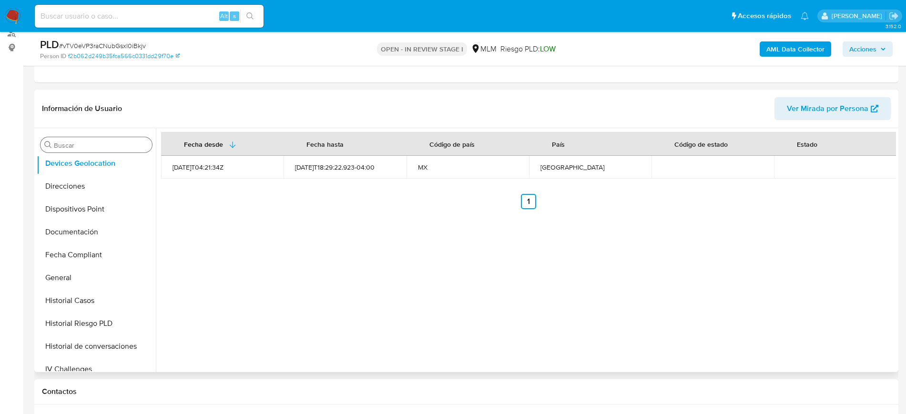
click at [98, 145] on input "Buscar" at bounding box center [101, 145] width 94 height 9
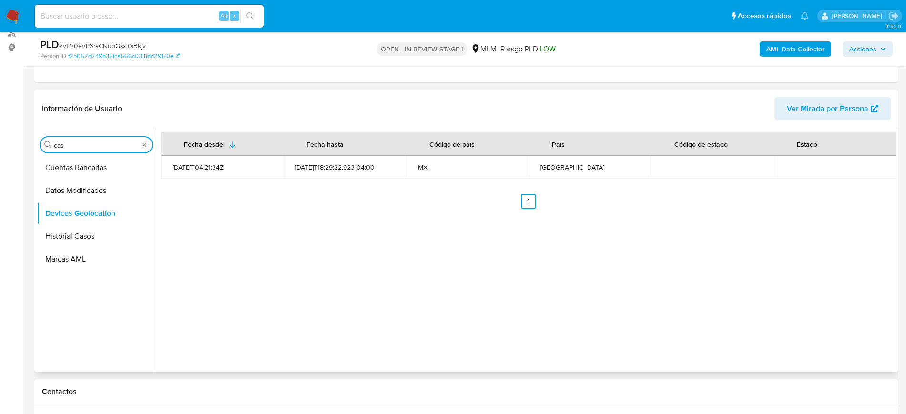
scroll to position [0, 0]
type input "cas"
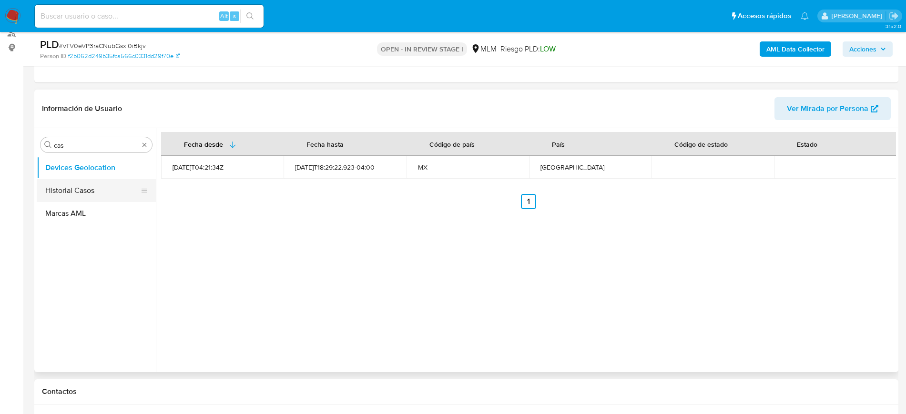
click at [83, 194] on button "Historial Casos" at bounding box center [92, 190] width 111 height 23
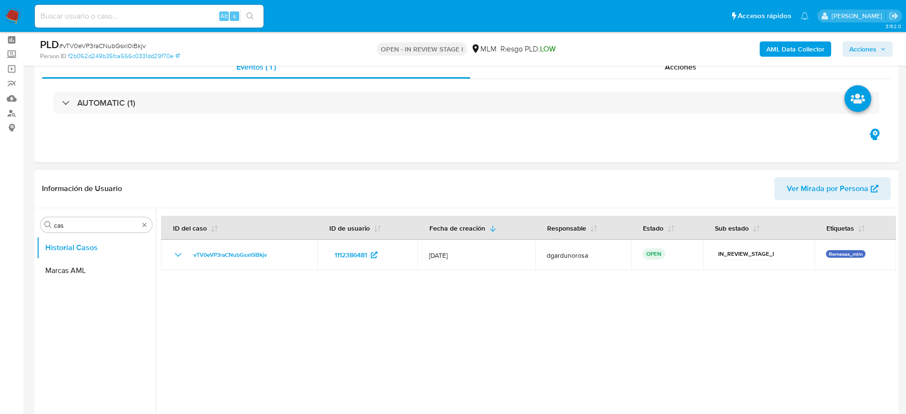
scroll to position [60, 0]
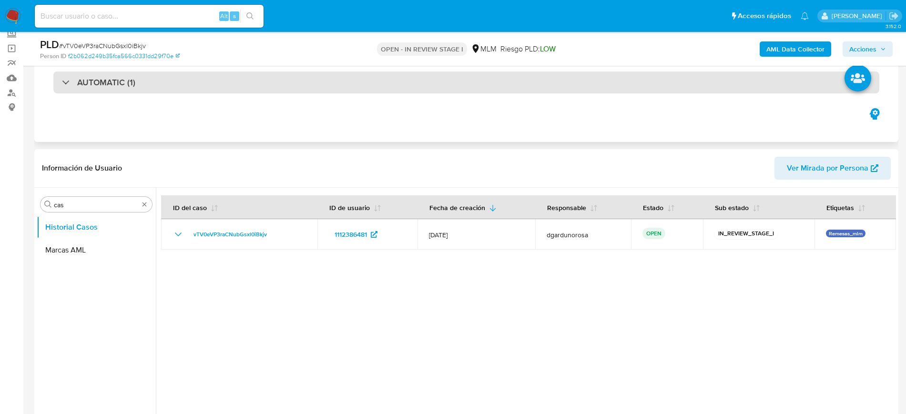
click at [310, 88] on div "AUTOMATIC (1)" at bounding box center [466, 82] width 826 height 22
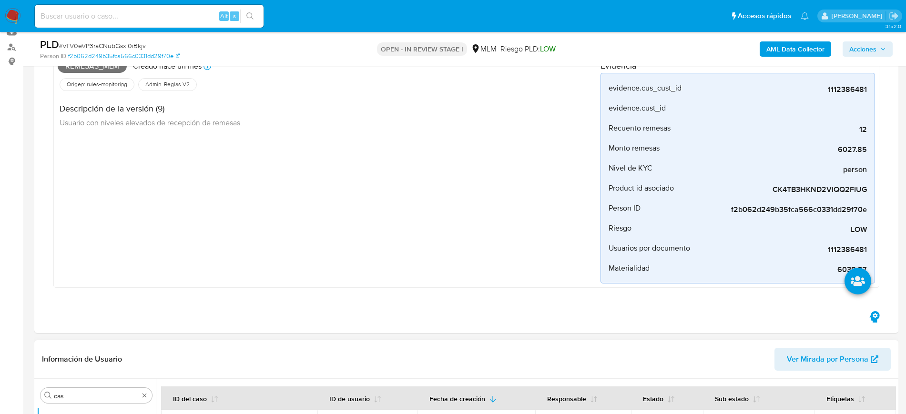
scroll to position [357, 0]
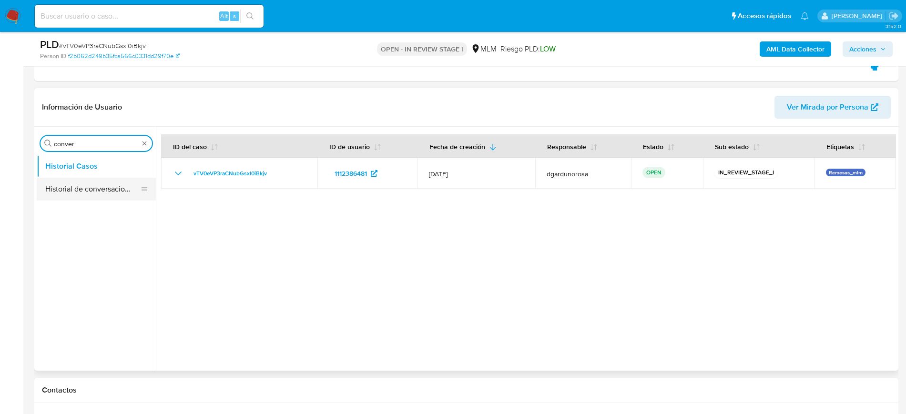
type input "conver"
click at [113, 185] on button "Historial de conversaciones" at bounding box center [92, 189] width 111 height 23
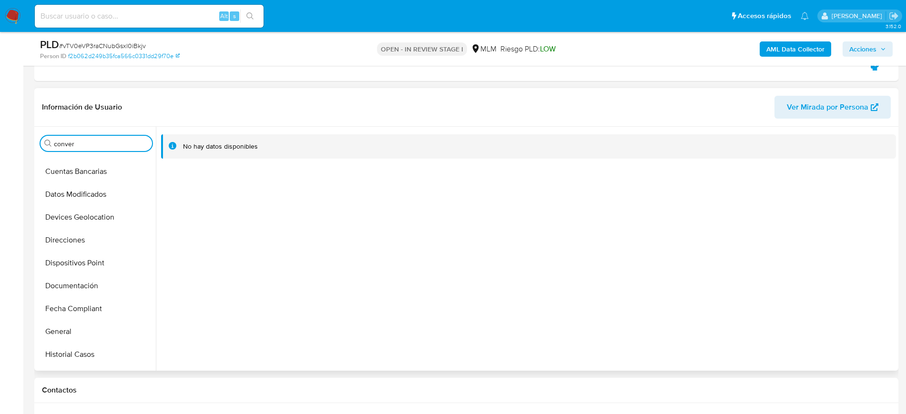
scroll to position [298, 0]
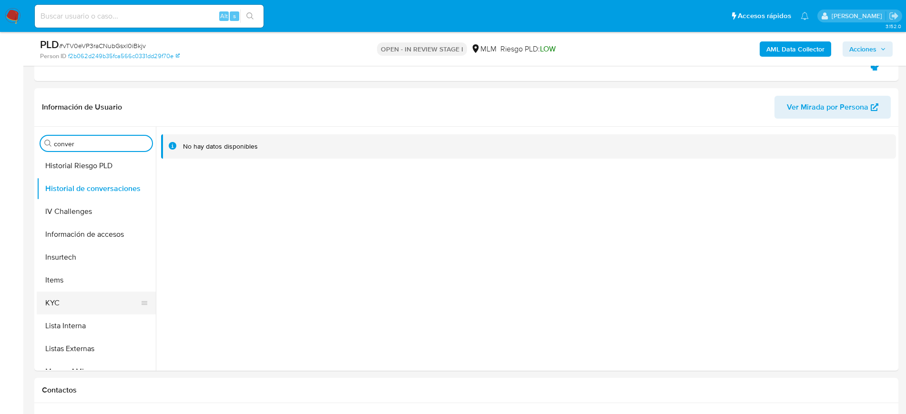
click at [43, 305] on button "KYC" at bounding box center [92, 303] width 111 height 23
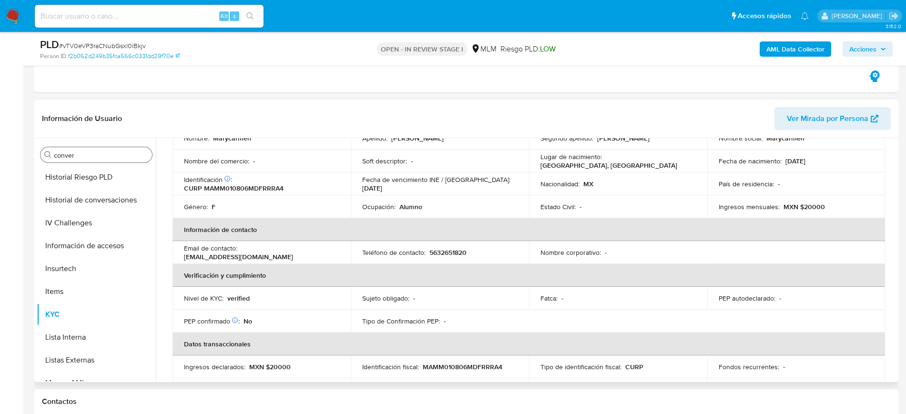
scroll to position [0, 0]
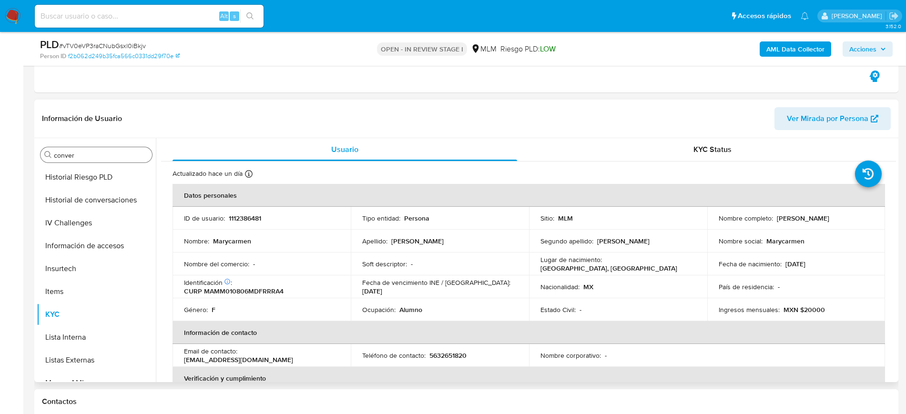
click at [441, 354] on p "5632651820" at bounding box center [447, 355] width 37 height 9
copy p "5632651820"
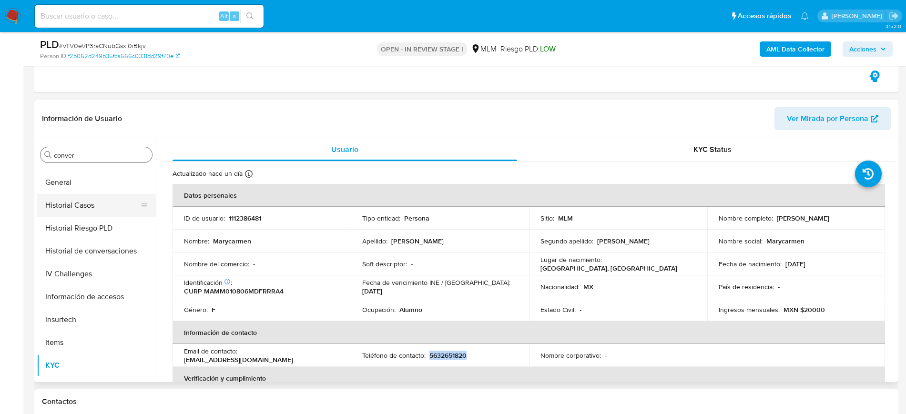
scroll to position [179, 0]
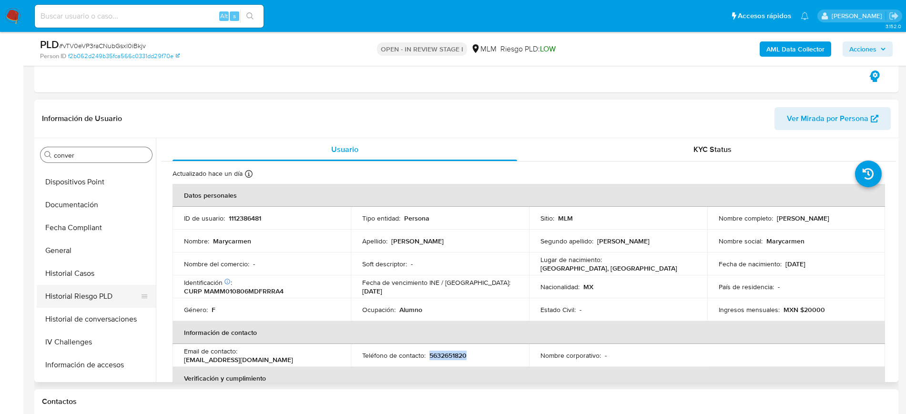
drag, startPoint x: 84, startPoint y: 277, endPoint x: 90, endPoint y: 278, distance: 5.8
click at [84, 277] on button "Historial Casos" at bounding box center [96, 273] width 119 height 23
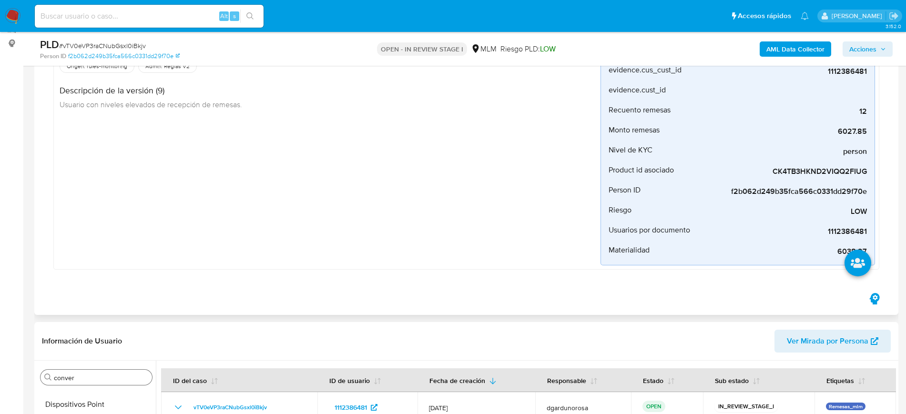
scroll to position [60, 0]
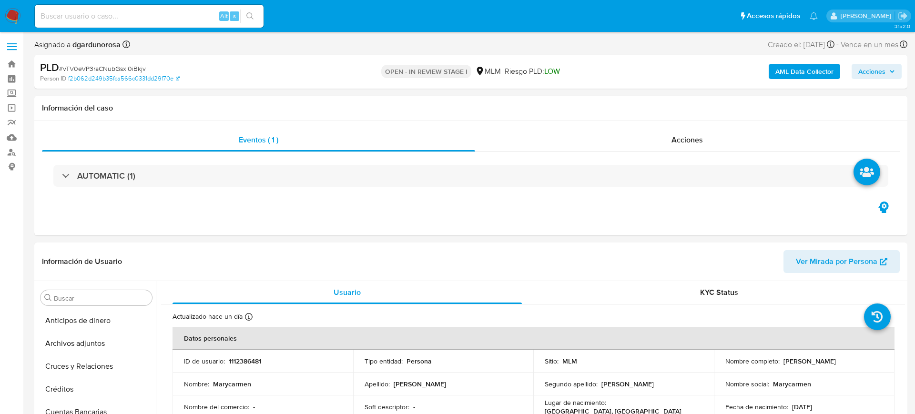
select select "10"
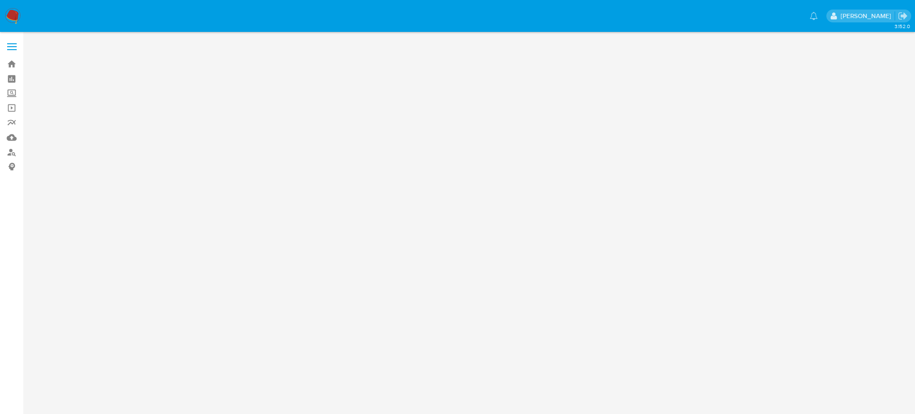
click at [16, 44] on span at bounding box center [12, 43] width 10 height 1
click at [0, 0] on input "checkbox" at bounding box center [0, 0] width 0 height 0
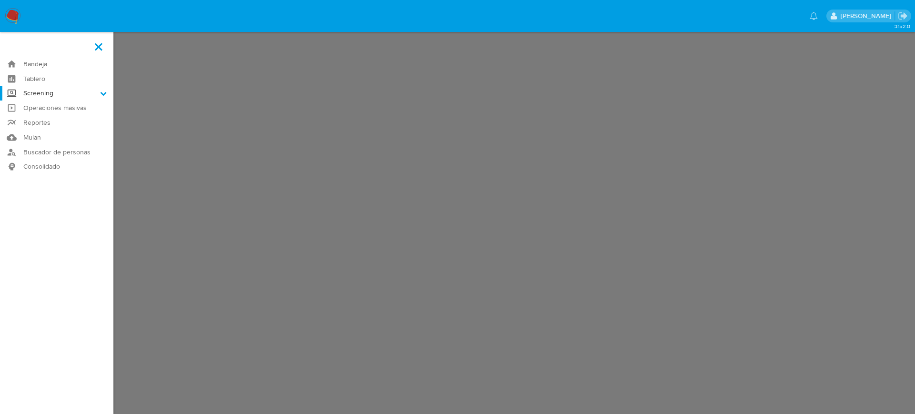
click at [72, 93] on label "Screening" at bounding box center [56, 93] width 113 height 15
click at [0, 0] on input "Screening" at bounding box center [0, 0] width 0 height 0
click at [39, 129] on link "Herramientas" at bounding box center [56, 131] width 113 height 12
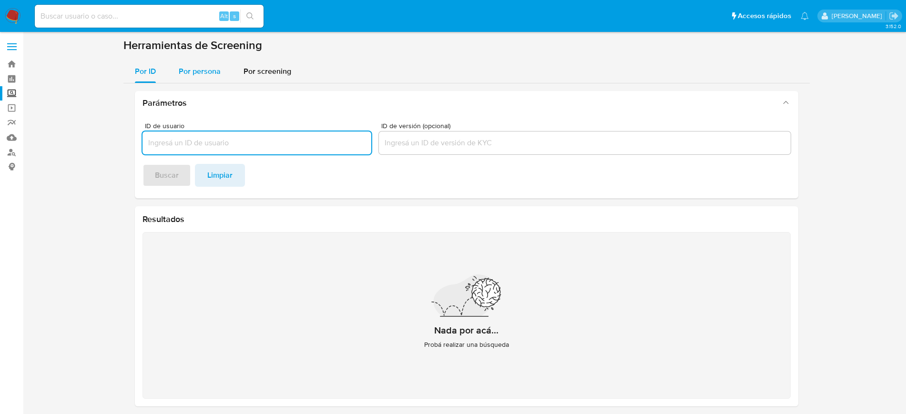
click at [207, 75] on span "Por persona" at bounding box center [200, 71] width 42 height 11
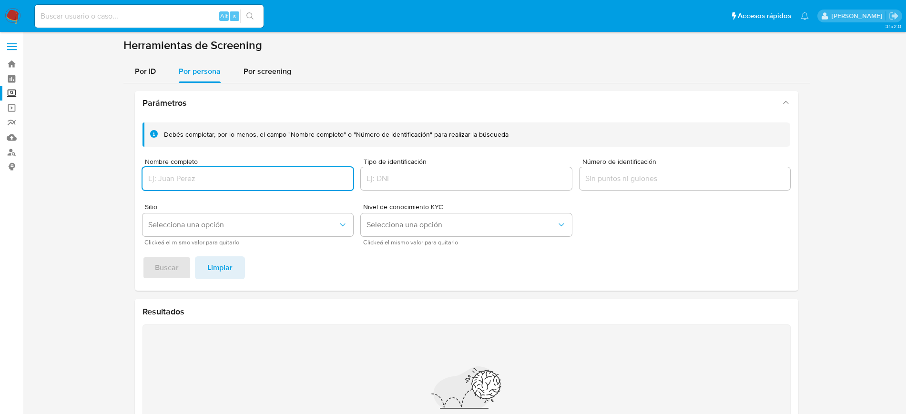
drag, startPoint x: 212, startPoint y: 170, endPoint x: 217, endPoint y: 172, distance: 5.2
click at [212, 171] on div at bounding box center [247, 178] width 211 height 23
click at [231, 183] on input "Nombre completo" at bounding box center [247, 178] width 211 height 12
type input "[PERSON_NAME] [PERSON_NAME]"
click at [162, 277] on span "Buscar" at bounding box center [167, 267] width 24 height 21
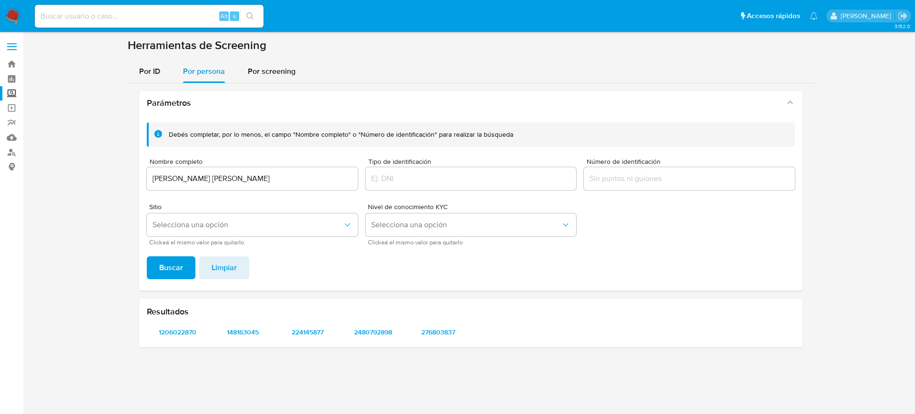
click at [214, 240] on span "Clickeá el mismo valor para quitarlo" at bounding box center [254, 242] width 211 height 5
click at [218, 228] on span "Selecciona una opción" at bounding box center [247, 225] width 190 height 10
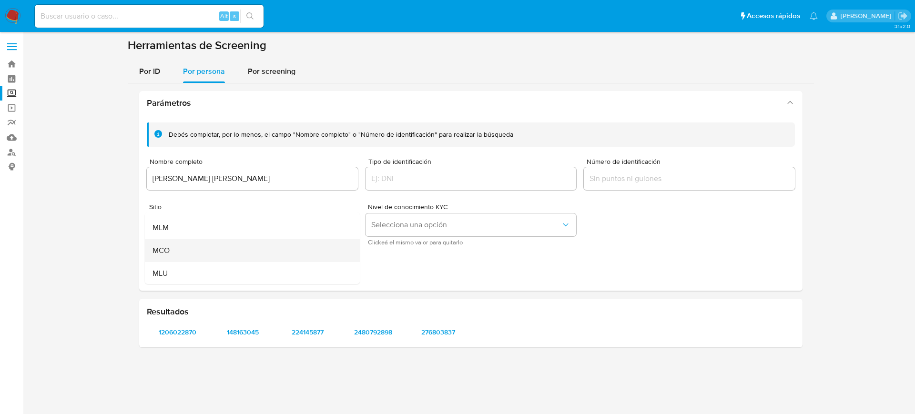
scroll to position [66, 0]
click at [223, 224] on div "MLM" at bounding box center [249, 226] width 194 height 23
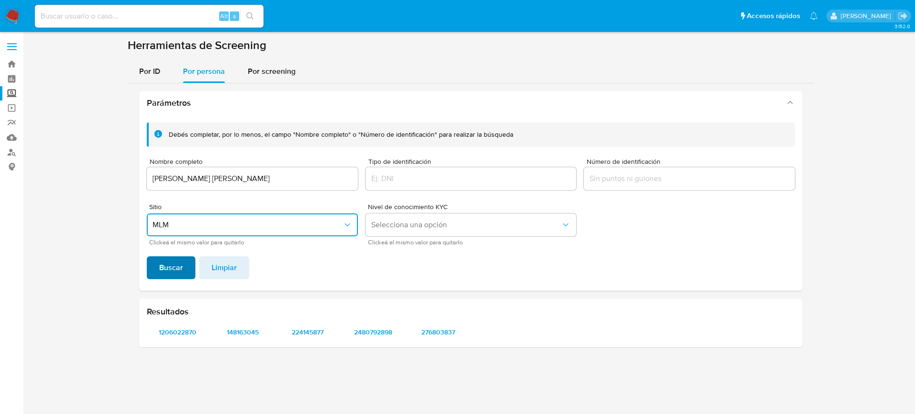
click at [181, 265] on span "Buscar" at bounding box center [171, 267] width 24 height 21
click at [165, 330] on span "1206022870" at bounding box center [177, 331] width 48 height 13
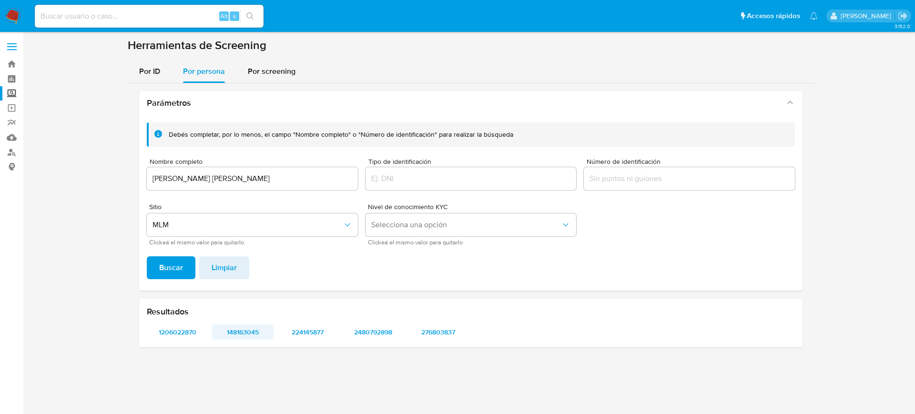
click at [257, 330] on span "148163045" at bounding box center [243, 331] width 48 height 13
click at [305, 332] on span "224145877" at bounding box center [308, 331] width 48 height 13
click at [393, 328] on span "2480792898" at bounding box center [373, 331] width 48 height 13
click at [439, 340] on div "Resultados 1206022870 148163045 224145877 2480792898 276803837" at bounding box center [470, 323] width 663 height 49
click at [452, 334] on span "276803837" at bounding box center [438, 331] width 48 height 13
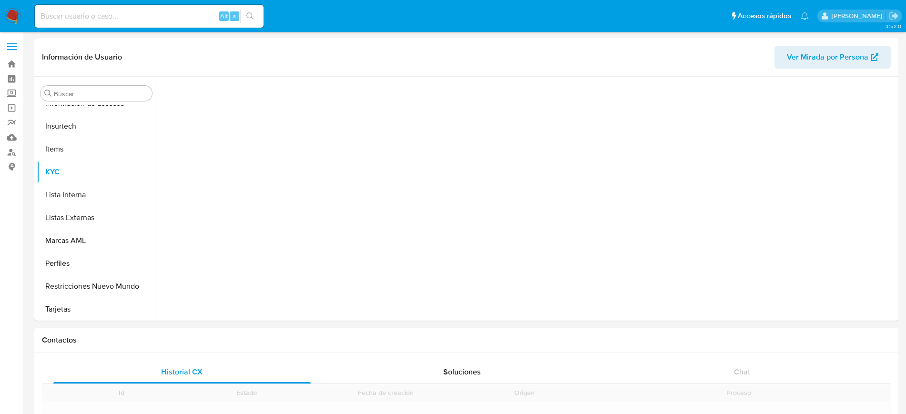
scroll to position [380, 0]
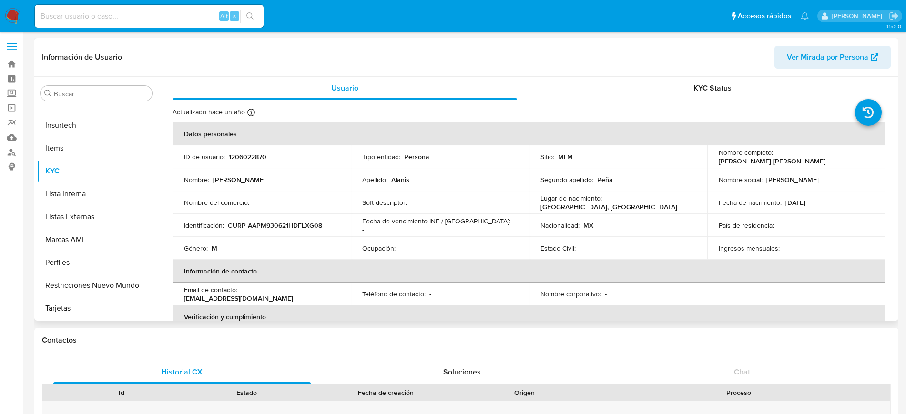
select select "10"
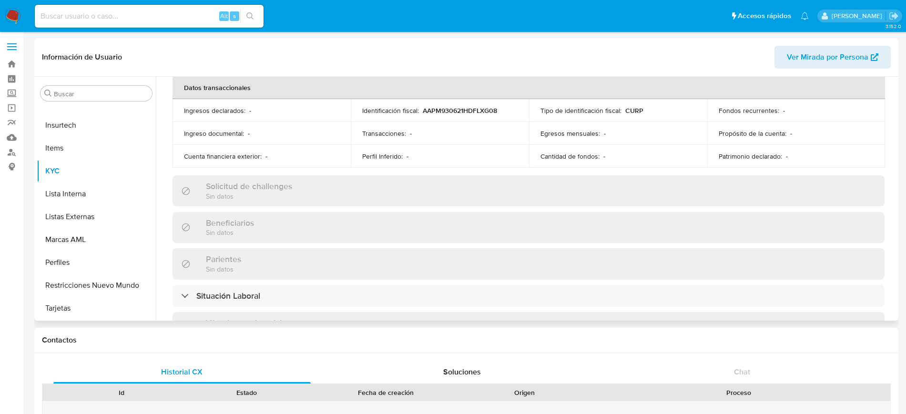
scroll to position [536, 0]
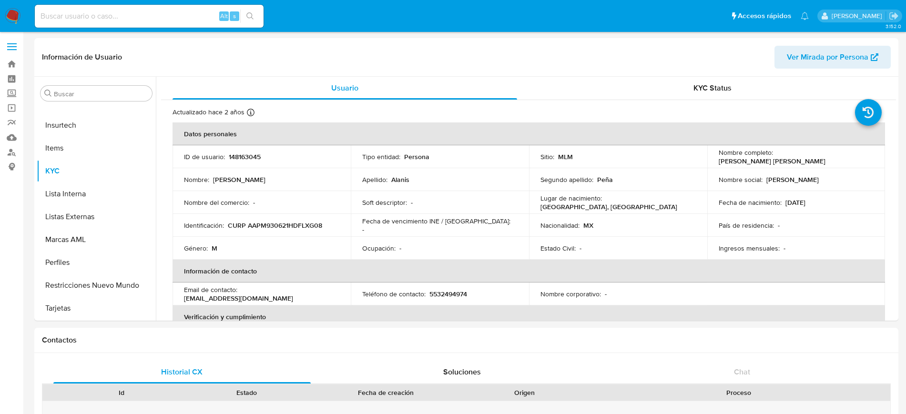
select select "10"
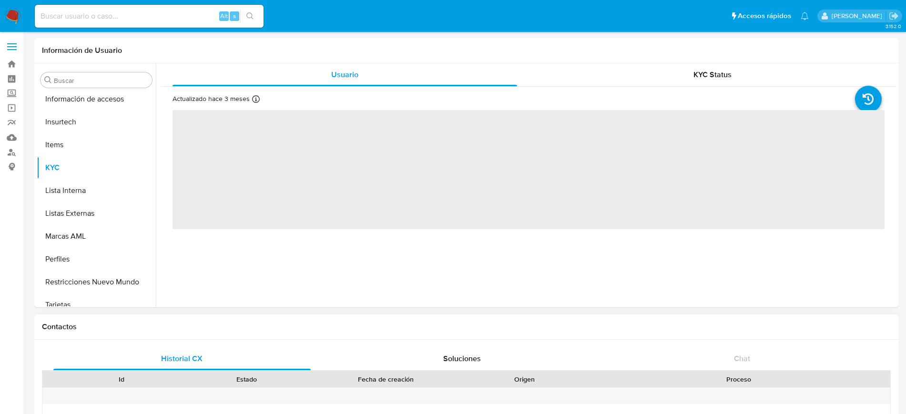
scroll to position [380, 0]
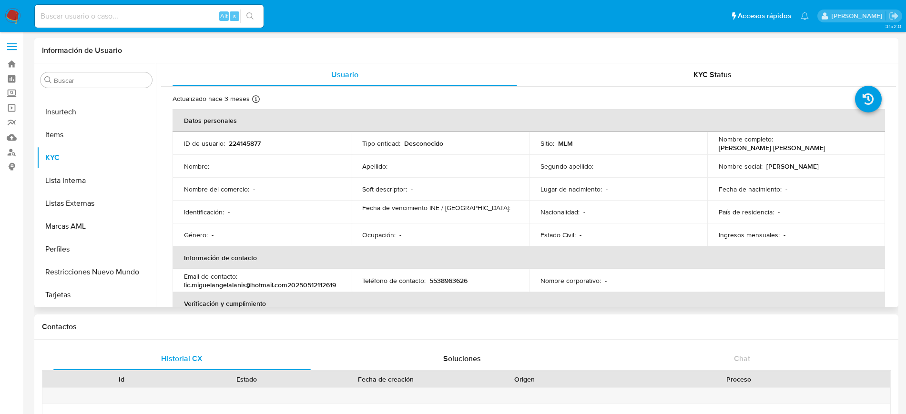
select select "10"
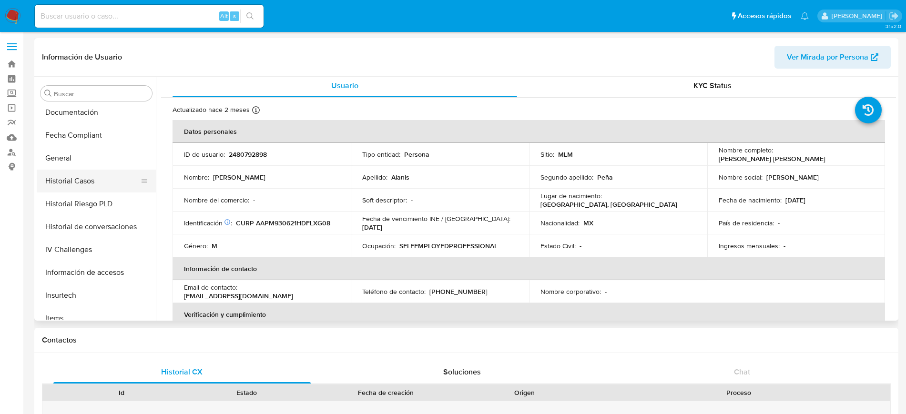
scroll to position [201, 0]
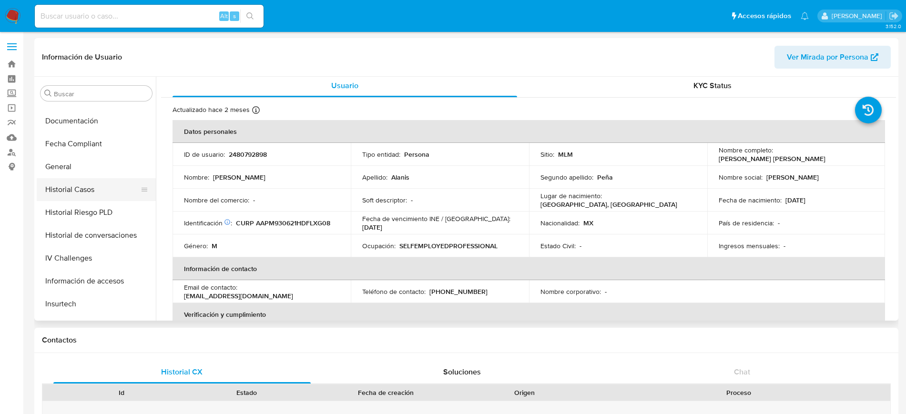
select select "10"
click at [97, 186] on button "Historial Casos" at bounding box center [92, 189] width 111 height 23
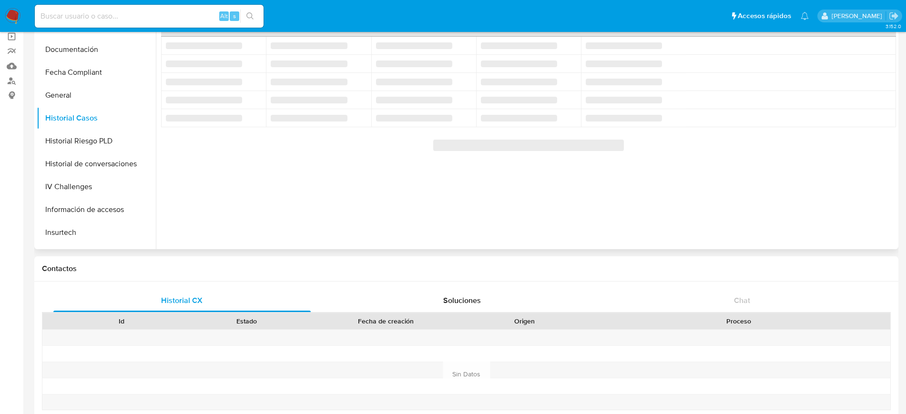
scroll to position [0, 0]
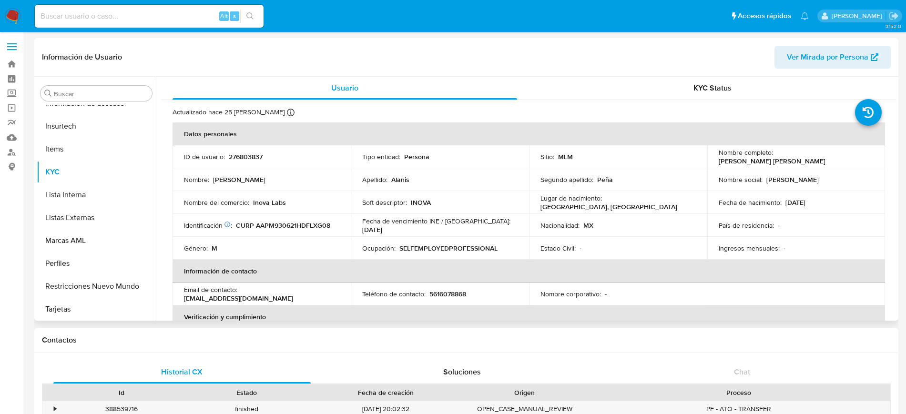
scroll to position [380, 0]
select select "10"
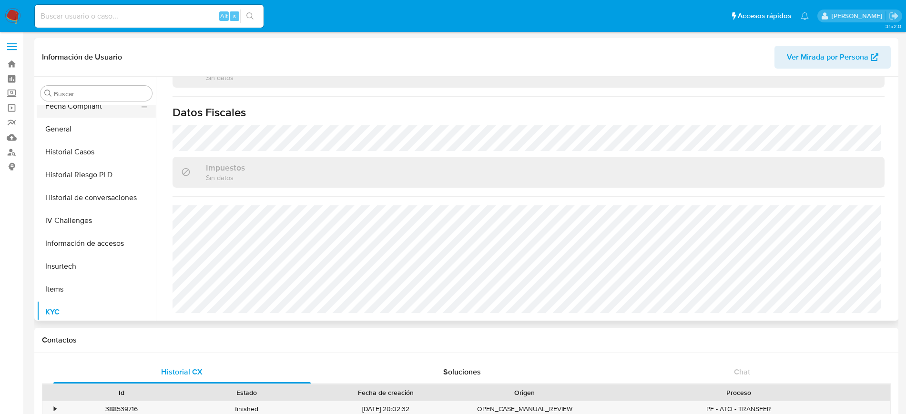
scroll to position [201, 0]
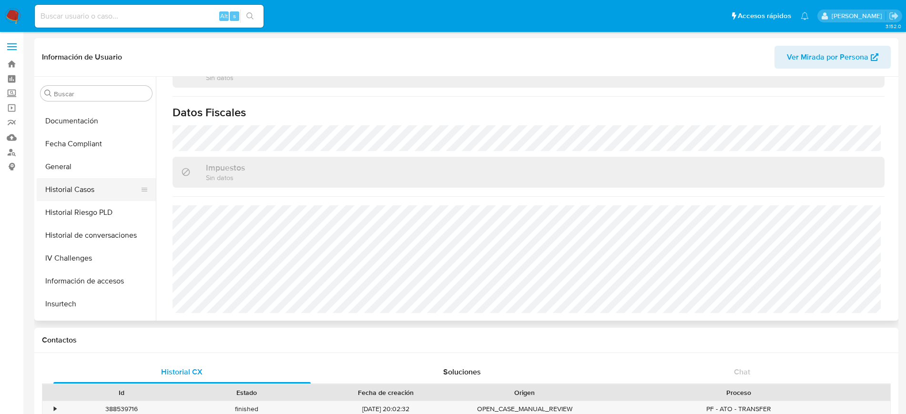
click at [85, 194] on button "Historial Casos" at bounding box center [92, 189] width 111 height 23
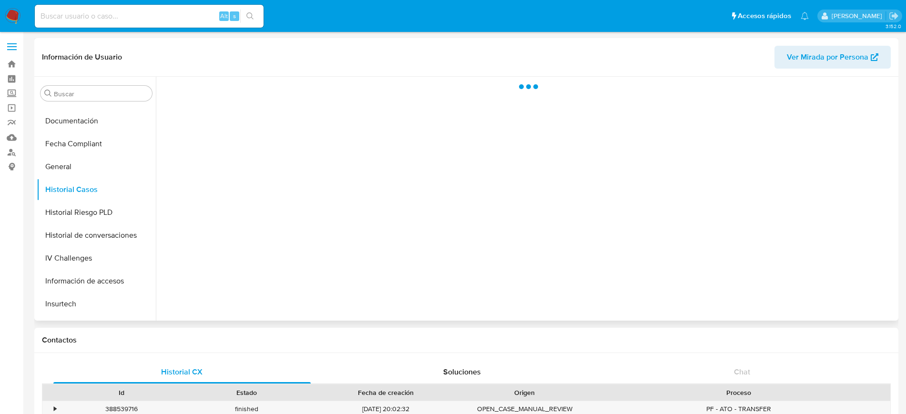
scroll to position [0, 0]
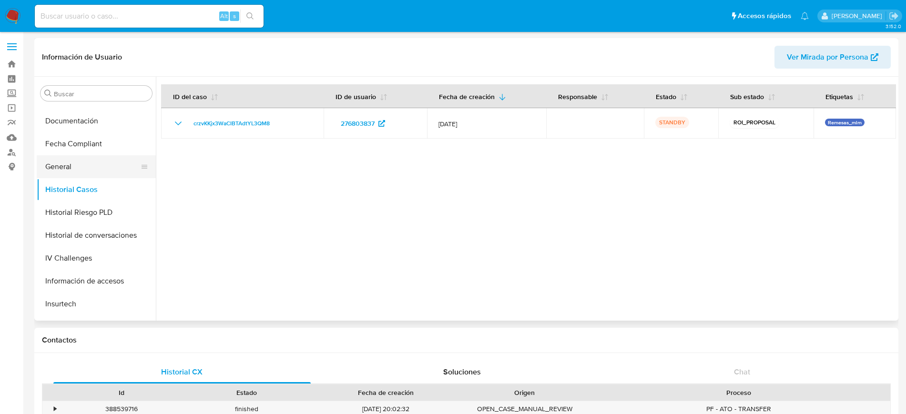
click at [80, 175] on button "General" at bounding box center [92, 166] width 111 height 23
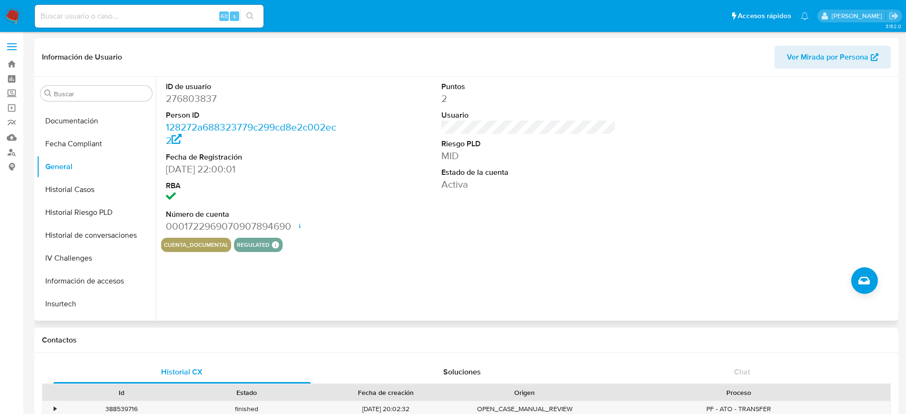
click at [203, 101] on dd "276803837" at bounding box center [253, 98] width 174 height 13
click at [202, 101] on dd "276803837" at bounding box center [253, 98] width 174 height 13
copy dd "276803837"
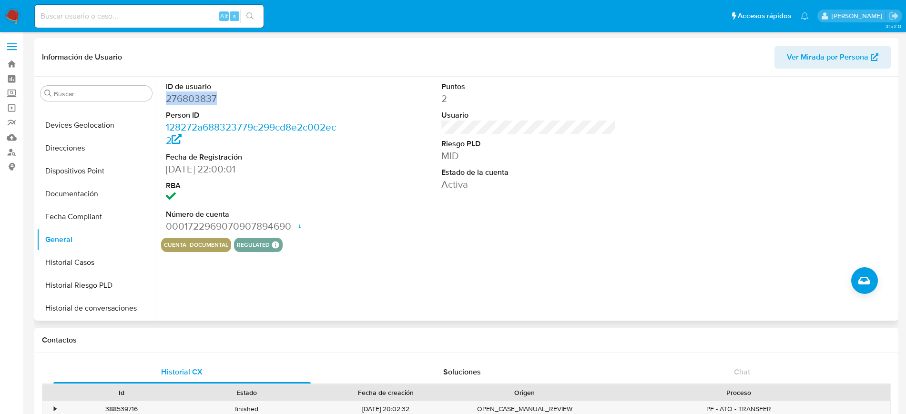
scroll to position [201, 0]
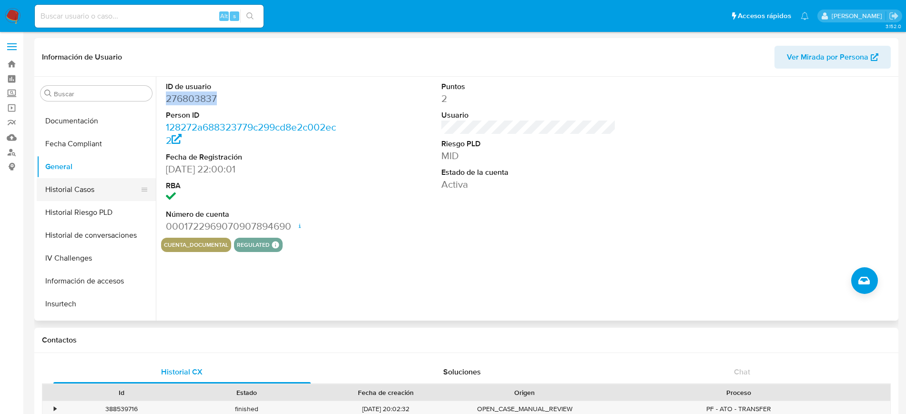
click at [82, 194] on button "Historial Casos" at bounding box center [92, 189] width 111 height 23
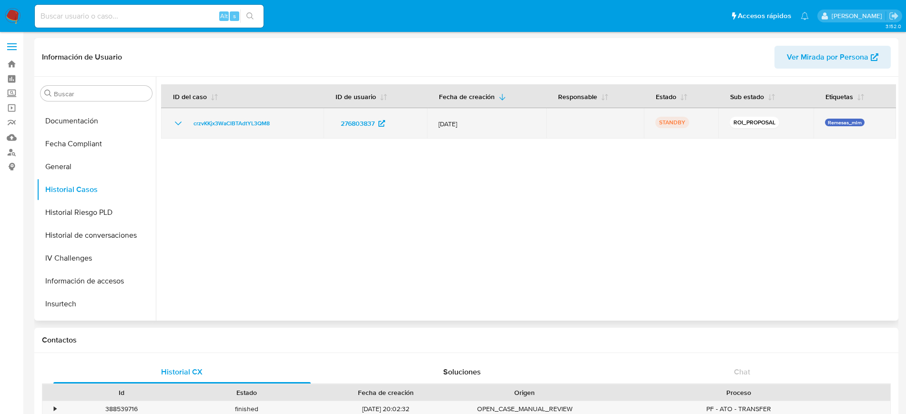
click at [179, 124] on icon "Mostrar/Ocultar" at bounding box center [177, 123] width 11 height 11
click at [179, 123] on icon "Mostrar/Ocultar" at bounding box center [177, 123] width 11 height 11
